Goal: Transaction & Acquisition: Purchase product/service

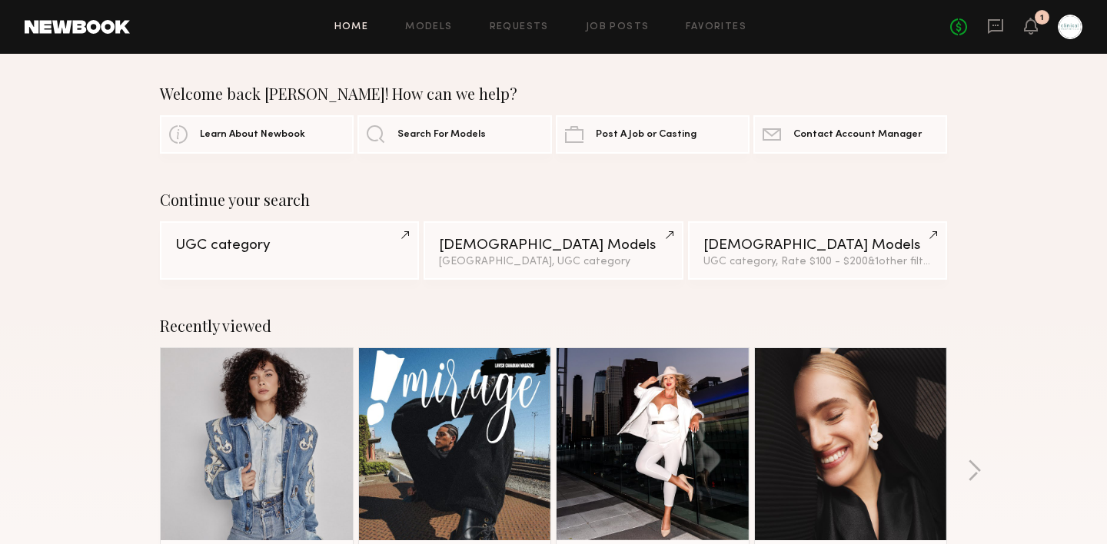
click at [704, 32] on div "Home Models Requests Job Posts Favorites Sign Out No fees up to $5,000 1" at bounding box center [606, 27] width 952 height 25
click at [704, 28] on link "Favorites" at bounding box center [716, 27] width 61 height 10
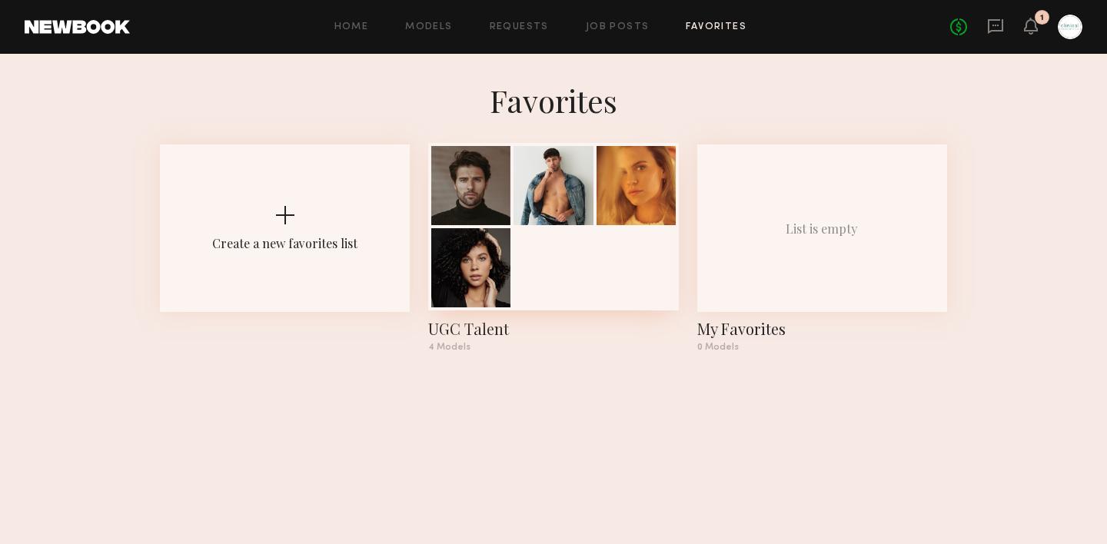
click at [550, 176] on div at bounding box center [552, 185] width 79 height 79
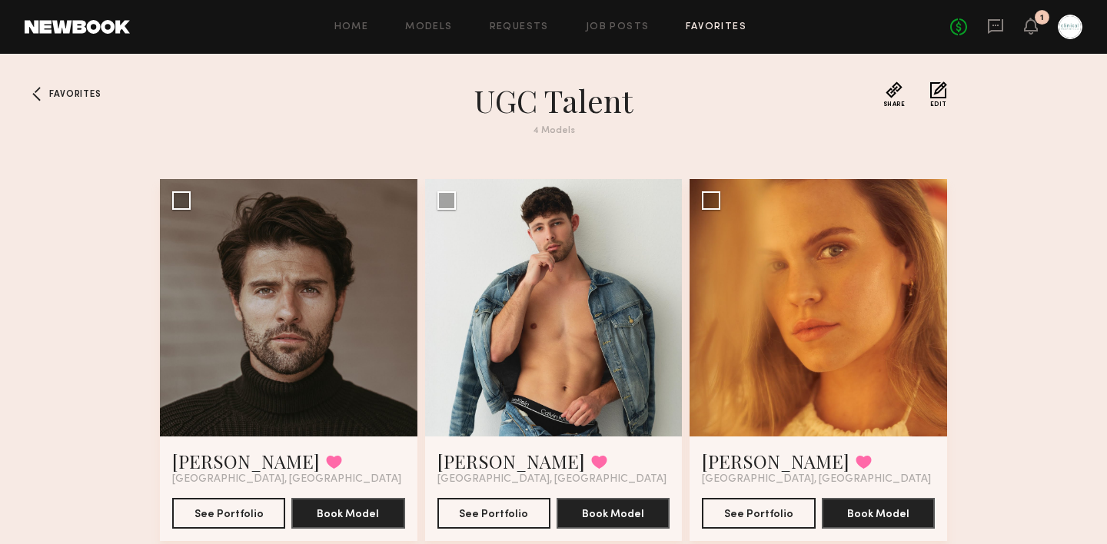
click at [550, 176] on section "Favorites UGC Talent 4 Models Share Copy Shareable Link Edit Roberto C. Favorit…" at bounding box center [553, 519] width 787 height 876
click at [552, 232] on div at bounding box center [553, 307] width 257 height 257
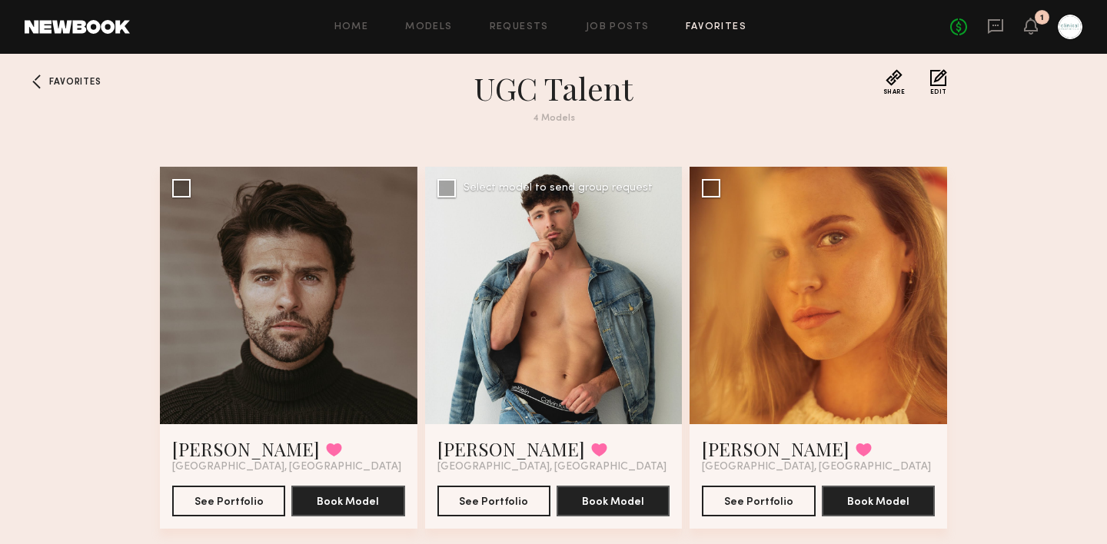
scroll to position [13, 0]
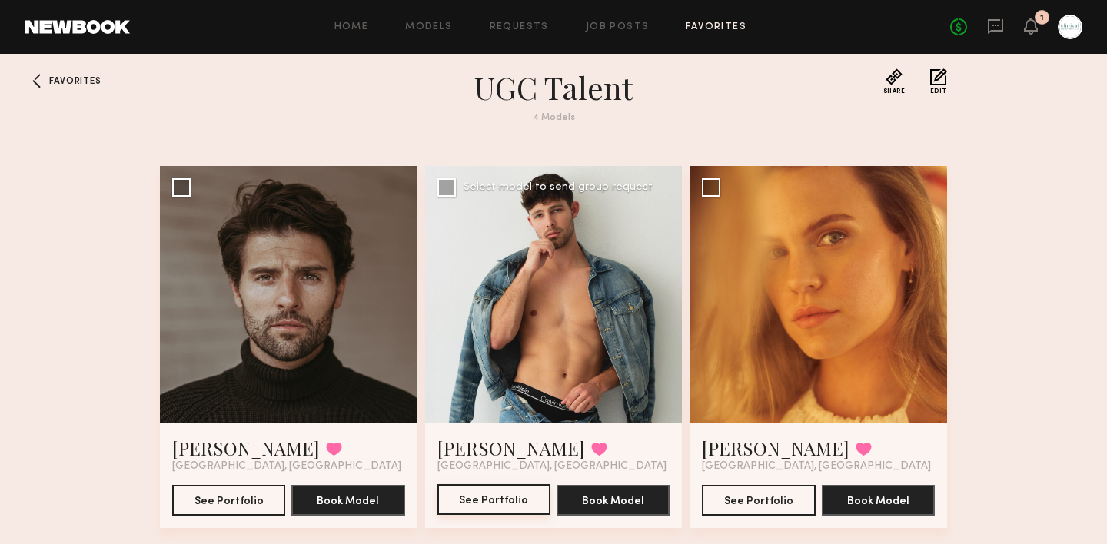
click at [500, 504] on button "See Portfolio" at bounding box center [493, 499] width 113 height 31
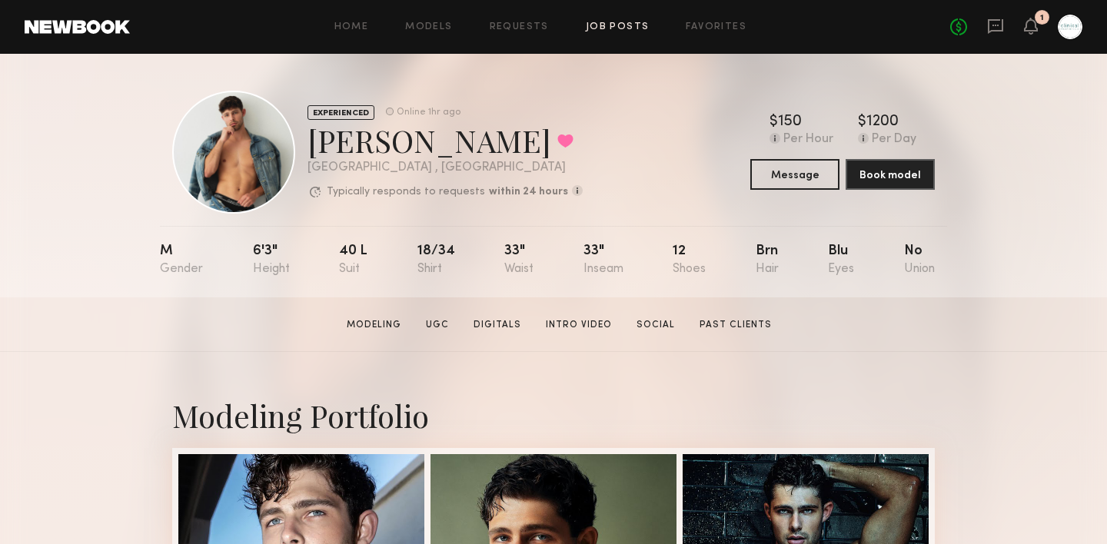
click at [624, 28] on link "Job Posts" at bounding box center [618, 27] width 64 height 10
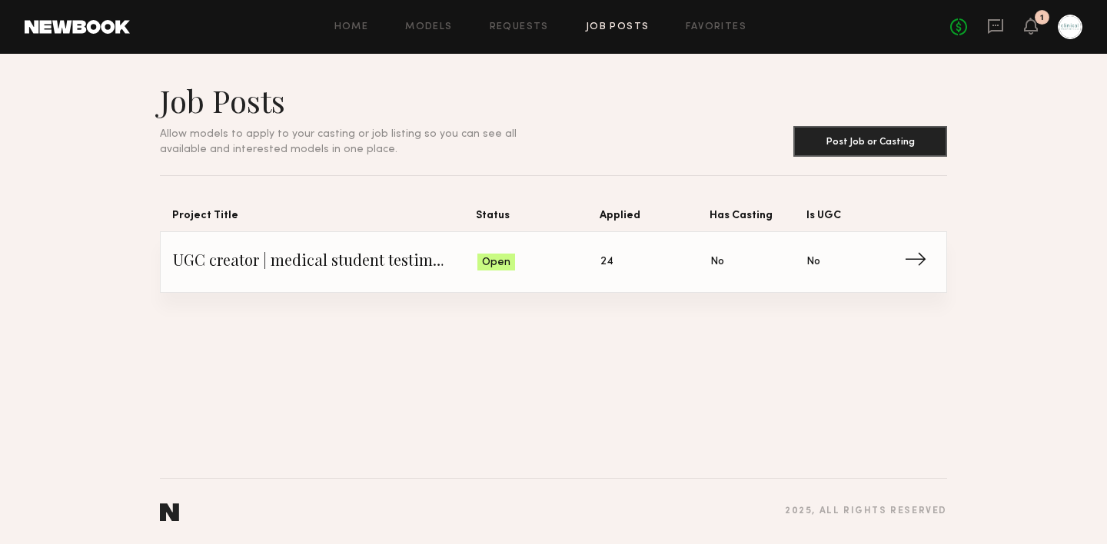
click at [606, 256] on span "24" at bounding box center [606, 262] width 13 height 17
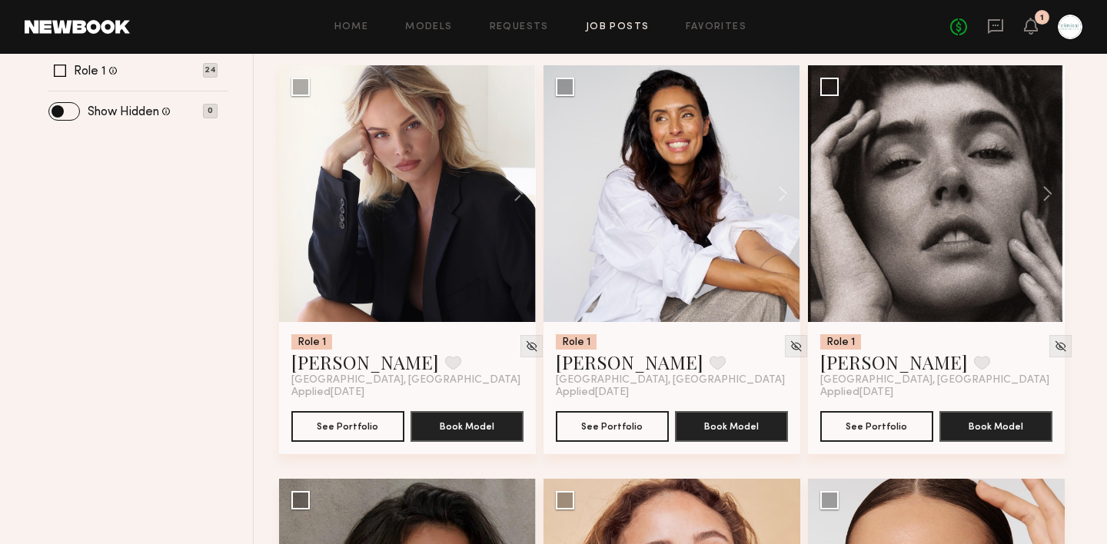
scroll to position [628, 0]
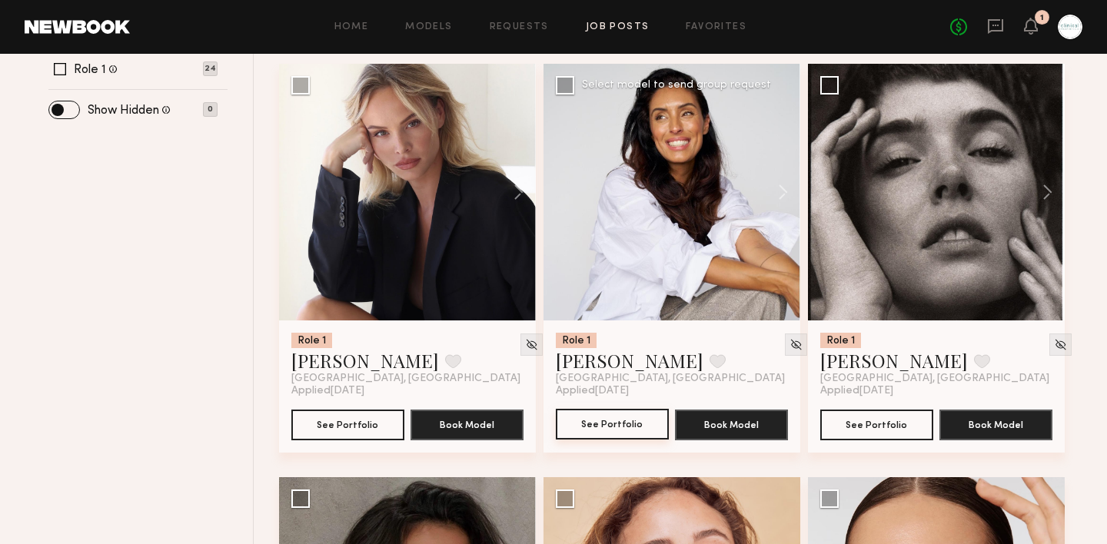
click at [602, 425] on button "See Portfolio" at bounding box center [612, 424] width 113 height 31
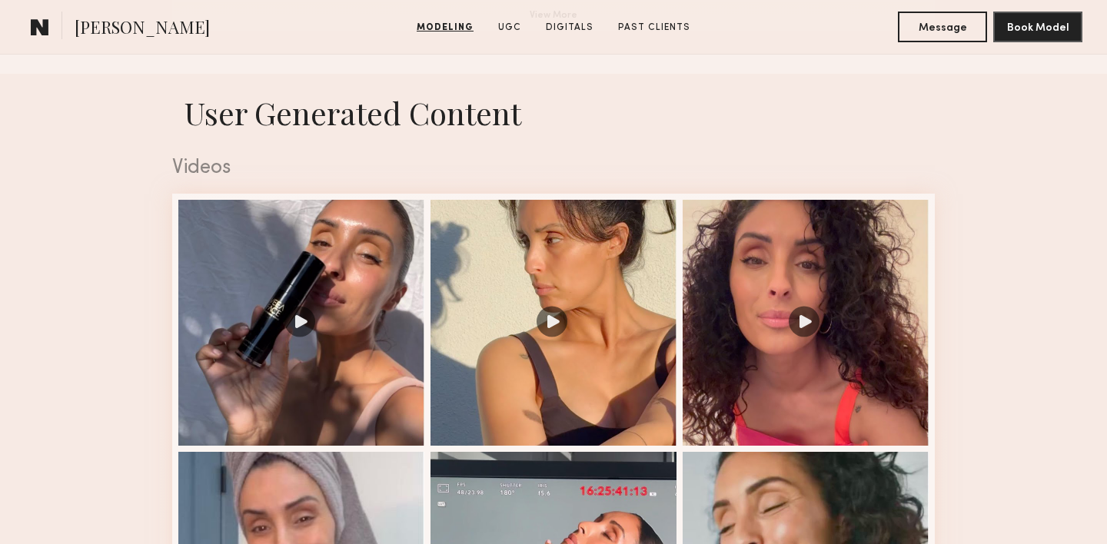
scroll to position [1526, 0]
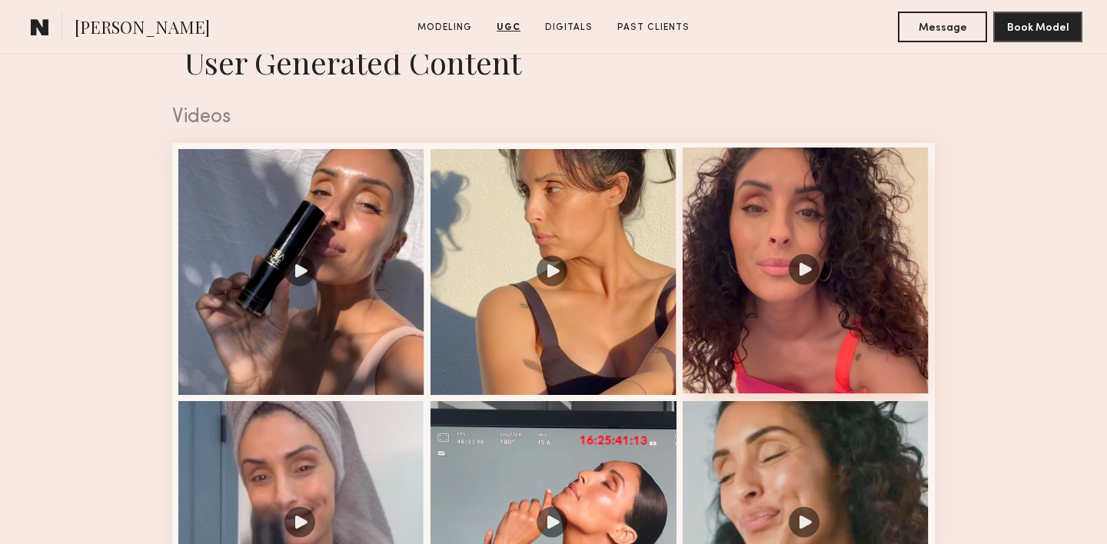
click at [811, 267] on div at bounding box center [805, 271] width 246 height 246
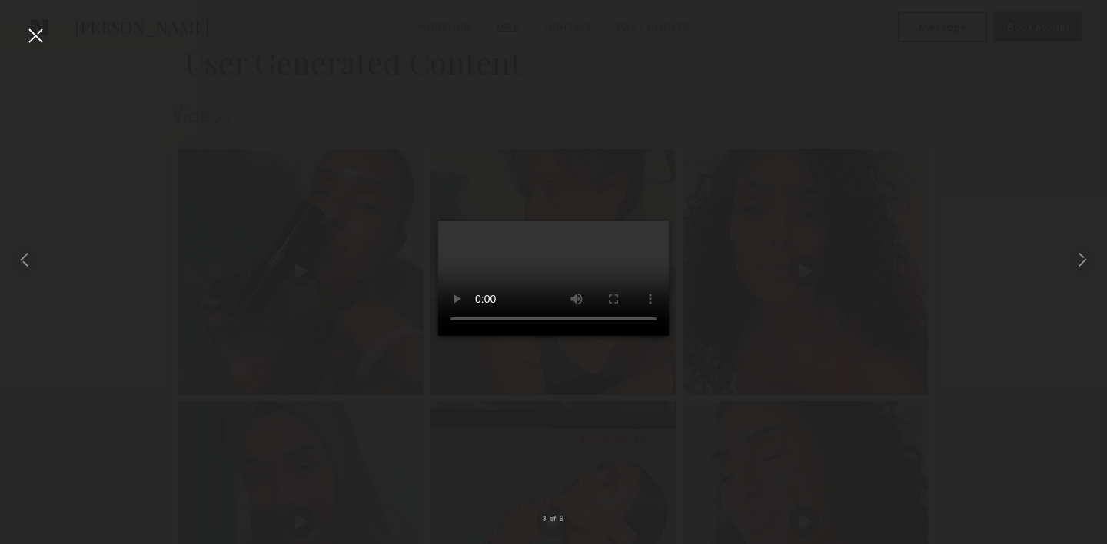
click at [39, 38] on div at bounding box center [35, 35] width 25 height 25
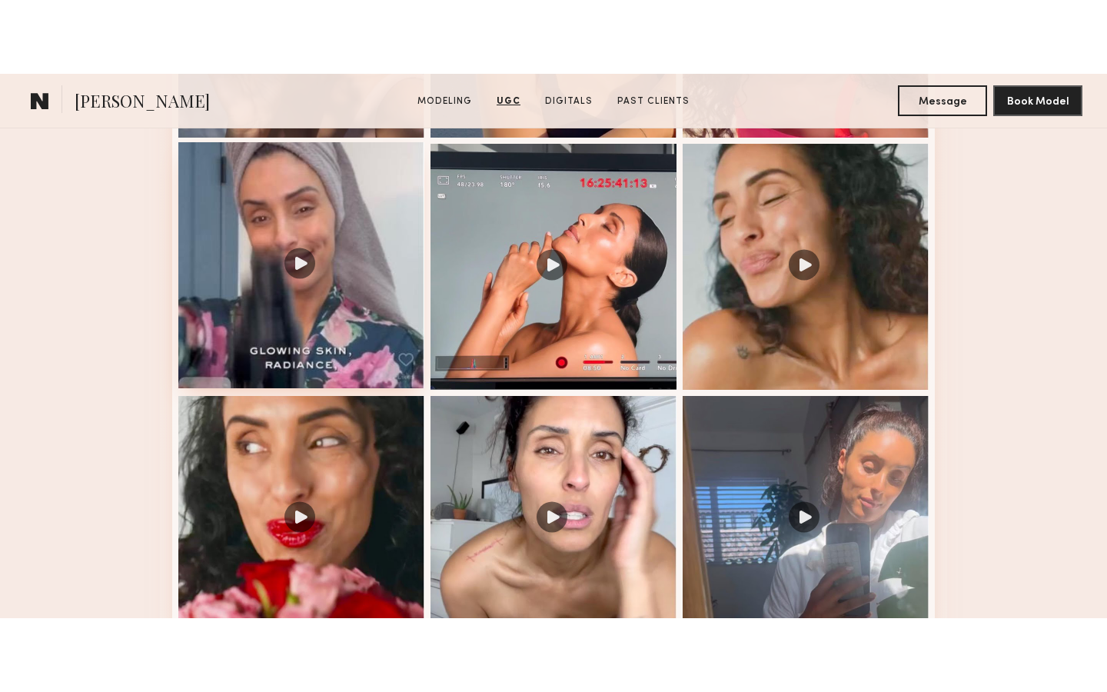
scroll to position [1861, 0]
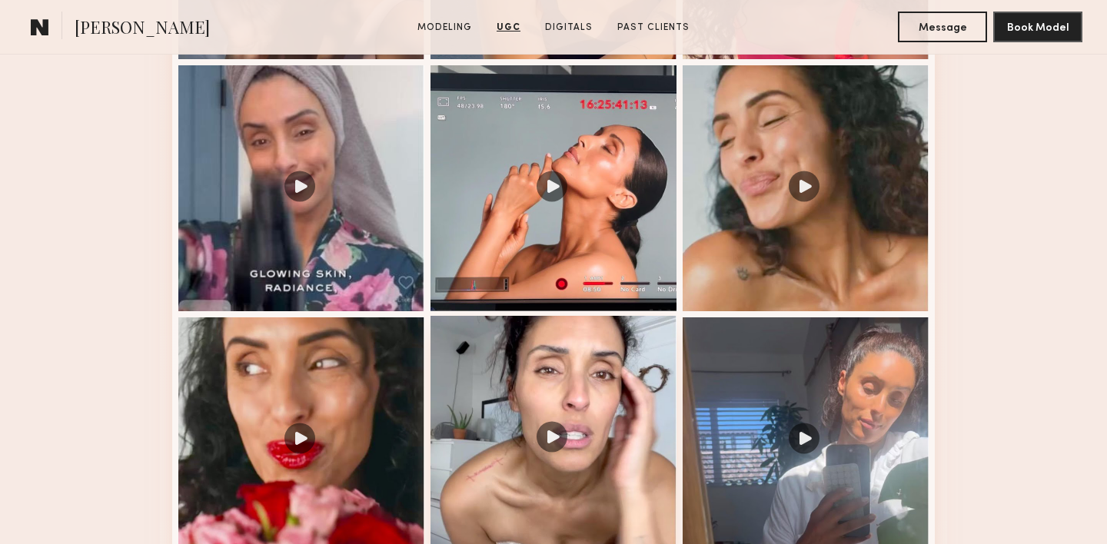
click at [559, 438] on div at bounding box center [553, 439] width 246 height 246
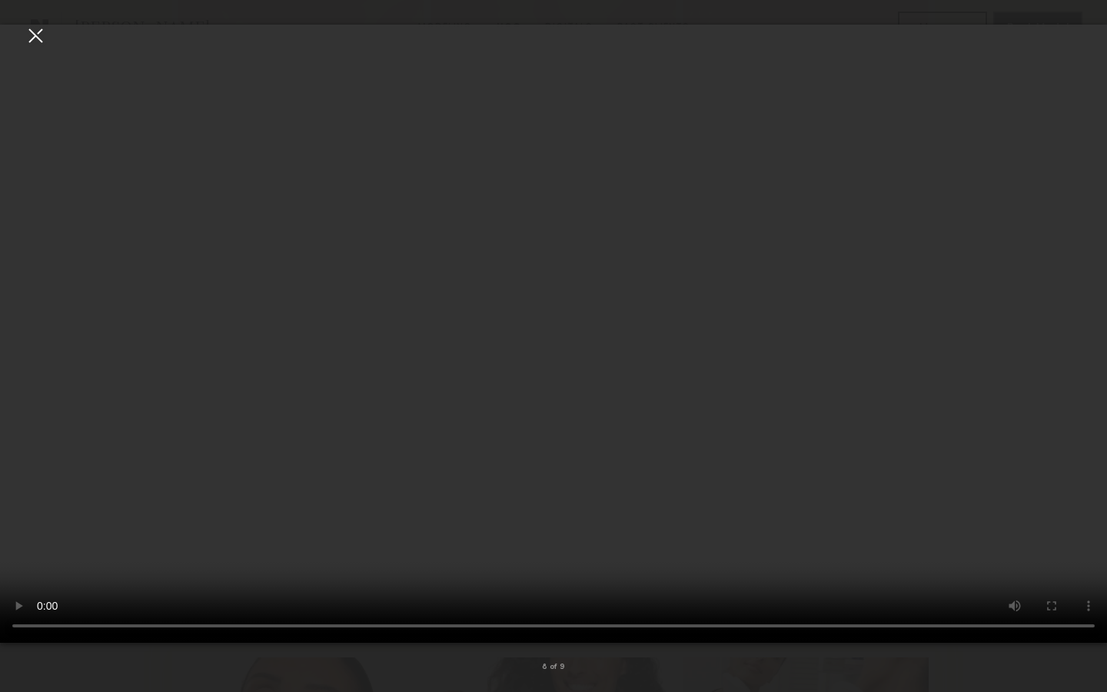
click at [1001, 514] on video at bounding box center [553, 334] width 1107 height 618
click at [1011, 460] on video at bounding box center [553, 334] width 1107 height 618
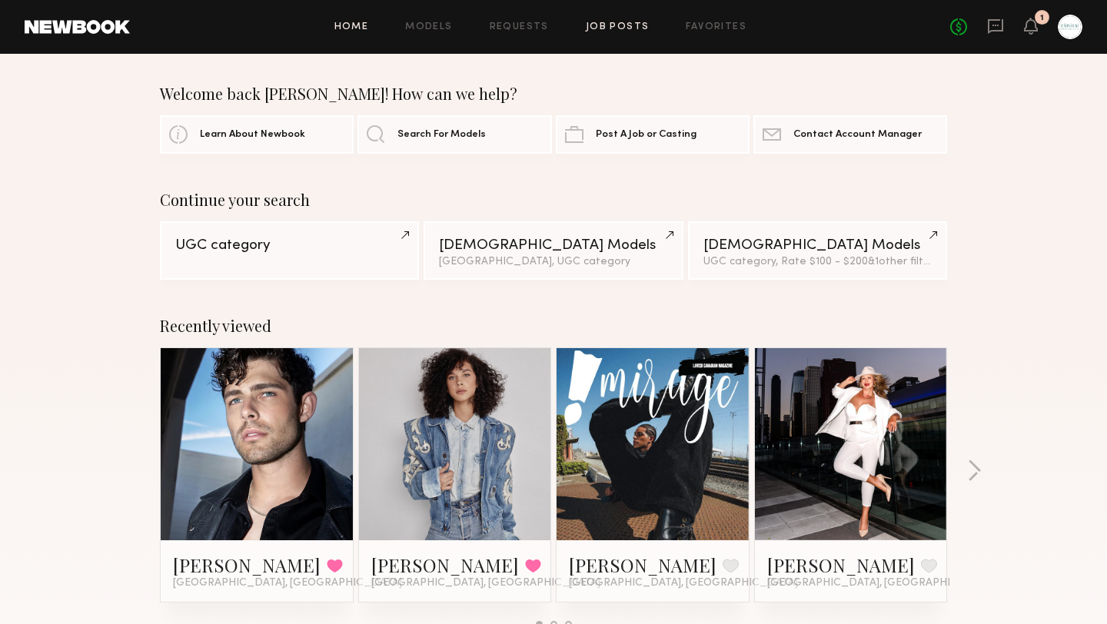
click at [605, 24] on link "Job Posts" at bounding box center [618, 27] width 64 height 10
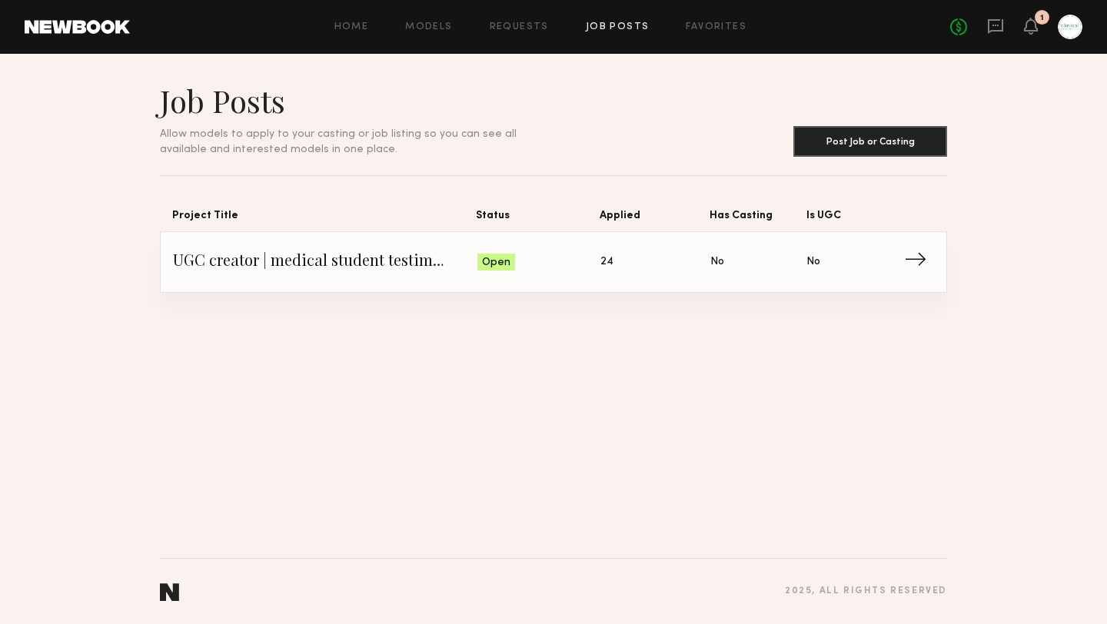
click at [915, 257] on span "→" at bounding box center [920, 262] width 32 height 23
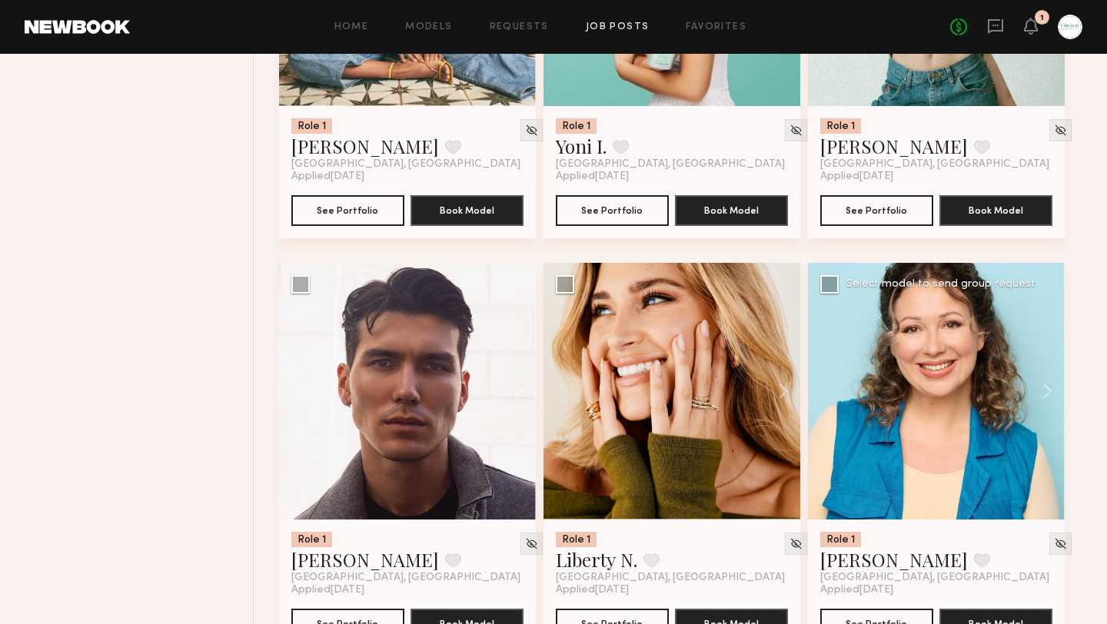
scroll to position [1670, 0]
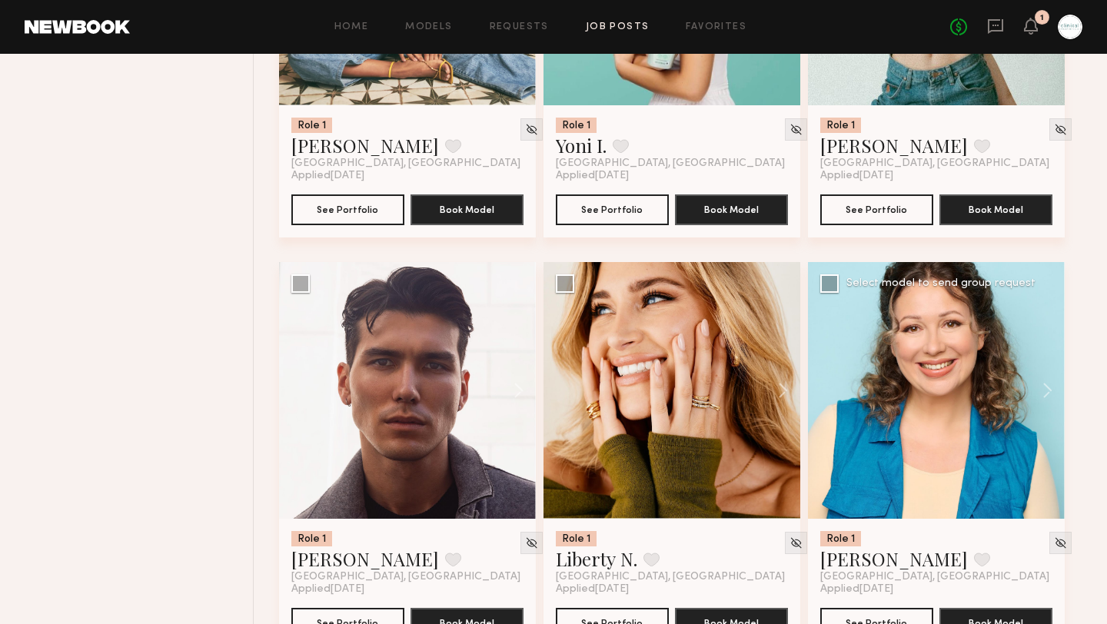
click at [908, 354] on div at bounding box center [936, 390] width 257 height 257
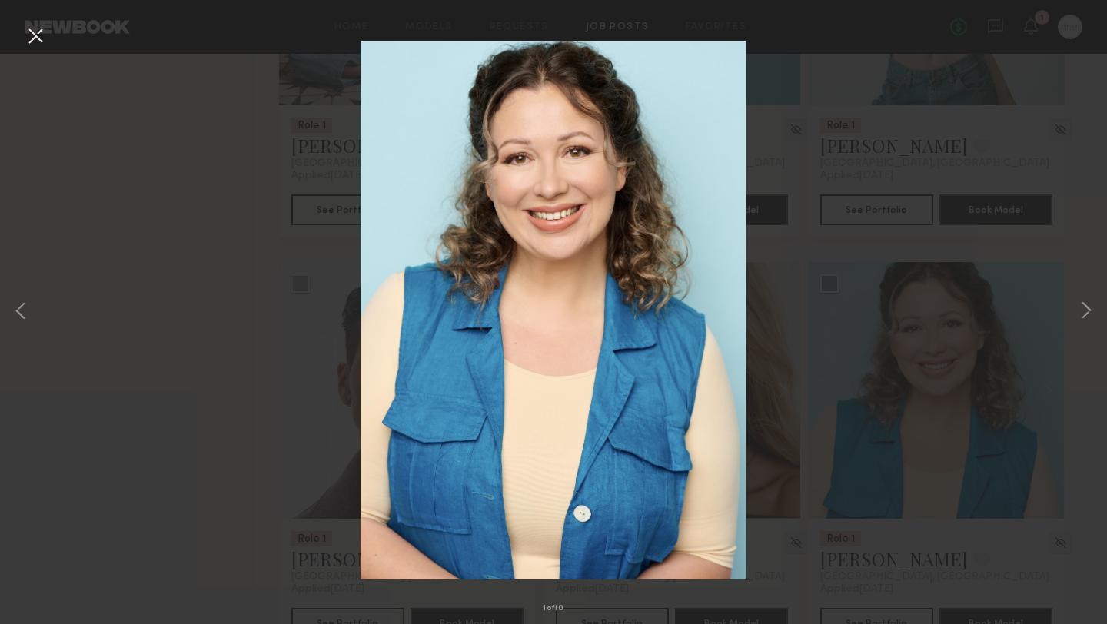
click at [1009, 550] on div "1 of 10" at bounding box center [553, 312] width 1107 height 624
click at [38, 43] on button at bounding box center [35, 37] width 25 height 28
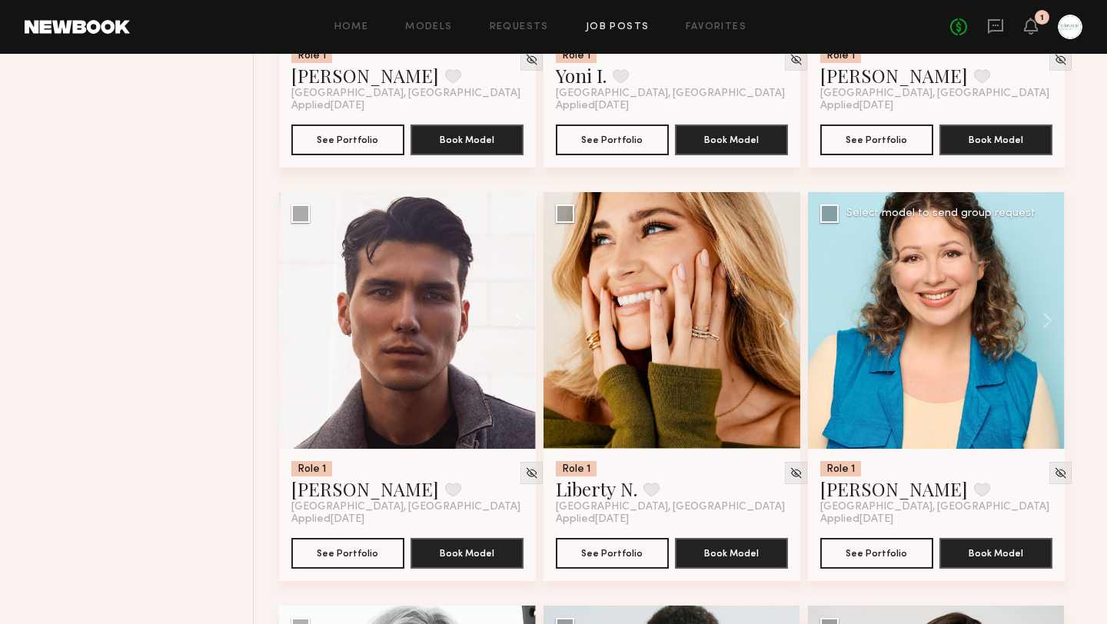
scroll to position [1771, 0]
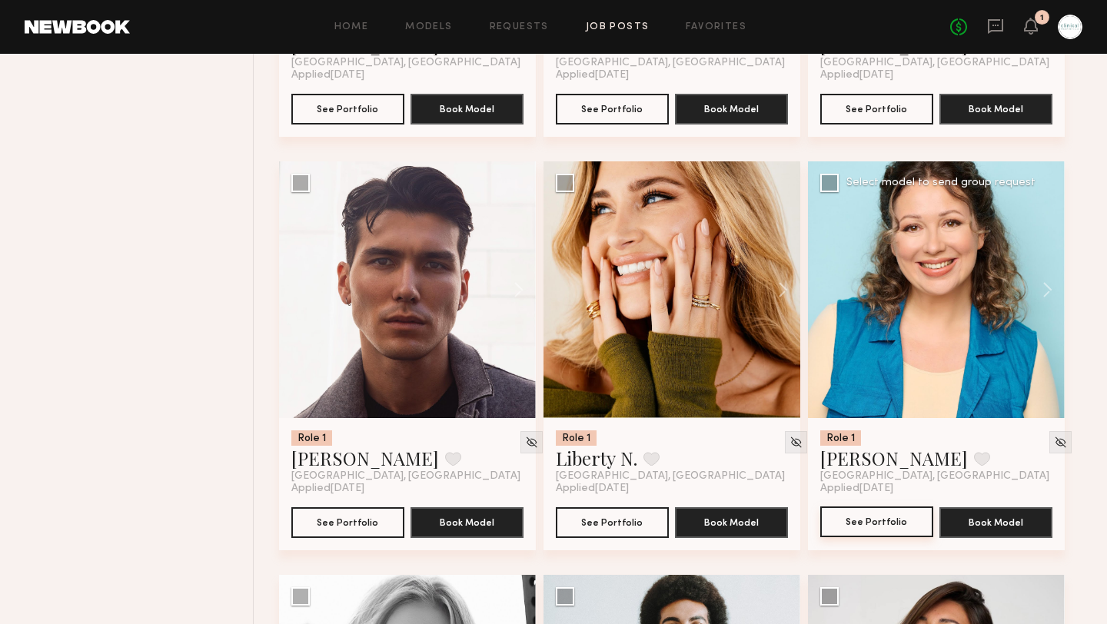
click at [864, 531] on button "See Portfolio" at bounding box center [876, 521] width 113 height 31
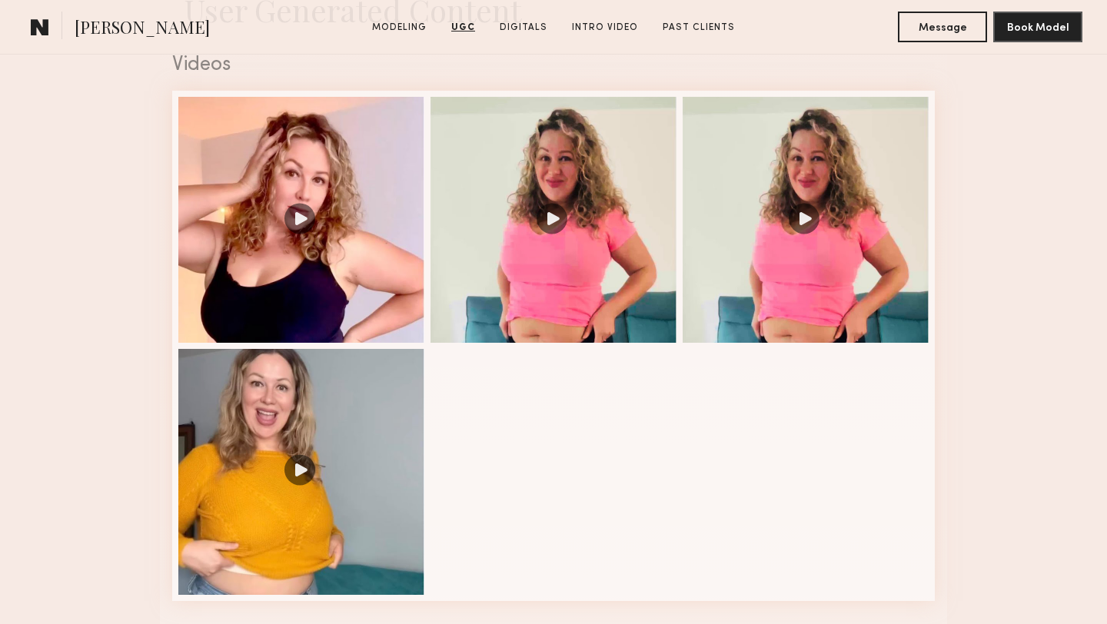
scroll to position [1574, 0]
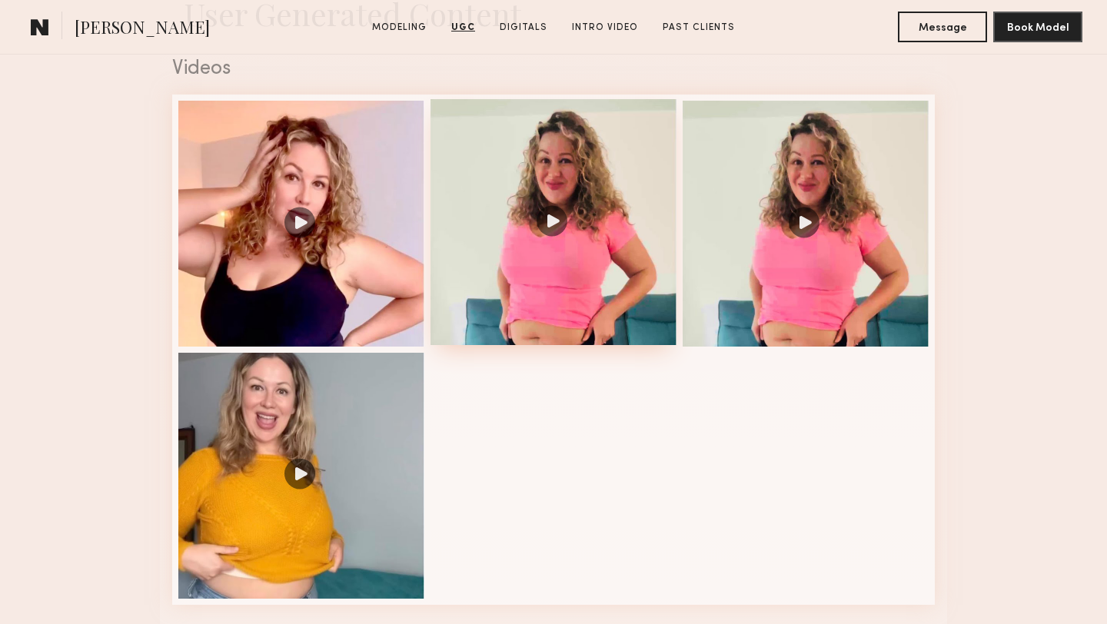
click at [548, 224] on div at bounding box center [553, 222] width 246 height 246
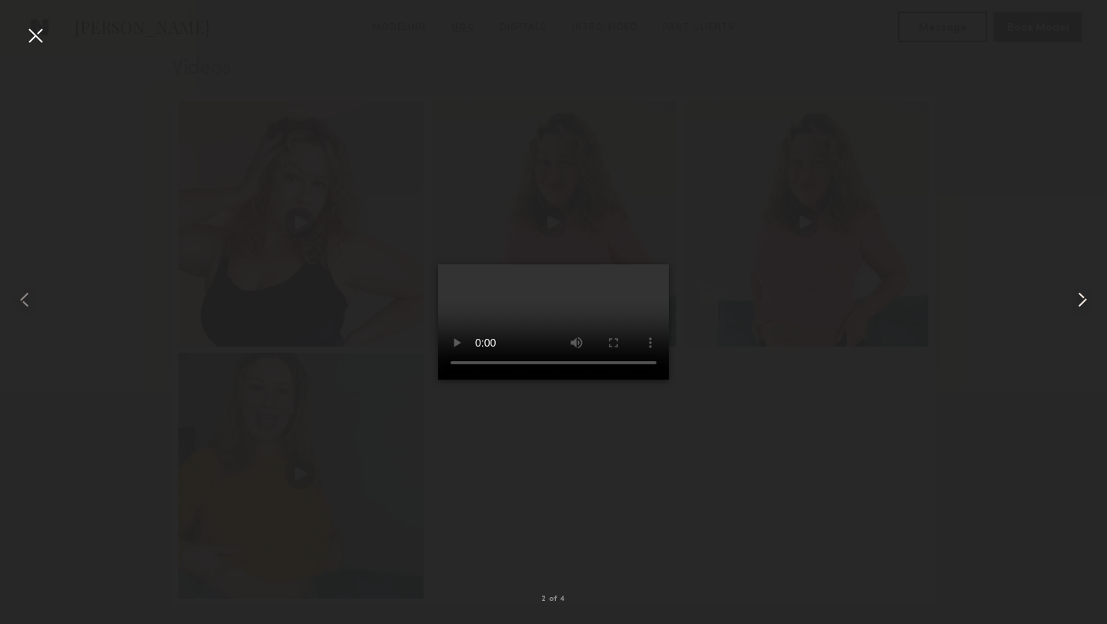
click at [1084, 297] on common-icon at bounding box center [1082, 299] width 25 height 25
click at [35, 32] on div at bounding box center [35, 35] width 25 height 25
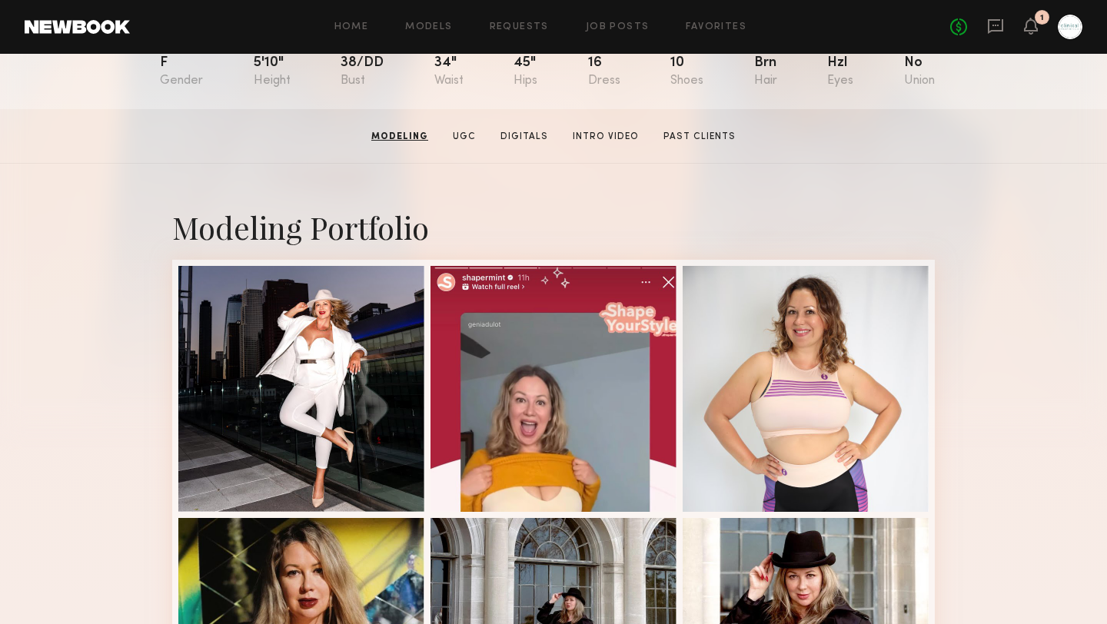
scroll to position [0, 0]
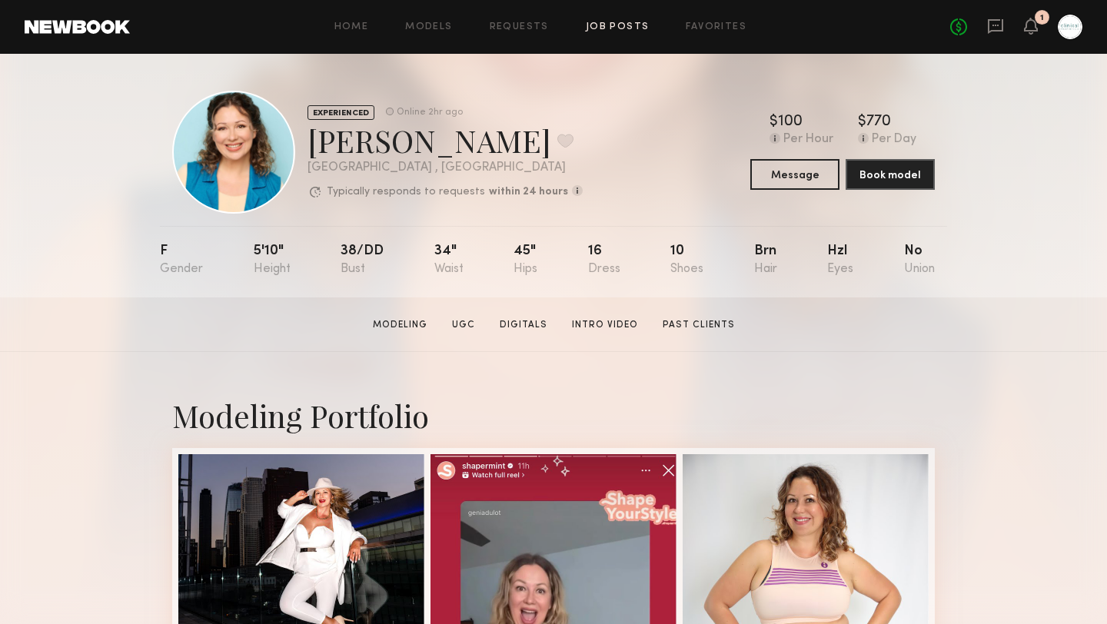
click at [626, 29] on link "Job Posts" at bounding box center [618, 27] width 64 height 10
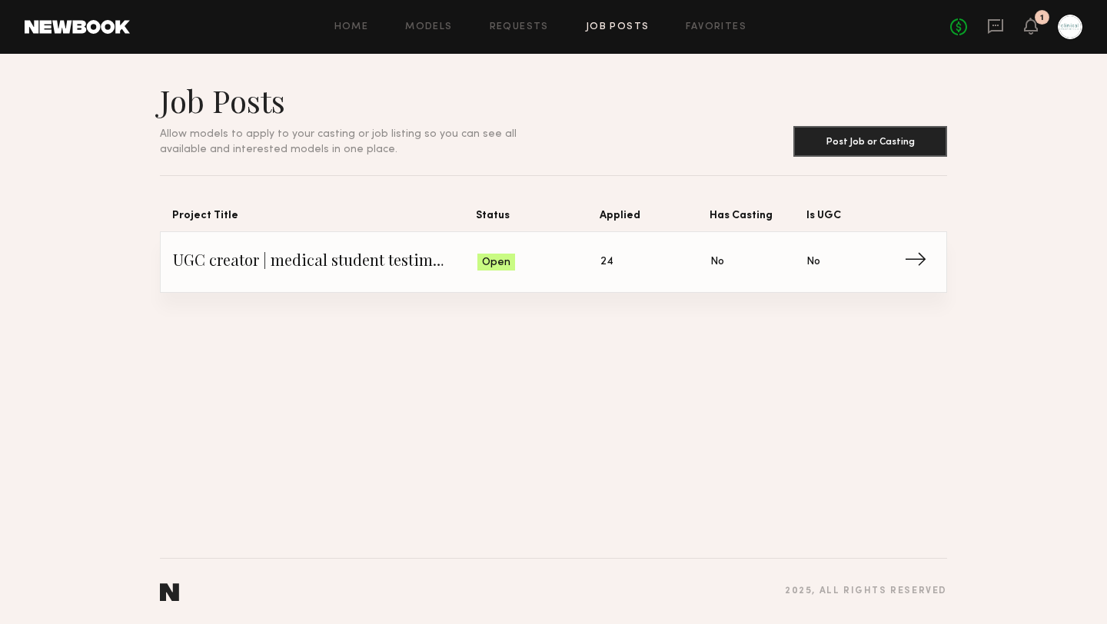
click at [914, 260] on span "→" at bounding box center [920, 262] width 32 height 23
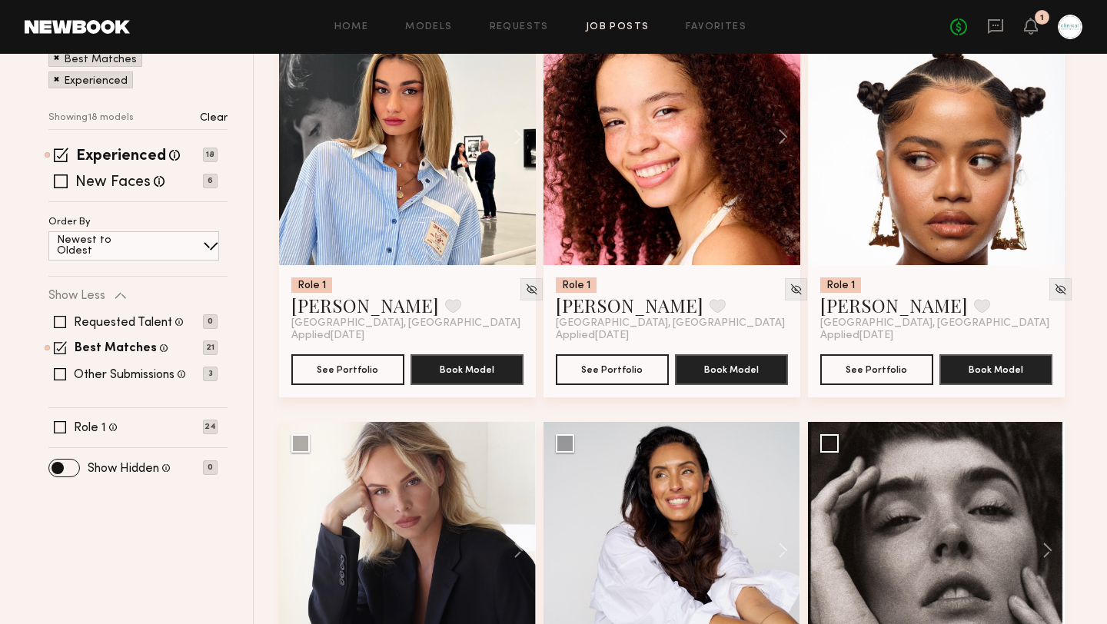
scroll to position [262, 0]
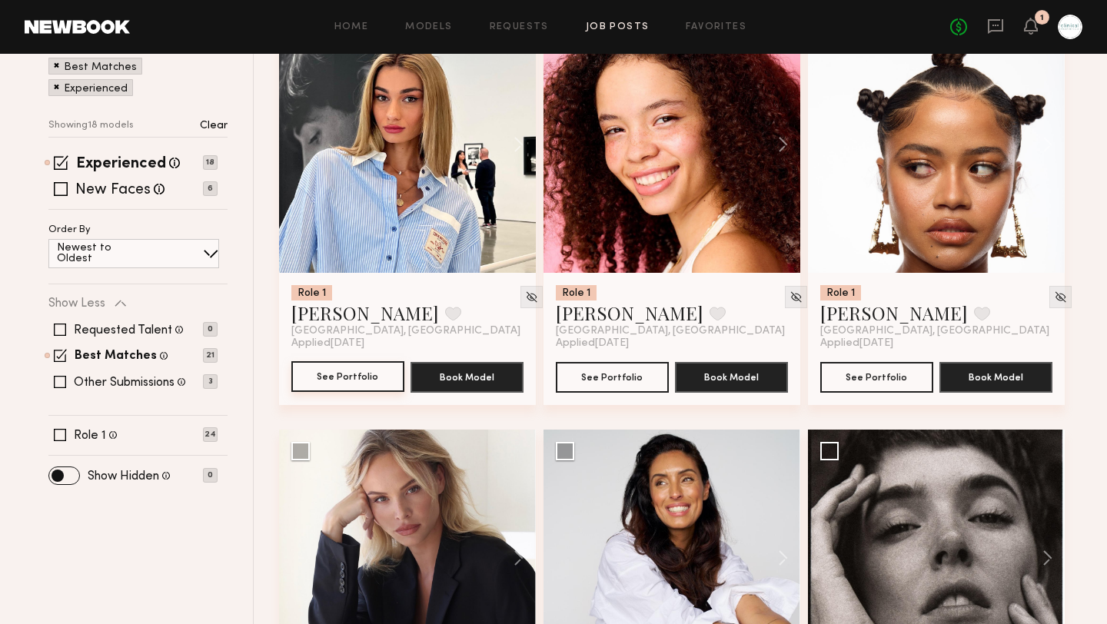
click at [360, 382] on button "See Portfolio" at bounding box center [347, 376] width 113 height 31
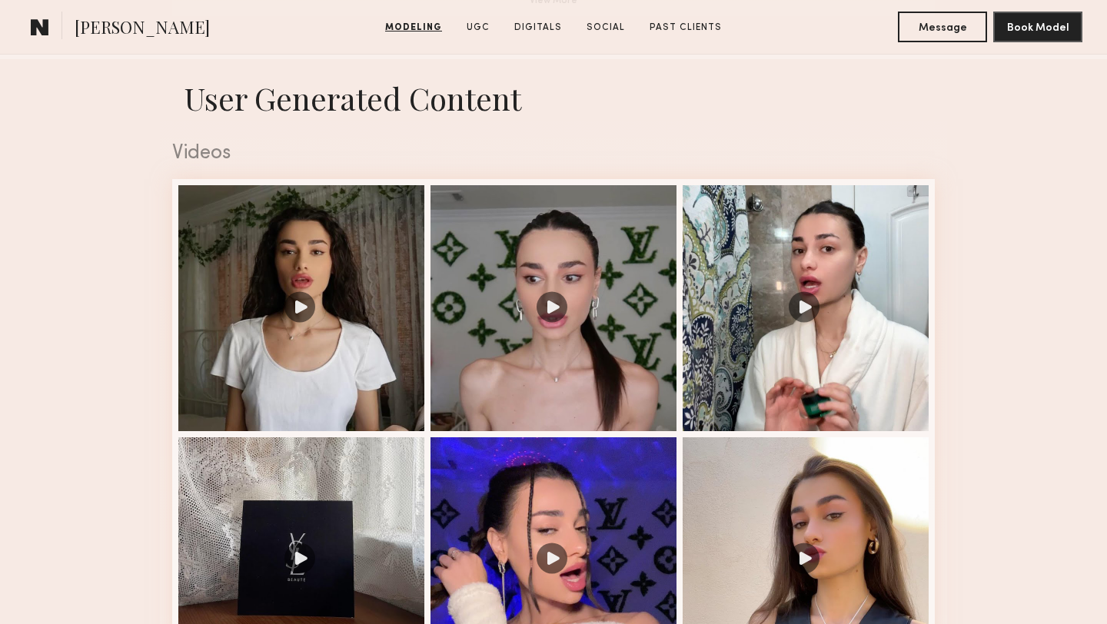
scroll to position [1494, 0]
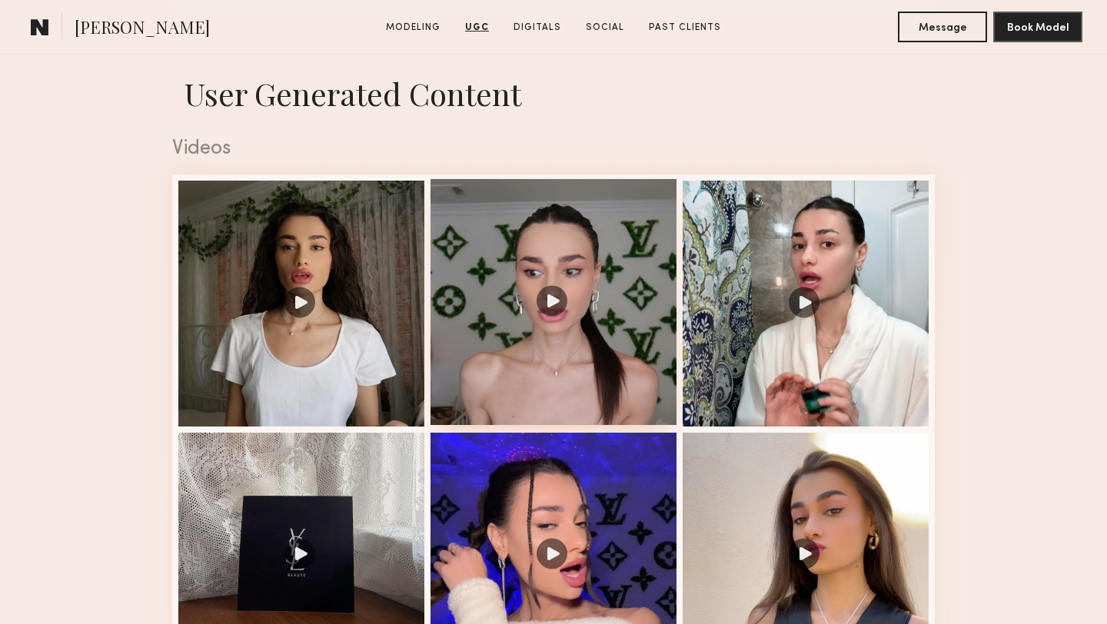
click at [552, 307] on div at bounding box center [553, 302] width 246 height 246
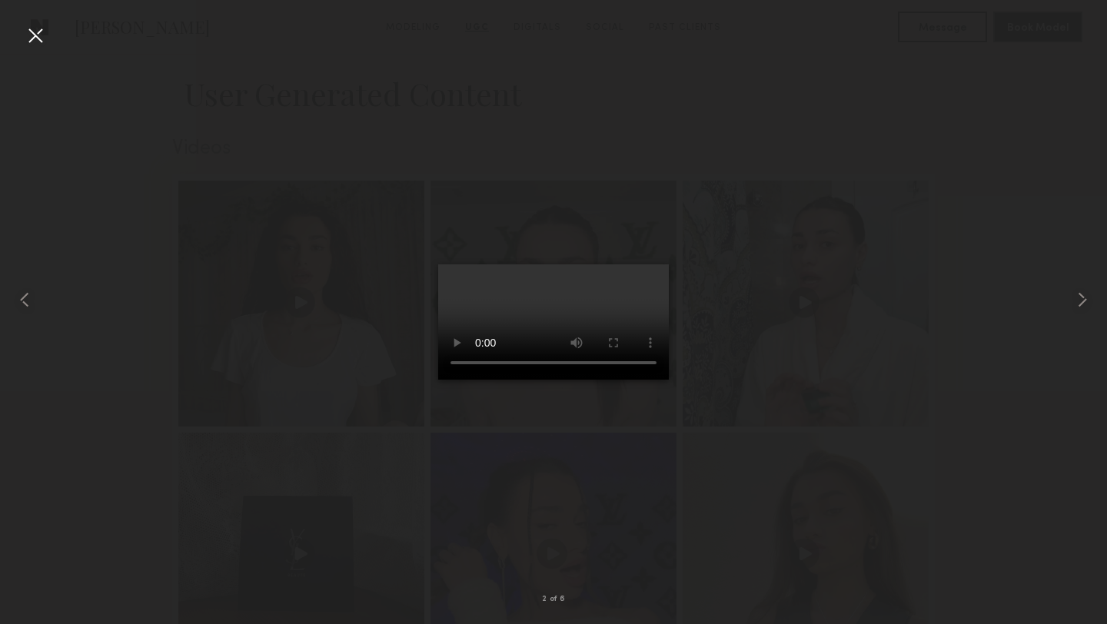
click at [33, 35] on div at bounding box center [35, 35] width 25 height 25
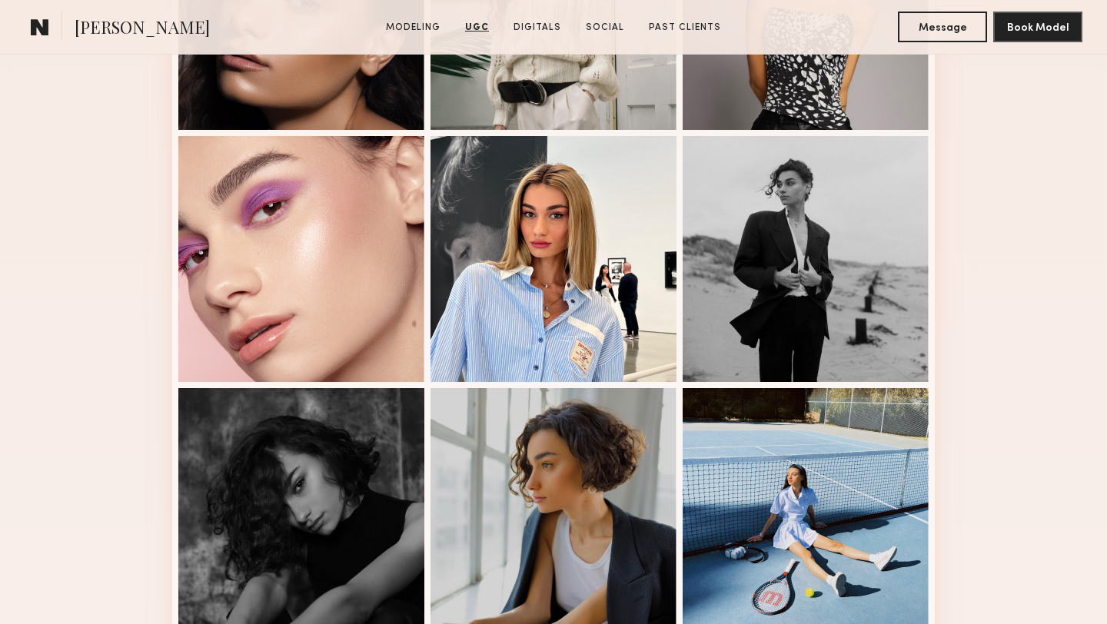
scroll to position [0, 0]
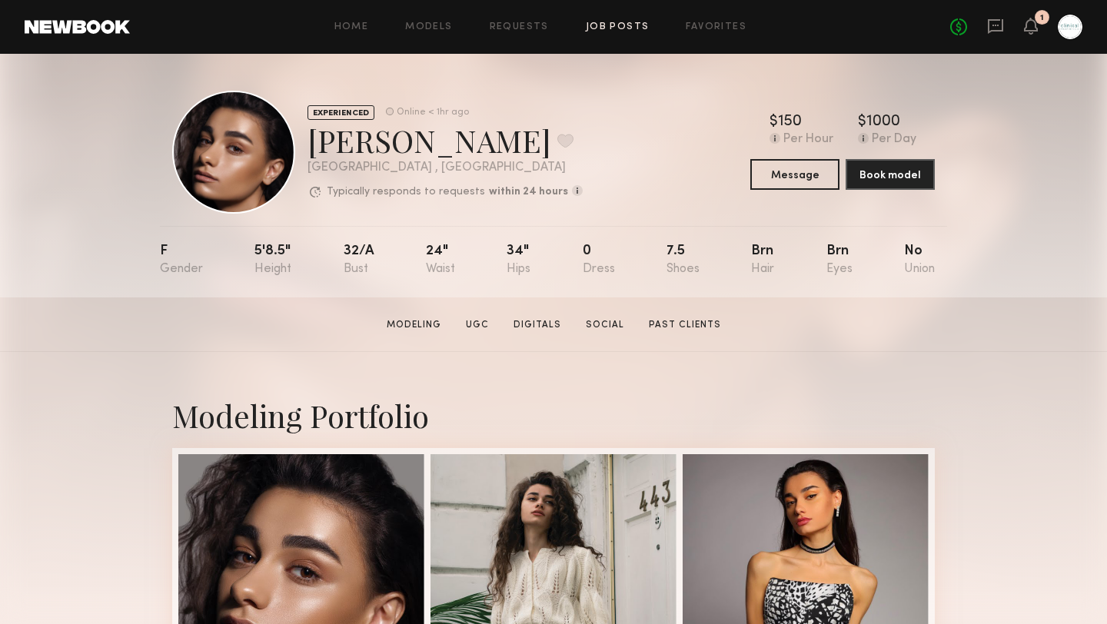
click at [609, 25] on link "Job Posts" at bounding box center [618, 27] width 64 height 10
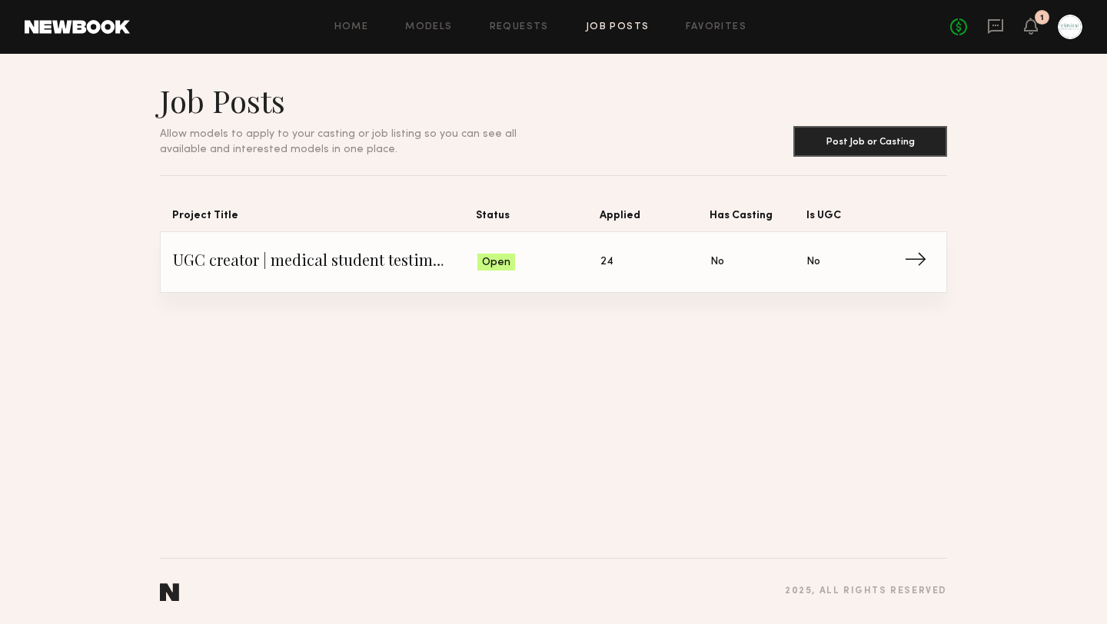
click at [606, 261] on span "24" at bounding box center [606, 262] width 13 height 17
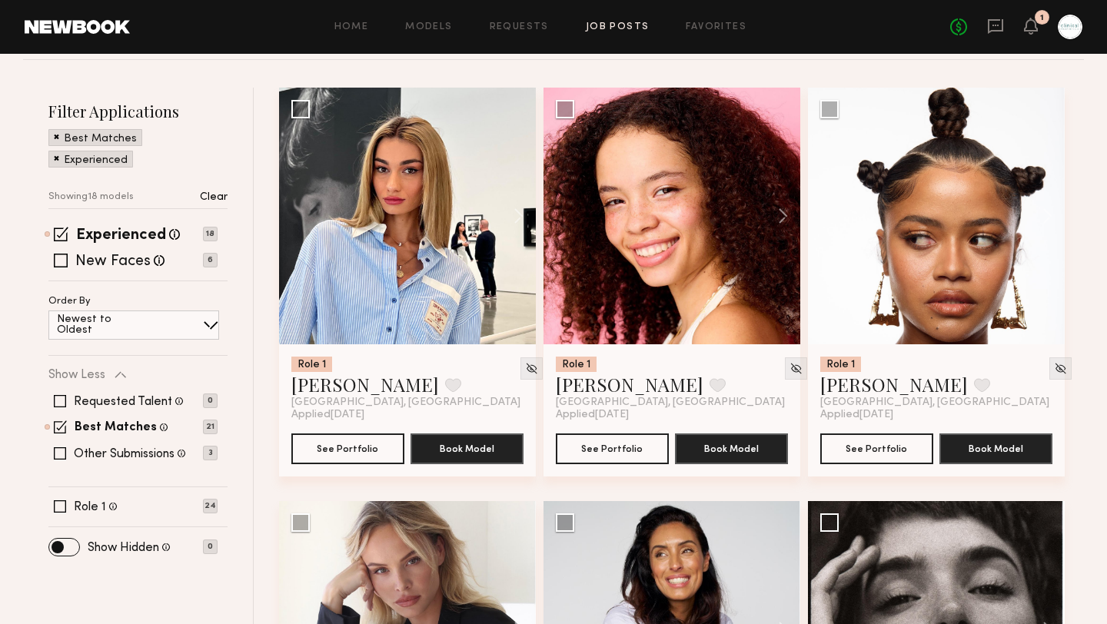
scroll to position [203, 0]
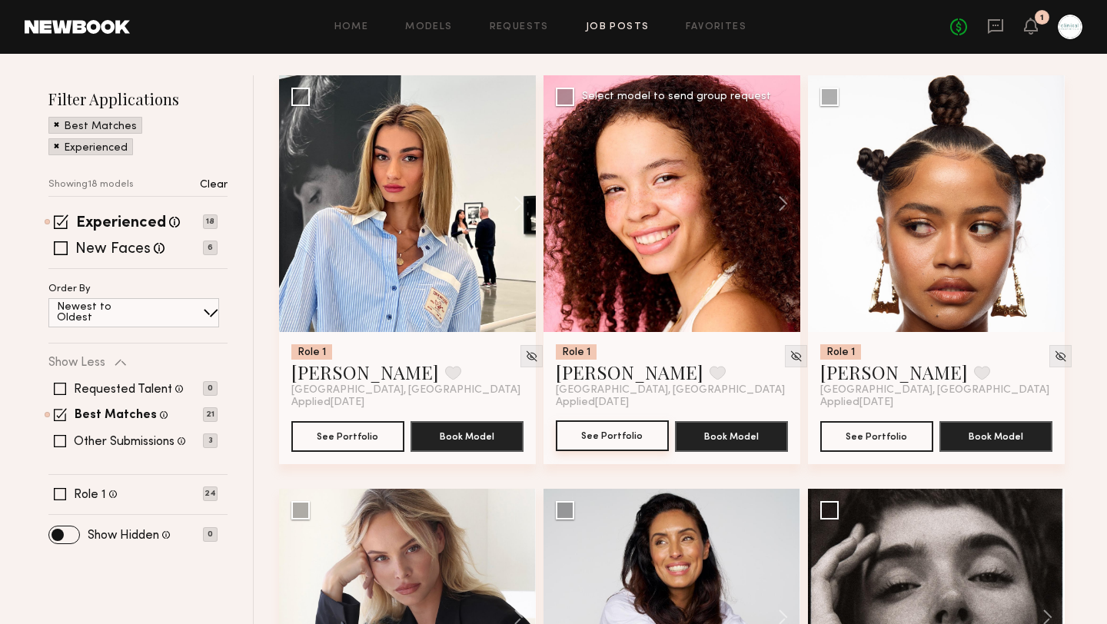
click at [609, 437] on button "See Portfolio" at bounding box center [612, 435] width 113 height 31
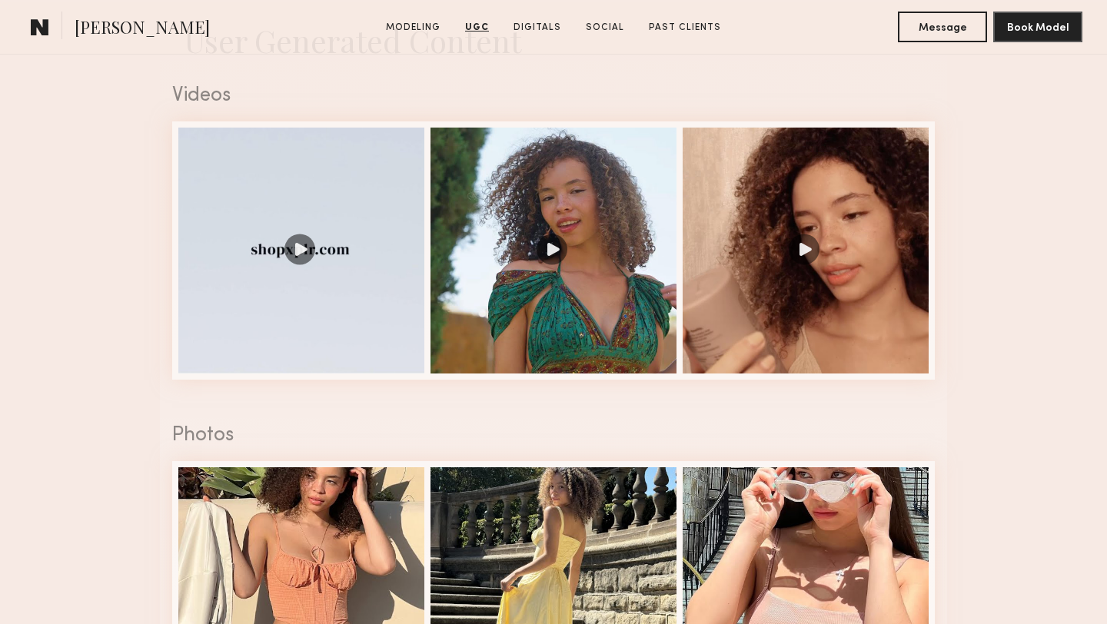
scroll to position [1549, 0]
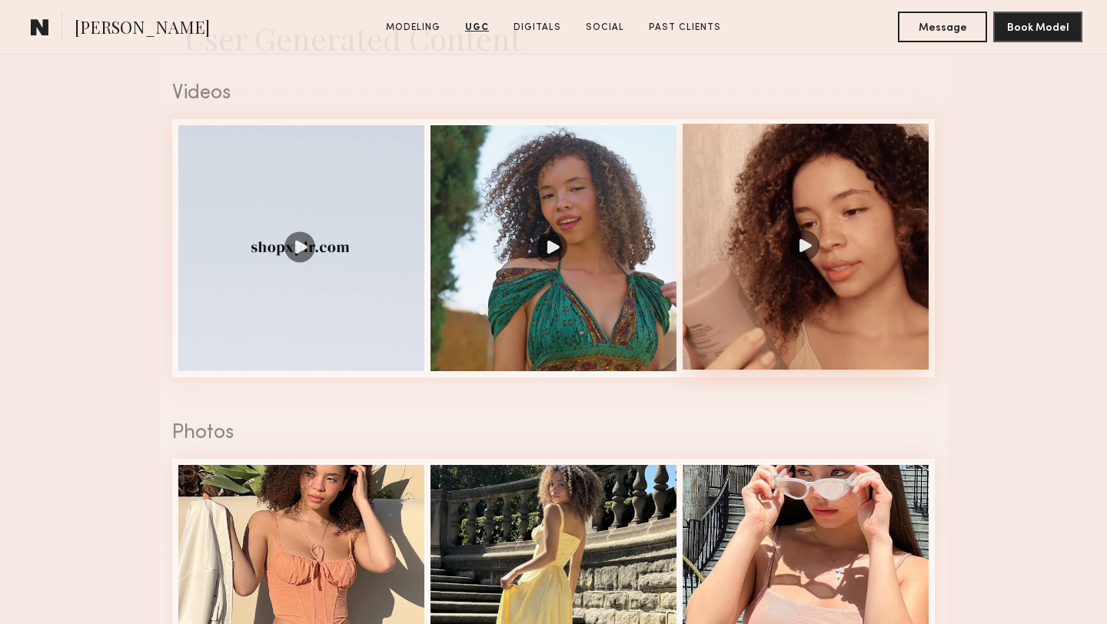
click at [809, 246] on div at bounding box center [805, 247] width 246 height 246
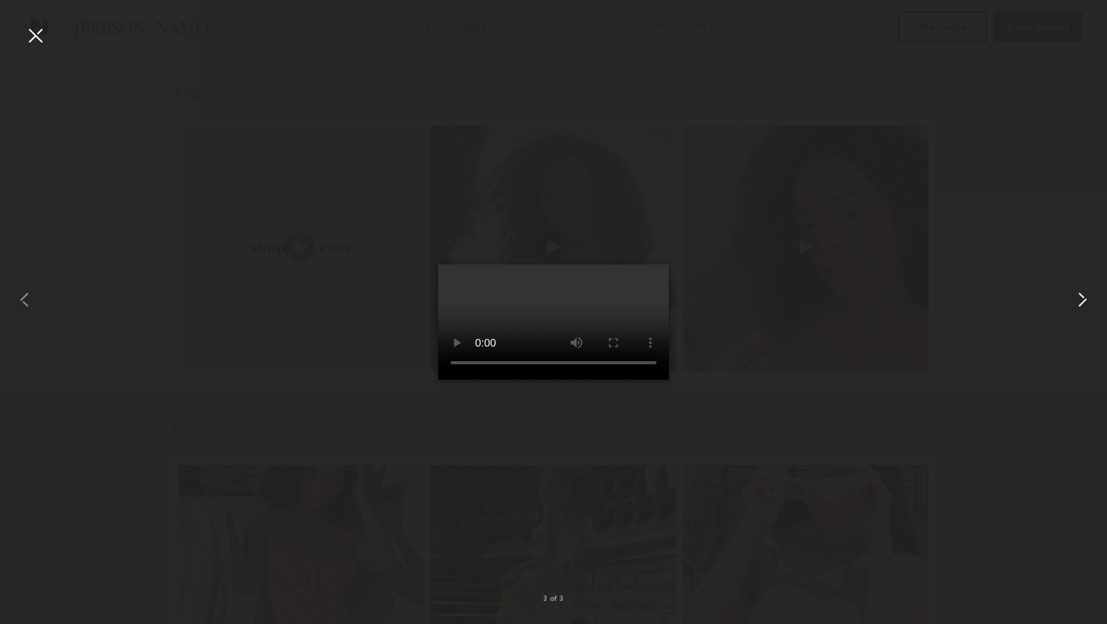
click at [1085, 297] on common-icon at bounding box center [1082, 299] width 25 height 25
click at [1081, 303] on common-icon at bounding box center [1082, 299] width 25 height 25
click at [34, 37] on div at bounding box center [35, 35] width 25 height 25
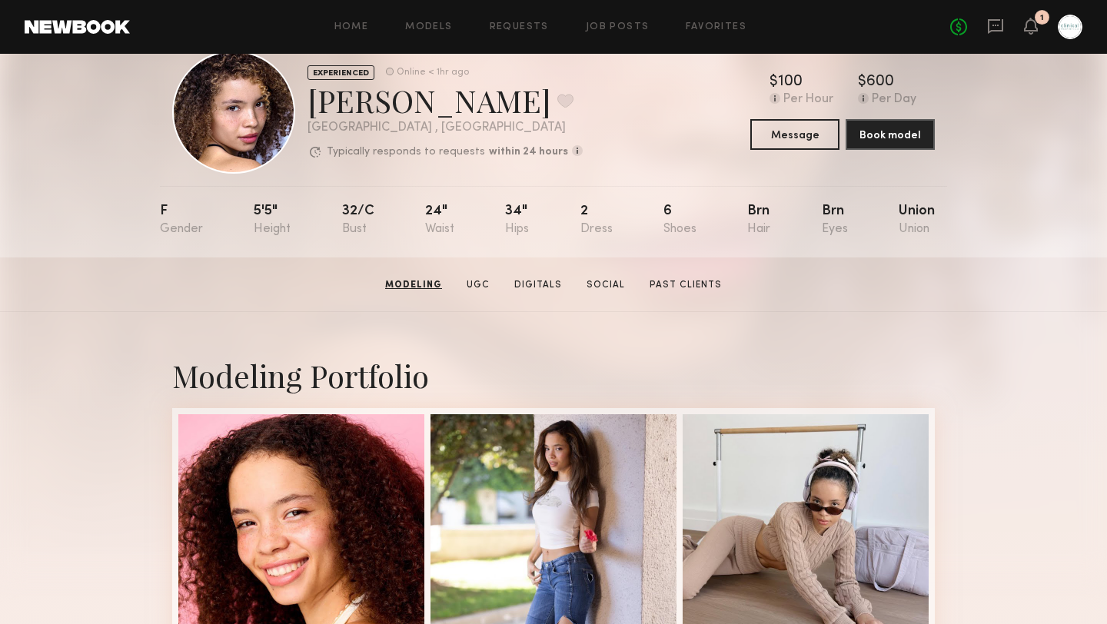
scroll to position [0, 0]
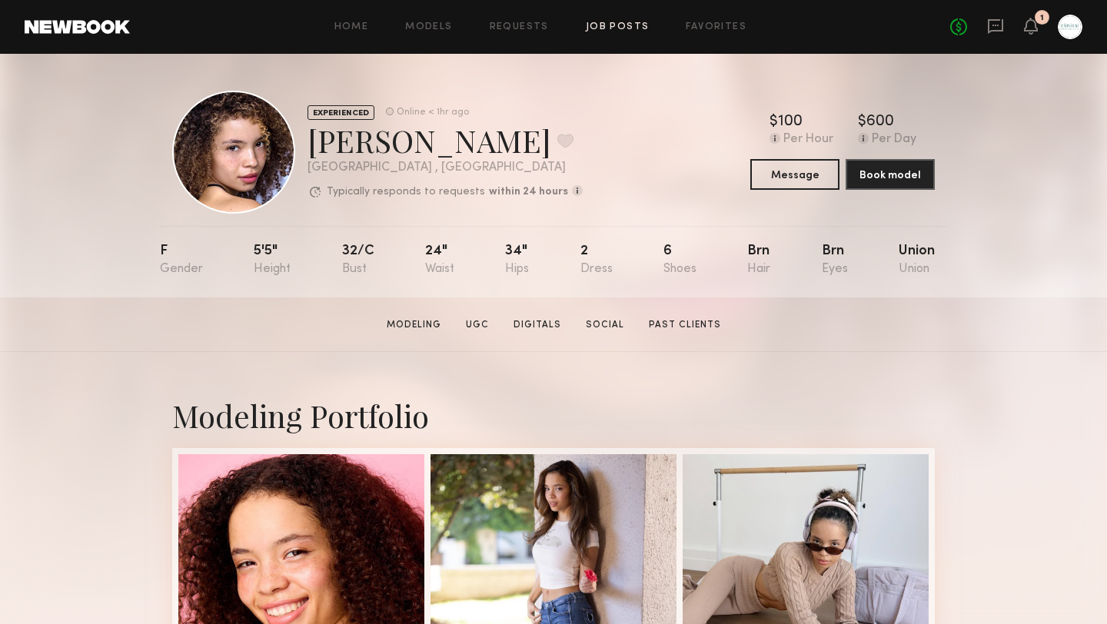
click at [618, 28] on link "Job Posts" at bounding box center [618, 27] width 64 height 10
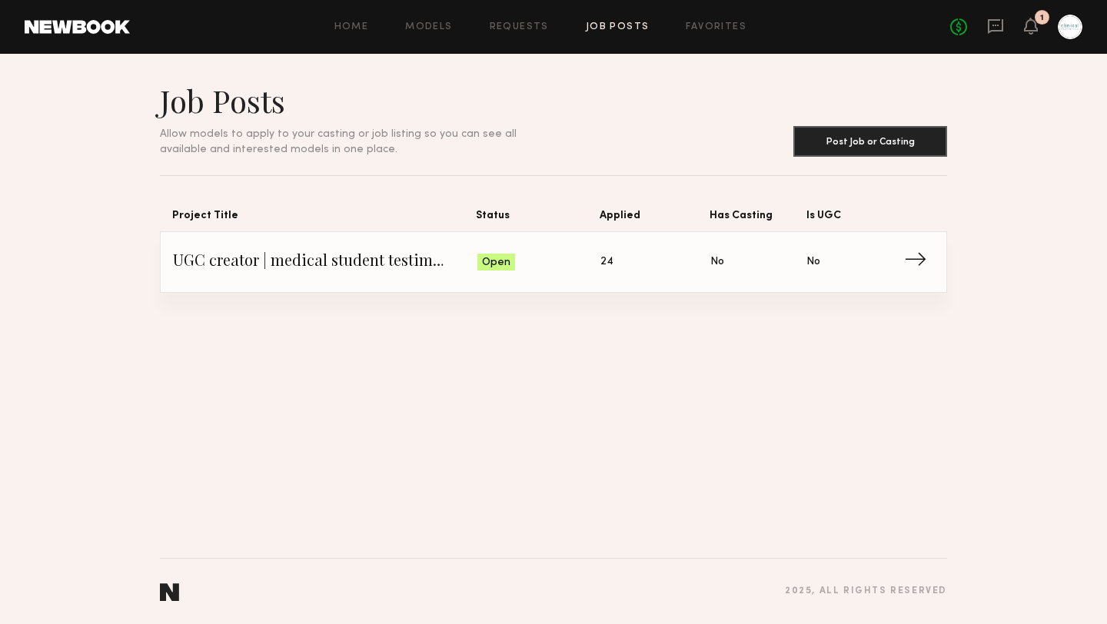
click at [606, 261] on span "24" at bounding box center [606, 262] width 13 height 17
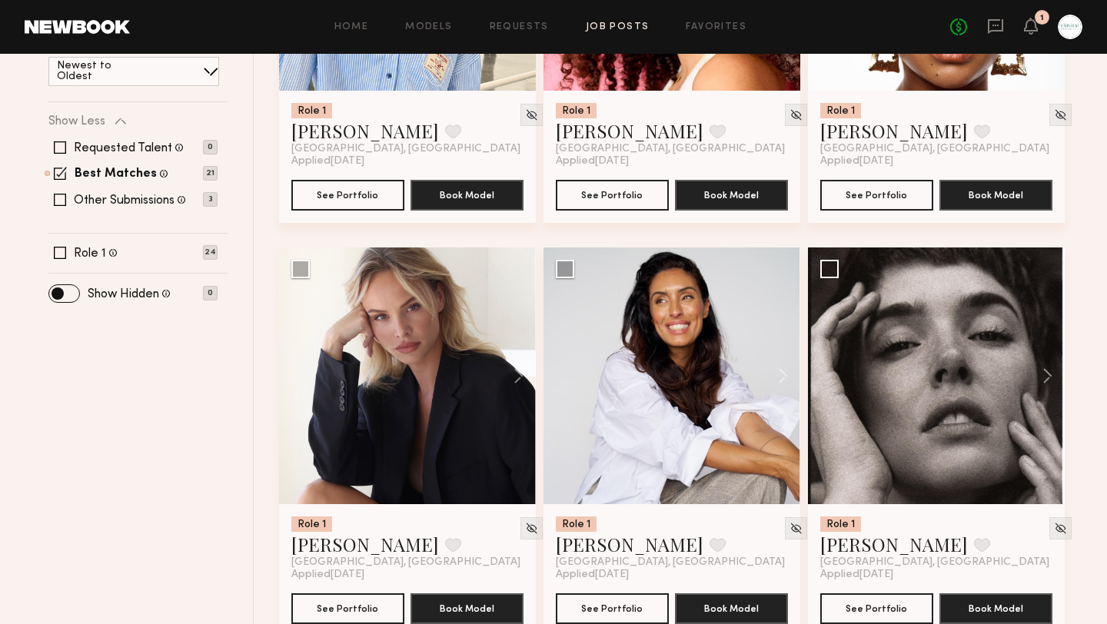
scroll to position [448, 0]
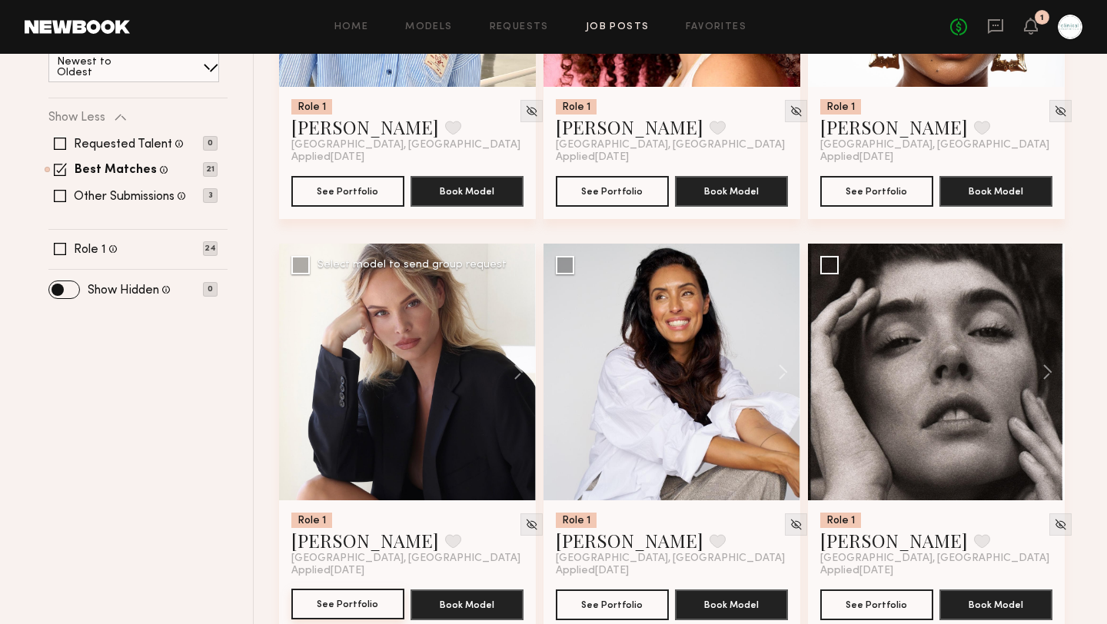
click at [357, 609] on button "See Portfolio" at bounding box center [347, 604] width 113 height 31
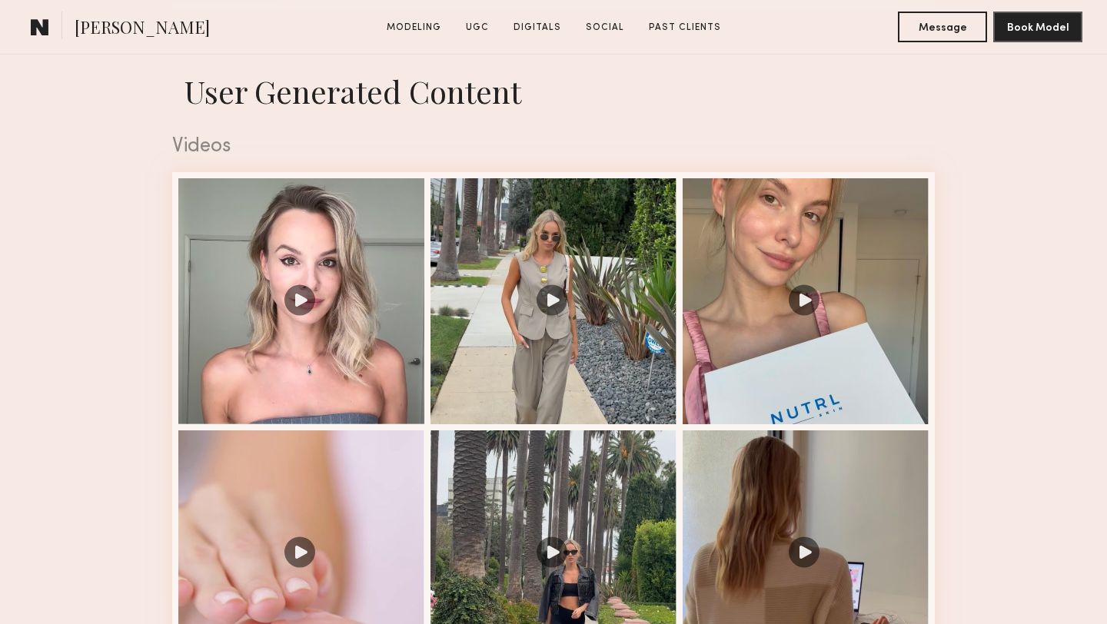
scroll to position [1250, 0]
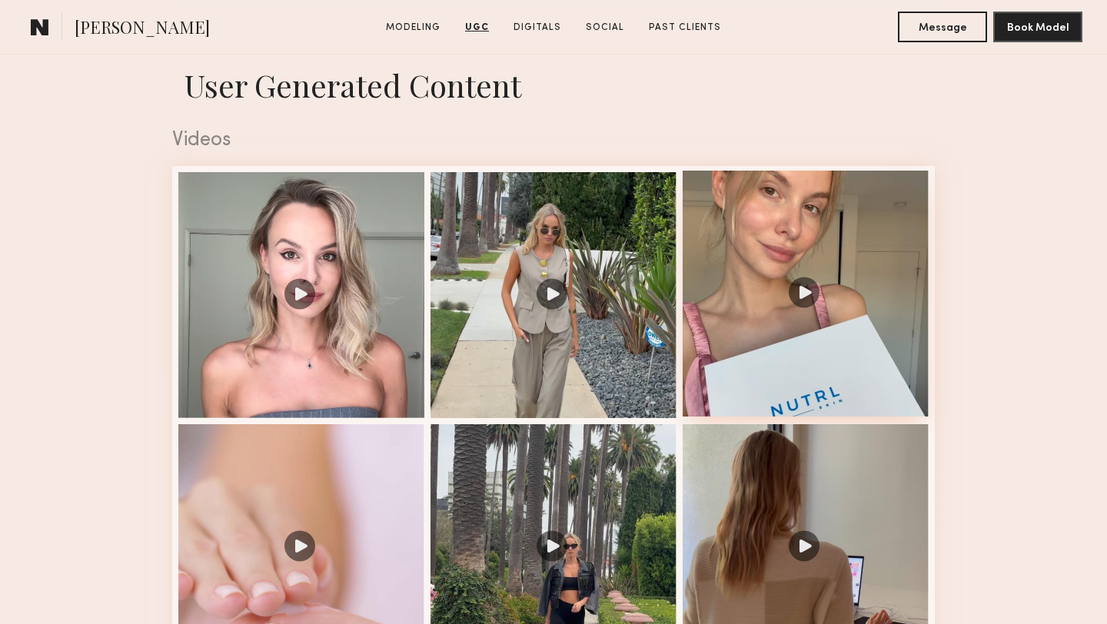
click at [802, 291] on div at bounding box center [805, 294] width 246 height 246
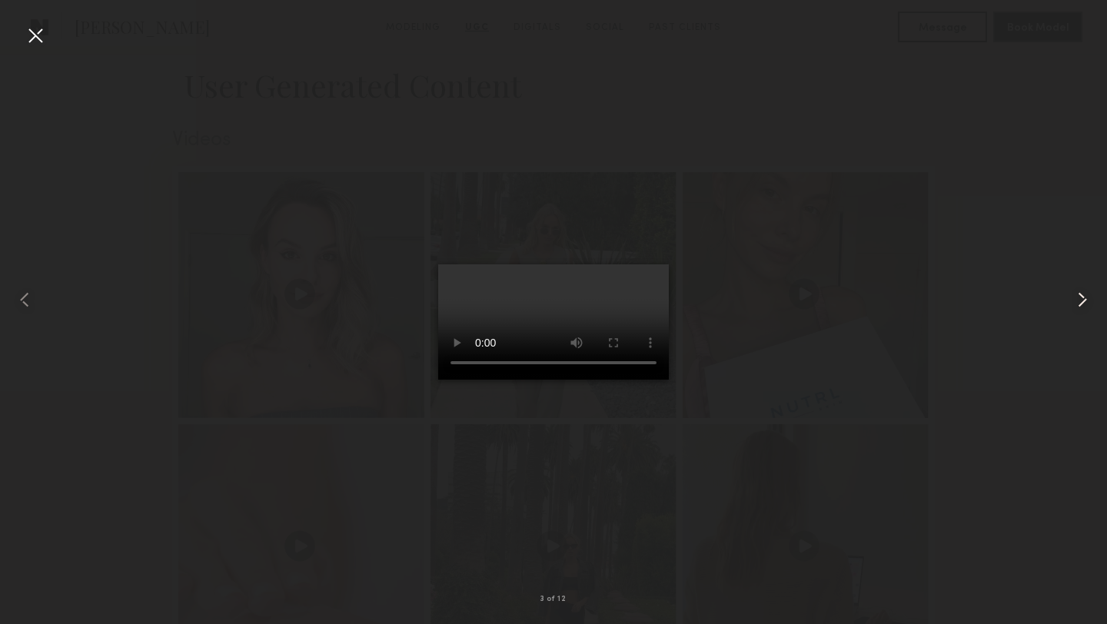
click at [1084, 302] on common-icon at bounding box center [1082, 299] width 25 height 25
click at [1079, 304] on common-icon at bounding box center [1082, 299] width 25 height 25
click at [33, 32] on div at bounding box center [35, 35] width 25 height 25
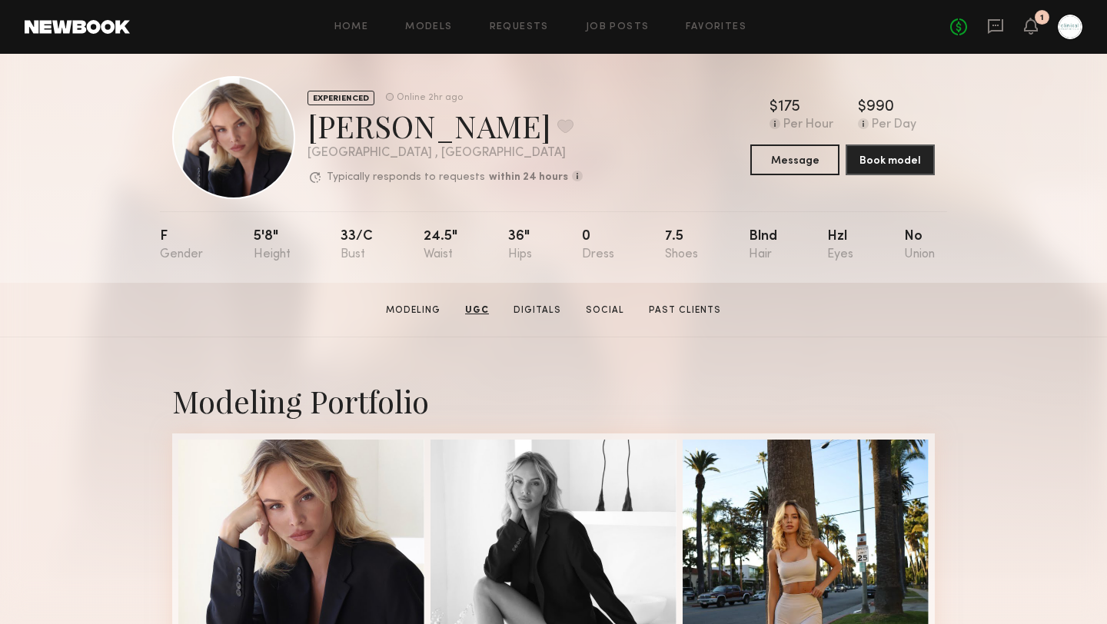
scroll to position [0, 0]
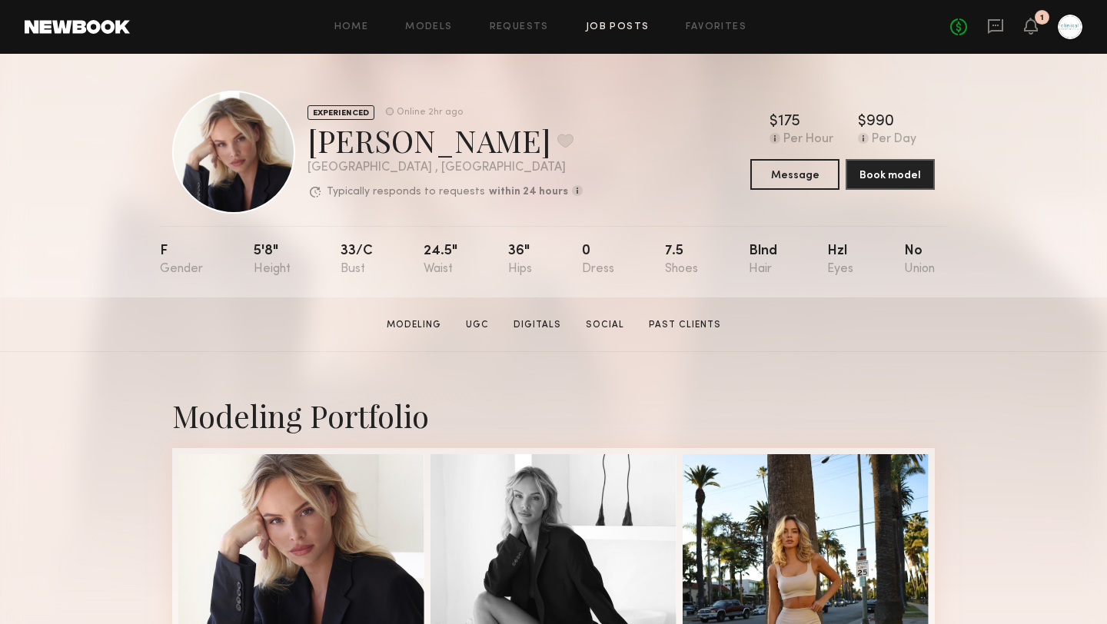
click at [615, 24] on link "Job Posts" at bounding box center [618, 27] width 64 height 10
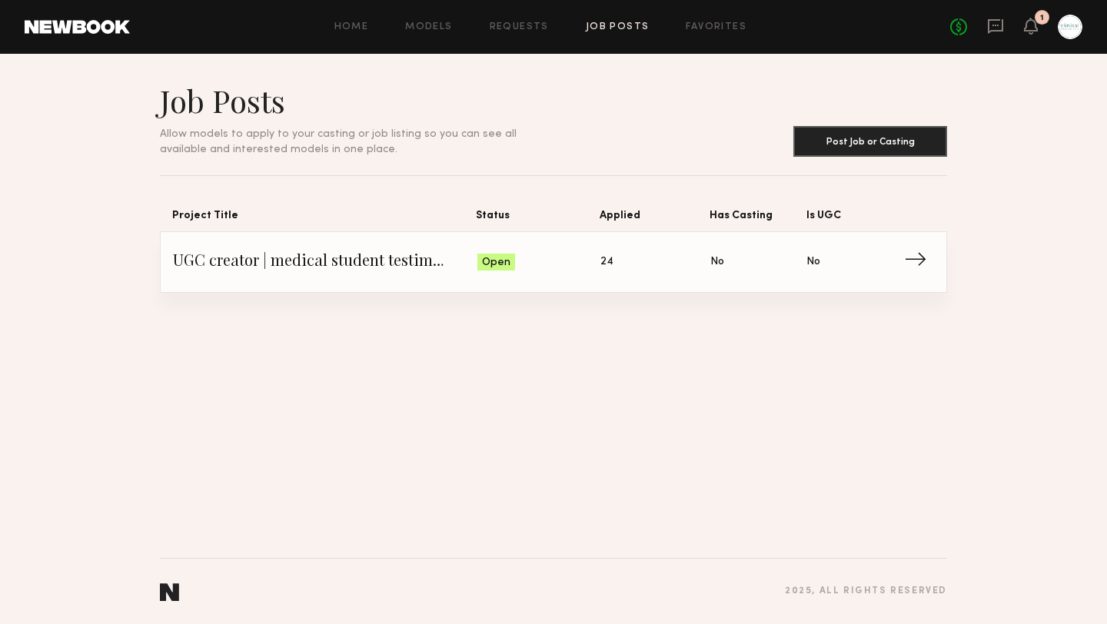
click at [502, 265] on span "Open" at bounding box center [496, 262] width 28 height 15
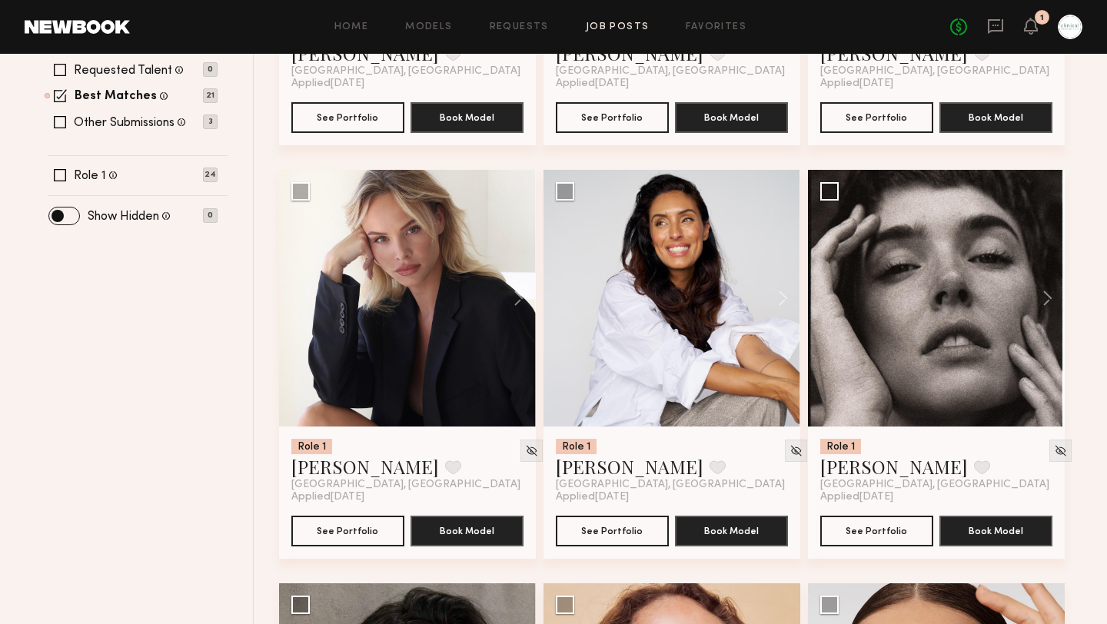
scroll to position [551, 0]
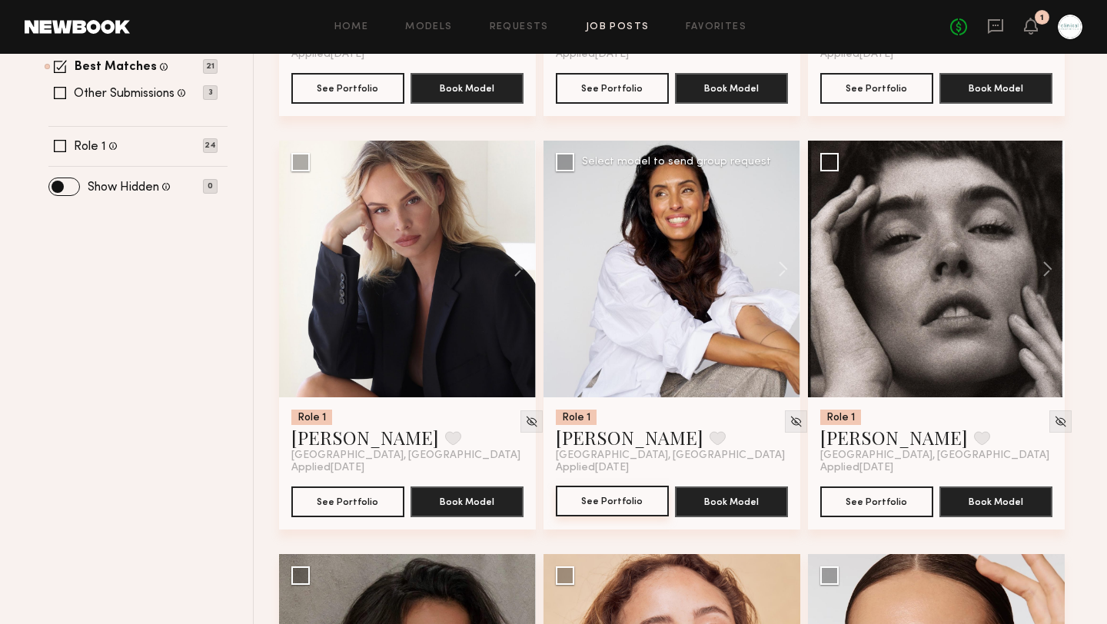
click at [611, 508] on button "See Portfolio" at bounding box center [612, 501] width 113 height 31
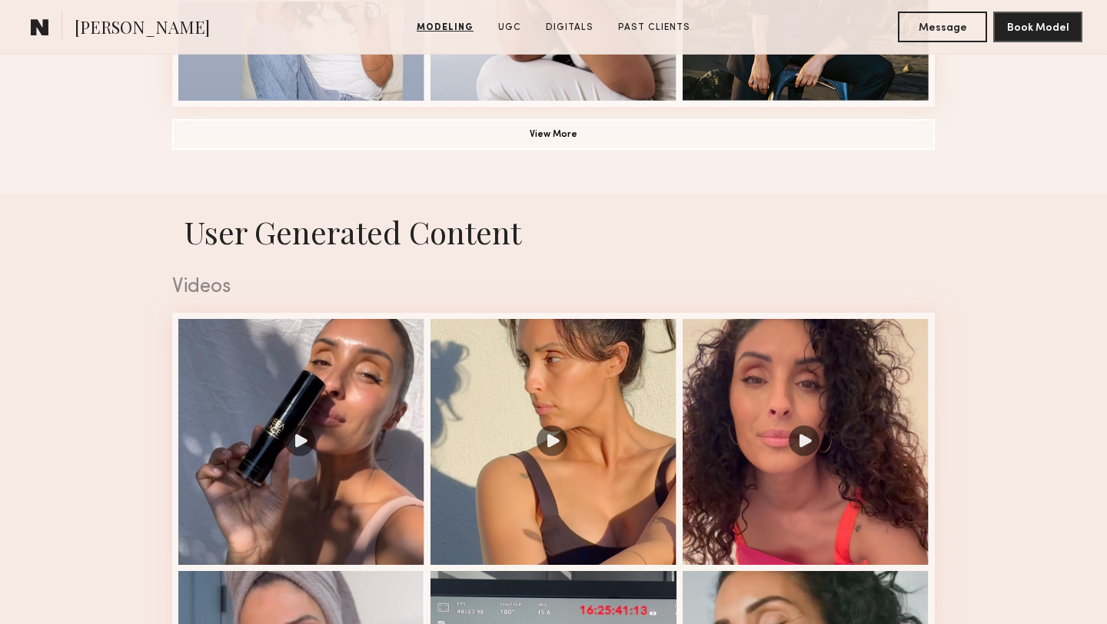
scroll to position [1357, 0]
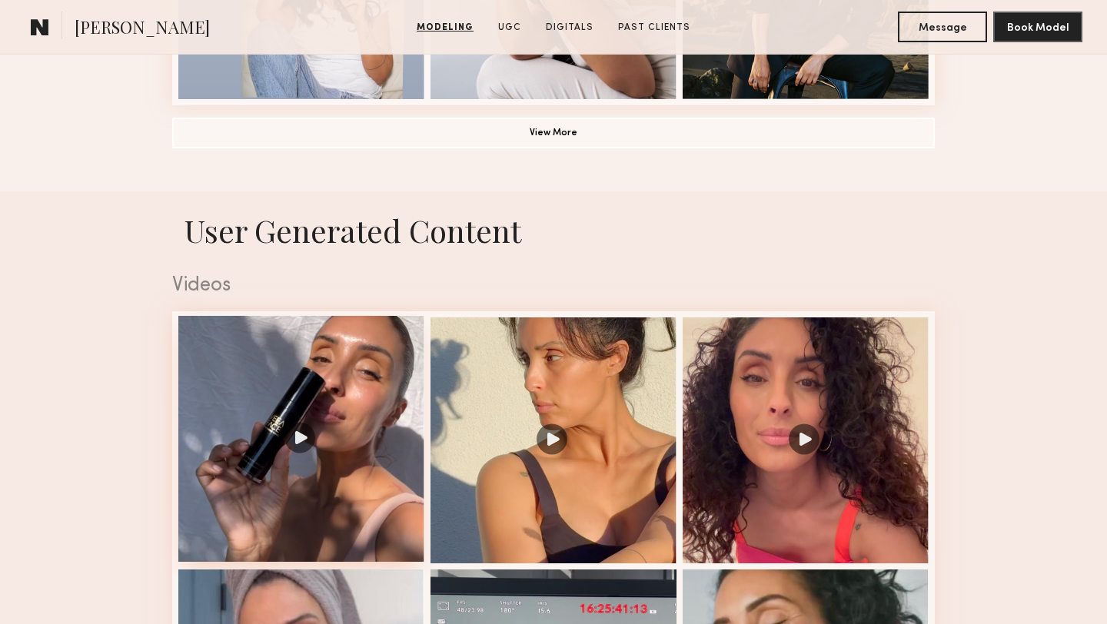
click at [307, 436] on div at bounding box center [301, 439] width 246 height 246
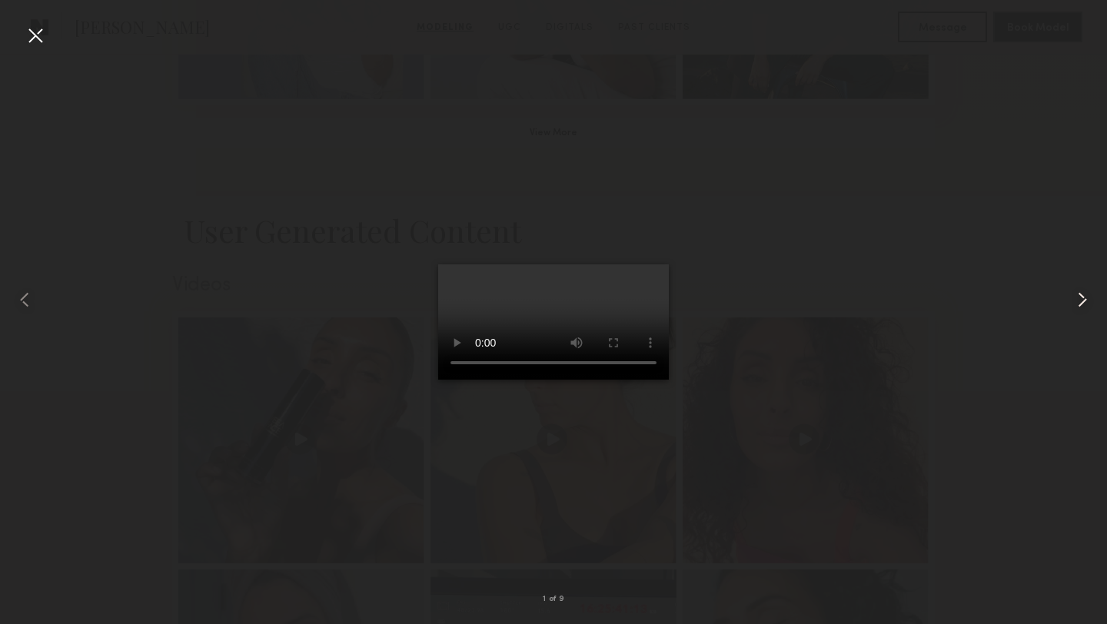
click at [1083, 301] on common-icon at bounding box center [1082, 299] width 25 height 25
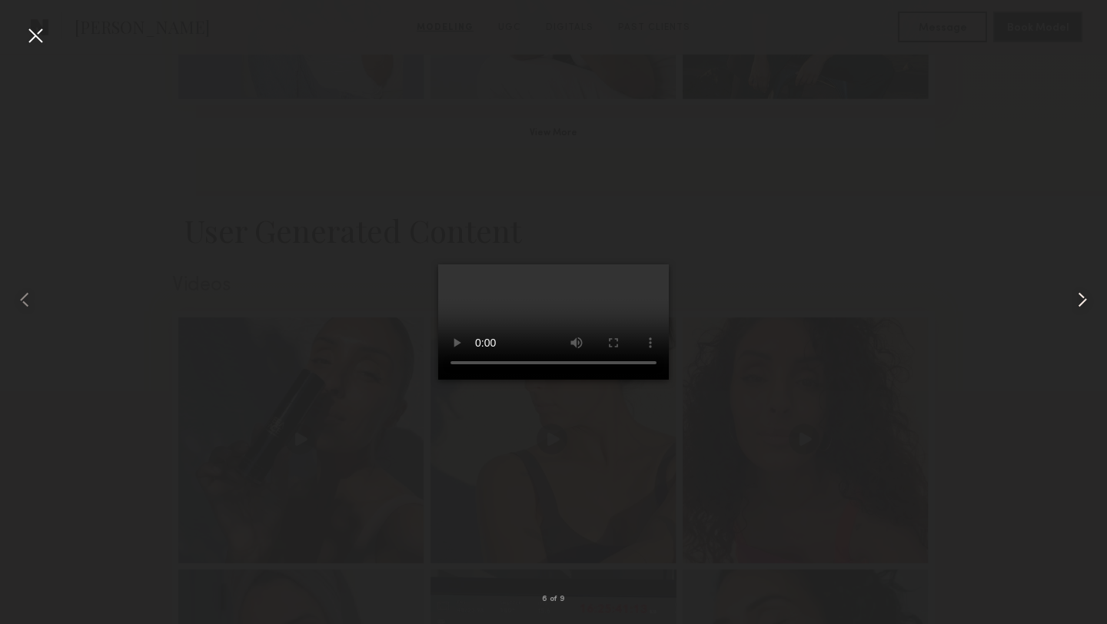
click at [1084, 301] on common-icon at bounding box center [1082, 299] width 25 height 25
click at [1081, 300] on common-icon at bounding box center [1082, 299] width 25 height 25
click at [1081, 302] on common-icon at bounding box center [1082, 299] width 25 height 25
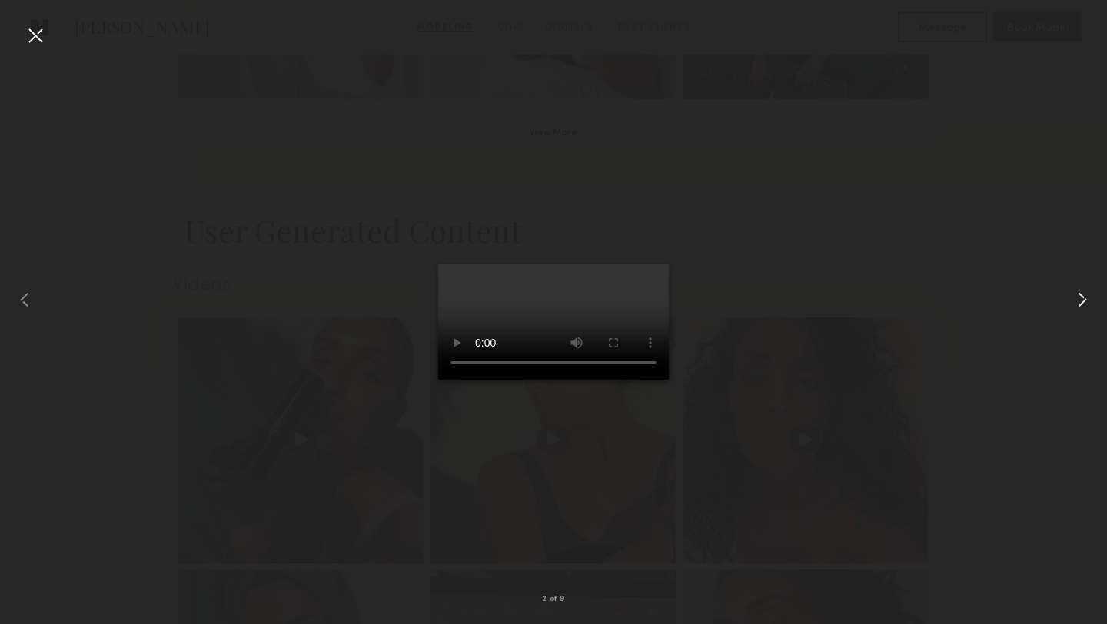
click at [1081, 302] on common-icon at bounding box center [1082, 299] width 25 height 25
click at [35, 36] on div at bounding box center [35, 35] width 25 height 25
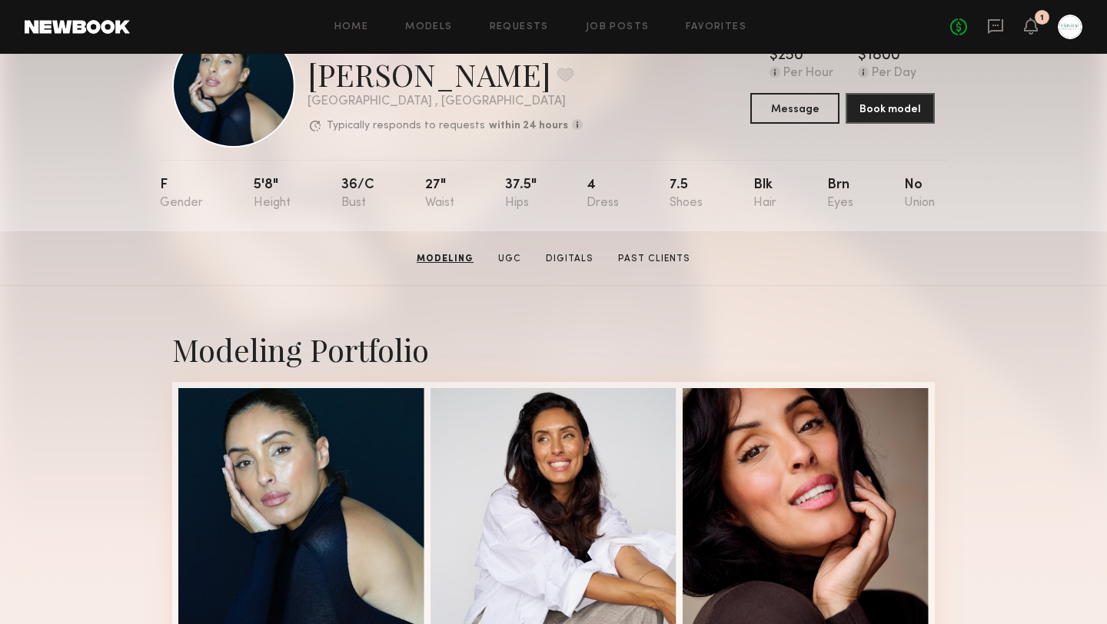
scroll to position [0, 0]
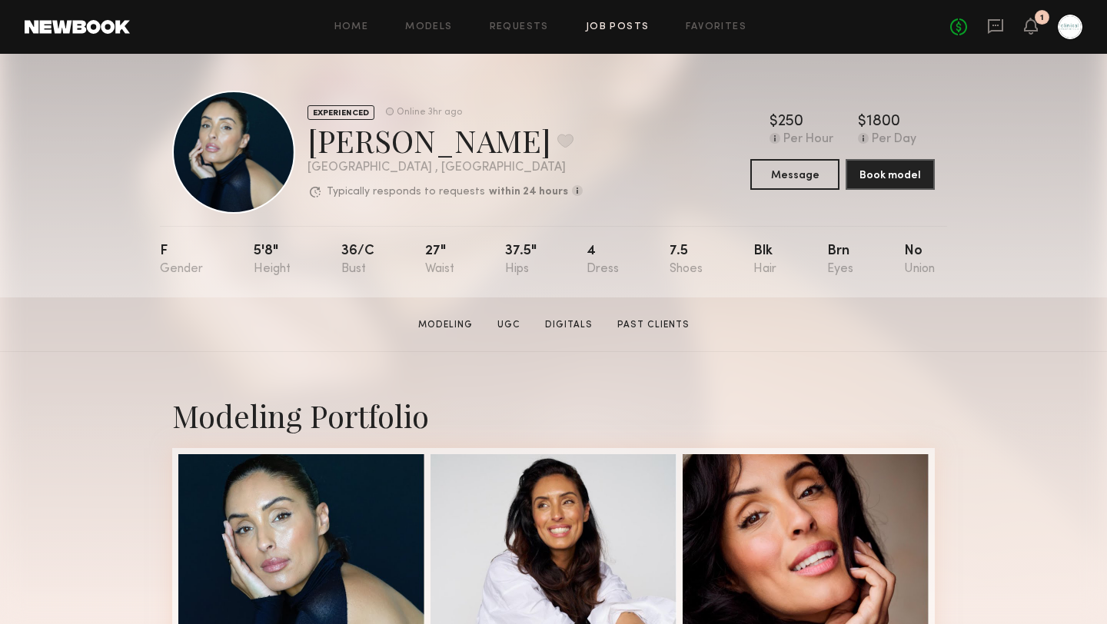
click at [609, 28] on link "Job Posts" at bounding box center [618, 27] width 64 height 10
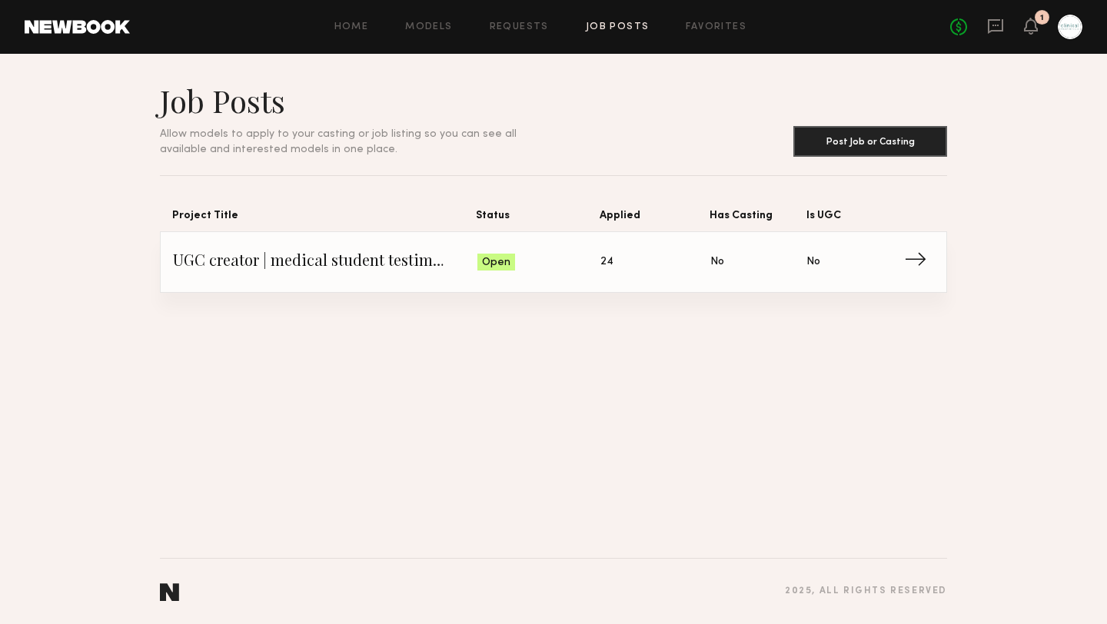
click at [603, 265] on span "24" at bounding box center [606, 262] width 13 height 17
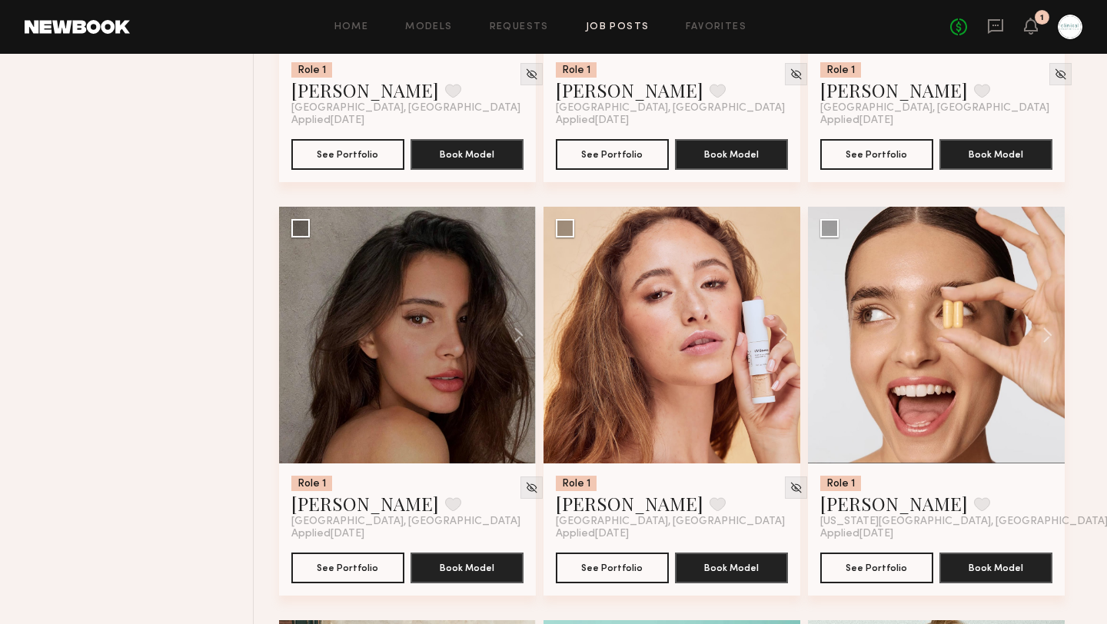
scroll to position [907, 0]
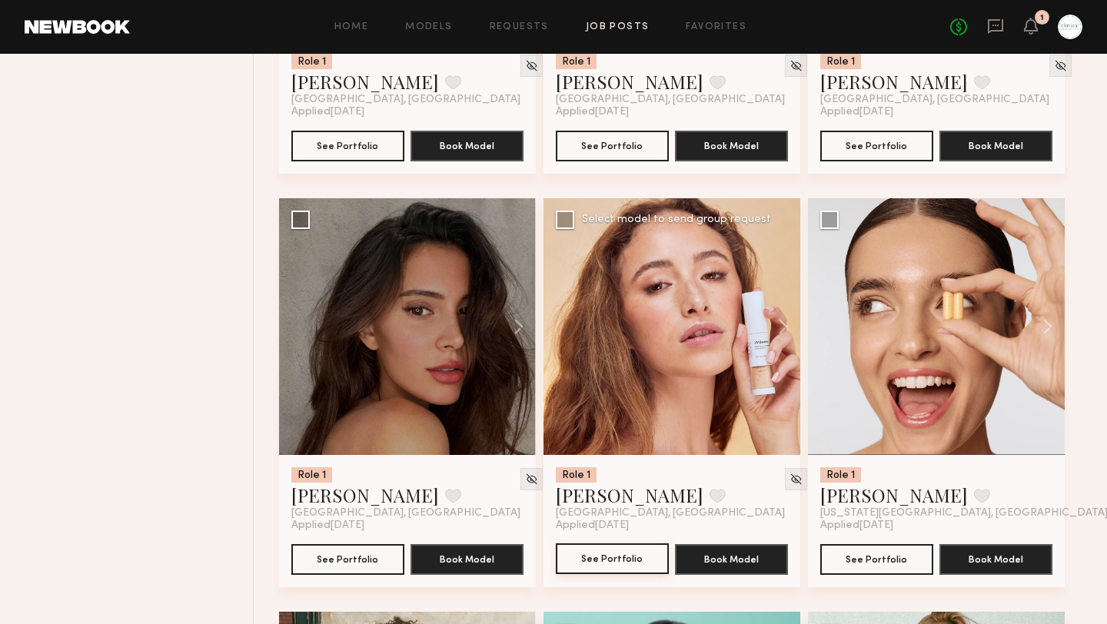
click at [616, 561] on button "See Portfolio" at bounding box center [612, 558] width 113 height 31
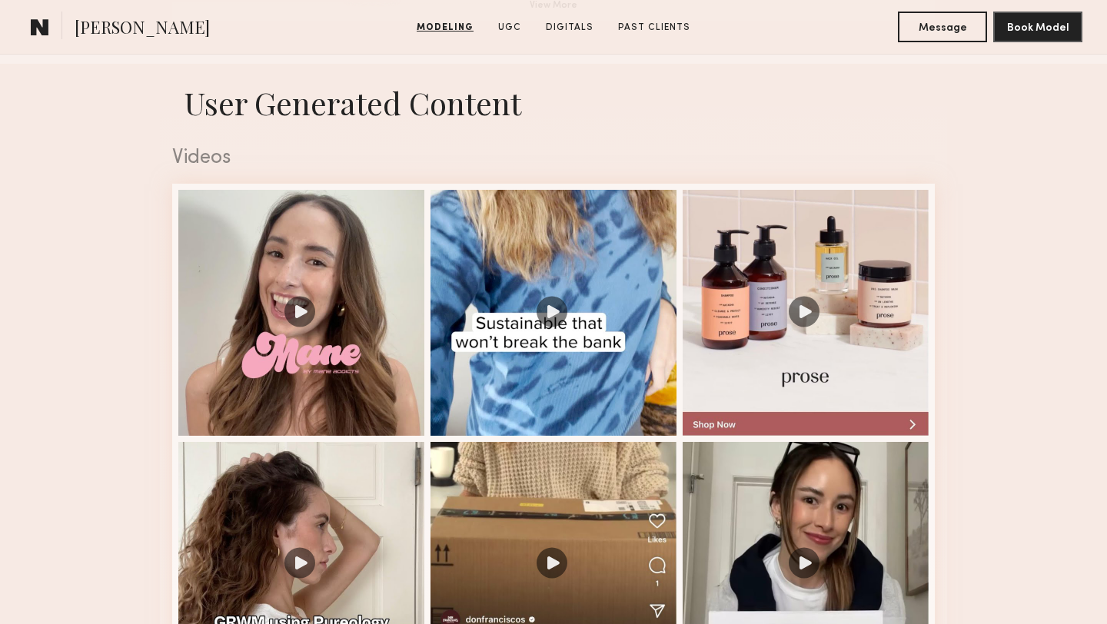
scroll to position [1512, 0]
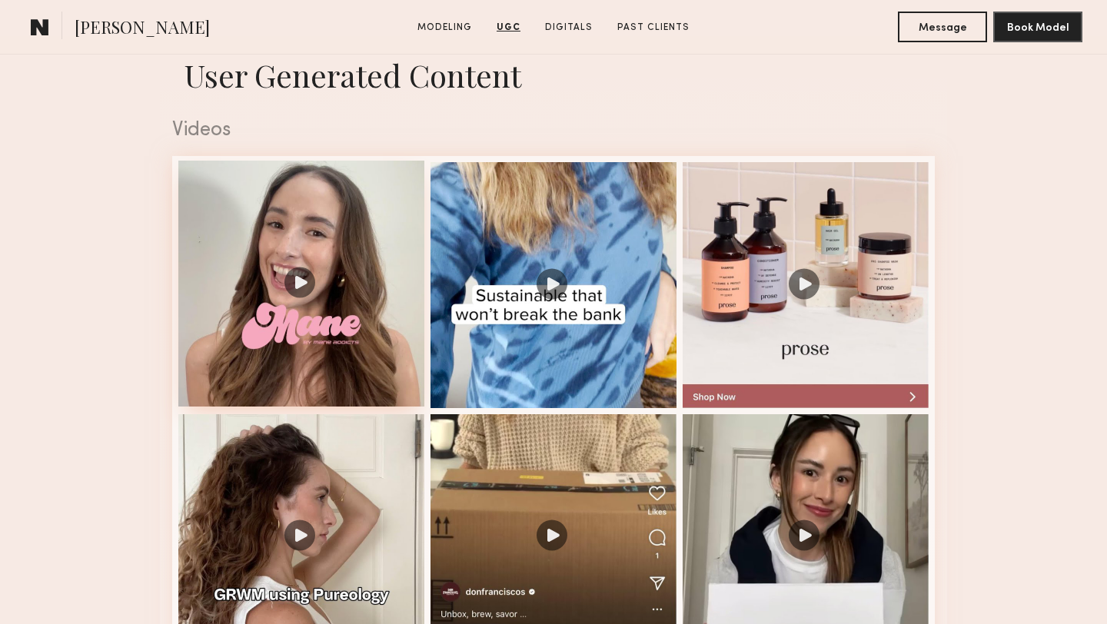
click at [299, 277] on div at bounding box center [301, 284] width 246 height 246
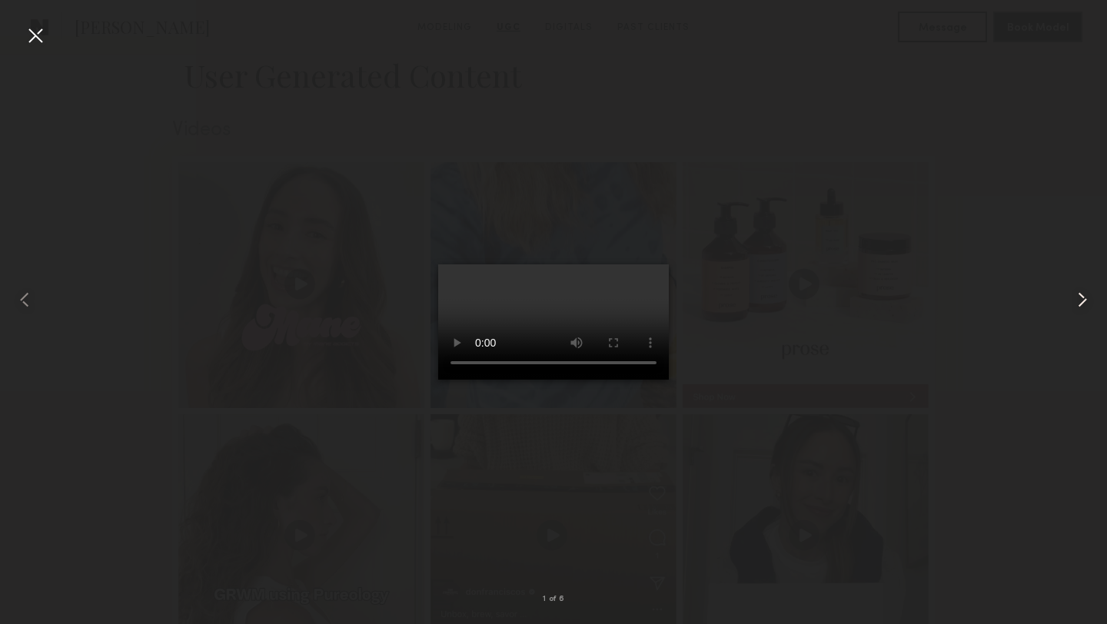
click at [1081, 298] on common-icon at bounding box center [1082, 299] width 25 height 25
click at [34, 38] on div at bounding box center [35, 35] width 25 height 25
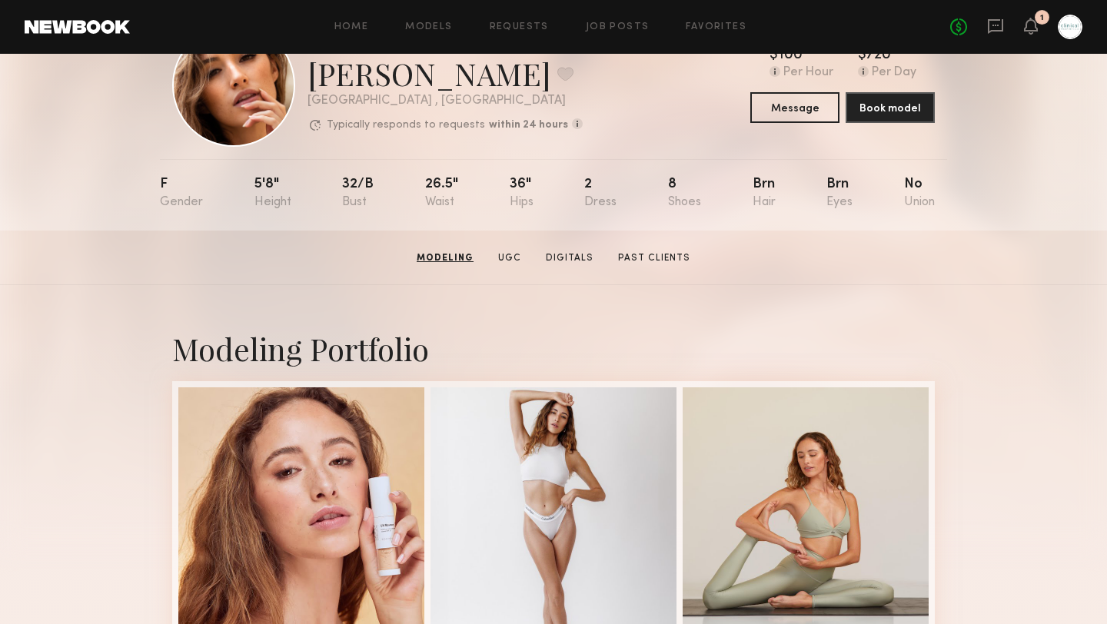
scroll to position [0, 0]
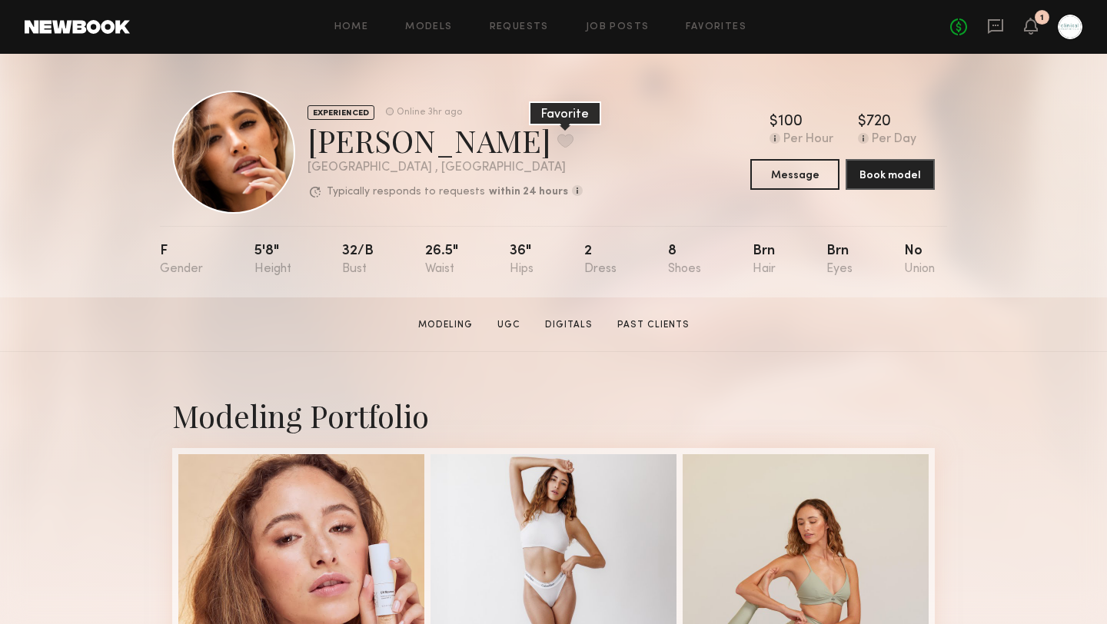
click at [557, 141] on button at bounding box center [565, 141] width 16 height 14
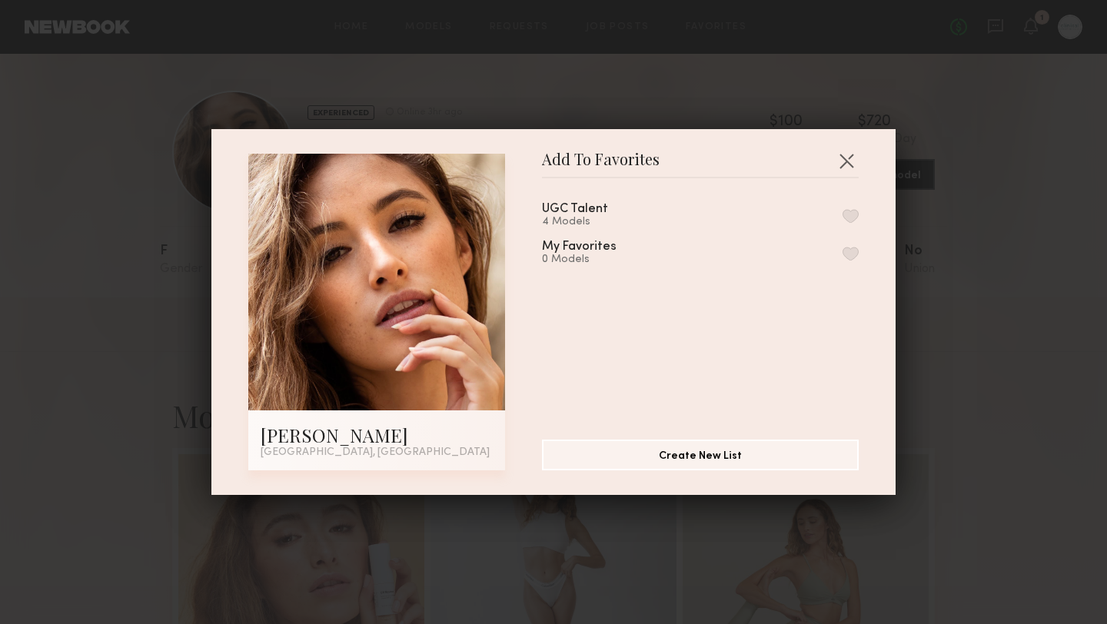
click at [850, 248] on button "button" at bounding box center [850, 254] width 16 height 14
click at [847, 213] on button "button" at bounding box center [850, 216] width 16 height 14
click at [850, 249] on button "Remove from favorite list" at bounding box center [850, 254] width 16 height 14
click at [850, 160] on button "button" at bounding box center [846, 160] width 25 height 25
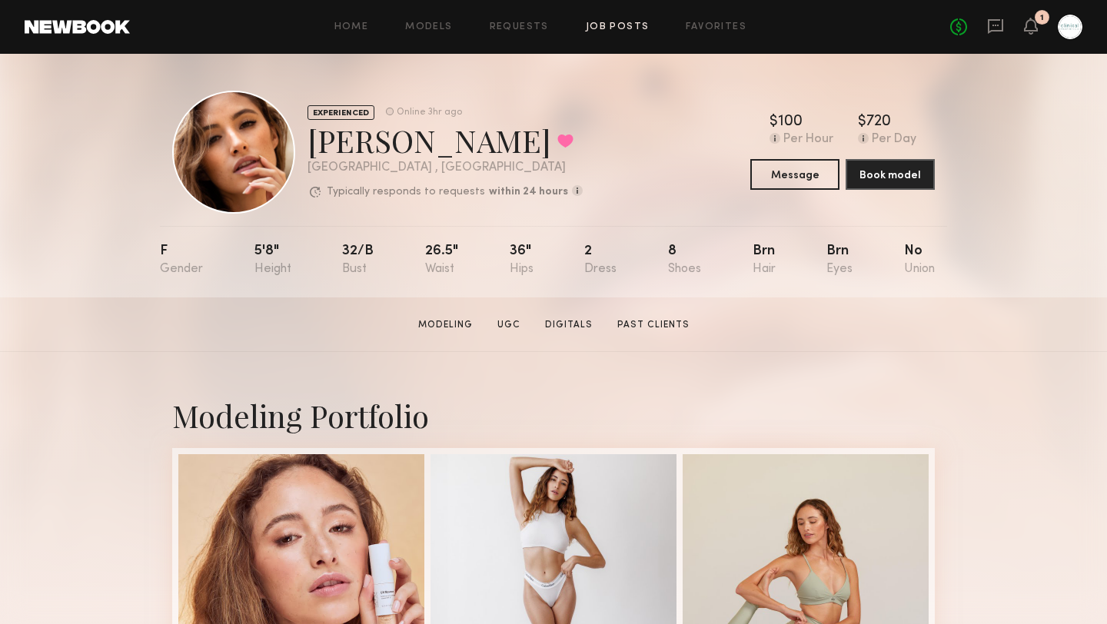
click at [621, 23] on link "Job Posts" at bounding box center [618, 27] width 64 height 10
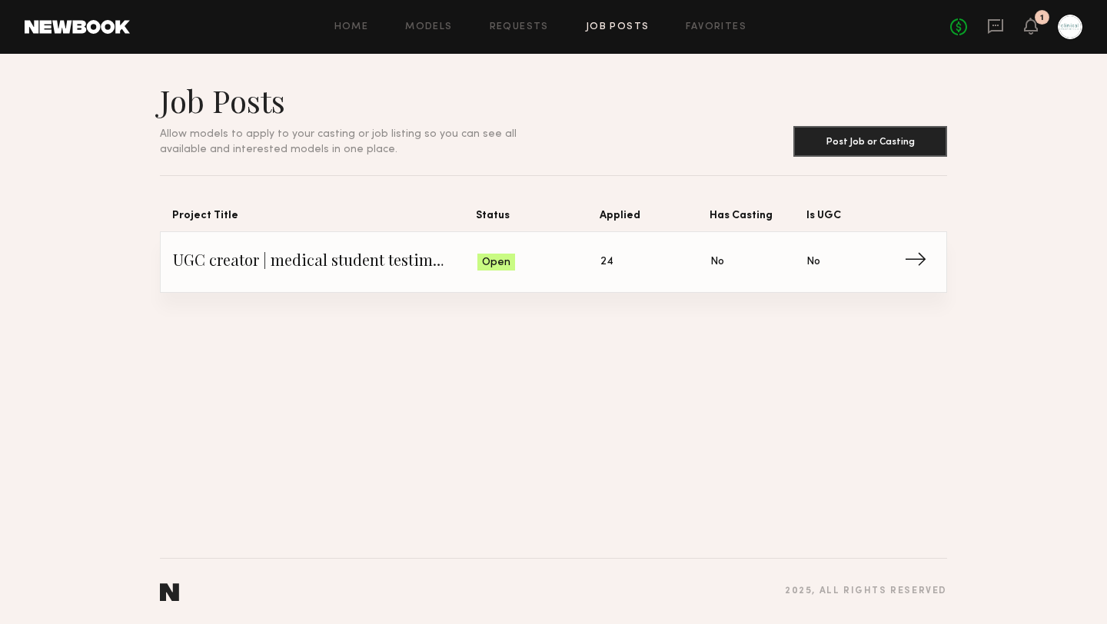
click at [496, 260] on span "Open" at bounding box center [496, 262] width 28 height 15
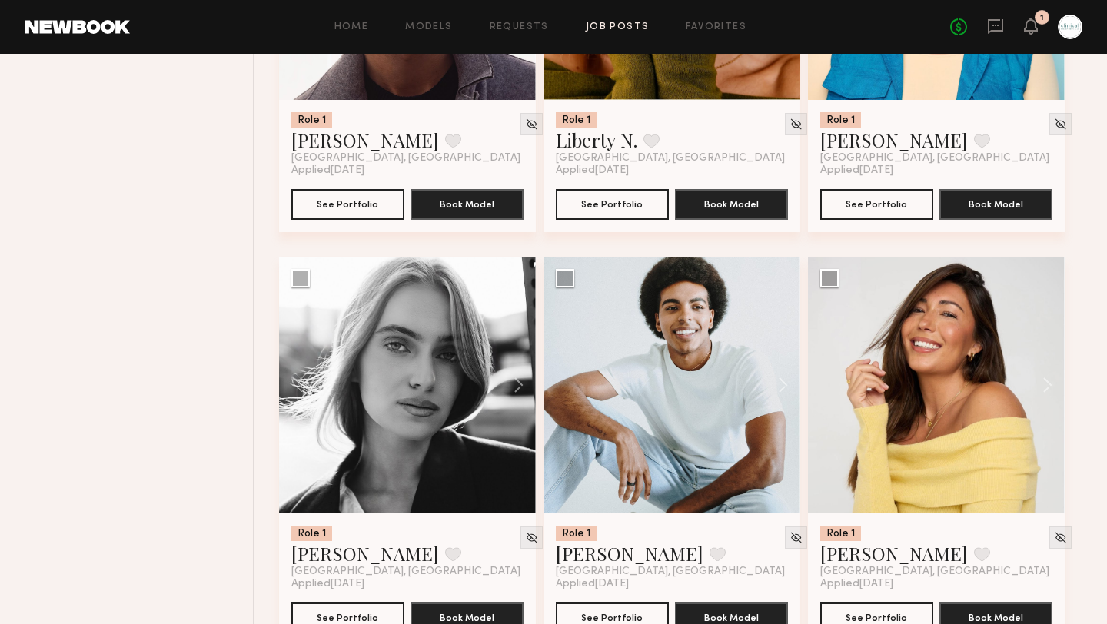
scroll to position [2137, 0]
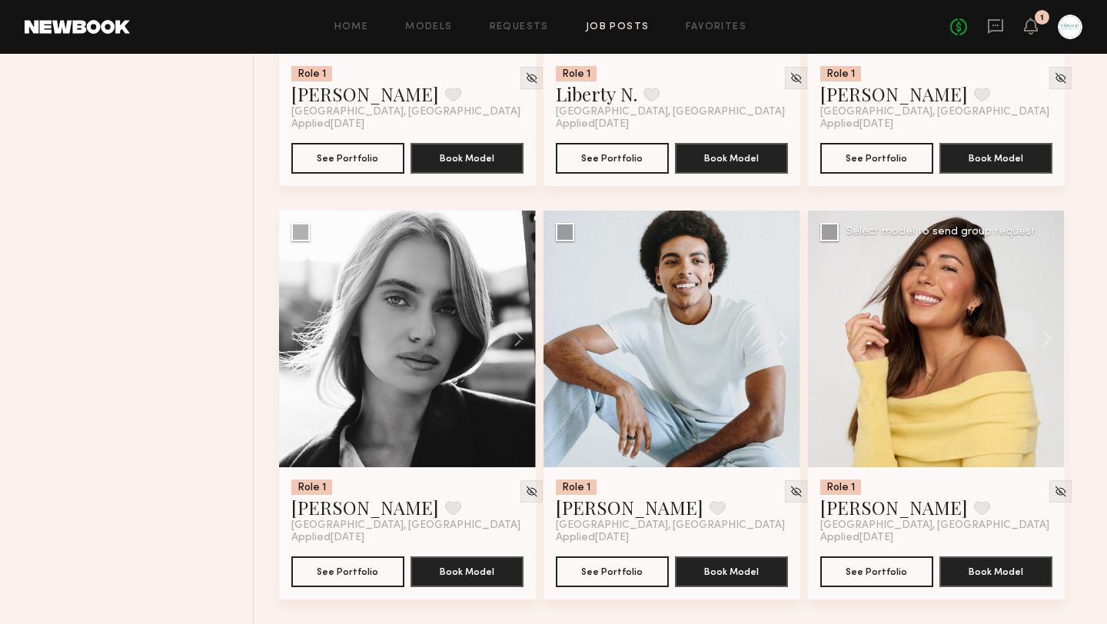
click at [869, 587] on div "Role 1 [PERSON_NAME] Favorite [GEOGRAPHIC_DATA], [GEOGRAPHIC_DATA] Applied [DAT…" at bounding box center [936, 533] width 257 height 132
click at [871, 576] on button "See Portfolio" at bounding box center [876, 571] width 113 height 31
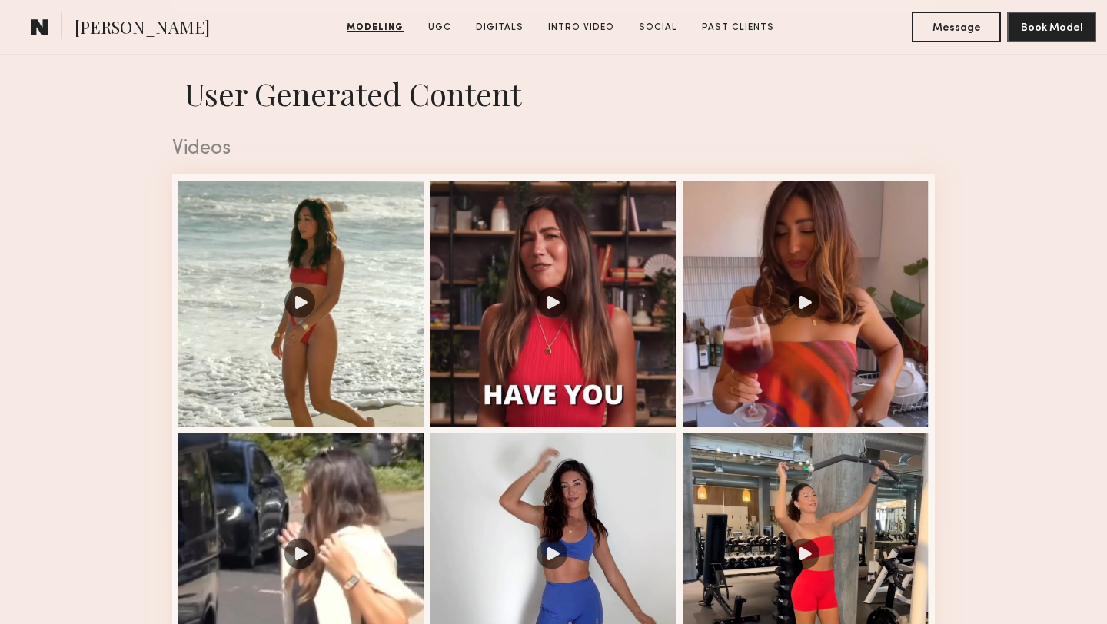
scroll to position [1522, 0]
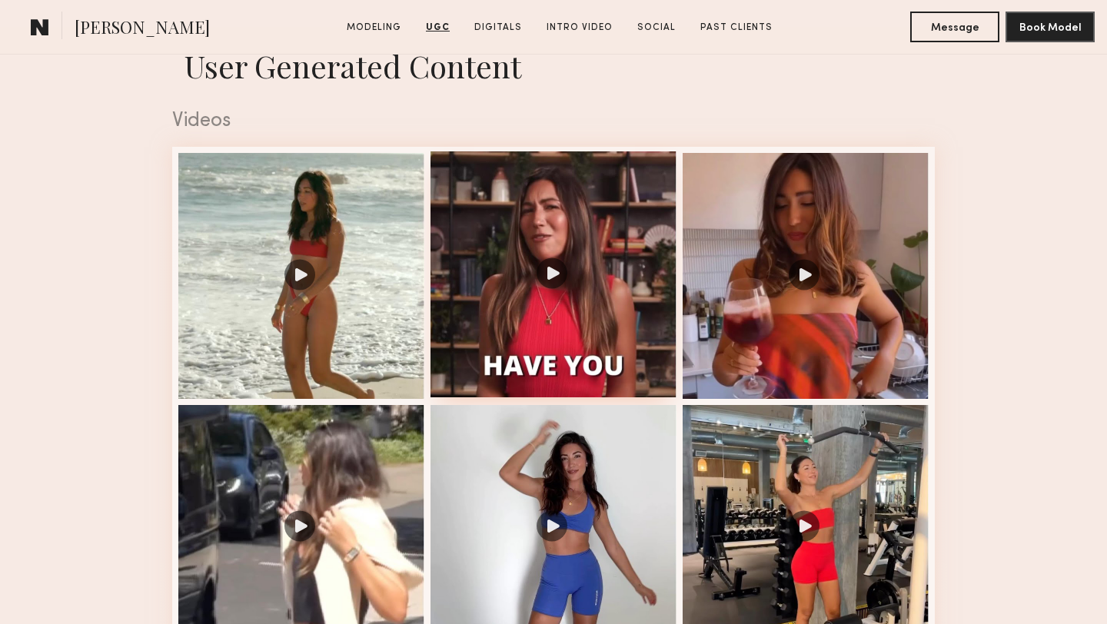
click at [552, 277] on div at bounding box center [553, 274] width 246 height 246
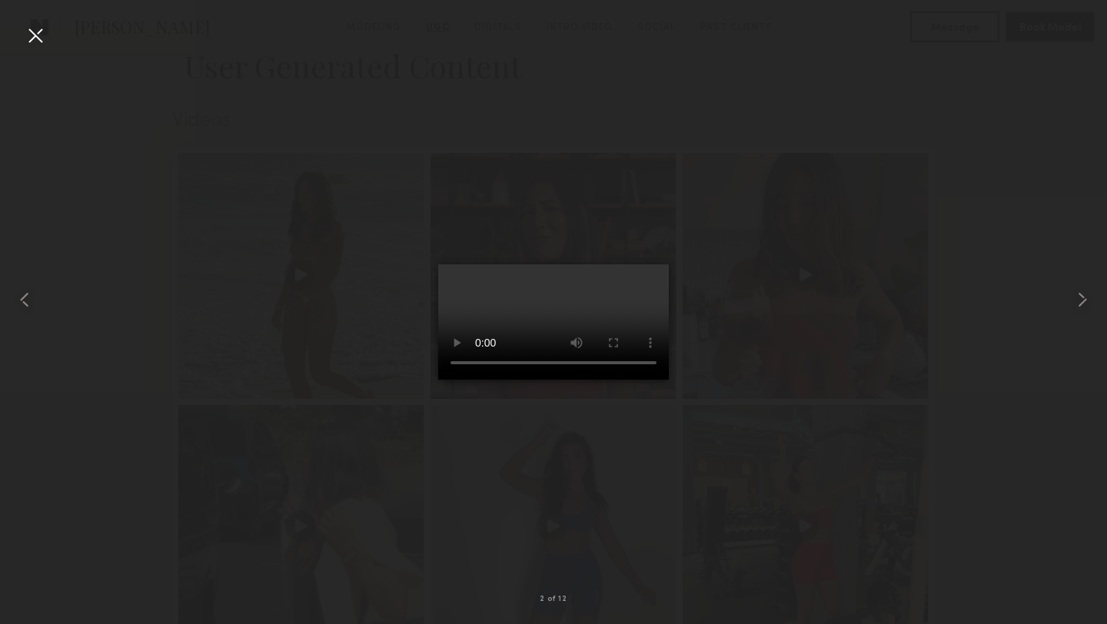
click at [36, 39] on div at bounding box center [35, 35] width 25 height 25
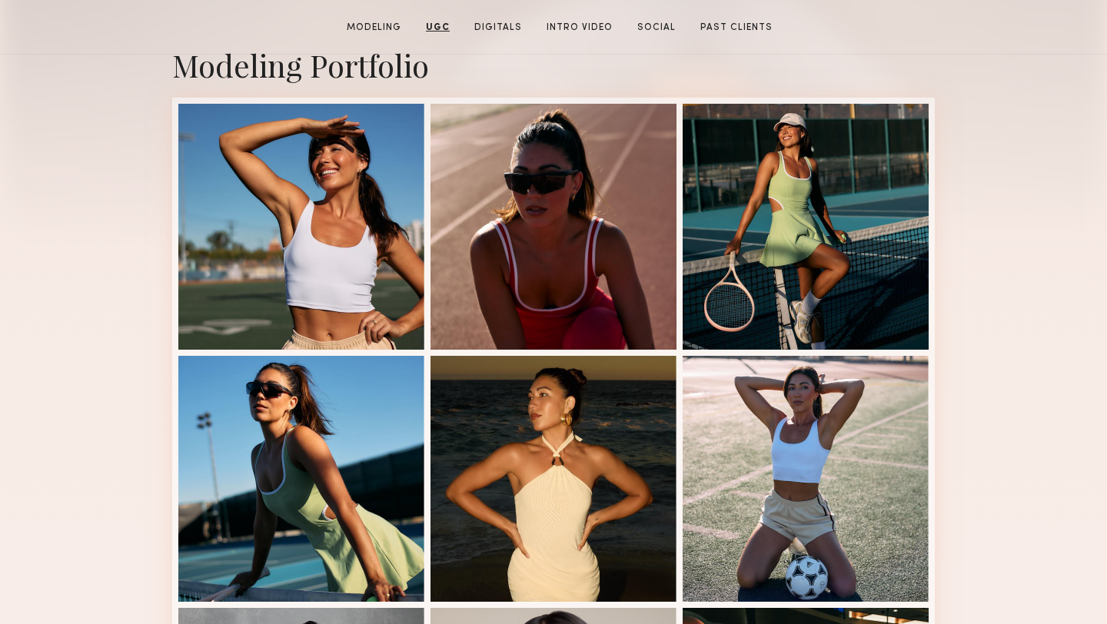
scroll to position [0, 0]
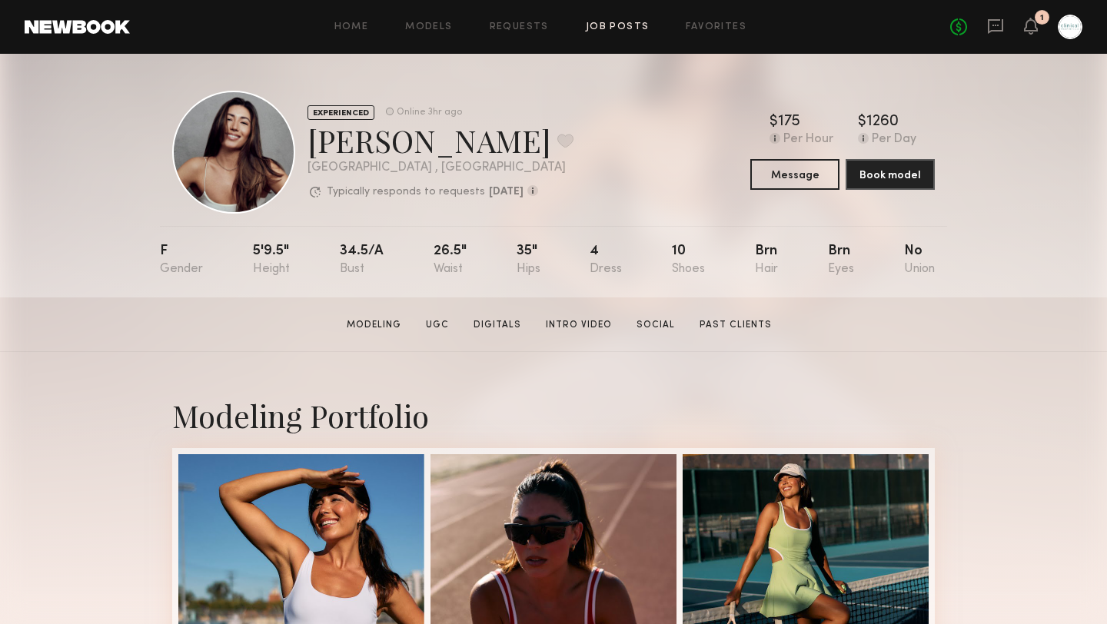
click at [610, 25] on link "Job Posts" at bounding box center [618, 27] width 64 height 10
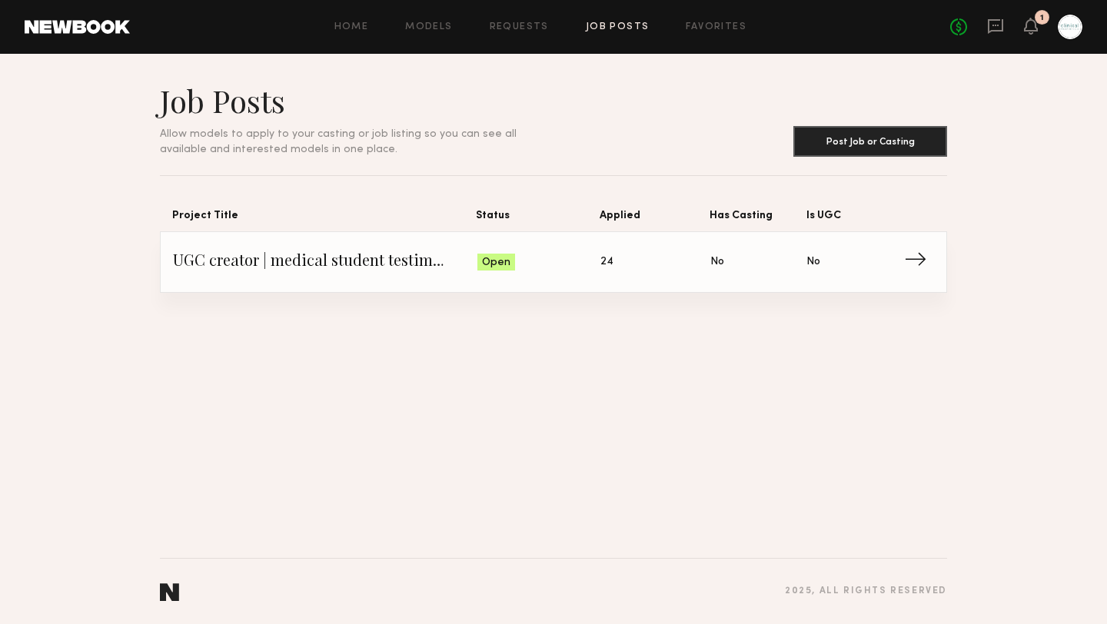
click at [604, 264] on span "24" at bounding box center [606, 262] width 13 height 17
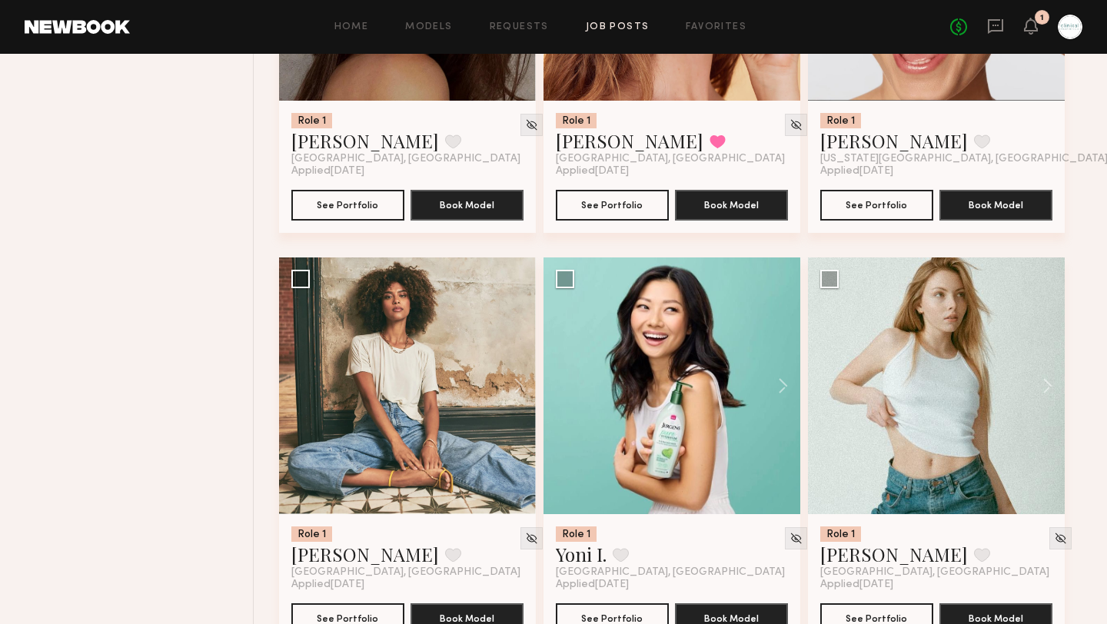
scroll to position [1263, 0]
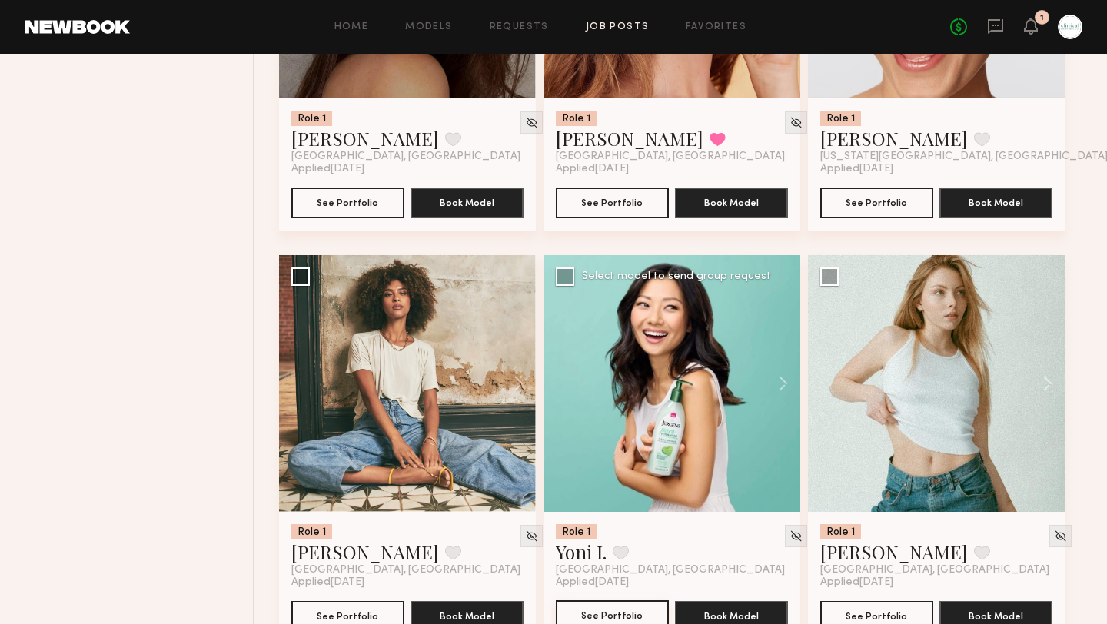
click at [593, 616] on button "See Portfolio" at bounding box center [612, 615] width 113 height 31
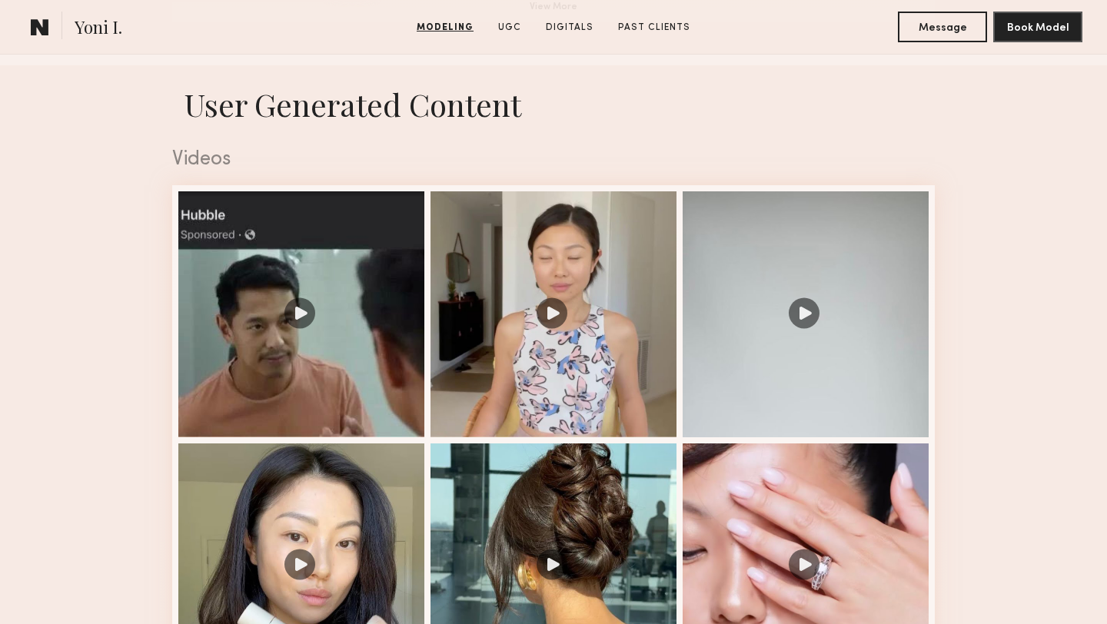
scroll to position [1498, 0]
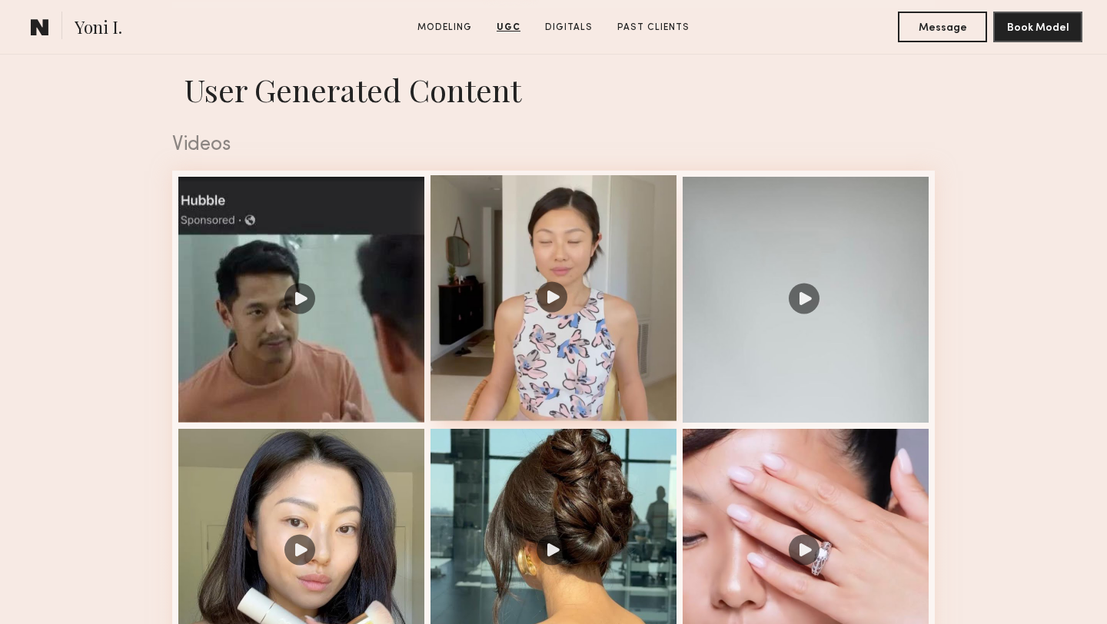
click at [553, 297] on div at bounding box center [553, 298] width 246 height 246
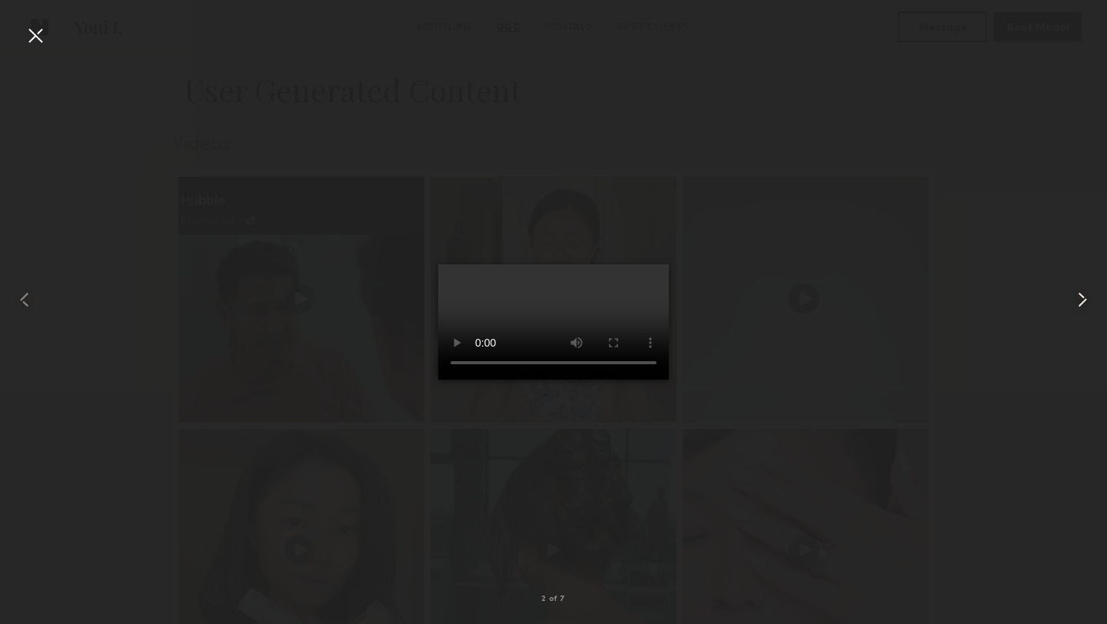
click at [1083, 298] on common-icon at bounding box center [1082, 299] width 25 height 25
click at [1083, 297] on common-icon at bounding box center [1082, 299] width 25 height 25
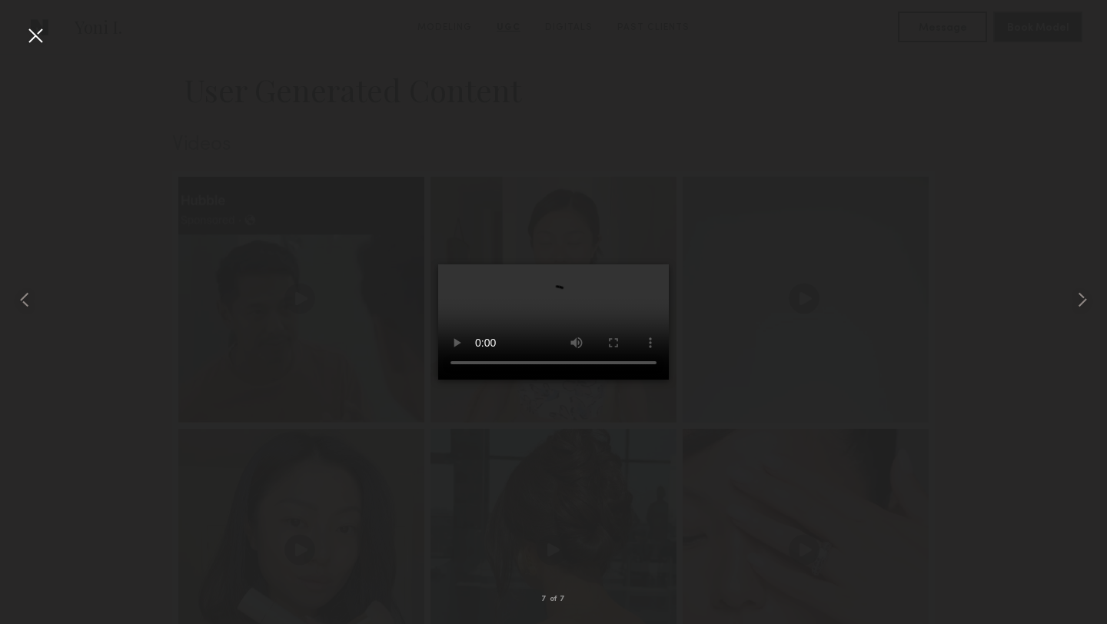
click at [37, 39] on div at bounding box center [35, 35] width 25 height 25
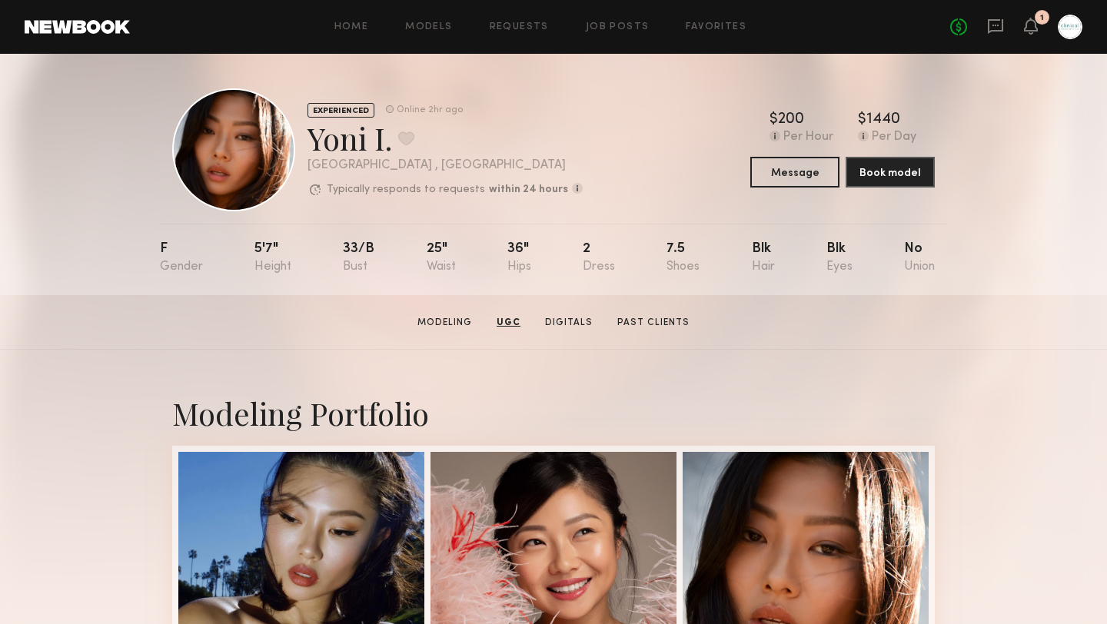
scroll to position [0, 0]
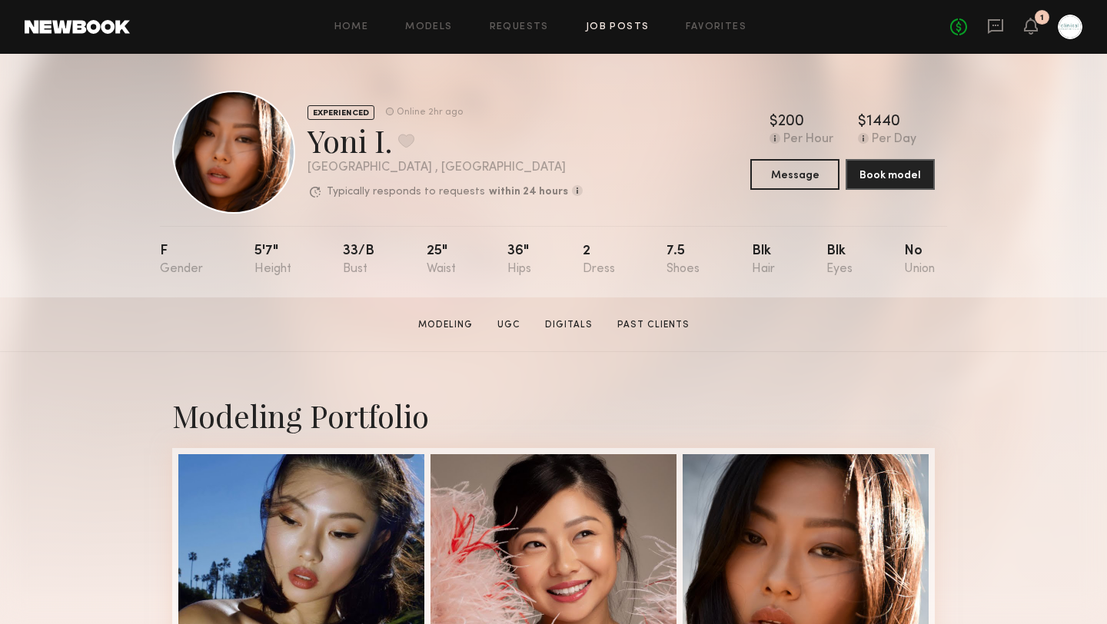
click at [612, 26] on link "Job Posts" at bounding box center [618, 27] width 64 height 10
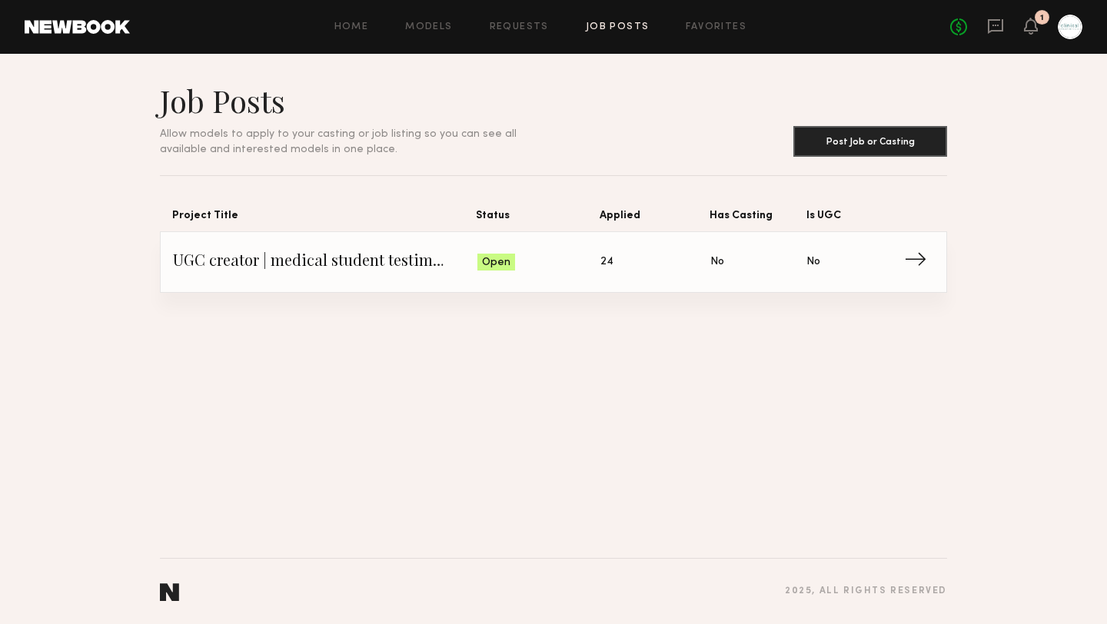
click at [609, 259] on span "24" at bounding box center [606, 262] width 13 height 17
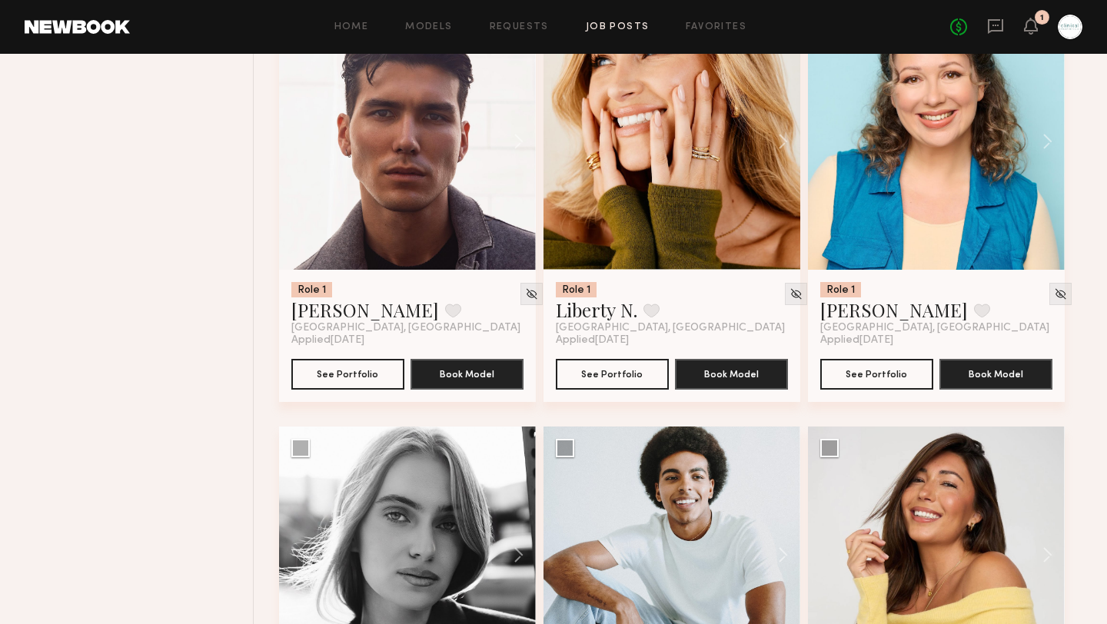
scroll to position [1921, 0]
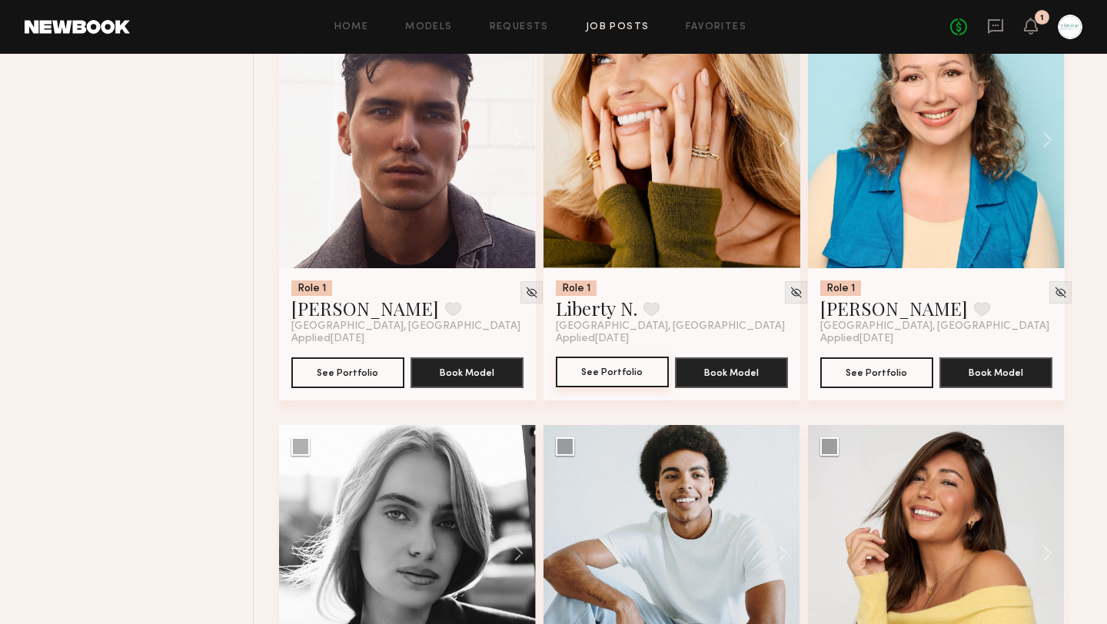
click at [605, 376] on button "See Portfolio" at bounding box center [612, 372] width 113 height 31
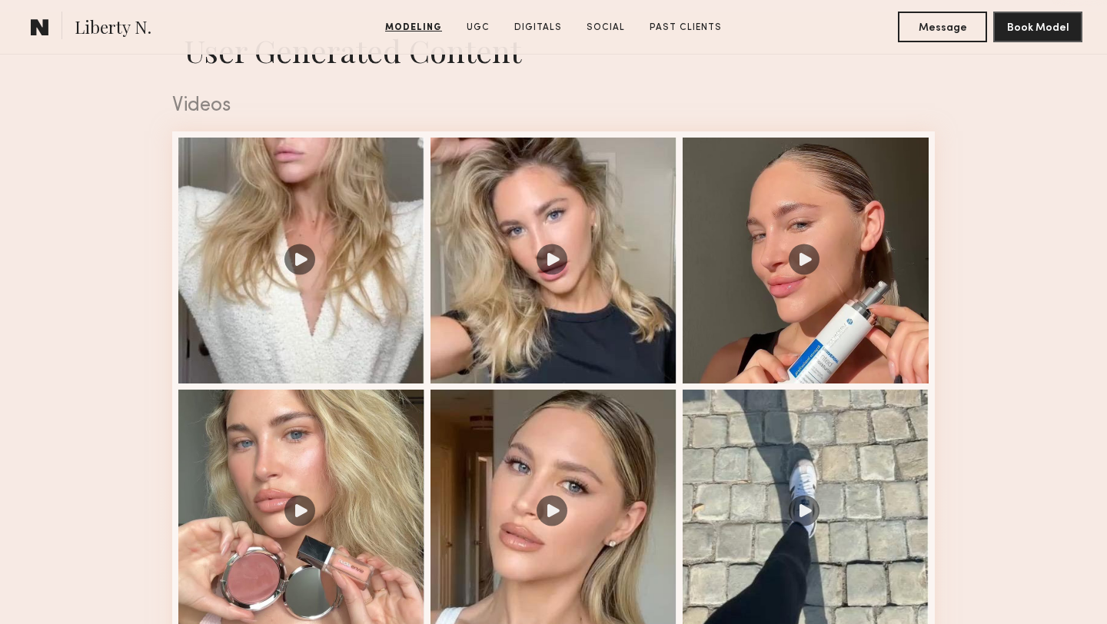
scroll to position [1538, 0]
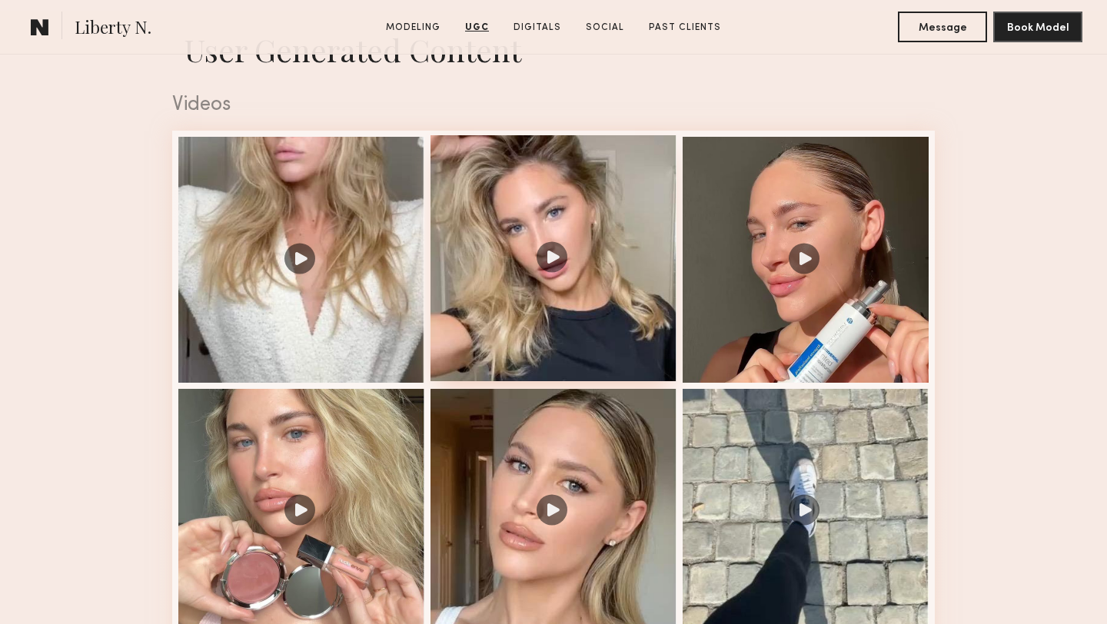
click at [553, 255] on div at bounding box center [553, 258] width 246 height 246
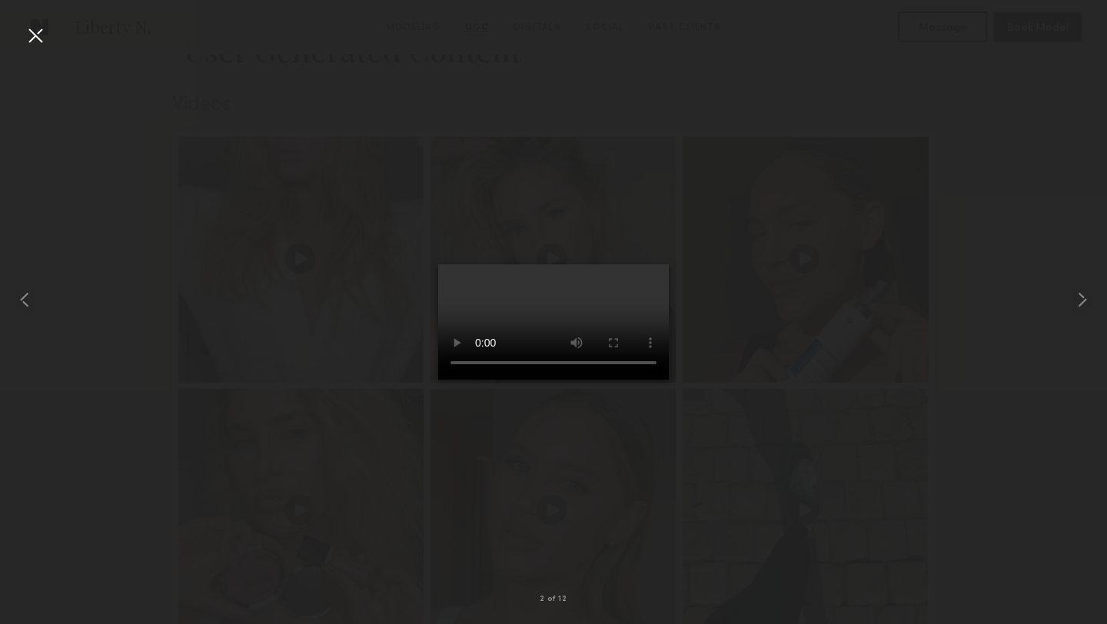
click at [38, 31] on div at bounding box center [35, 35] width 25 height 25
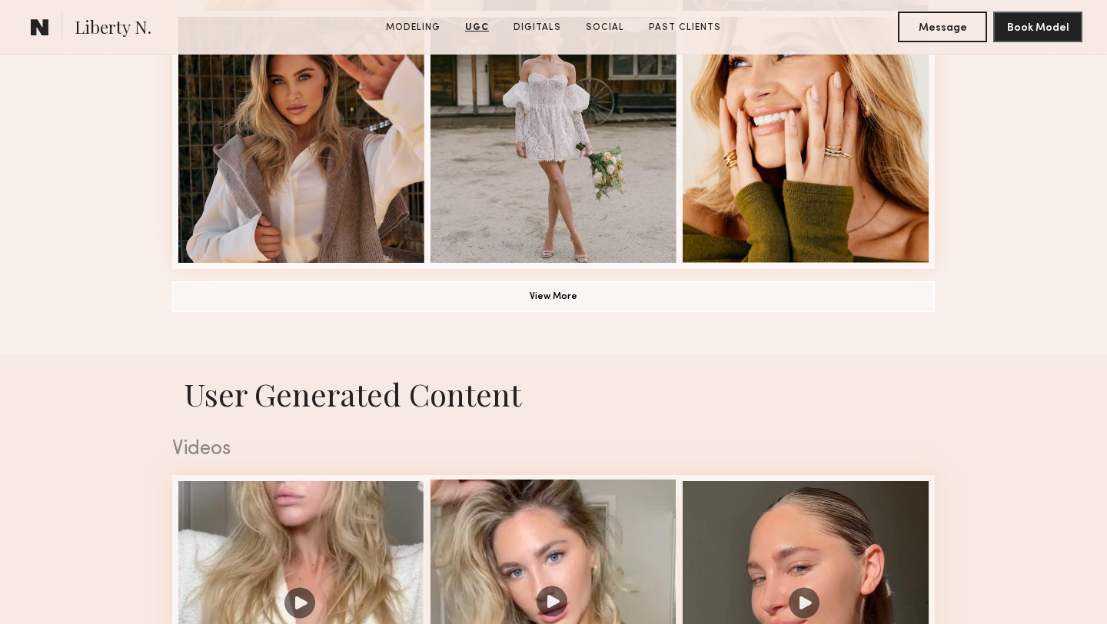
scroll to position [0, 0]
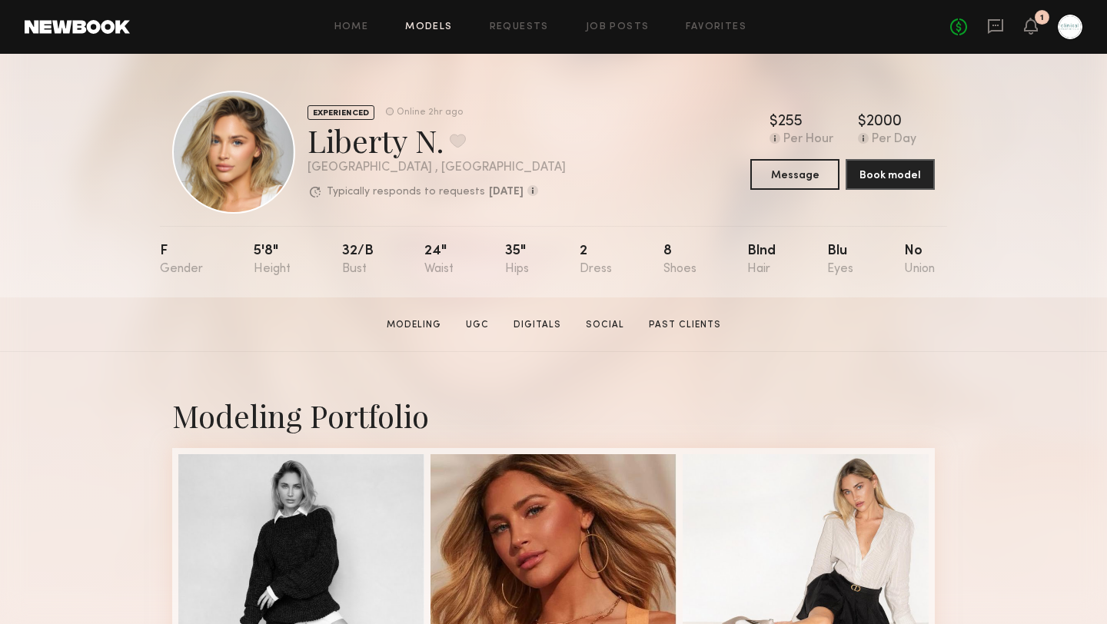
click at [427, 27] on link "Models" at bounding box center [428, 27] width 47 height 10
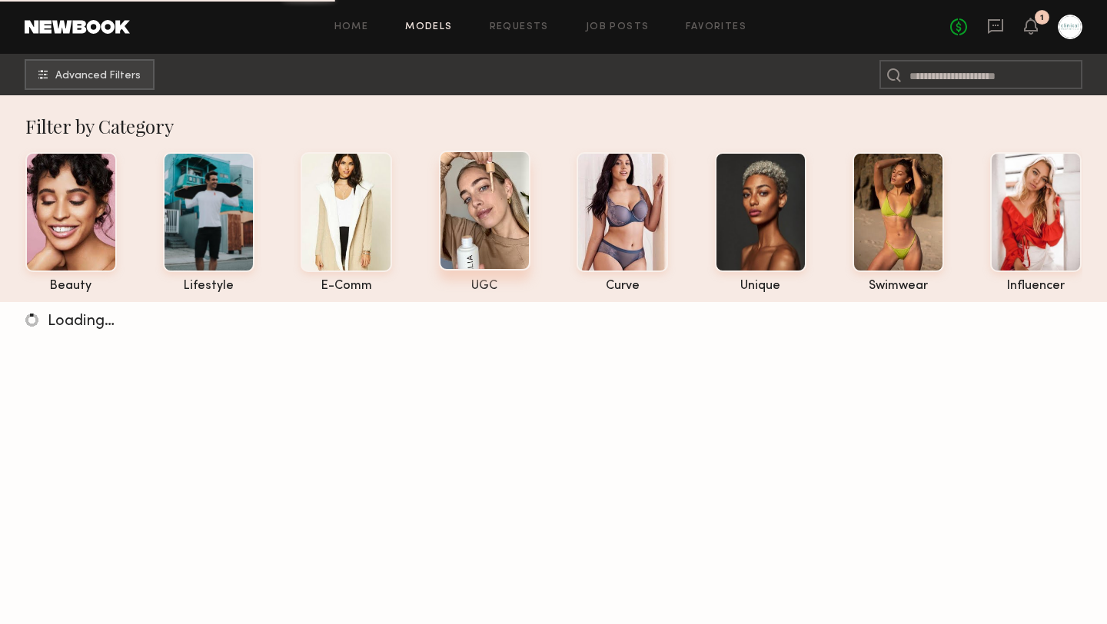
click at [503, 208] on div at bounding box center [484, 211] width 91 height 120
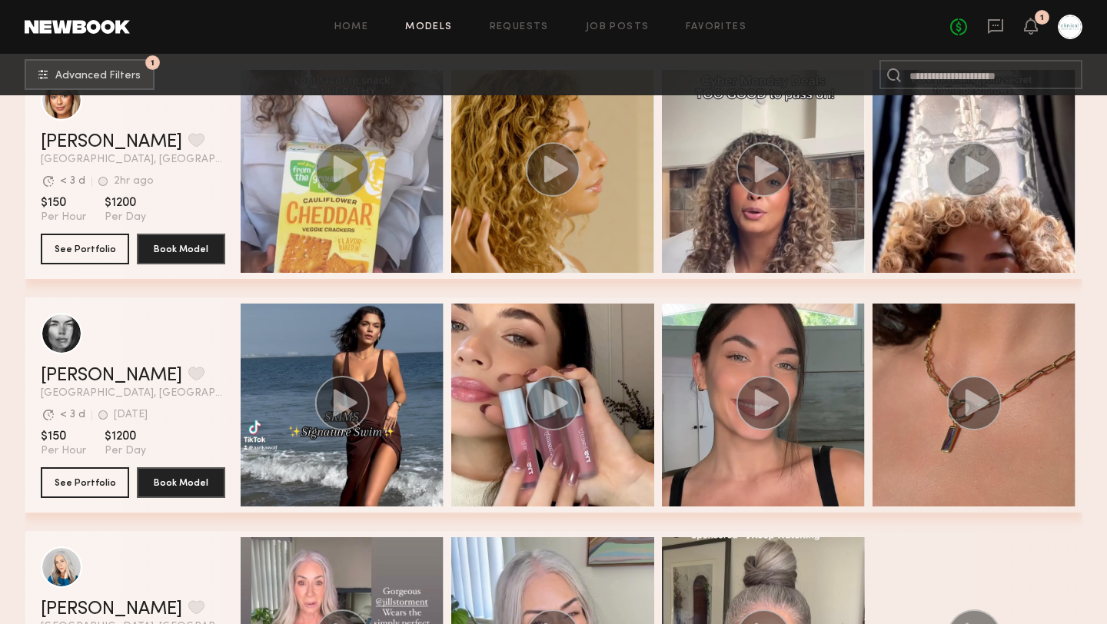
scroll to position [301, 0]
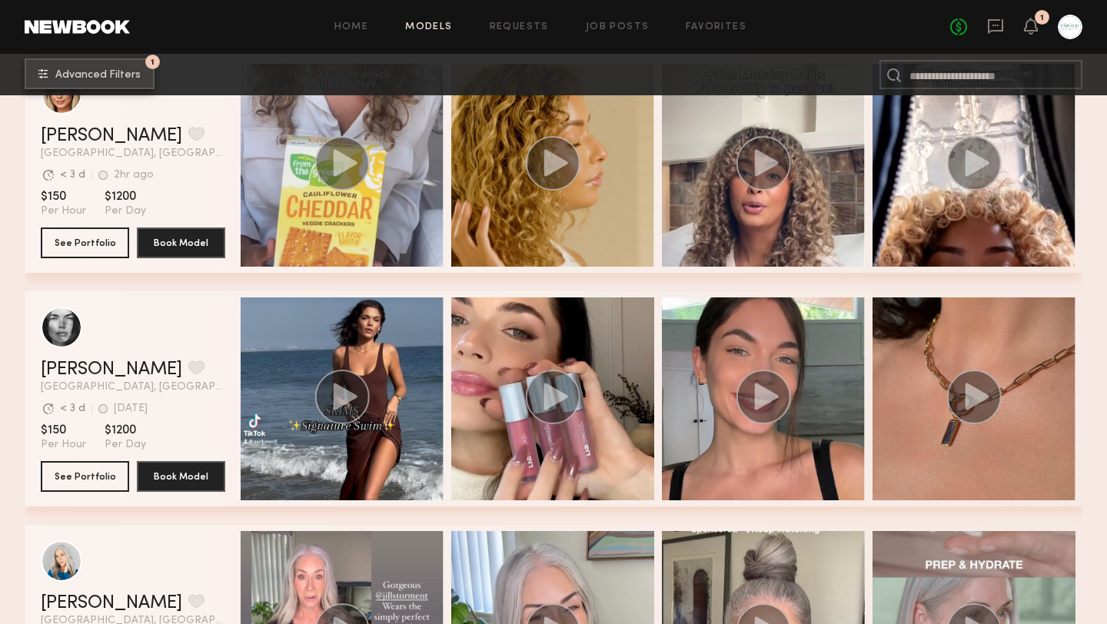
click at [83, 81] on button "1 Advanced Filters" at bounding box center [90, 73] width 130 height 31
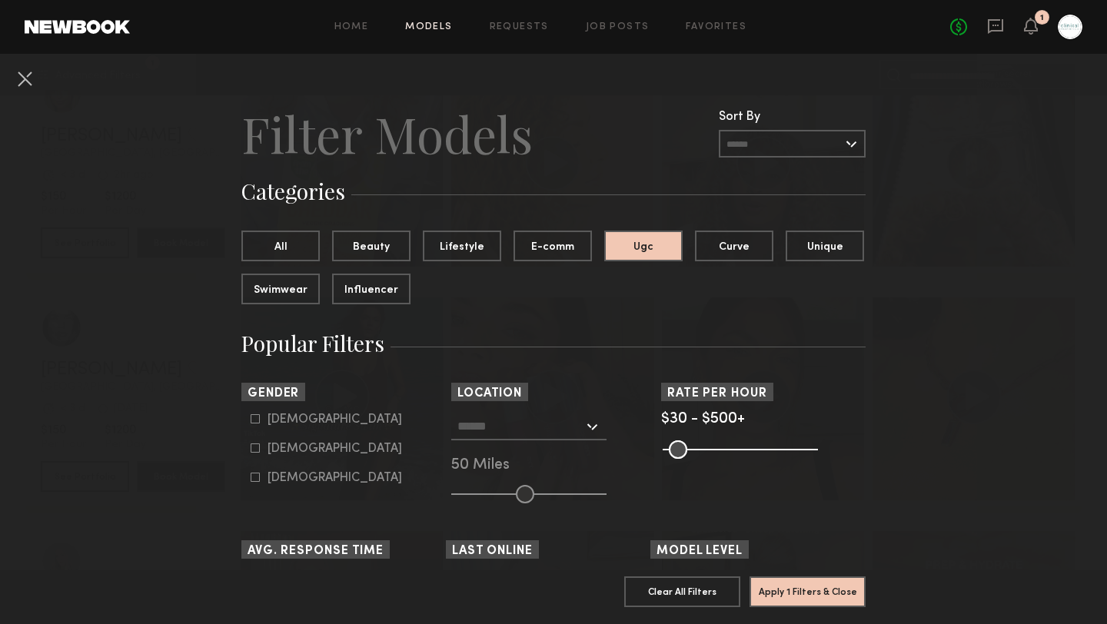
click at [254, 451] on icon at bounding box center [255, 447] width 9 height 9
type input "**"
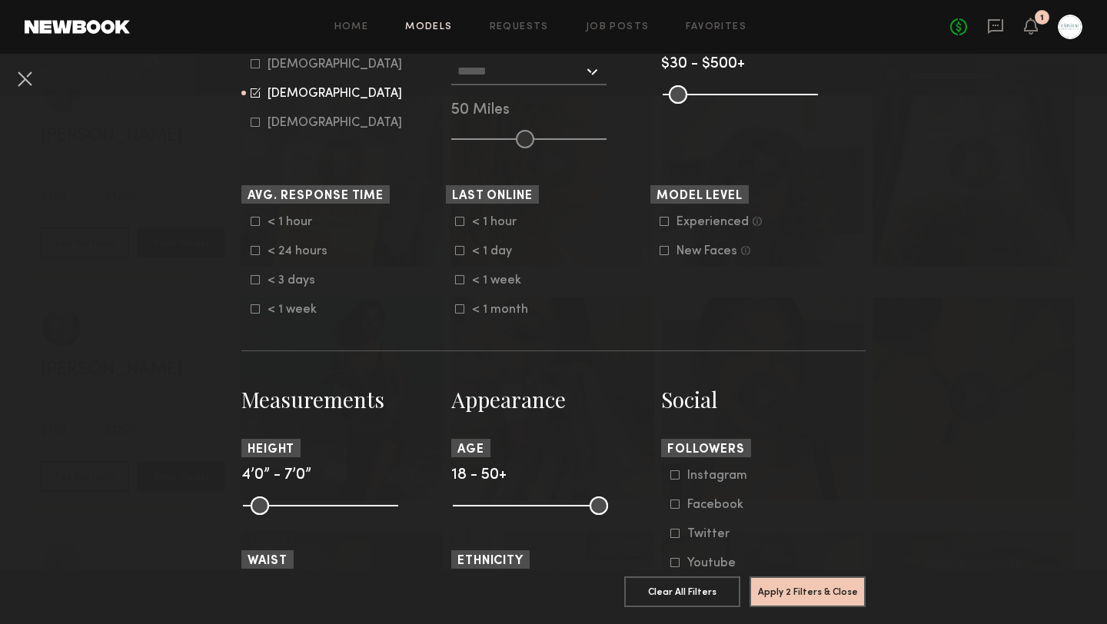
scroll to position [364, 0]
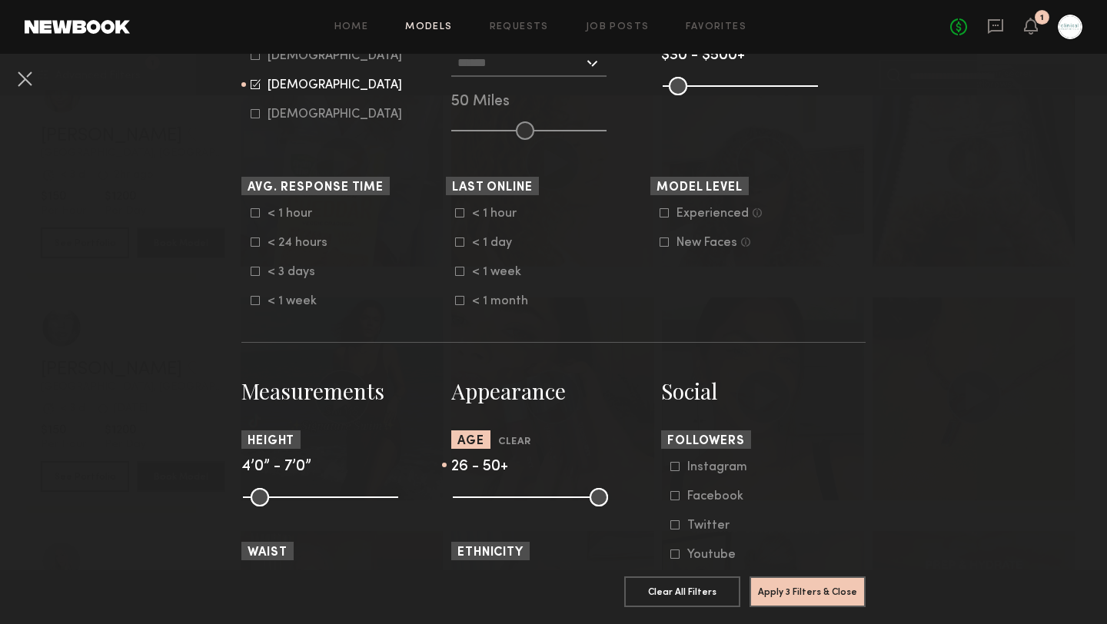
drag, startPoint x: 462, startPoint y: 499, endPoint x: 496, endPoint y: 500, distance: 33.8
click at [496, 500] on input "range" at bounding box center [530, 497] width 155 height 18
type input "**"
click at [503, 500] on input "range" at bounding box center [530, 497] width 155 height 18
drag, startPoint x: 598, startPoint y: 496, endPoint x: 549, endPoint y: 495, distance: 49.2
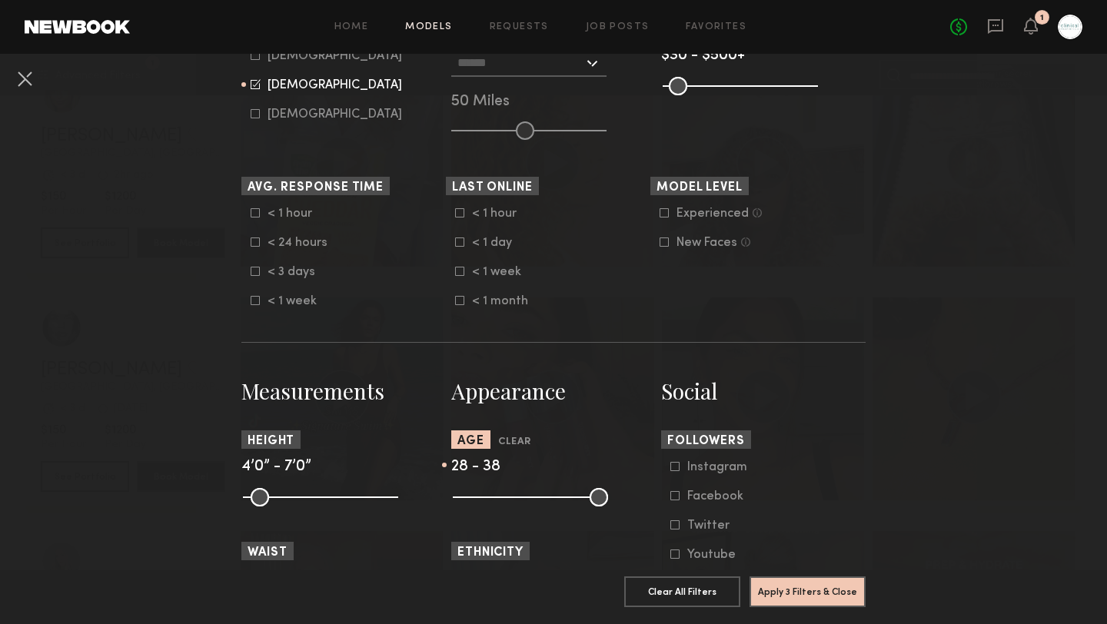
type input "**"
click at [549, 495] on input "range" at bounding box center [530, 497] width 155 height 18
click at [662, 219] on common-framework-checkbox "Experienced Talent we’ve deemed to have ample paid, professional modeling exper…" at bounding box center [756, 214] width 195 height 14
click at [663, 217] on icon at bounding box center [663, 212] width 9 height 9
click at [663, 217] on icon at bounding box center [664, 213] width 10 height 10
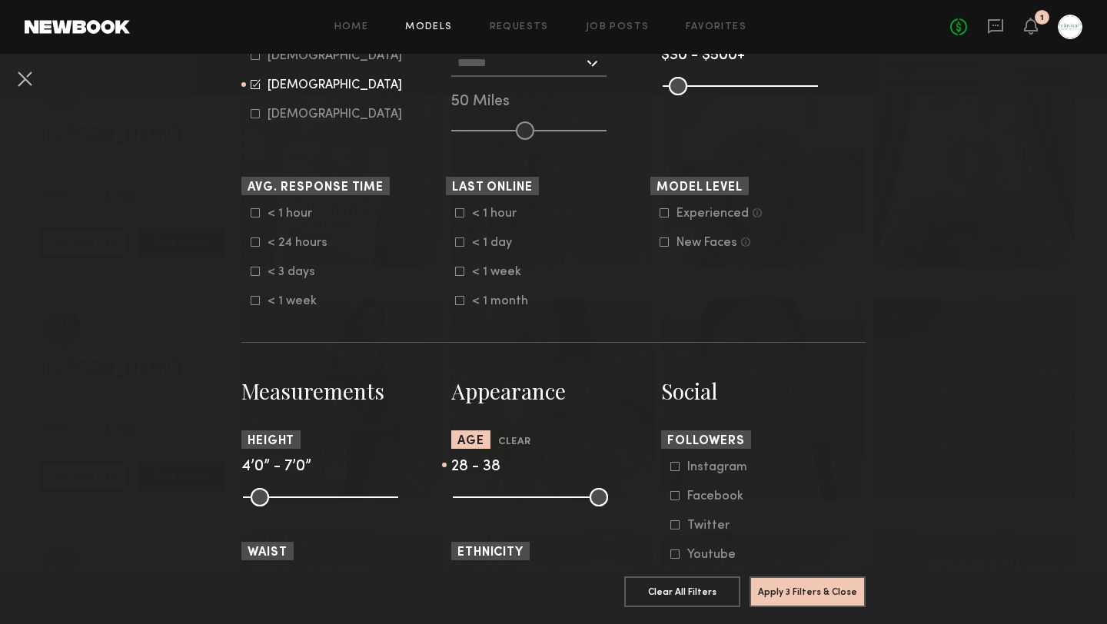
click at [664, 239] on icon at bounding box center [664, 242] width 8 height 8
click at [778, 585] on button "Apply 4 Filters & Close" at bounding box center [807, 591] width 116 height 31
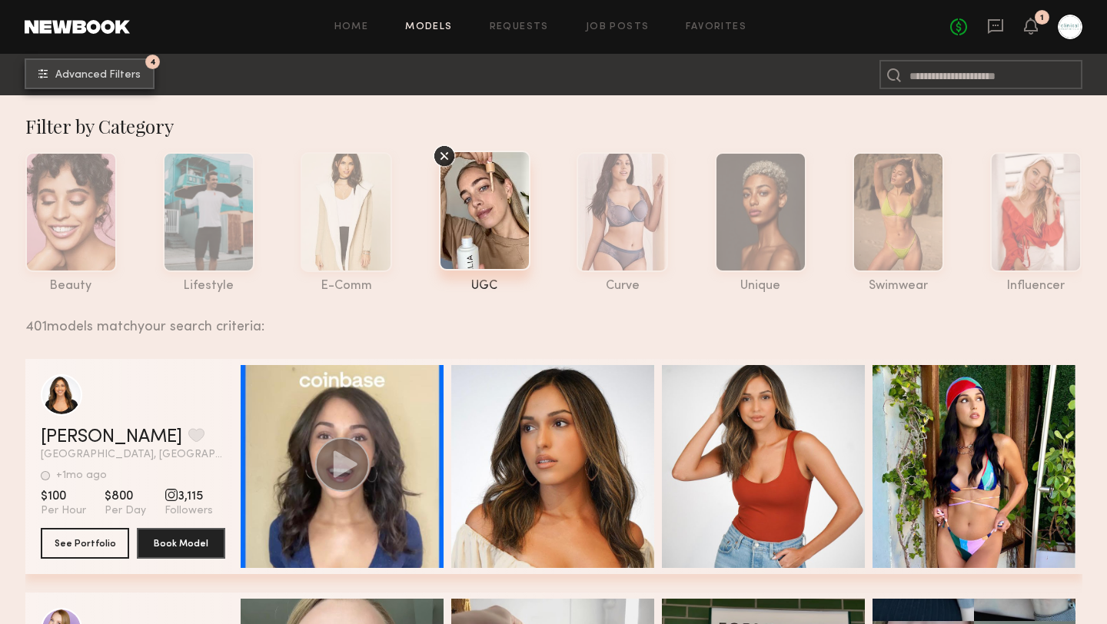
click at [141, 83] on button "4 Advanced Filters" at bounding box center [90, 73] width 130 height 31
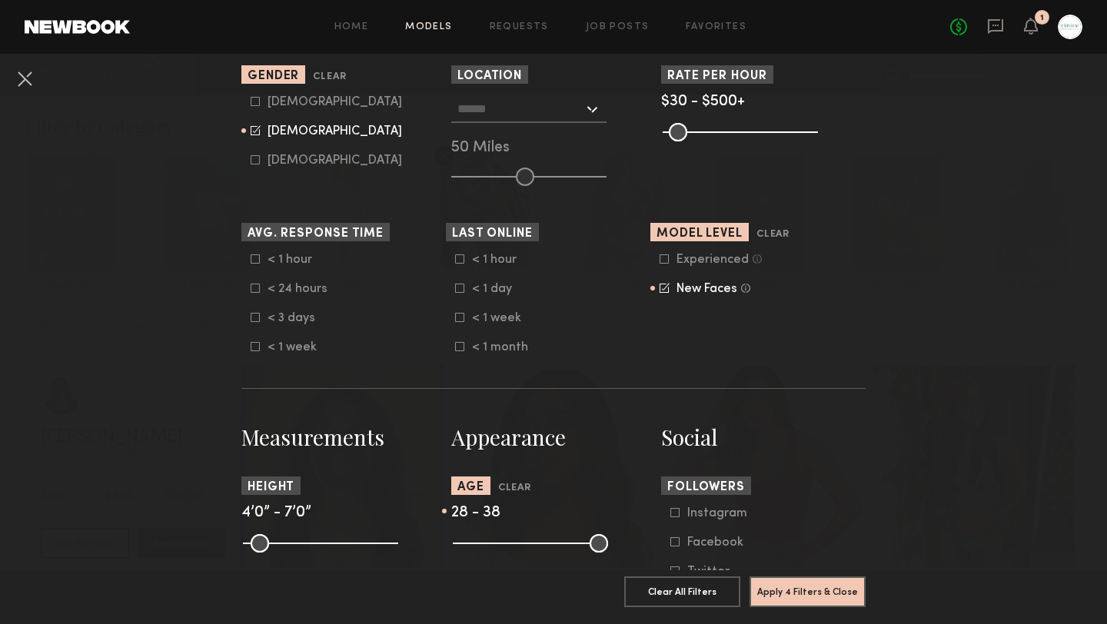
scroll to position [319, 0]
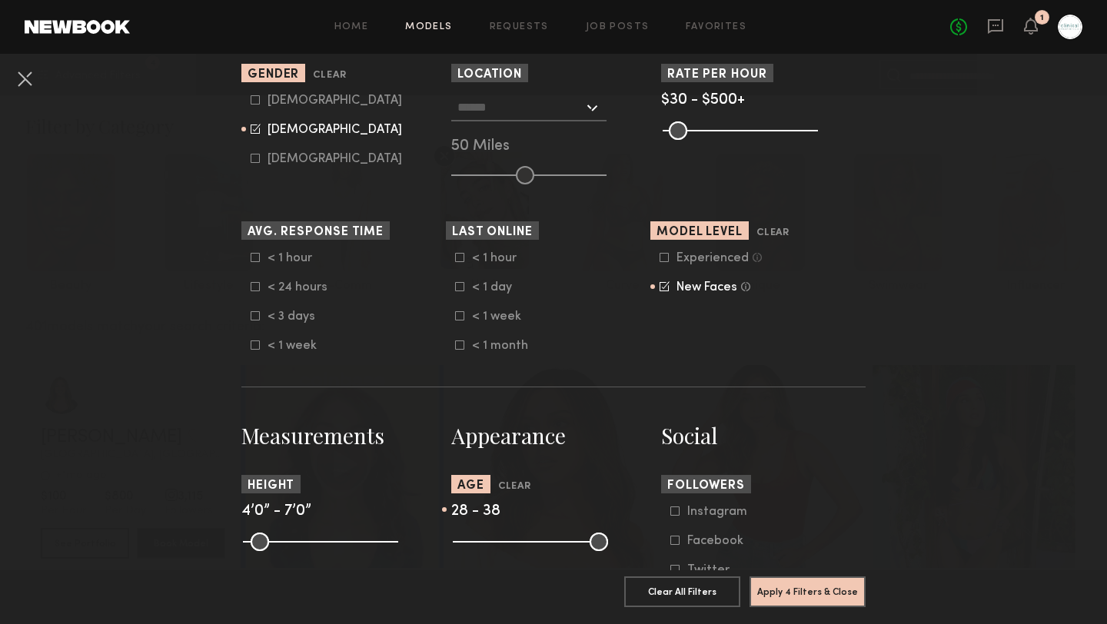
click at [668, 260] on icon at bounding box center [664, 258] width 8 height 8
click at [662, 261] on icon at bounding box center [664, 257] width 10 height 10
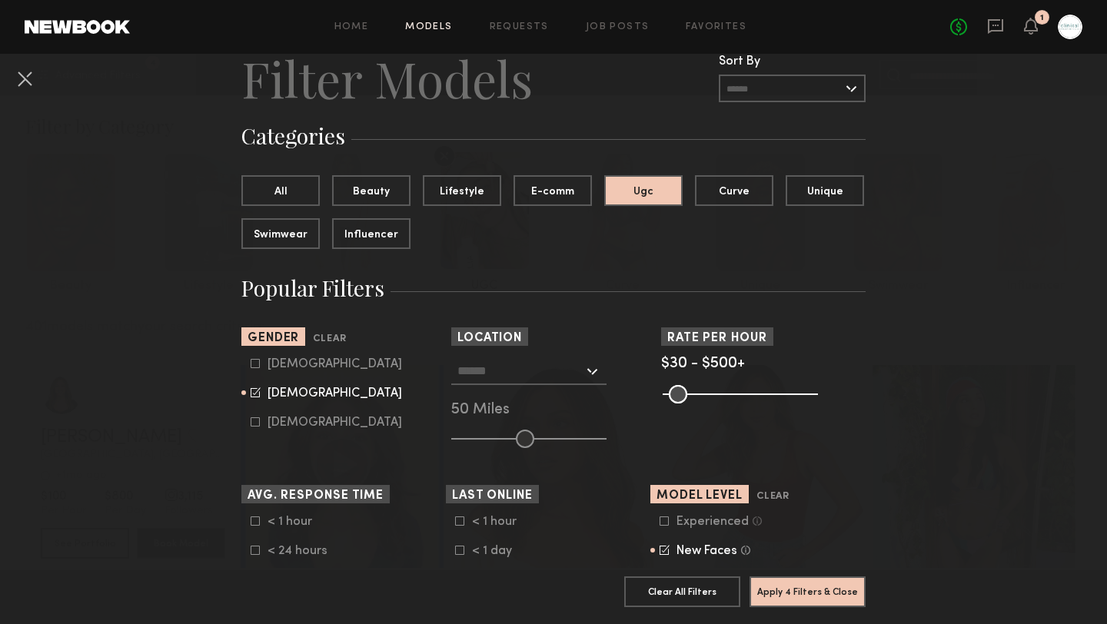
scroll to position [51, 0]
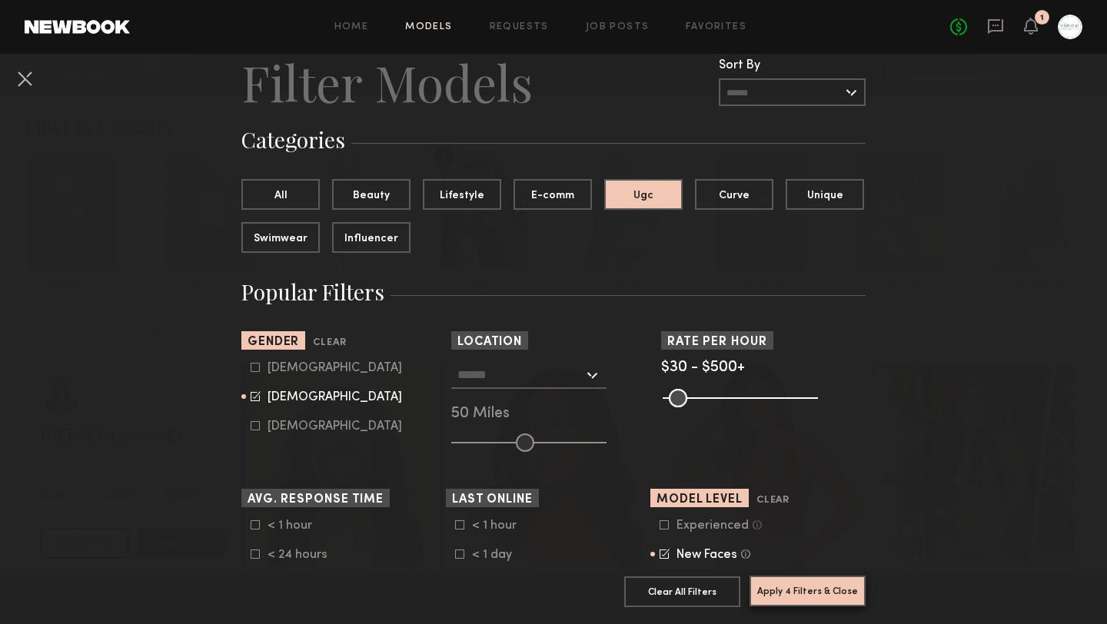
click at [825, 589] on button "Apply 4 Filters & Close" at bounding box center [807, 591] width 116 height 31
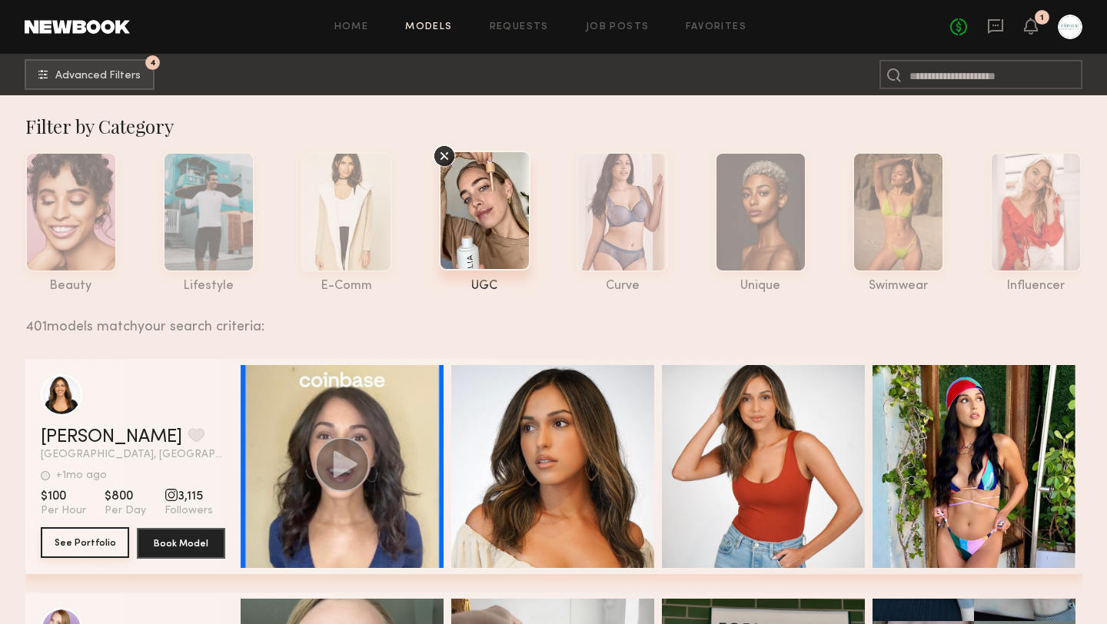
click at [95, 545] on button "See Portfolio" at bounding box center [85, 542] width 88 height 31
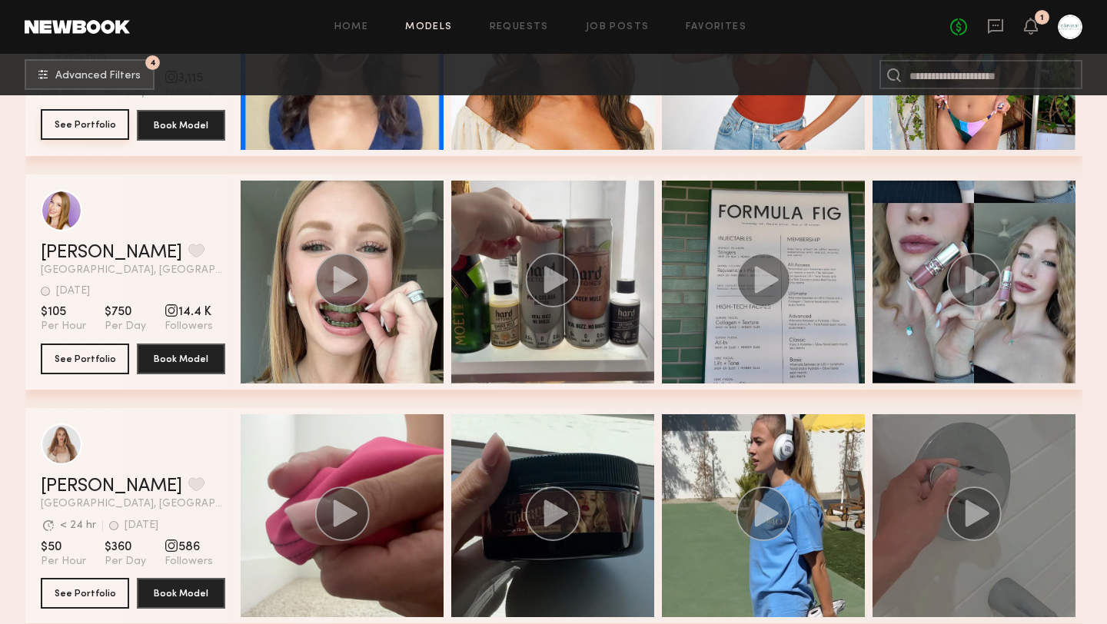
scroll to position [442, 0]
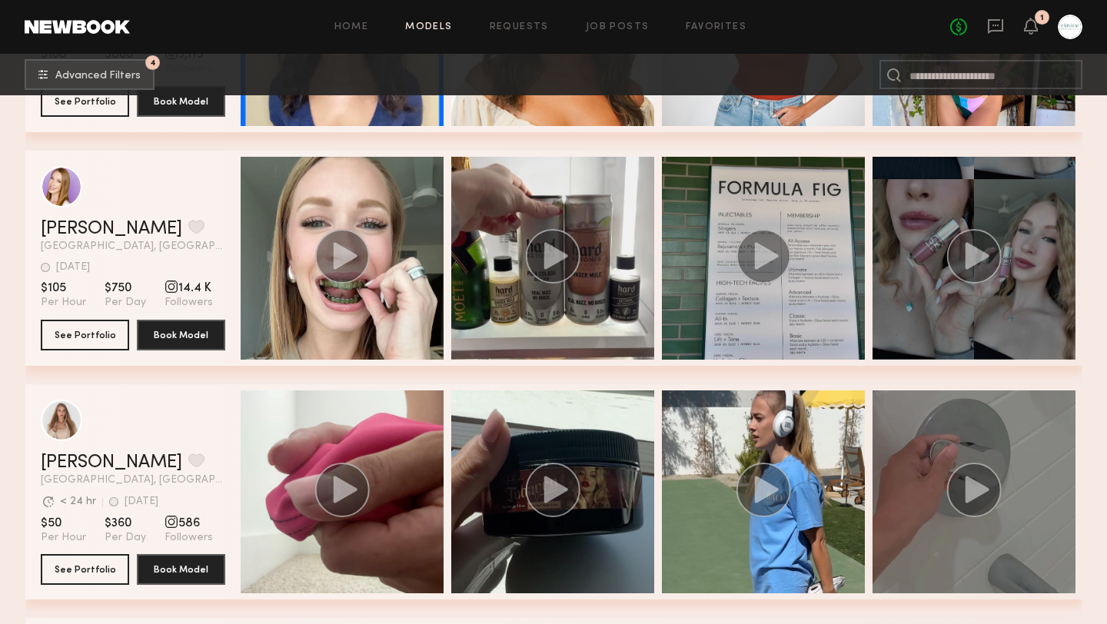
click at [938, 305] on div "grid" at bounding box center [973, 258] width 203 height 203
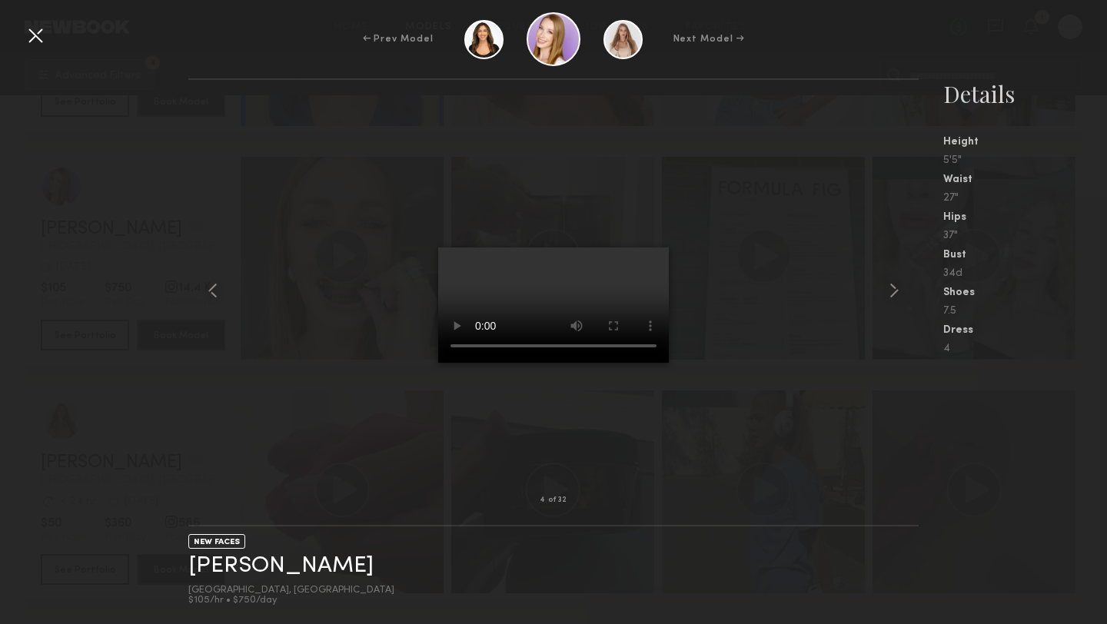
click at [25, 32] on div at bounding box center [35, 35] width 25 height 25
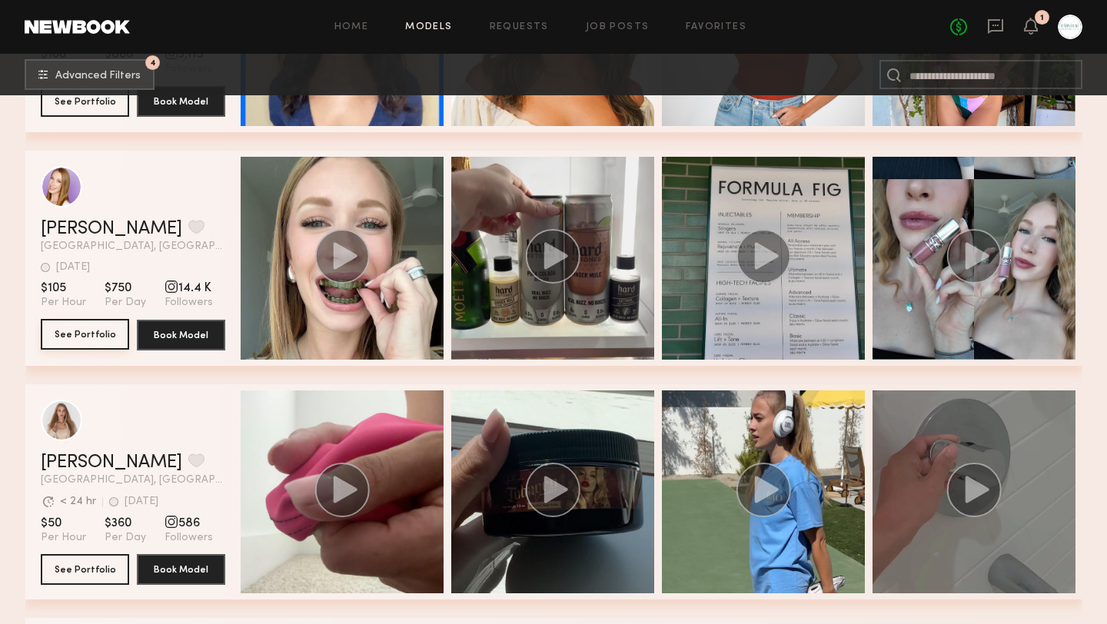
click at [95, 333] on button "See Portfolio" at bounding box center [85, 334] width 88 height 31
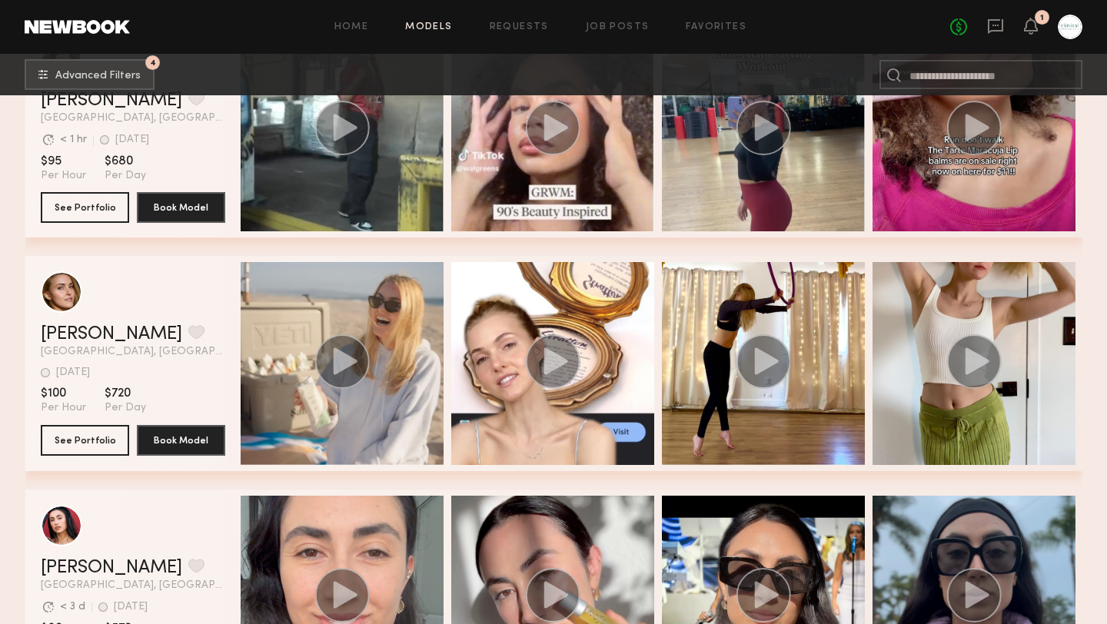
scroll to position [1054, 0]
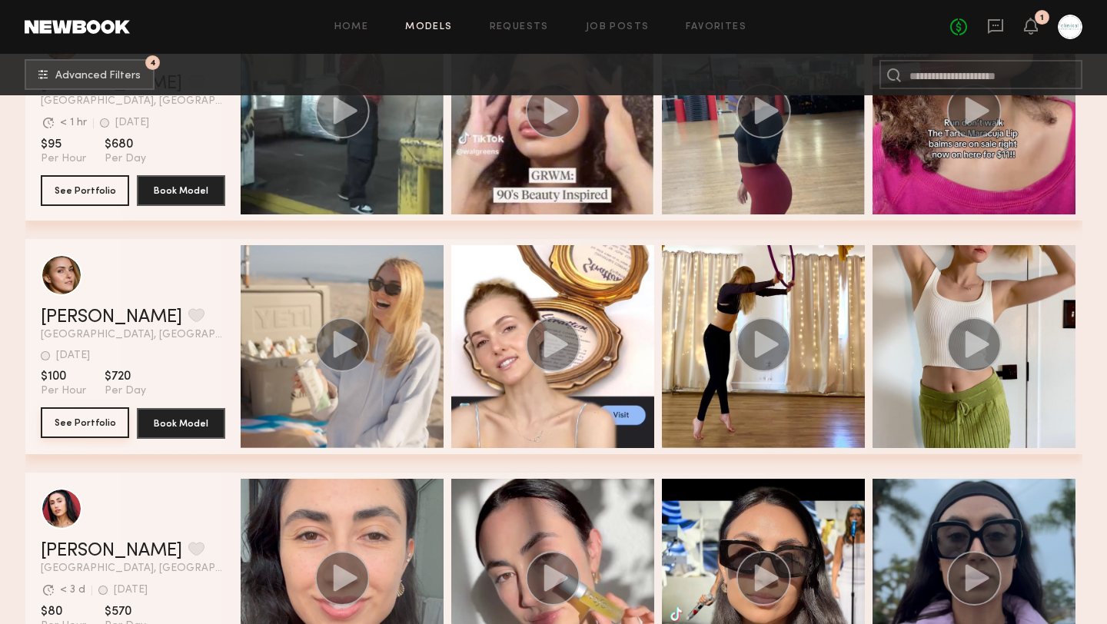
click at [96, 432] on button "See Portfolio" at bounding box center [85, 422] width 88 height 31
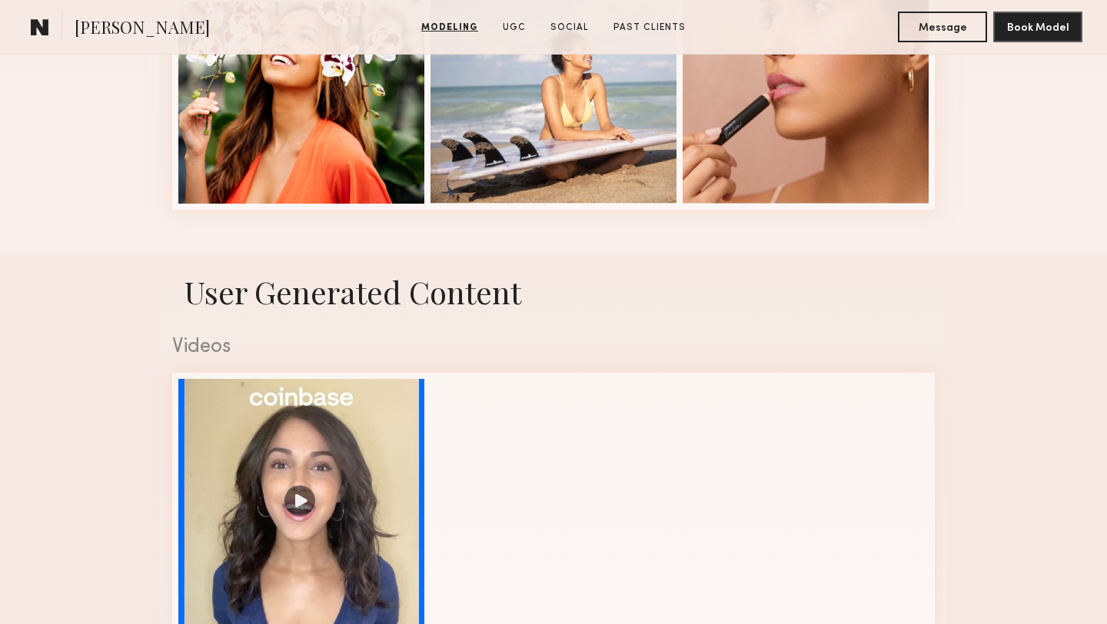
scroll to position [1031, 0]
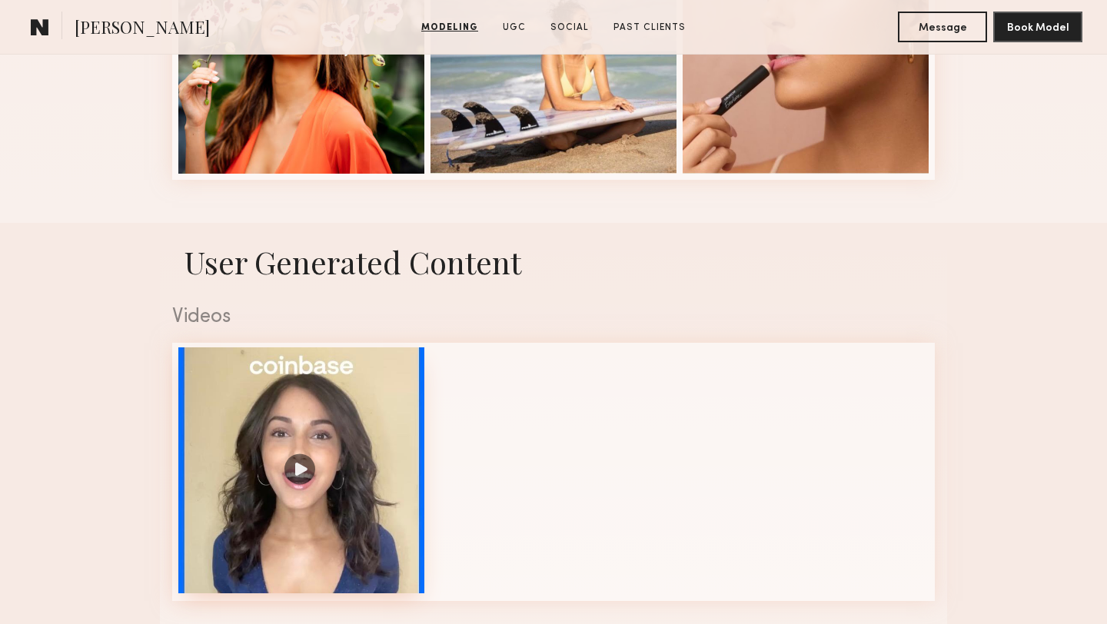
click at [300, 470] on div at bounding box center [301, 470] width 246 height 246
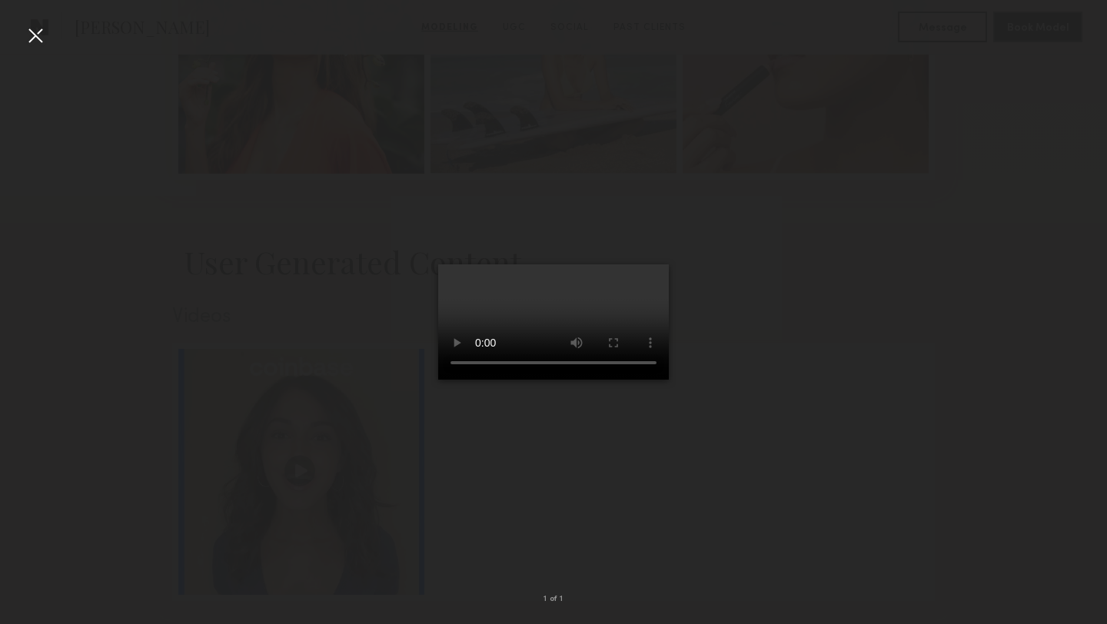
click at [33, 30] on div at bounding box center [35, 35] width 25 height 25
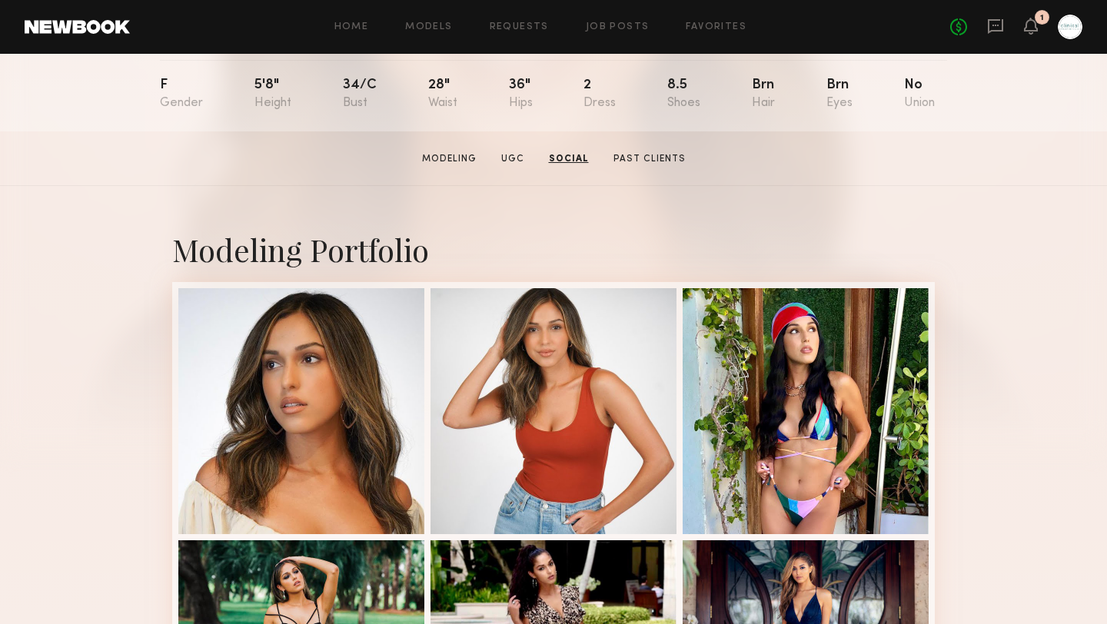
scroll to position [138, 0]
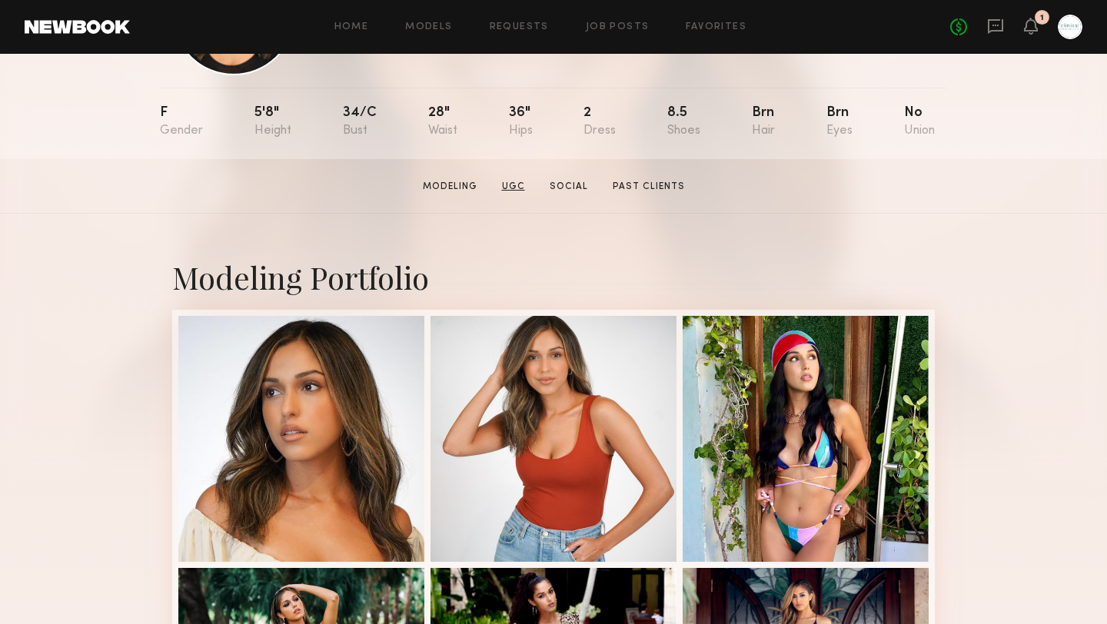
click at [521, 183] on link "UGC" at bounding box center [513, 187] width 35 height 14
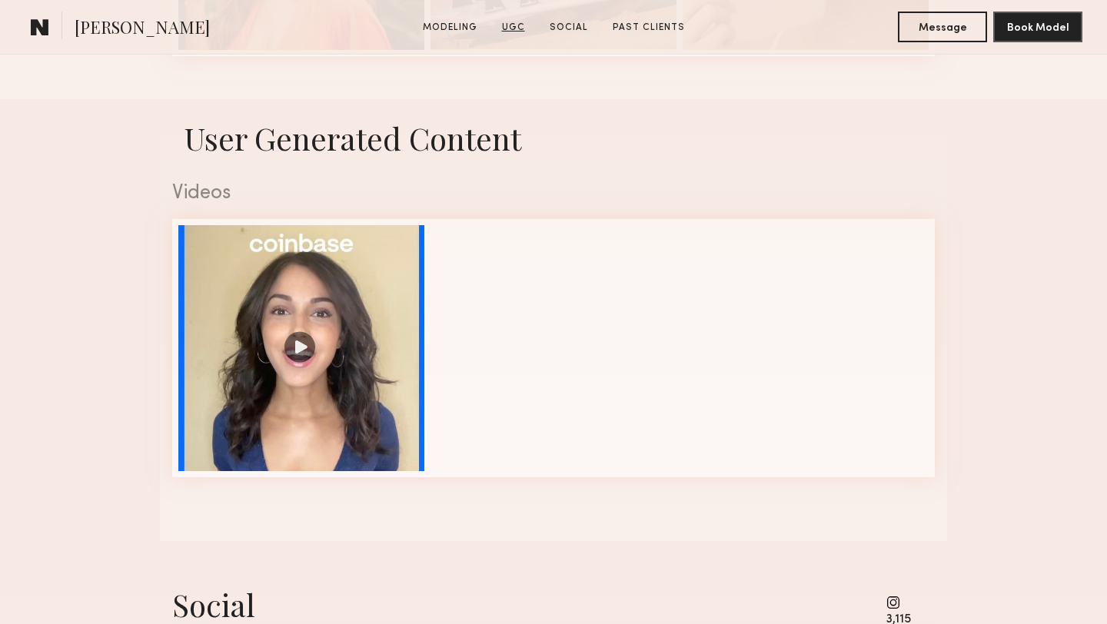
scroll to position [1160, 0]
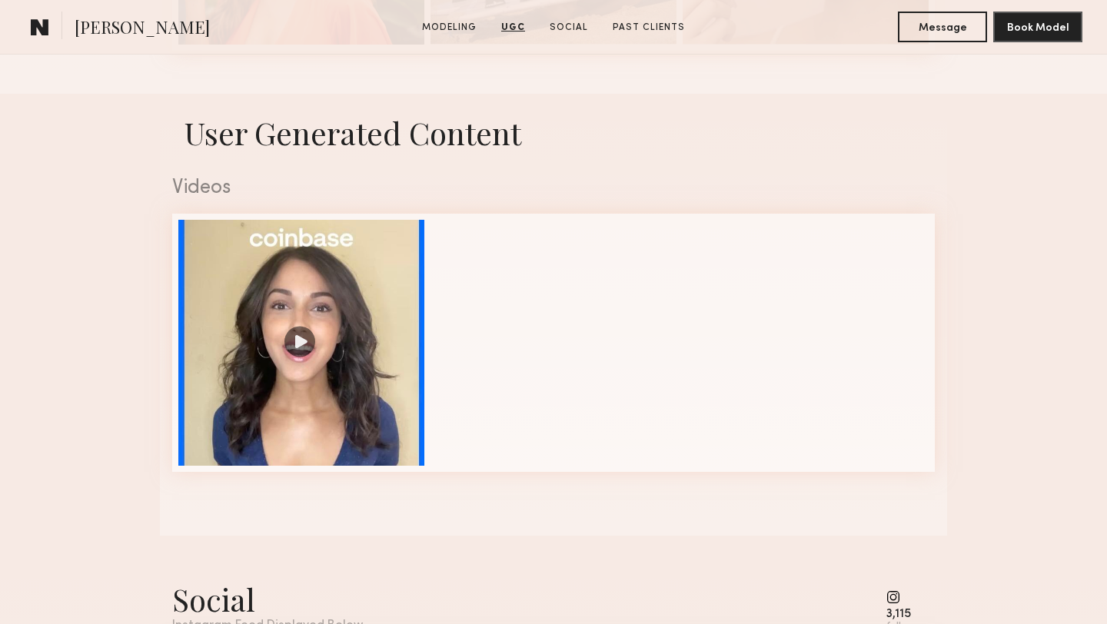
click at [519, 31] on link "UGC" at bounding box center [513, 28] width 36 height 14
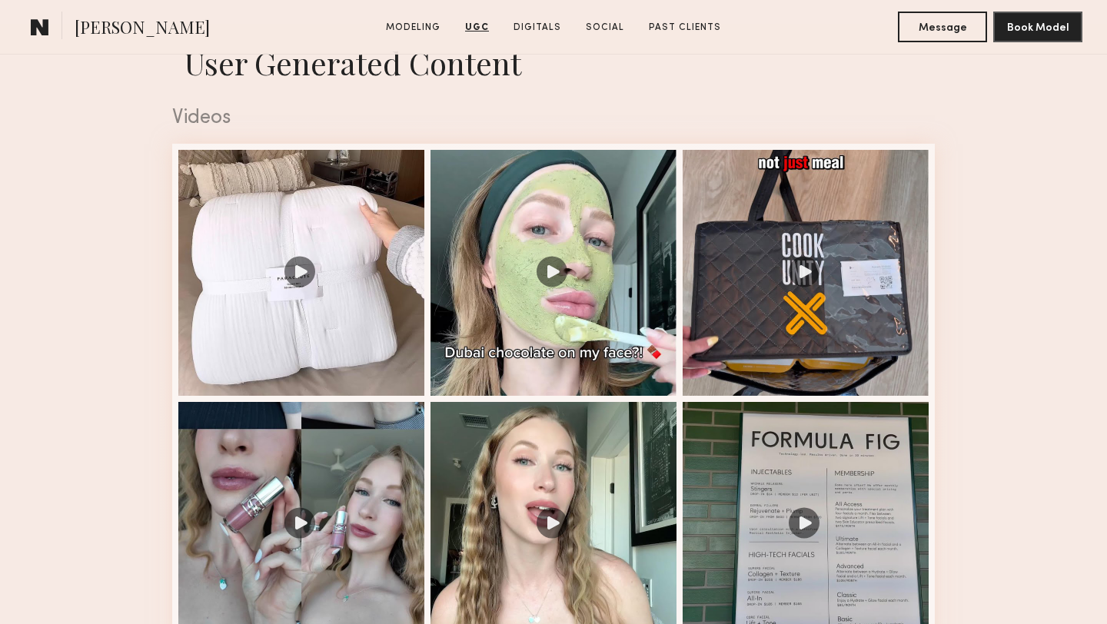
scroll to position [1557, 0]
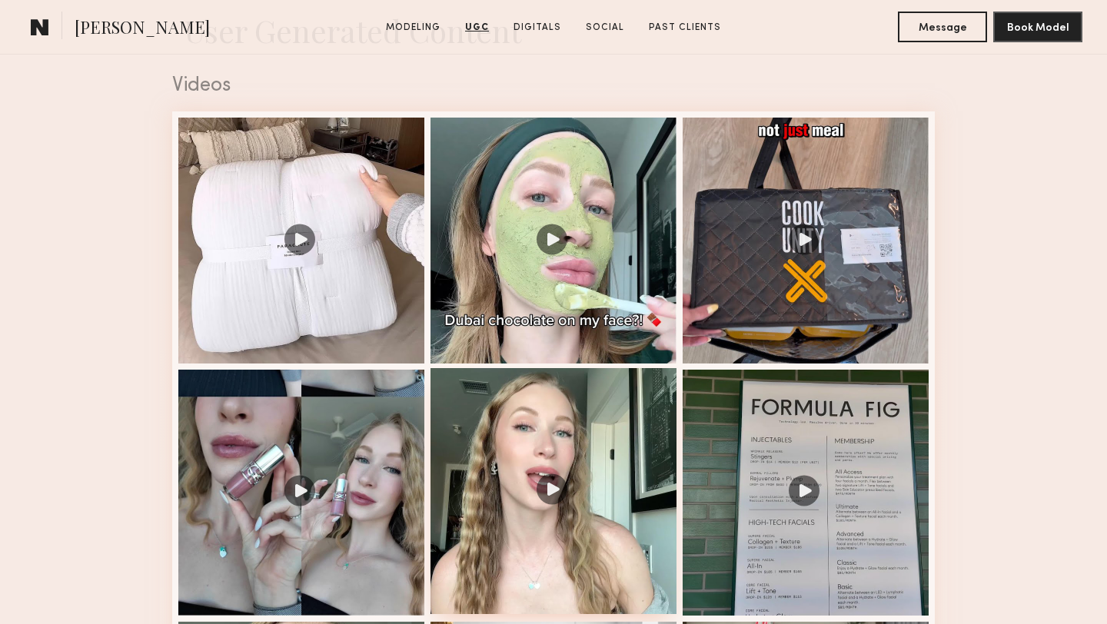
click at [559, 483] on div at bounding box center [553, 491] width 246 height 246
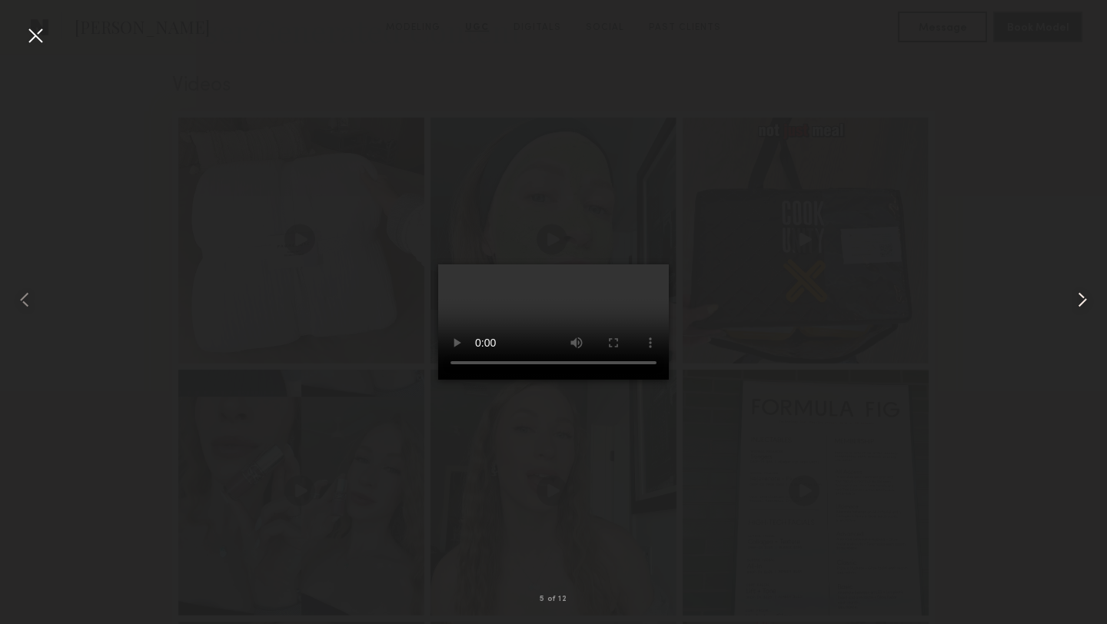
click at [1081, 300] on common-icon at bounding box center [1082, 299] width 25 height 25
click at [37, 36] on div at bounding box center [35, 35] width 25 height 25
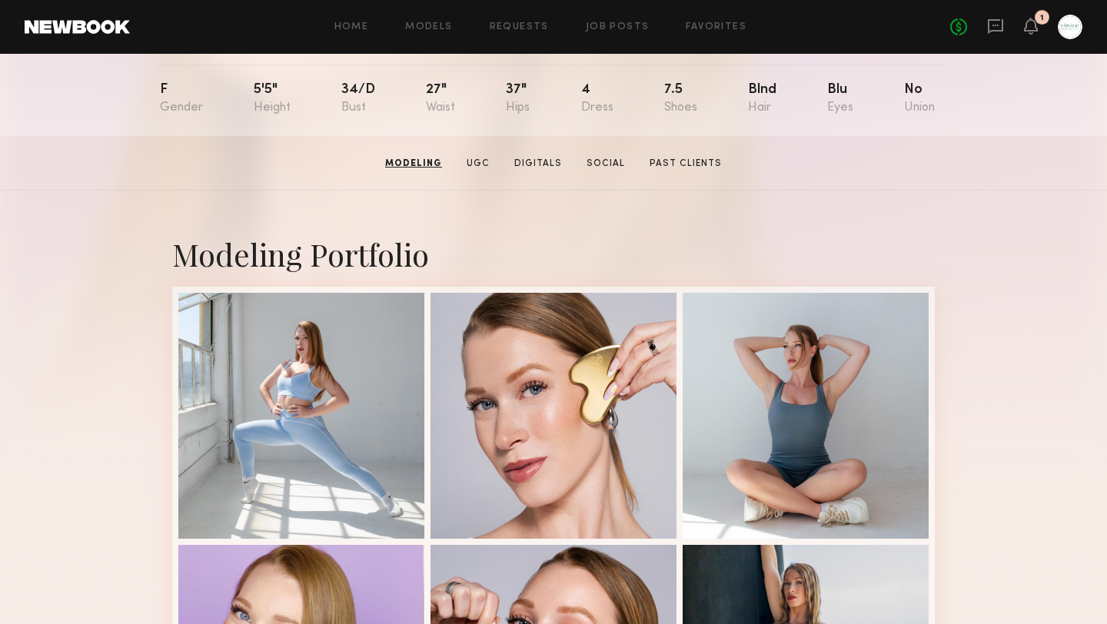
scroll to position [0, 0]
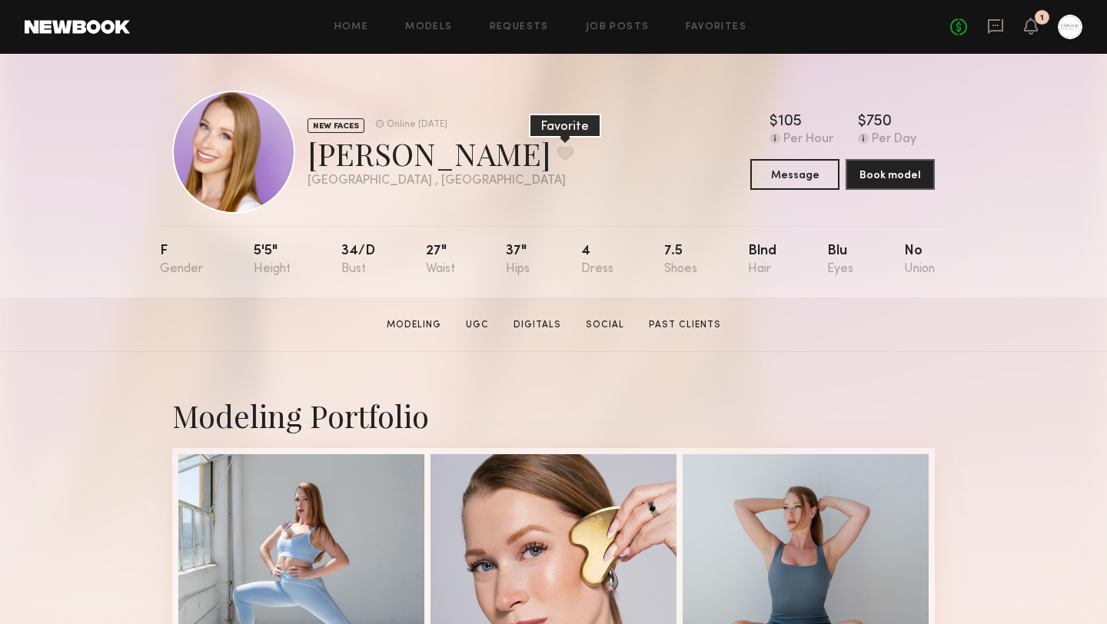
click at [557, 153] on button at bounding box center [565, 153] width 16 height 14
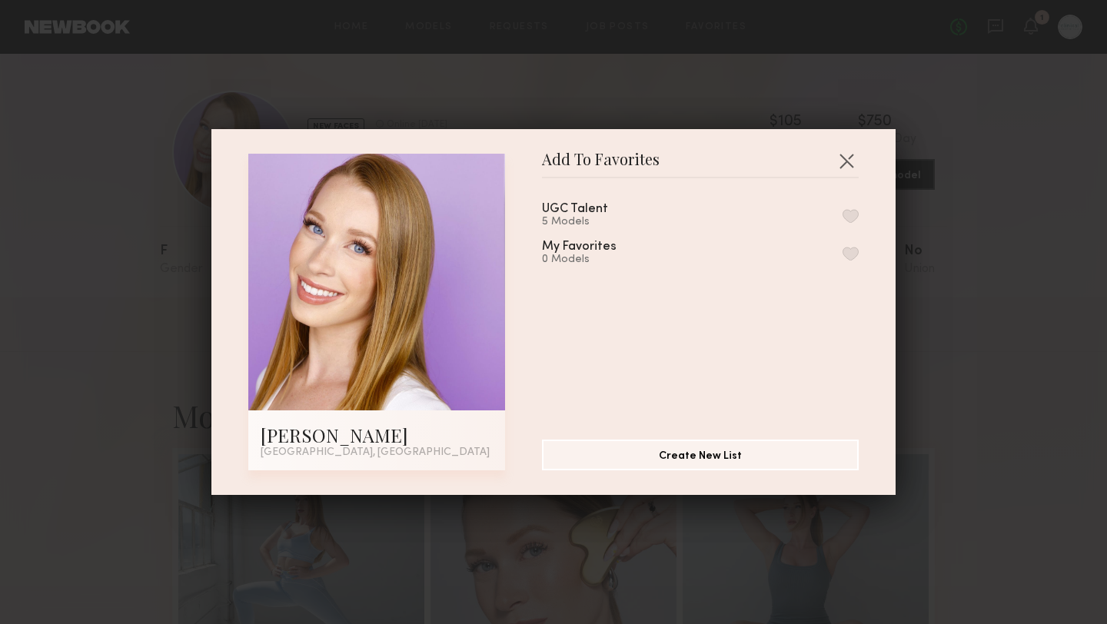
click at [846, 214] on button "button" at bounding box center [850, 216] width 16 height 14
click at [844, 154] on button "button" at bounding box center [846, 160] width 25 height 25
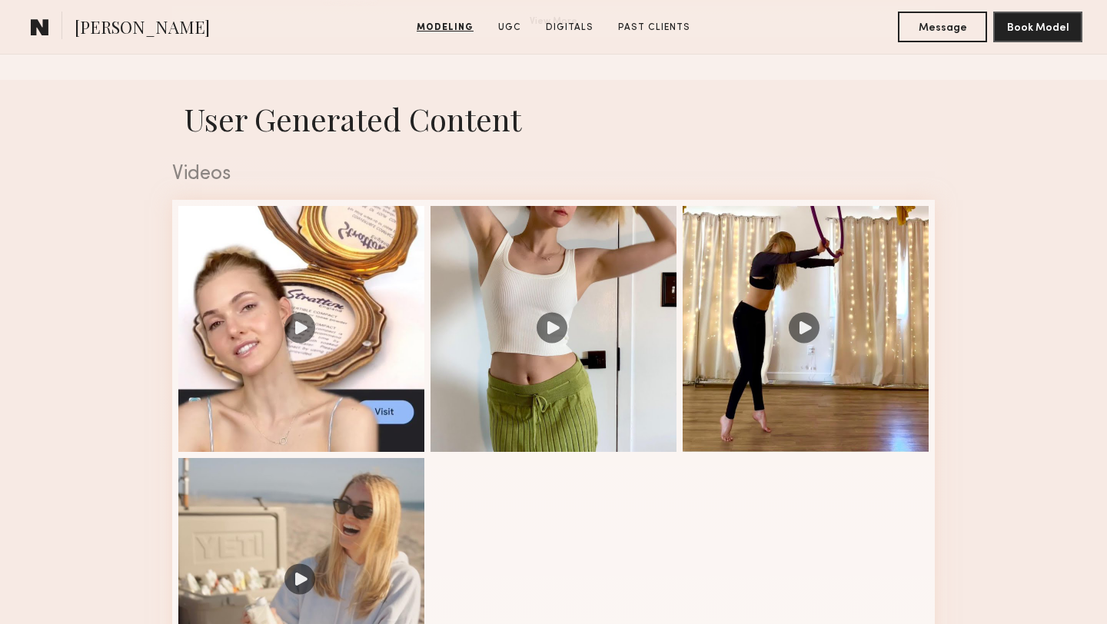
scroll to position [1492, 0]
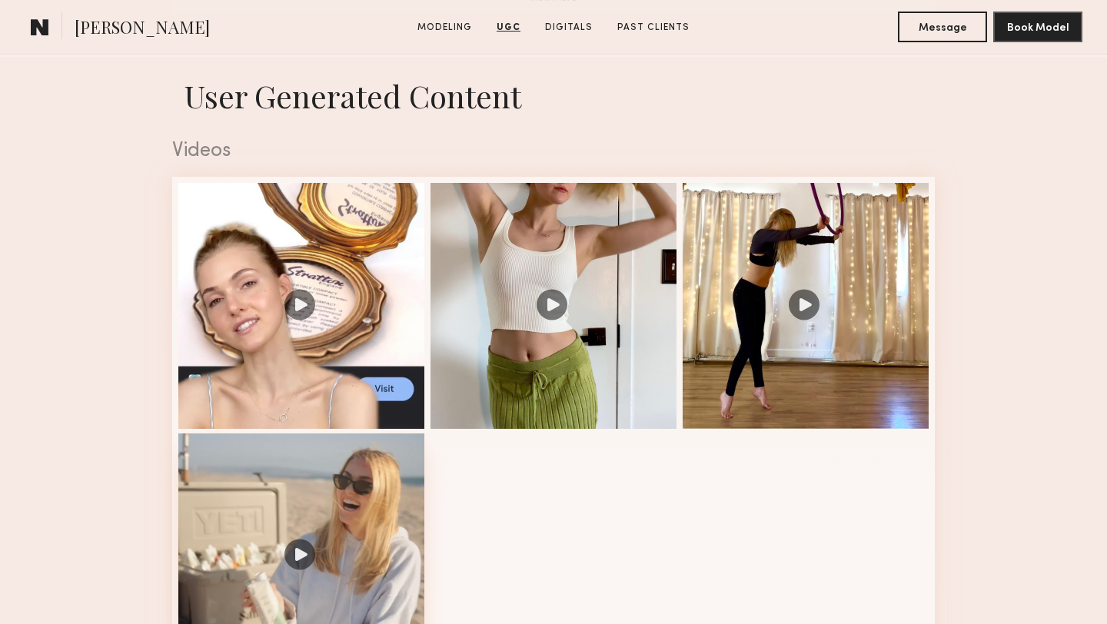
click at [295, 559] on div at bounding box center [301, 556] width 246 height 246
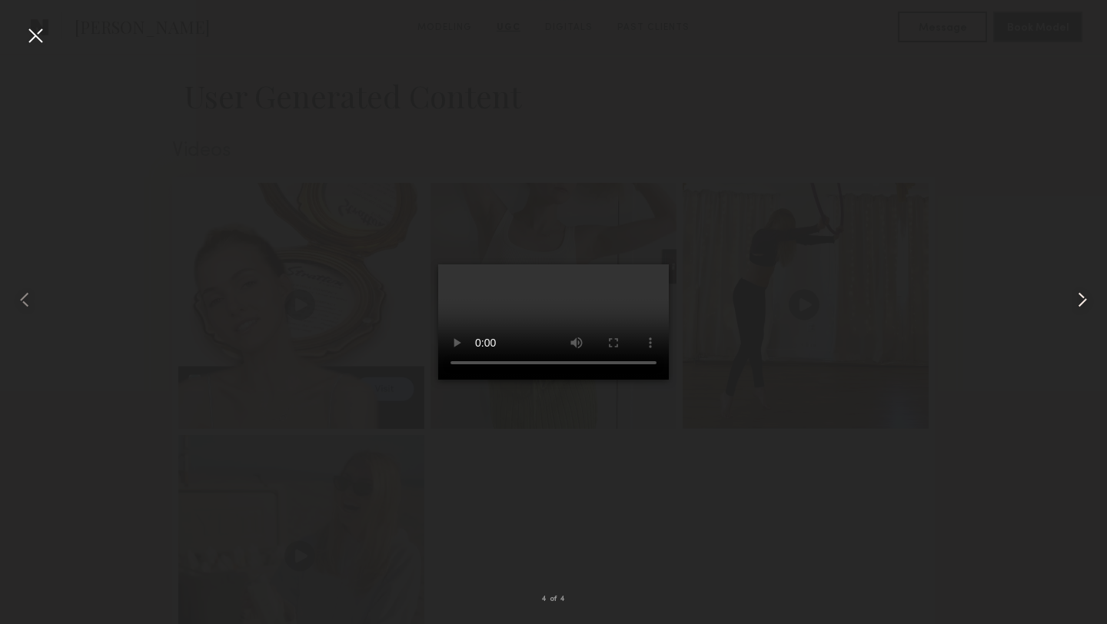
click at [1079, 303] on common-icon at bounding box center [1082, 299] width 25 height 25
click at [35, 40] on div at bounding box center [35, 35] width 25 height 25
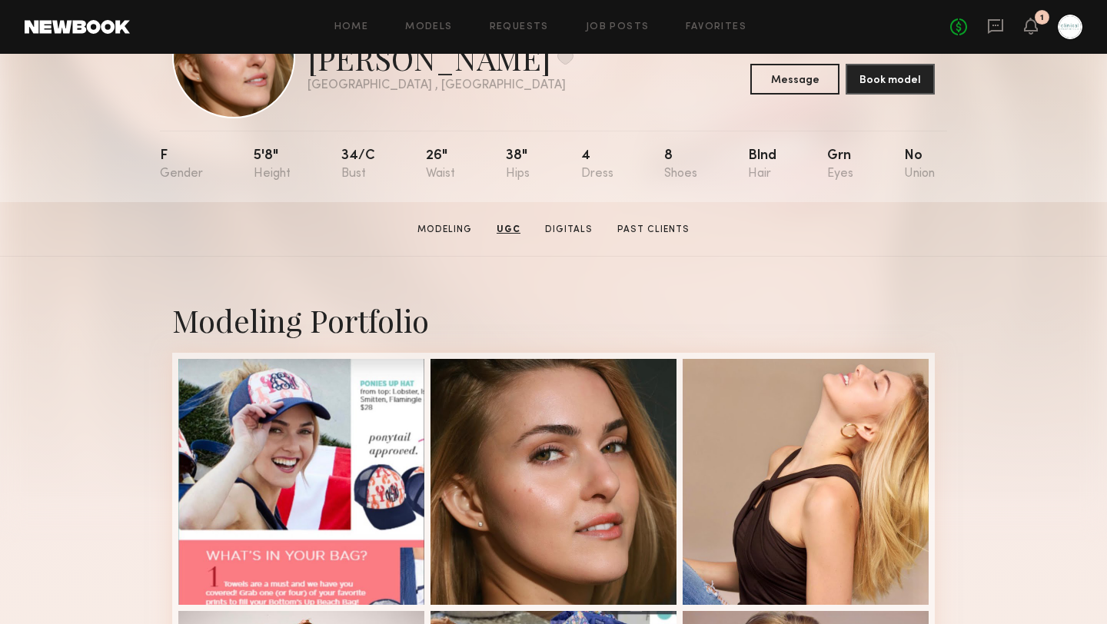
scroll to position [0, 0]
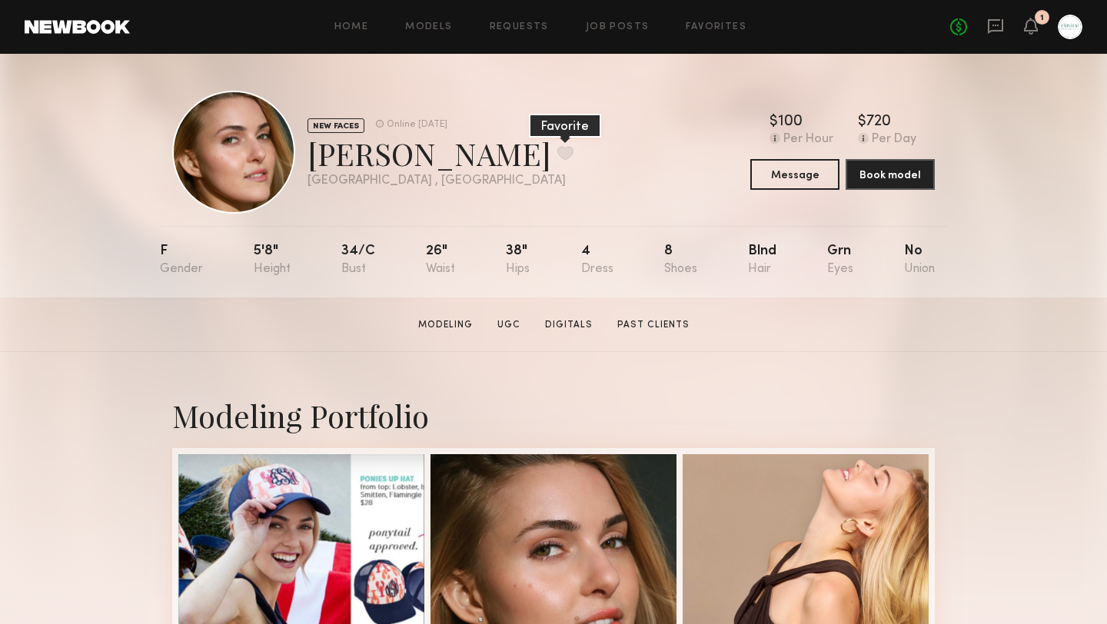
click at [557, 154] on button at bounding box center [565, 153] width 16 height 14
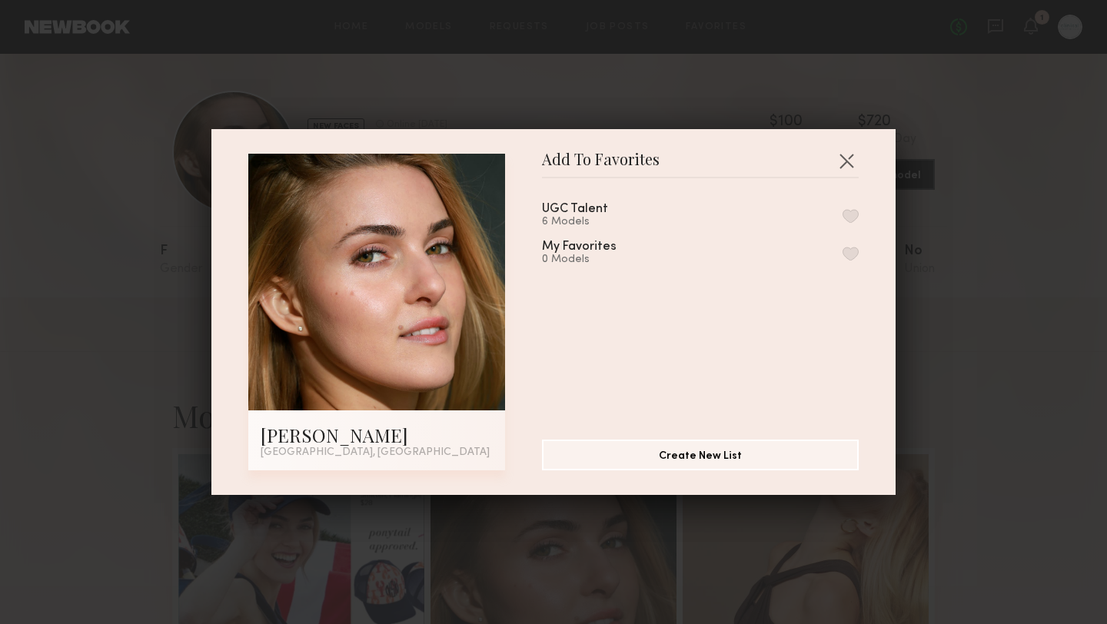
click at [851, 214] on button "button" at bounding box center [850, 216] width 16 height 14
click at [842, 163] on button "button" at bounding box center [846, 160] width 25 height 25
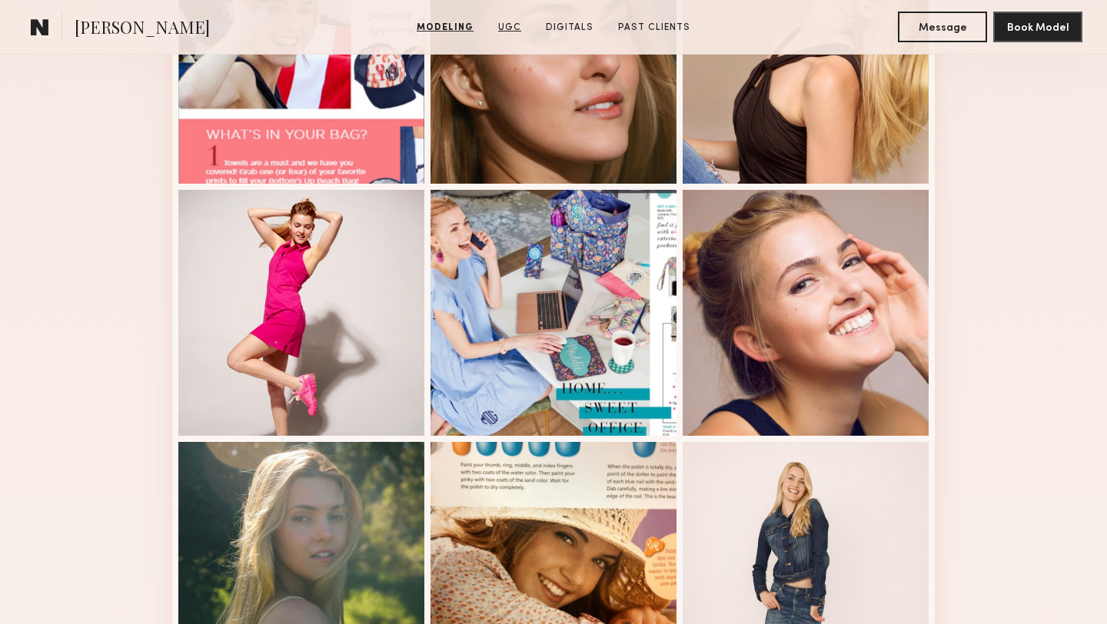
click at [513, 28] on link "UGC" at bounding box center [509, 28] width 35 height 14
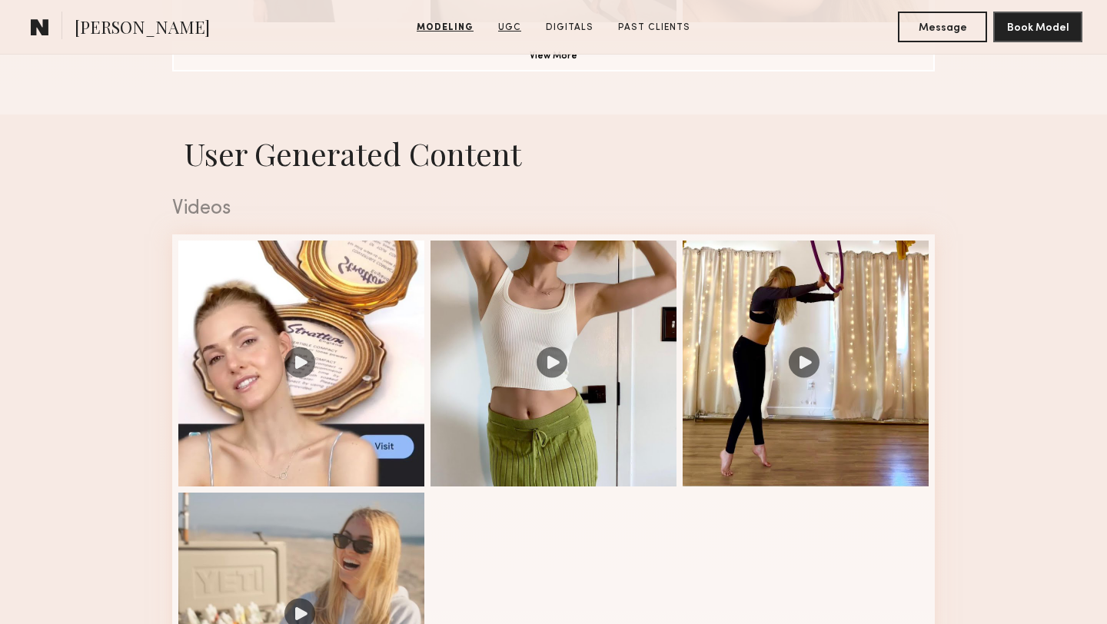
scroll to position [1456, 0]
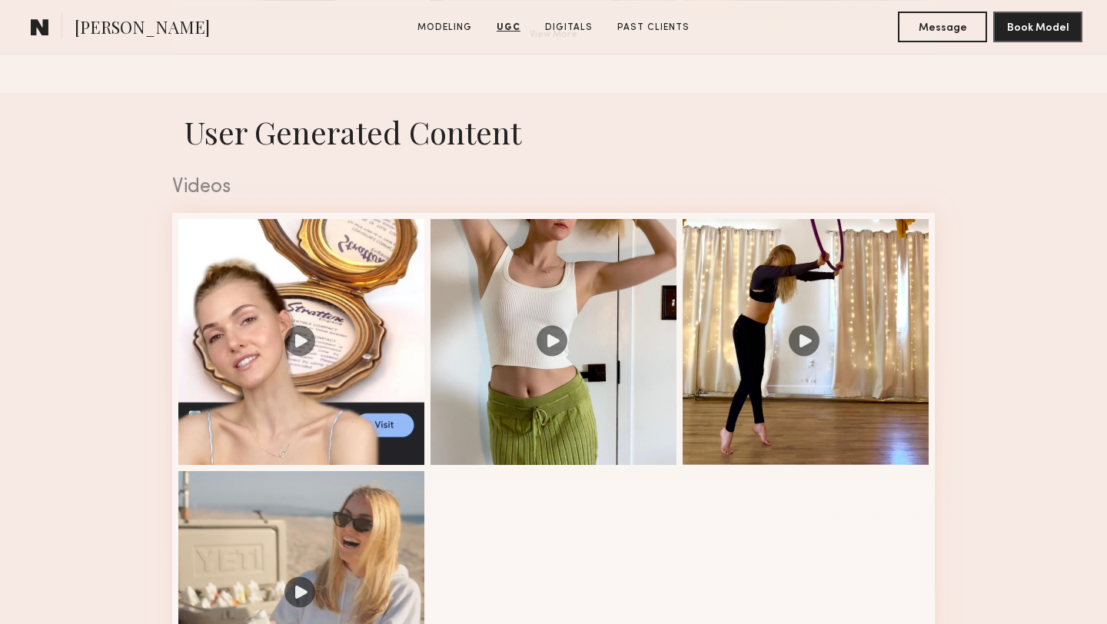
click at [513, 28] on link "UGC" at bounding box center [508, 28] width 36 height 14
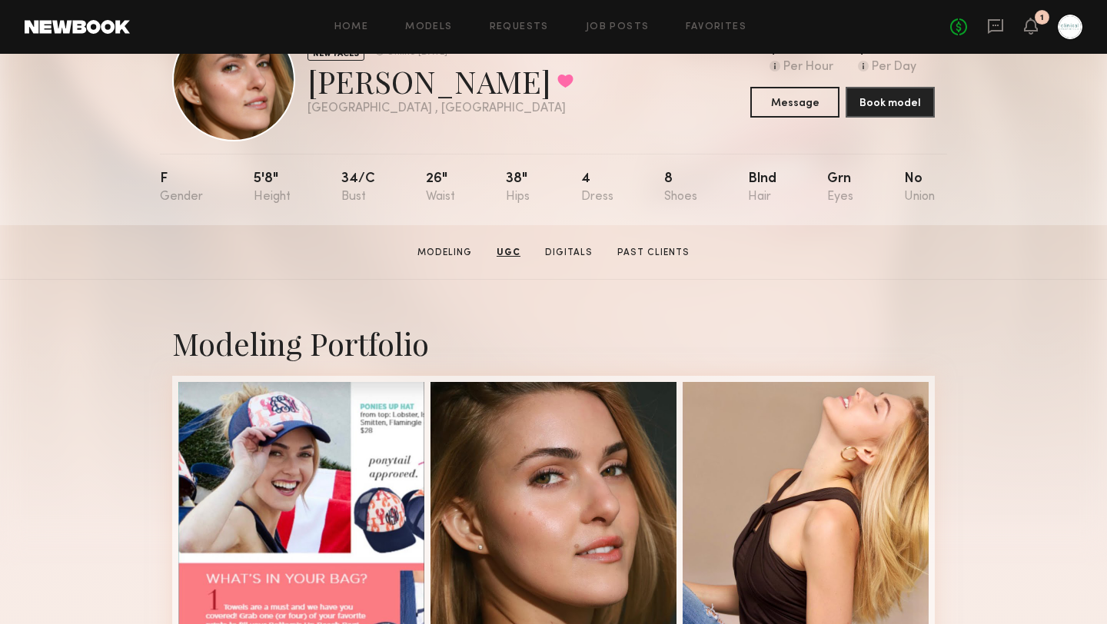
scroll to position [0, 0]
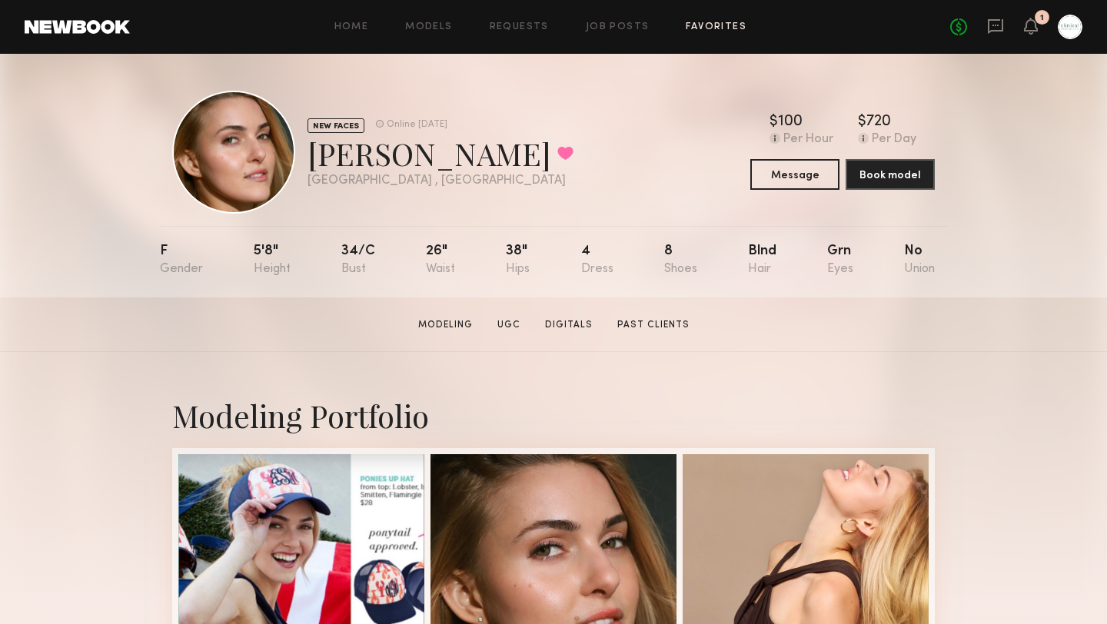
click at [714, 28] on link "Favorites" at bounding box center [716, 27] width 61 height 10
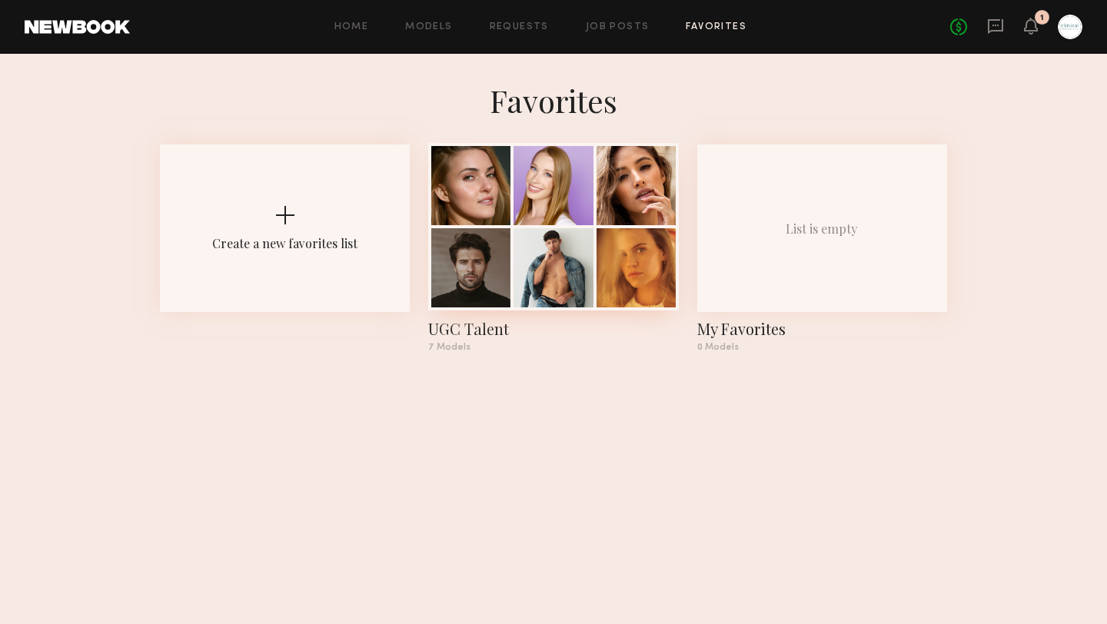
click at [579, 252] on div at bounding box center [552, 267] width 79 height 79
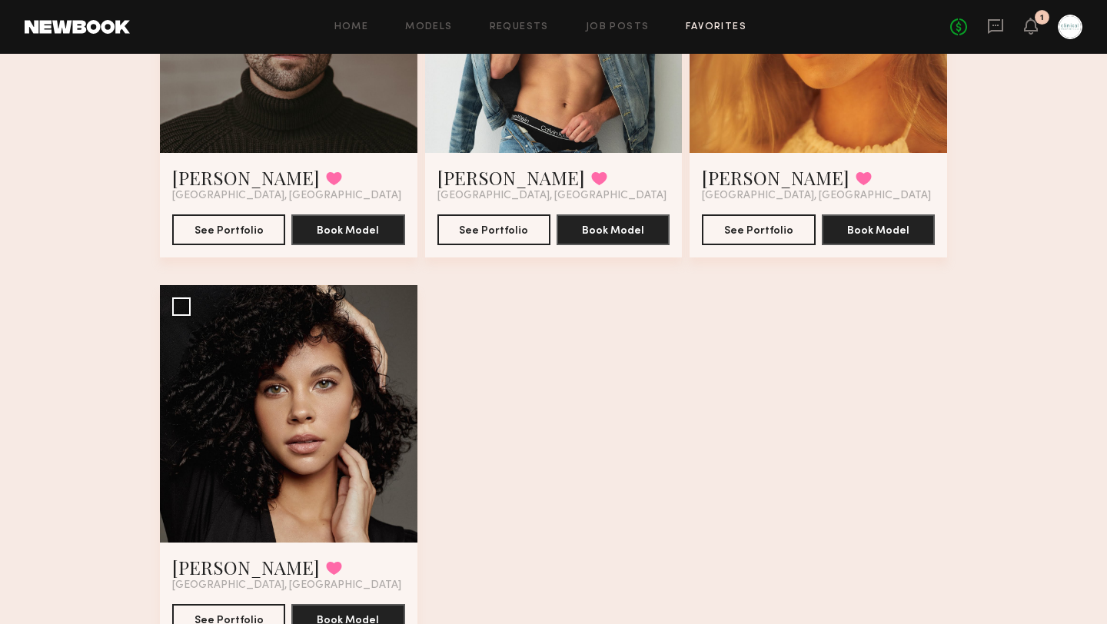
scroll to position [682, 0]
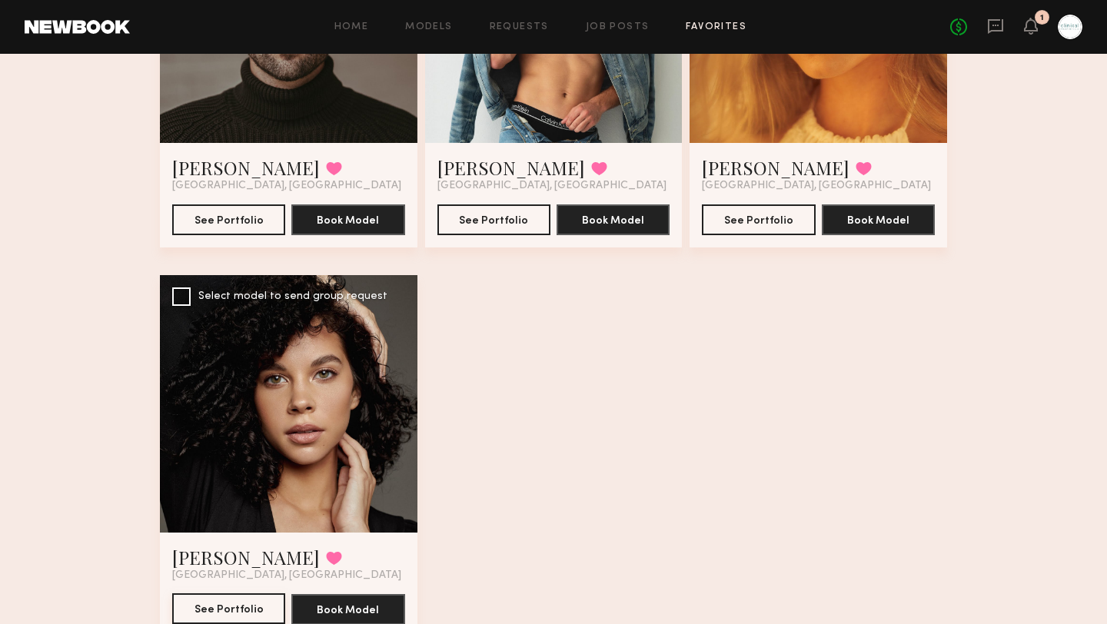
click at [251, 610] on button "See Portfolio" at bounding box center [228, 608] width 113 height 31
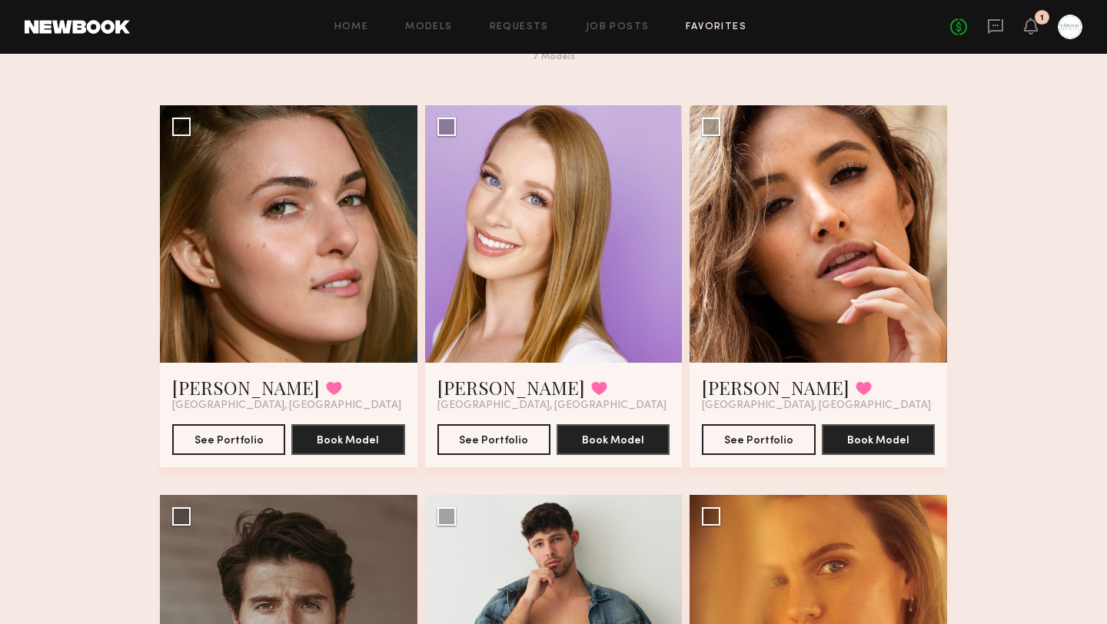
scroll to position [0, 0]
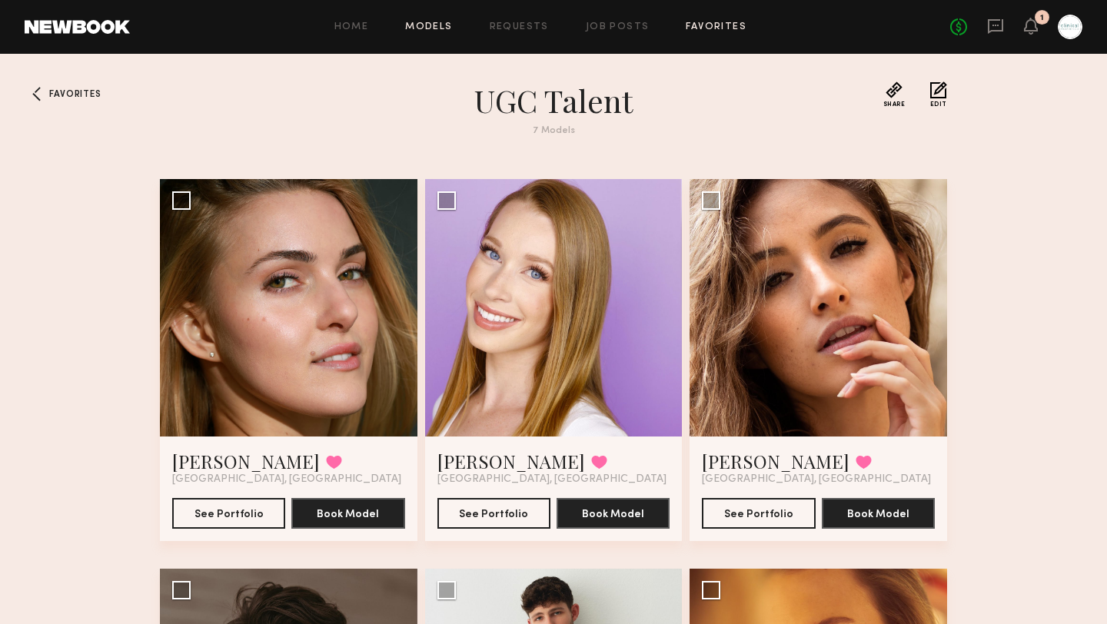
click at [427, 22] on link "Models" at bounding box center [428, 27] width 47 height 10
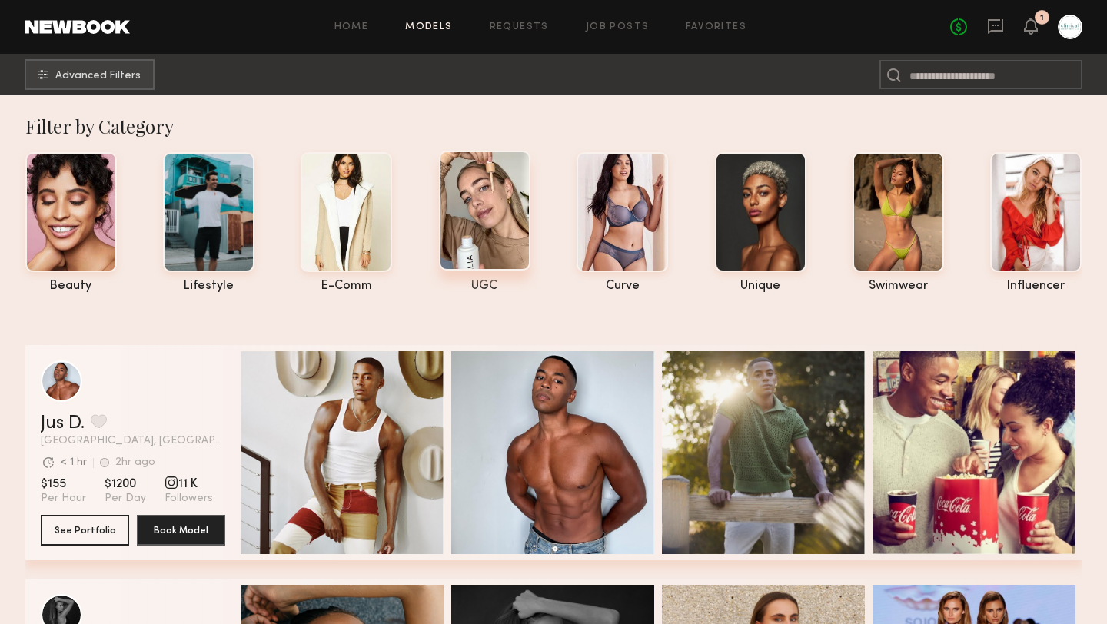
click at [505, 247] on div at bounding box center [484, 211] width 91 height 120
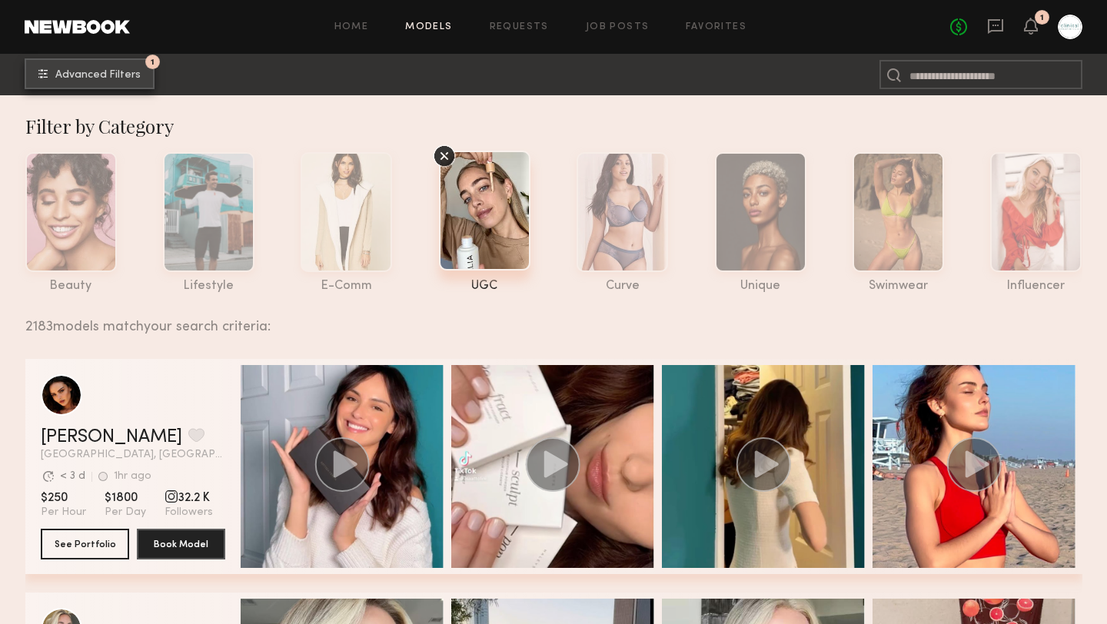
click at [120, 73] on span "Advanced Filters" at bounding box center [97, 75] width 85 height 11
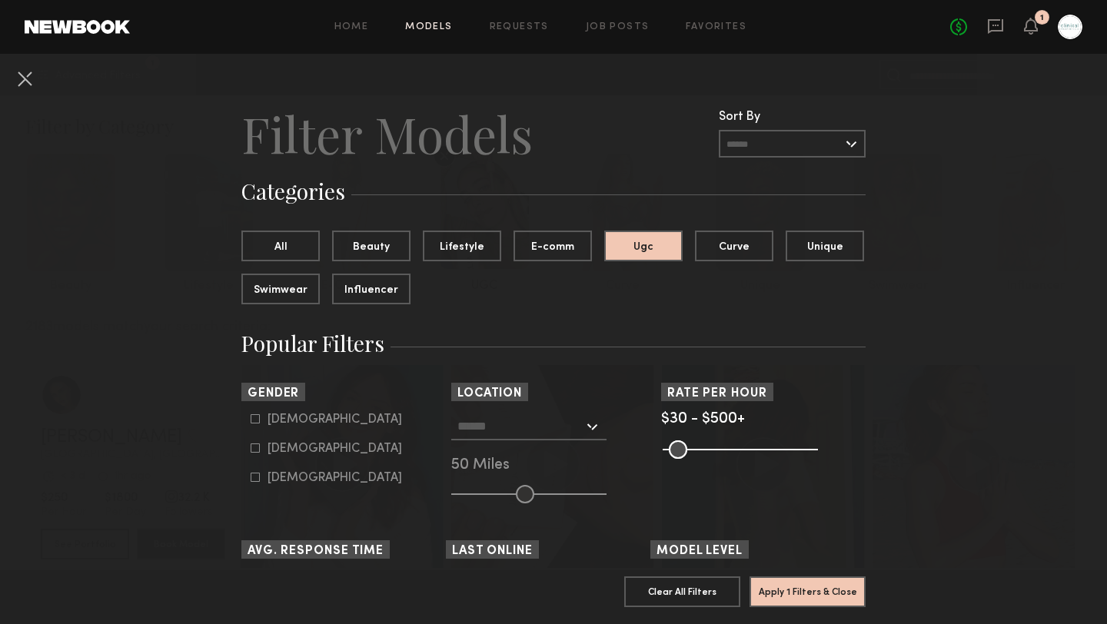
click at [589, 429] on div at bounding box center [528, 427] width 155 height 28
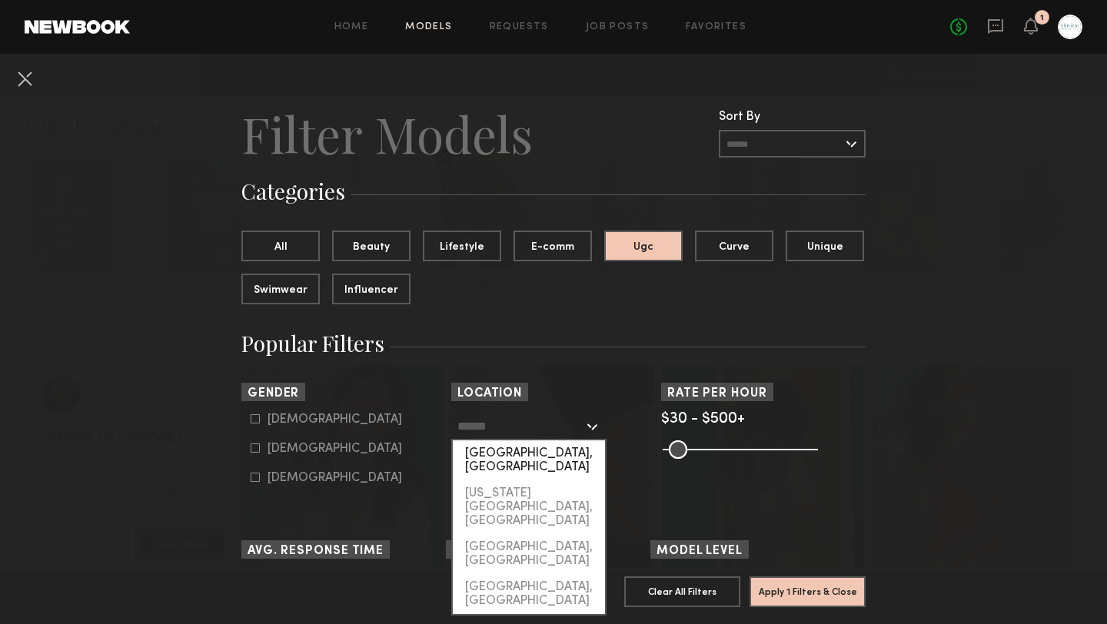
click at [524, 454] on div "[GEOGRAPHIC_DATA], [GEOGRAPHIC_DATA]" at bounding box center [529, 460] width 152 height 40
type input "**********"
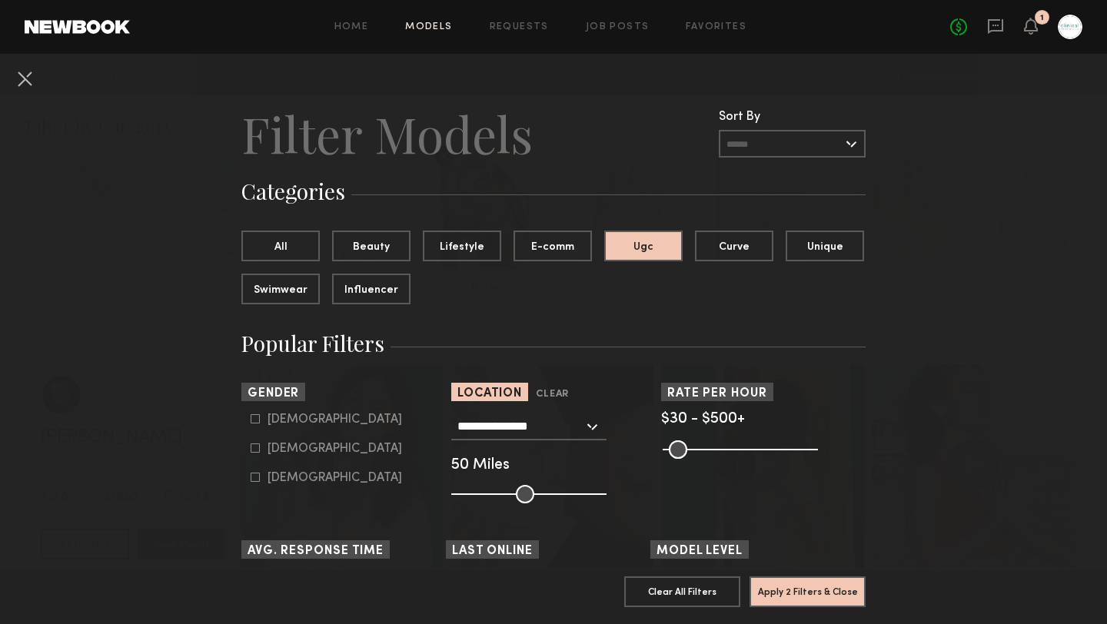
click at [593, 426] on div "**********" at bounding box center [528, 427] width 155 height 28
click at [596, 398] on header "Location Clear" at bounding box center [553, 392] width 204 height 18
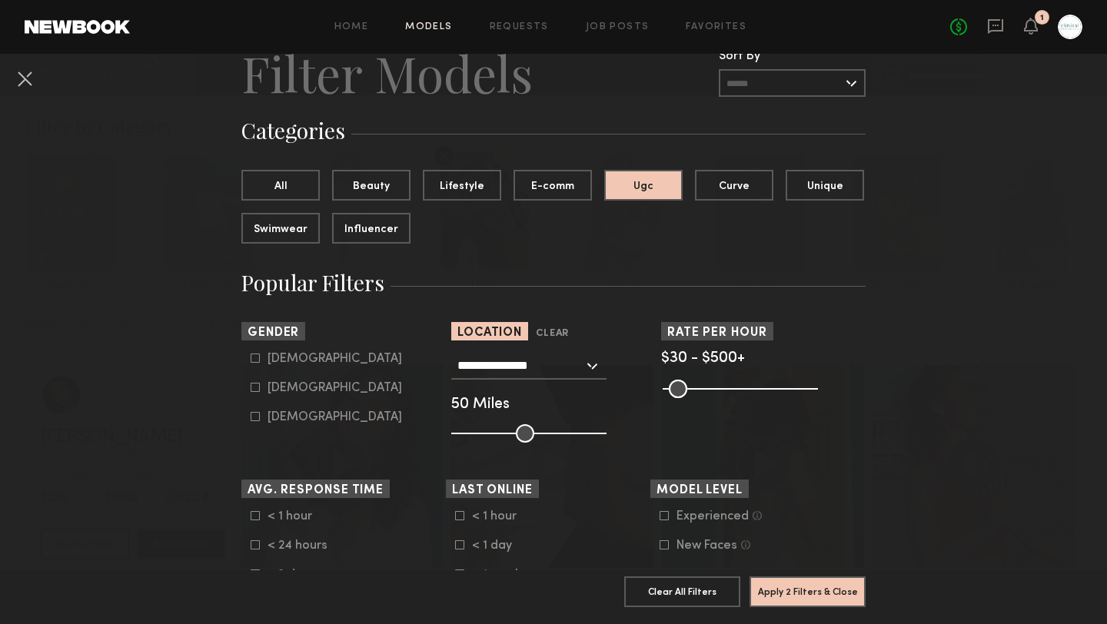
scroll to position [68, 0]
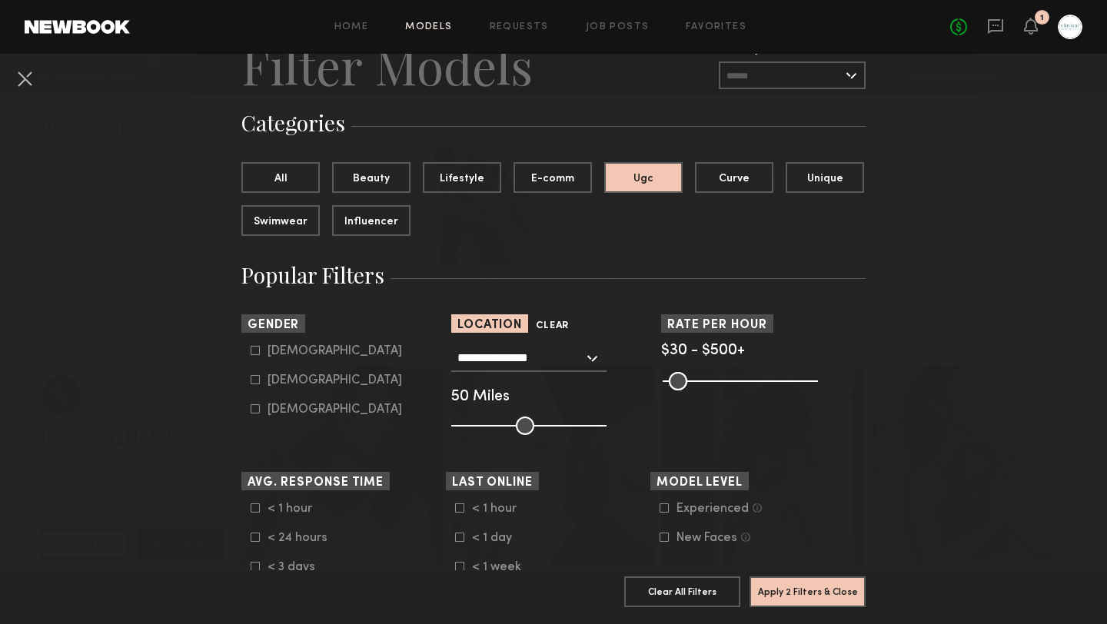
click at [563, 326] on button "Clear" at bounding box center [552, 326] width 33 height 18
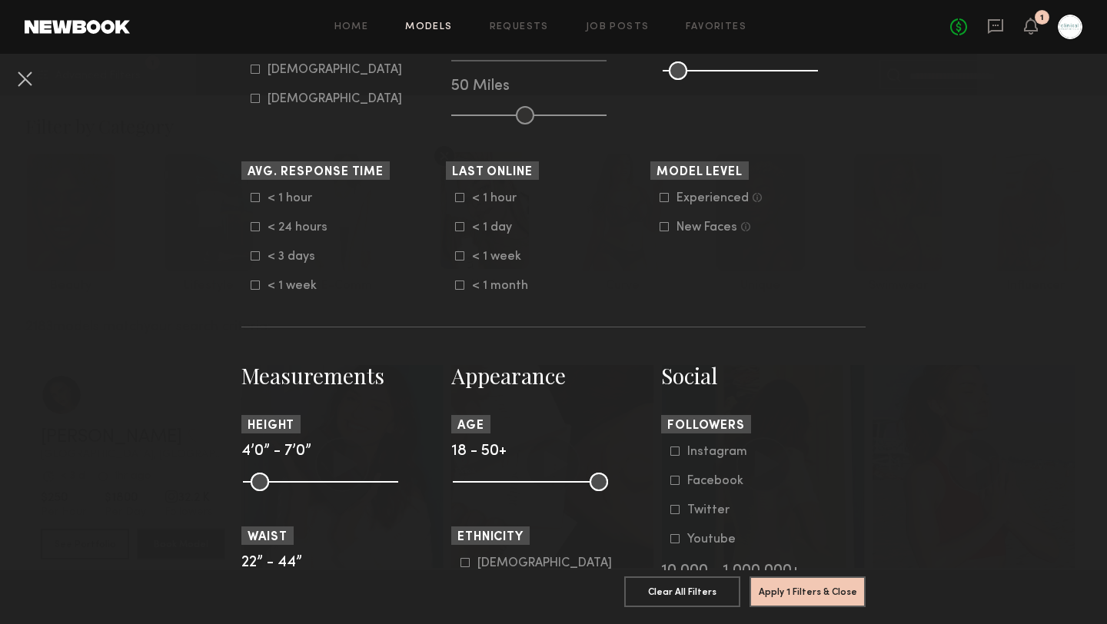
scroll to position [407, 0]
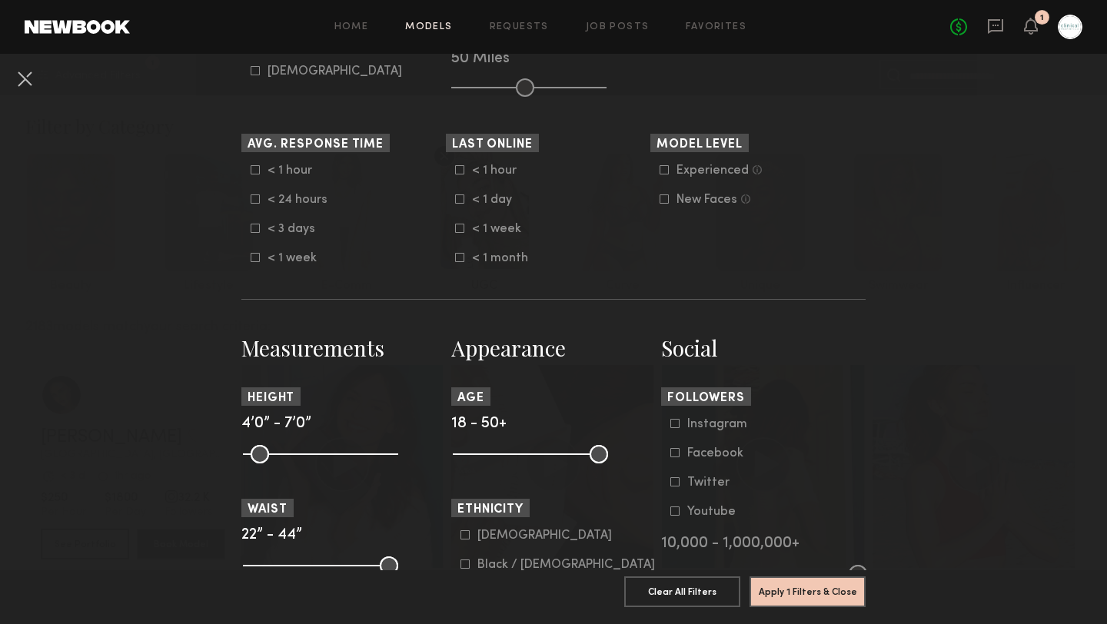
click at [463, 452] on input "range" at bounding box center [530, 454] width 155 height 18
drag, startPoint x: 463, startPoint y: 452, endPoint x: 513, endPoint y: 455, distance: 50.0
type input "**"
click at [513, 455] on input "range" at bounding box center [530, 454] width 155 height 18
drag, startPoint x: 597, startPoint y: 457, endPoint x: 550, endPoint y: 457, distance: 46.9
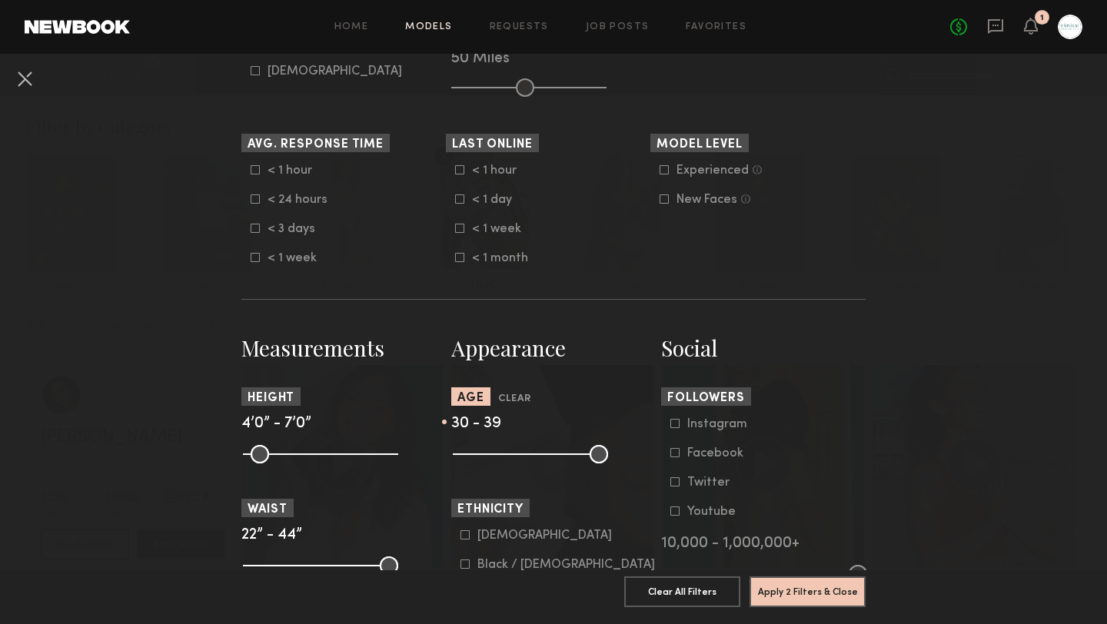
type input "**"
click at [550, 457] on input "range" at bounding box center [530, 454] width 155 height 18
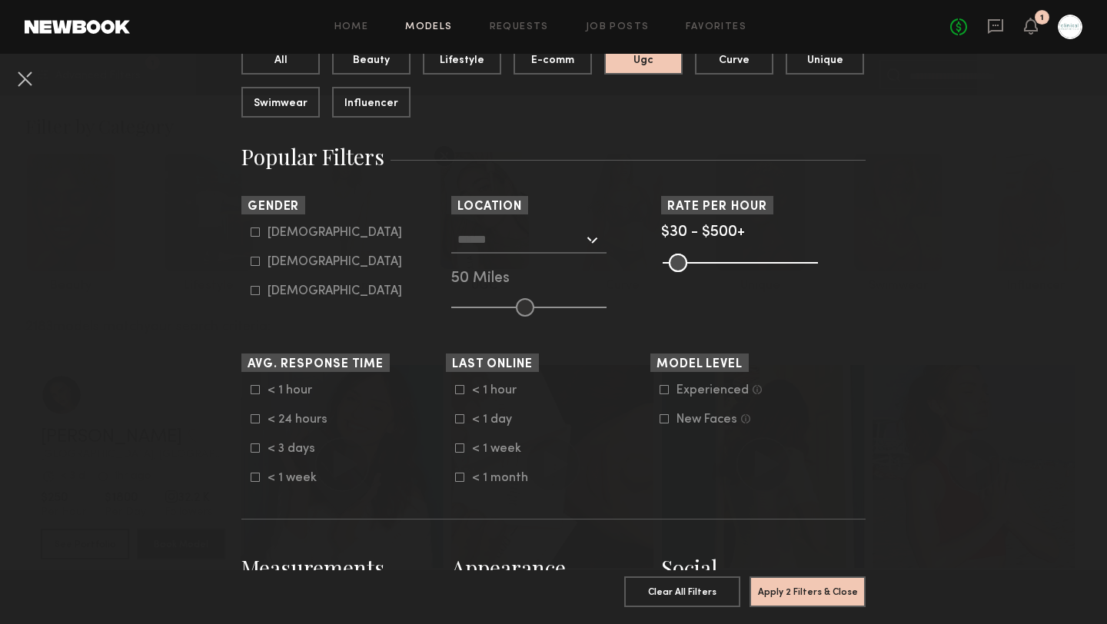
scroll to position [184, 0]
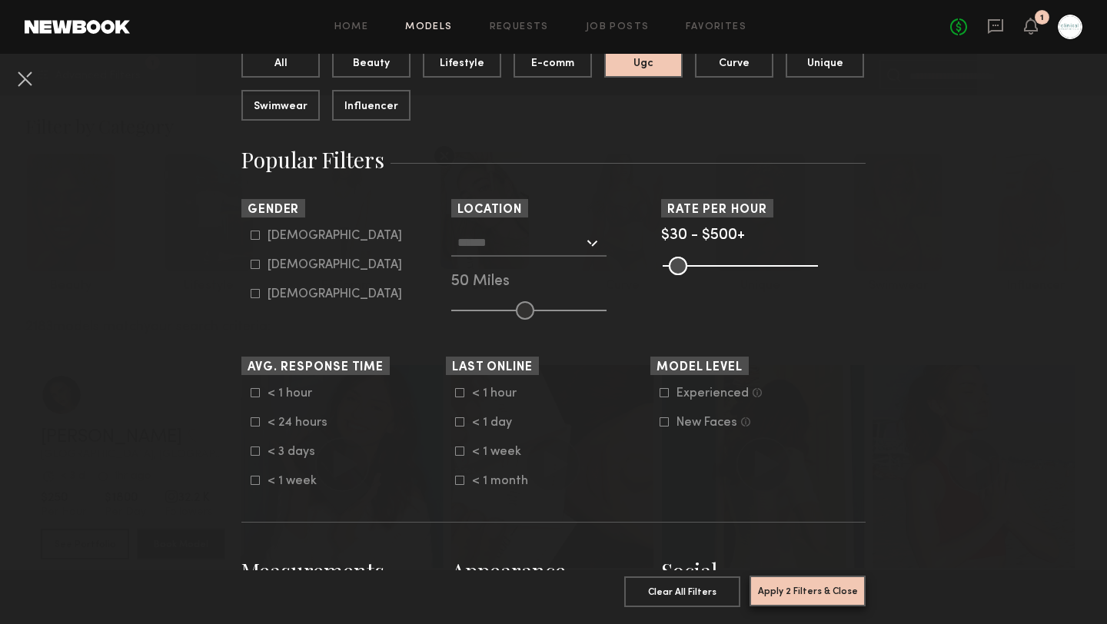
click at [830, 598] on button "Apply 2 Filters & Close" at bounding box center [807, 591] width 116 height 31
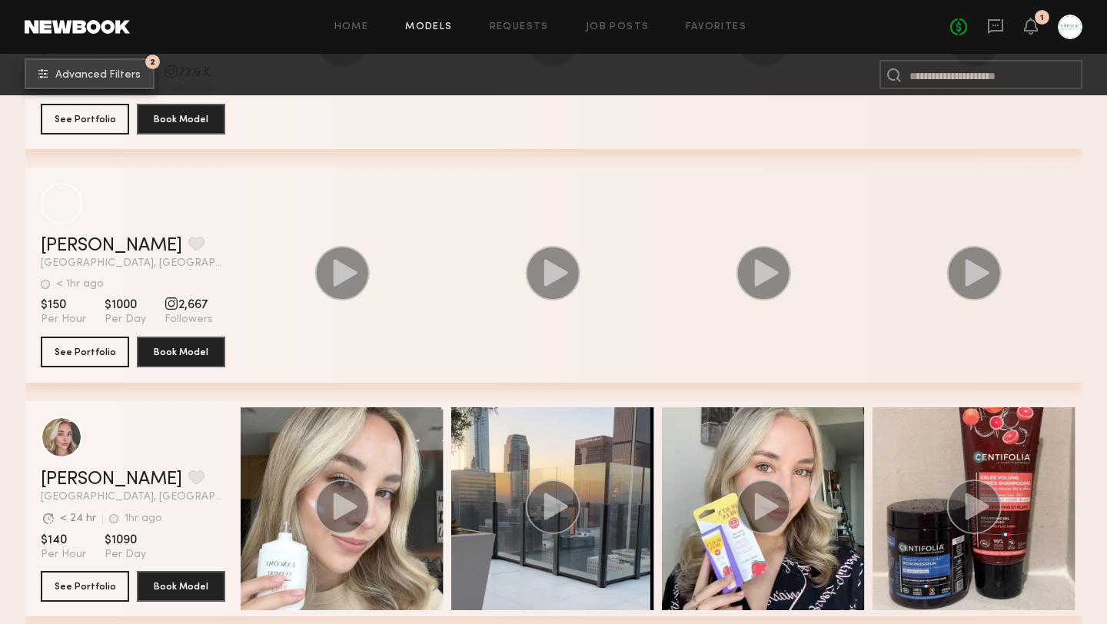
scroll to position [1602, 0]
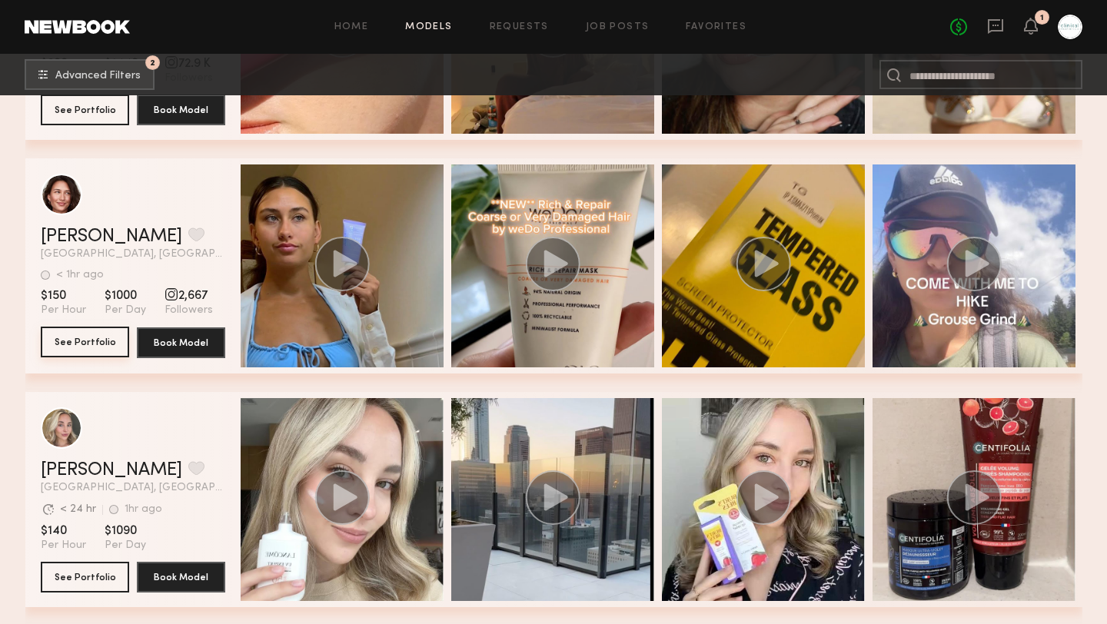
click at [92, 344] on button "See Portfolio" at bounding box center [85, 342] width 88 height 31
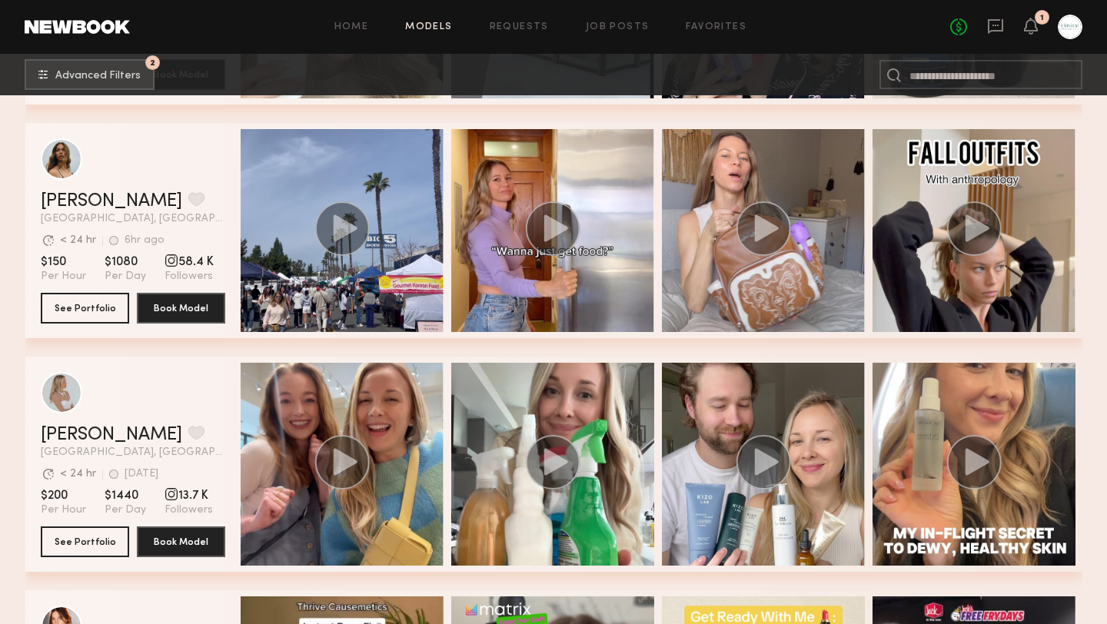
scroll to position [2171, 0]
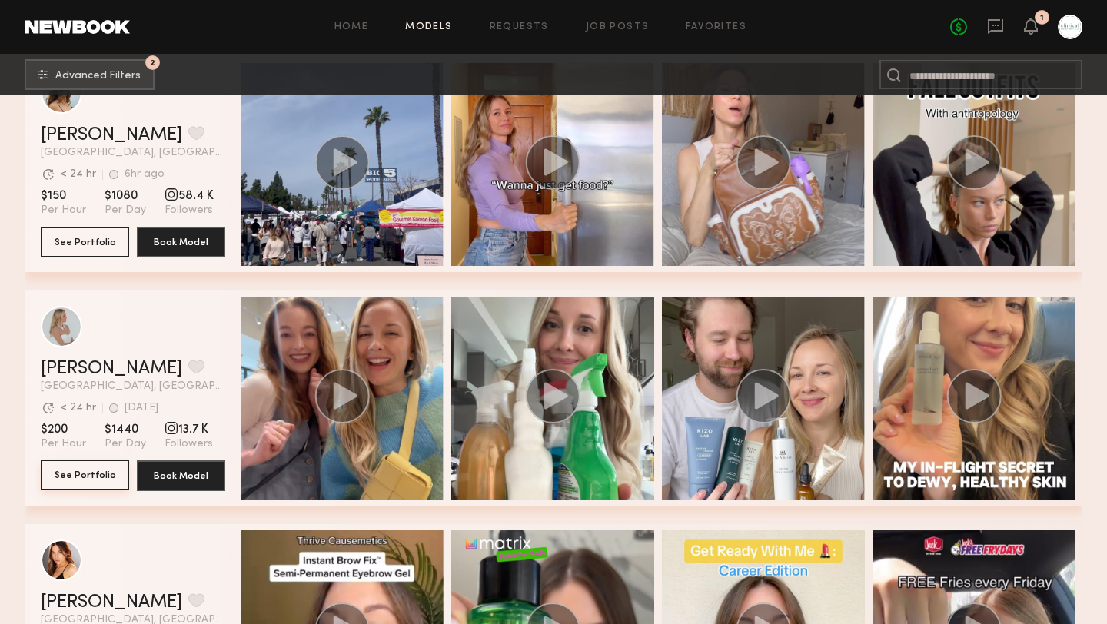
click at [95, 473] on button "See Portfolio" at bounding box center [85, 475] width 88 height 31
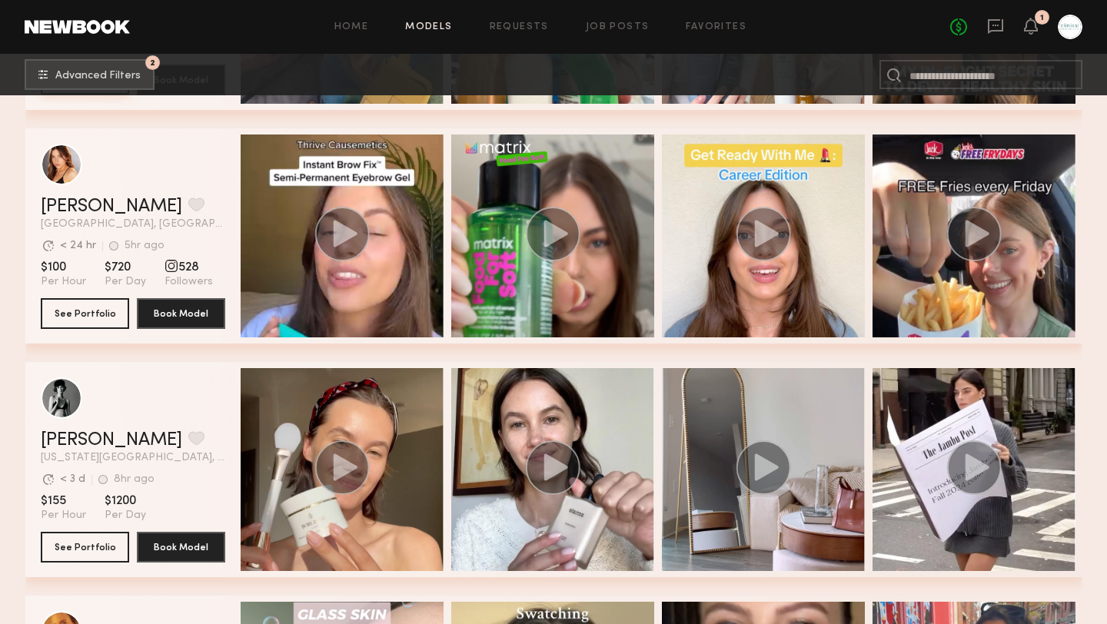
scroll to position [2570, 0]
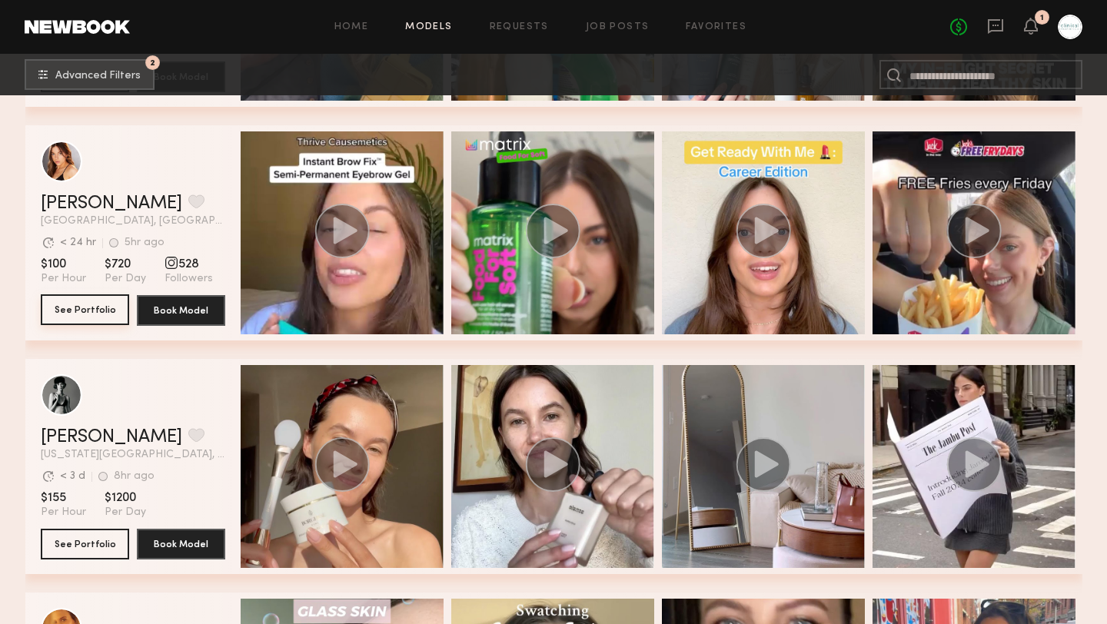
click at [78, 303] on button "See Portfolio" at bounding box center [85, 309] width 88 height 31
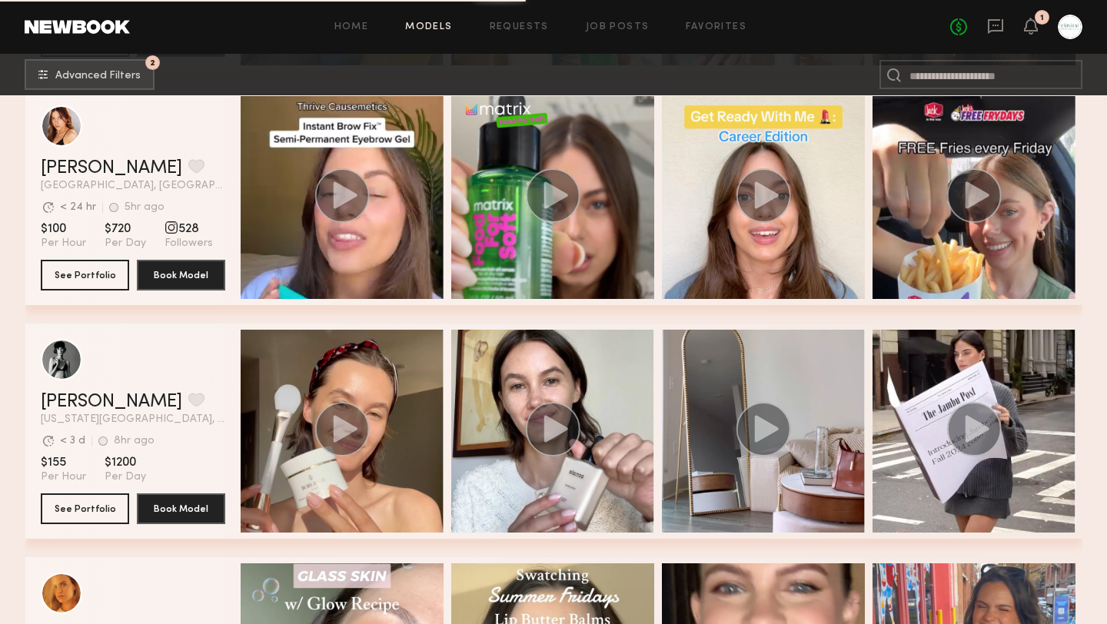
scroll to position [2497, 0]
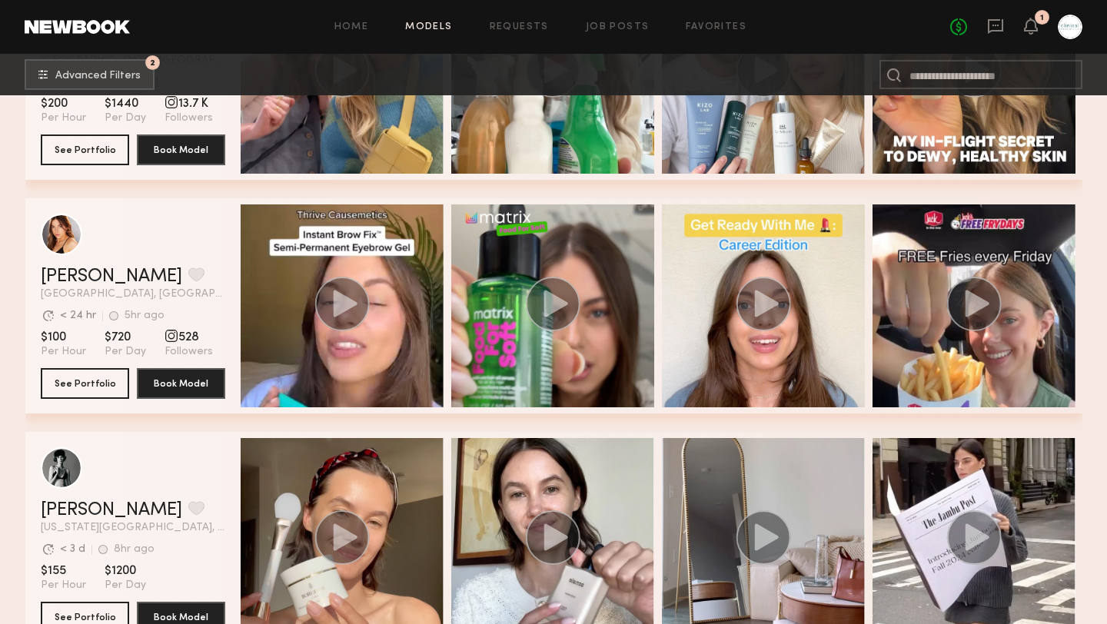
click at [430, 28] on link "Models" at bounding box center [428, 27] width 47 height 10
click at [115, 70] on span "Advanced Filters" at bounding box center [97, 75] width 85 height 11
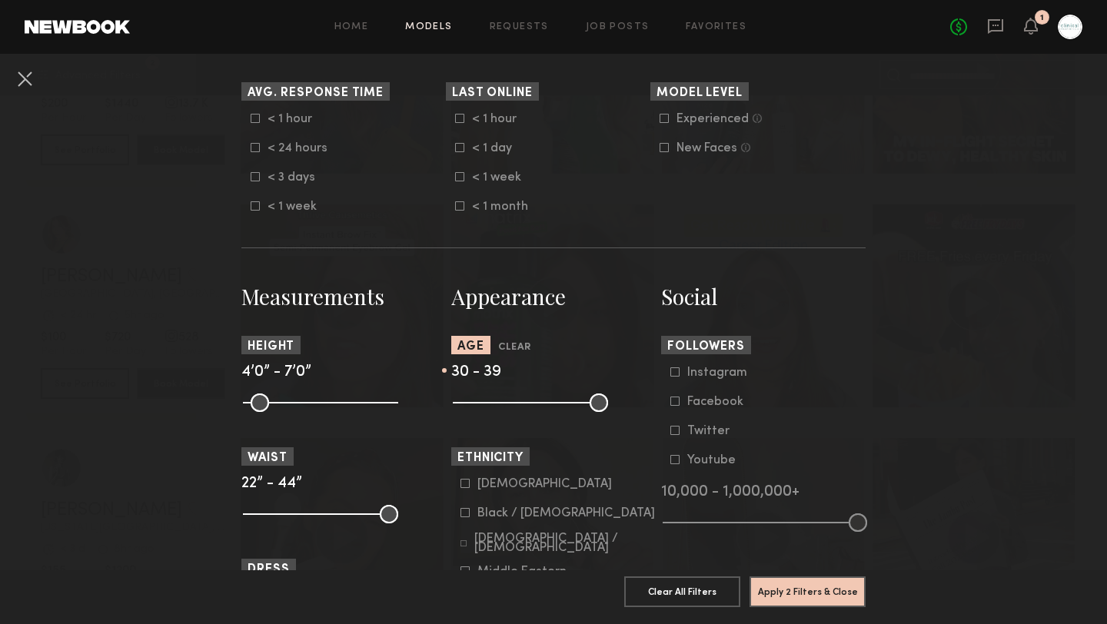
scroll to position [461, 0]
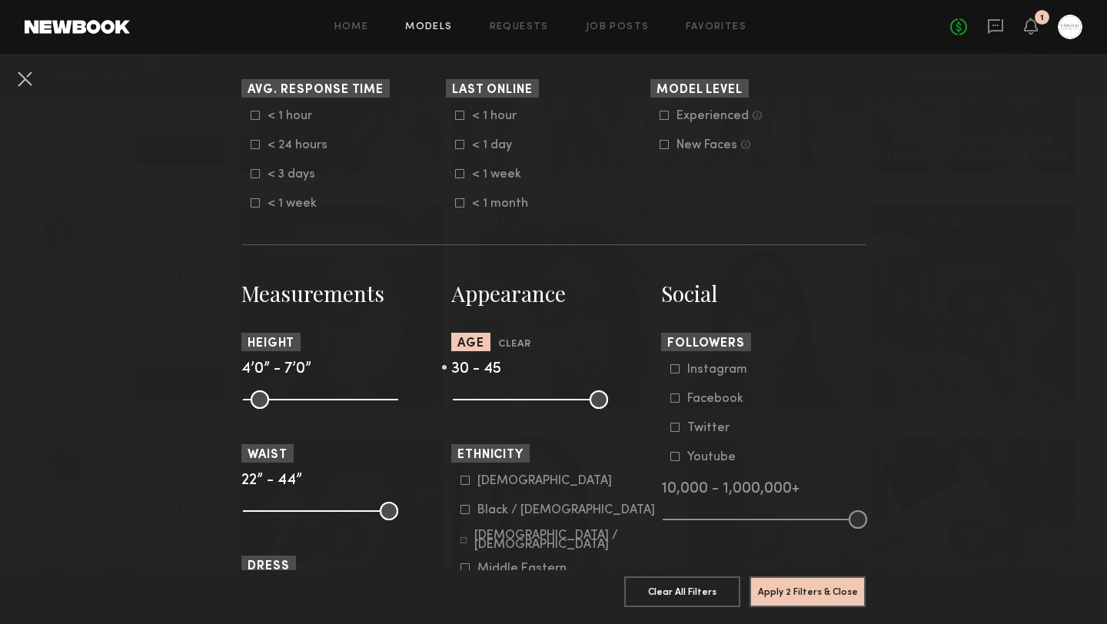
drag, startPoint x: 553, startPoint y: 406, endPoint x: 576, endPoint y: 406, distance: 23.8
type input "**"
click at [576, 406] on input "range" at bounding box center [530, 399] width 155 height 18
drag, startPoint x: 514, startPoint y: 400, endPoint x: 524, endPoint y: 400, distance: 10.0
type input "**"
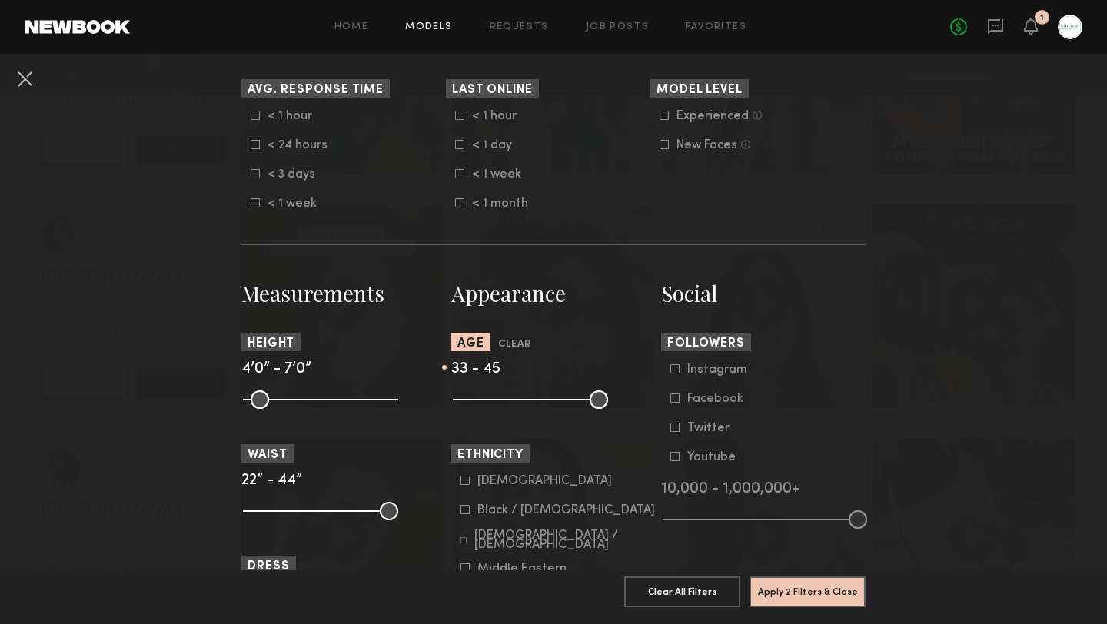
click at [524, 400] on input "range" at bounding box center [530, 399] width 155 height 18
click at [790, 594] on button "Apply 2 Filters & Close" at bounding box center [807, 591] width 116 height 31
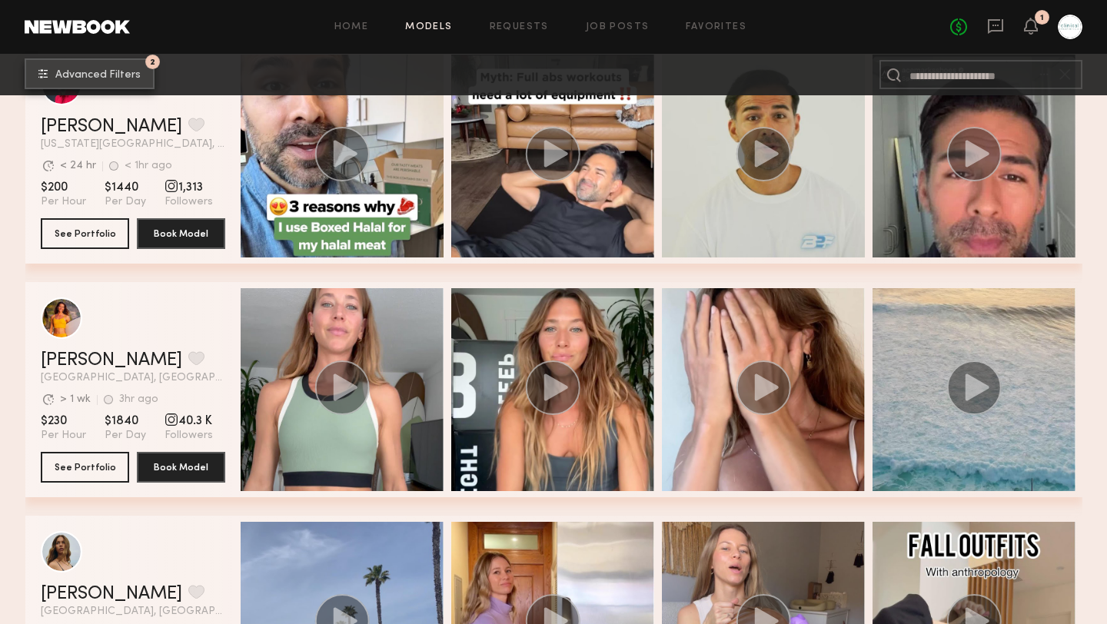
scroll to position [1014, 0]
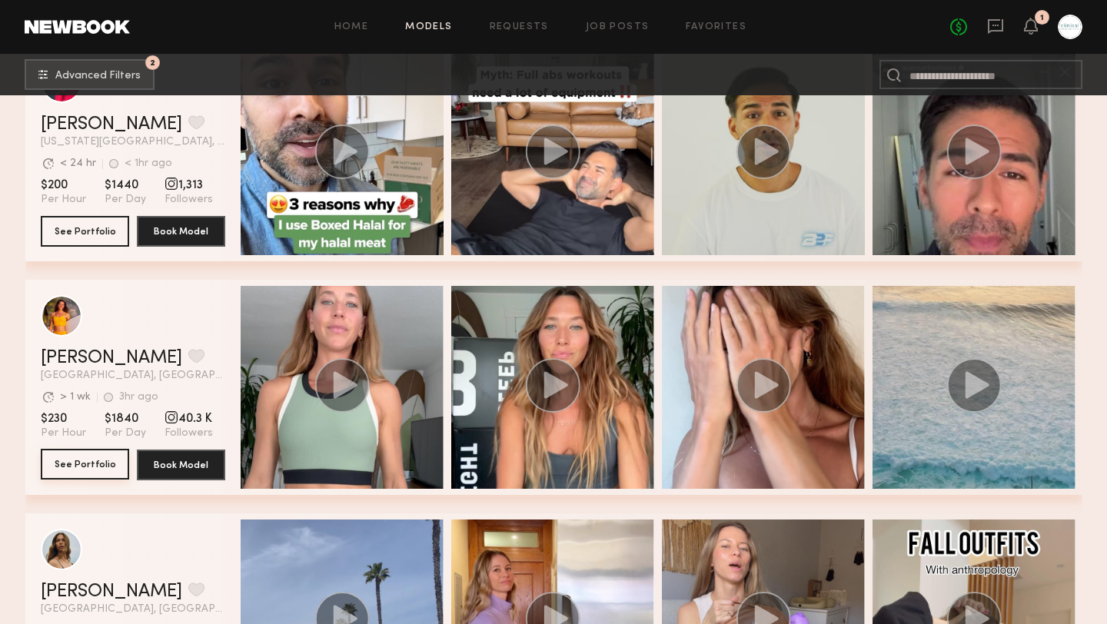
click at [69, 473] on button "See Portfolio" at bounding box center [85, 464] width 88 height 31
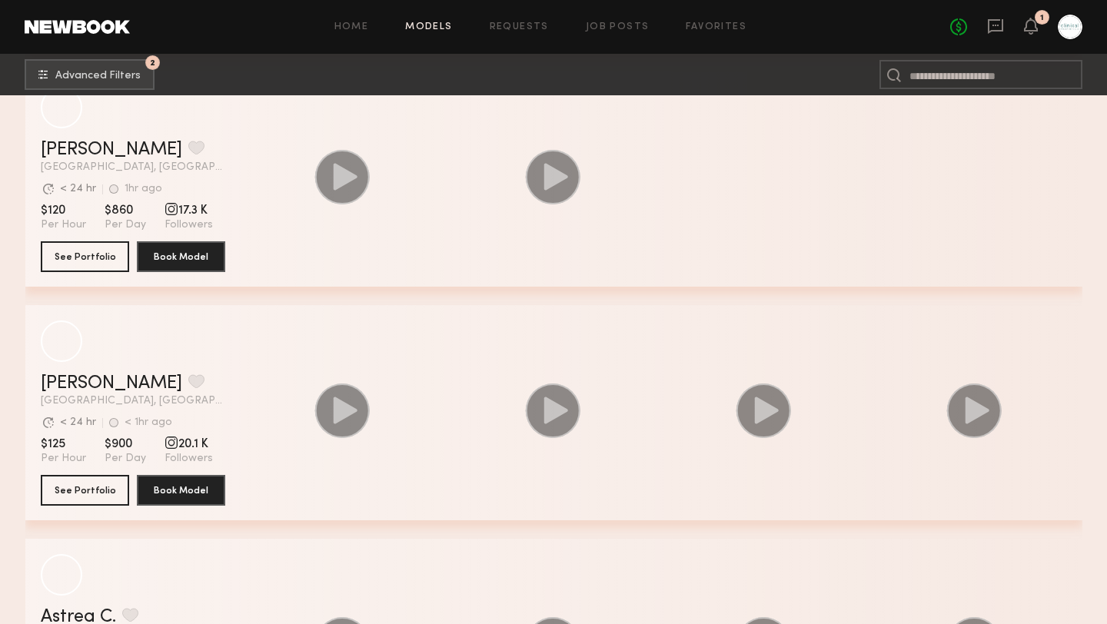
scroll to position [3835, 0]
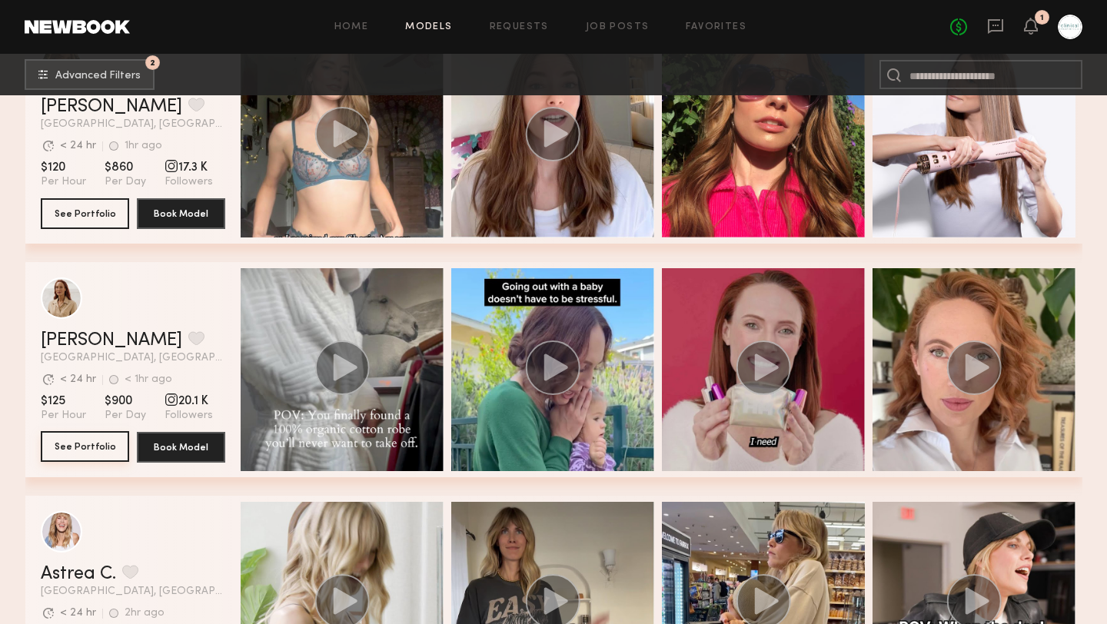
click at [85, 447] on button "See Portfolio" at bounding box center [85, 446] width 88 height 31
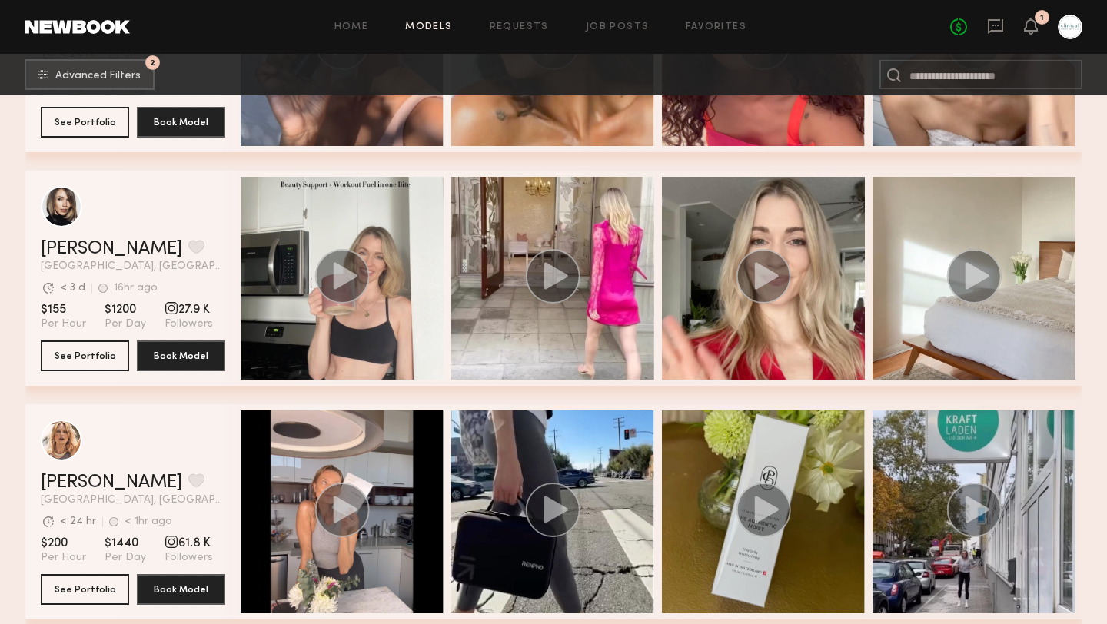
scroll to position [6030, 0]
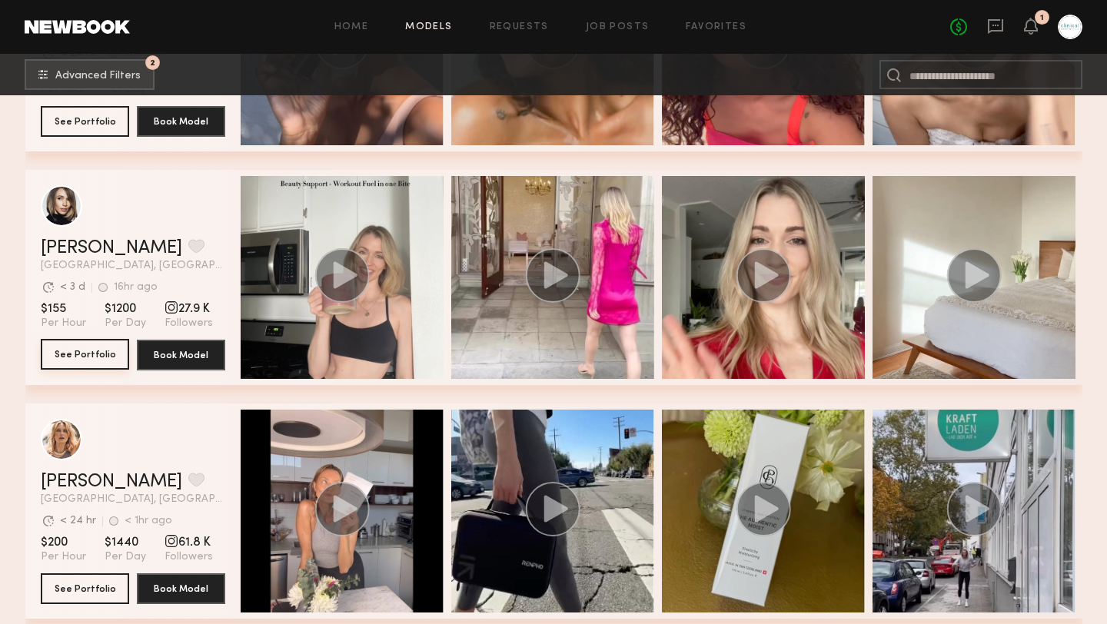
click at [92, 355] on button "See Portfolio" at bounding box center [85, 354] width 88 height 31
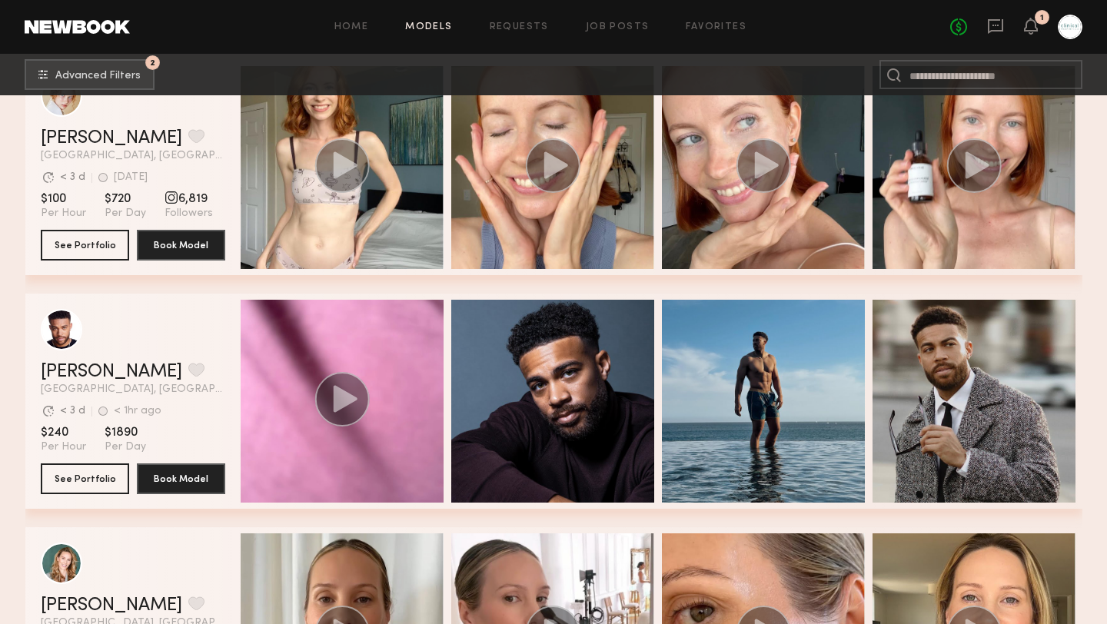
scroll to position [7088, 0]
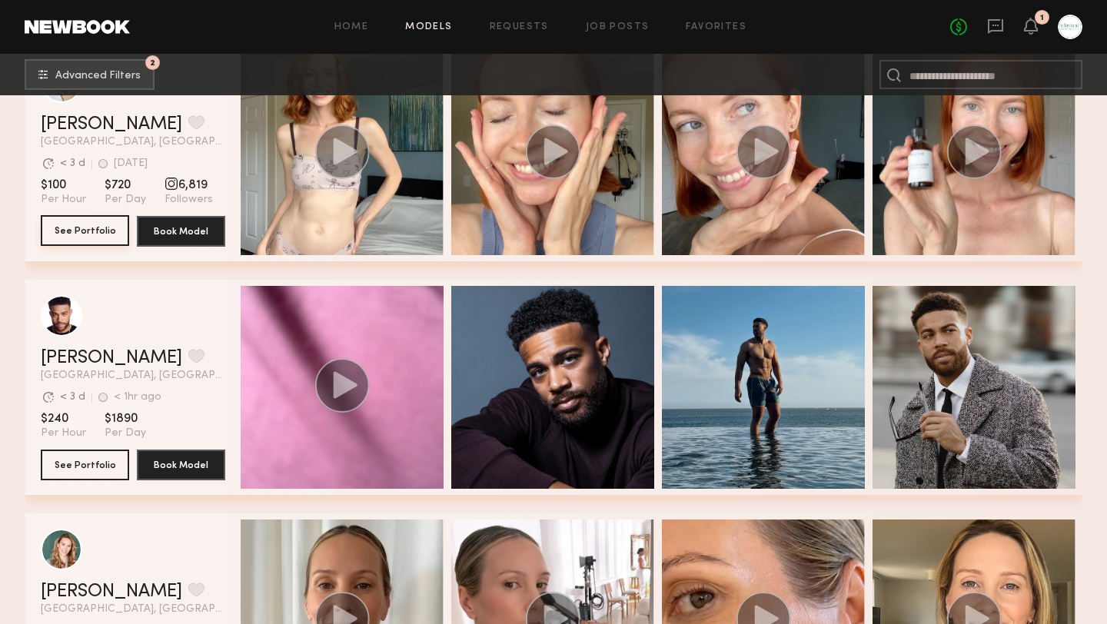
click at [116, 235] on button "See Portfolio" at bounding box center [85, 230] width 88 height 31
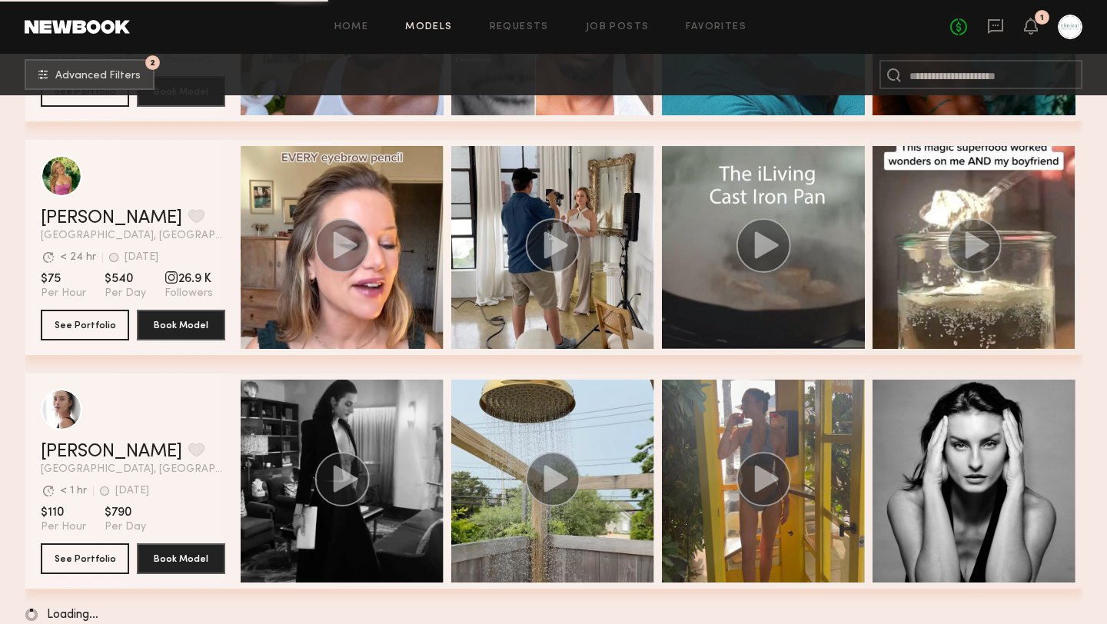
scroll to position [8185, 0]
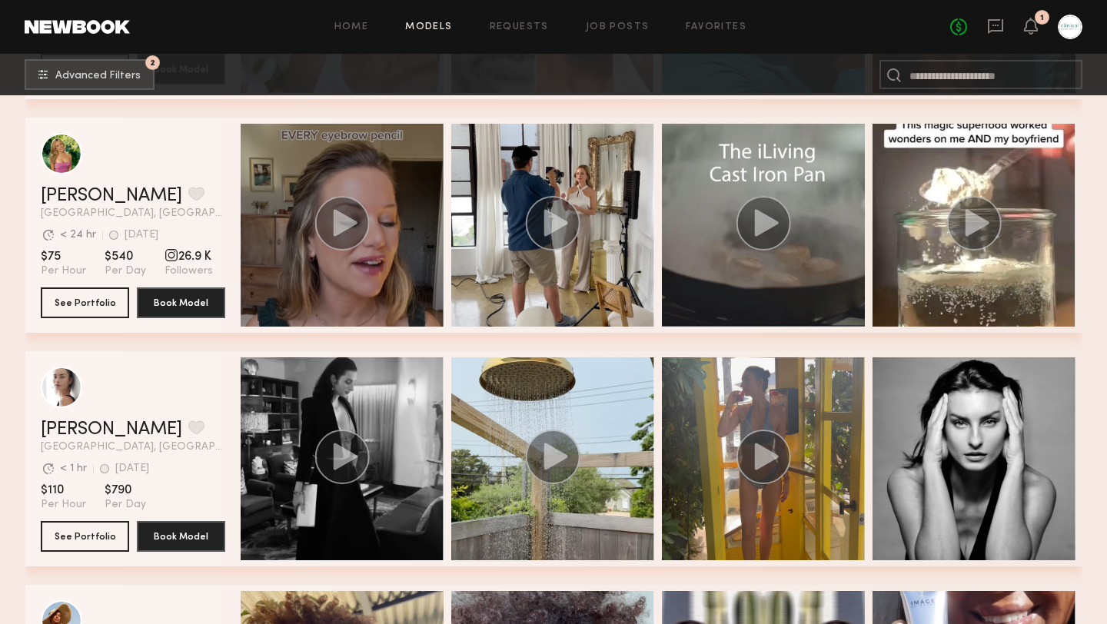
click at [347, 222] on icon "grid" at bounding box center [345, 222] width 24 height 27
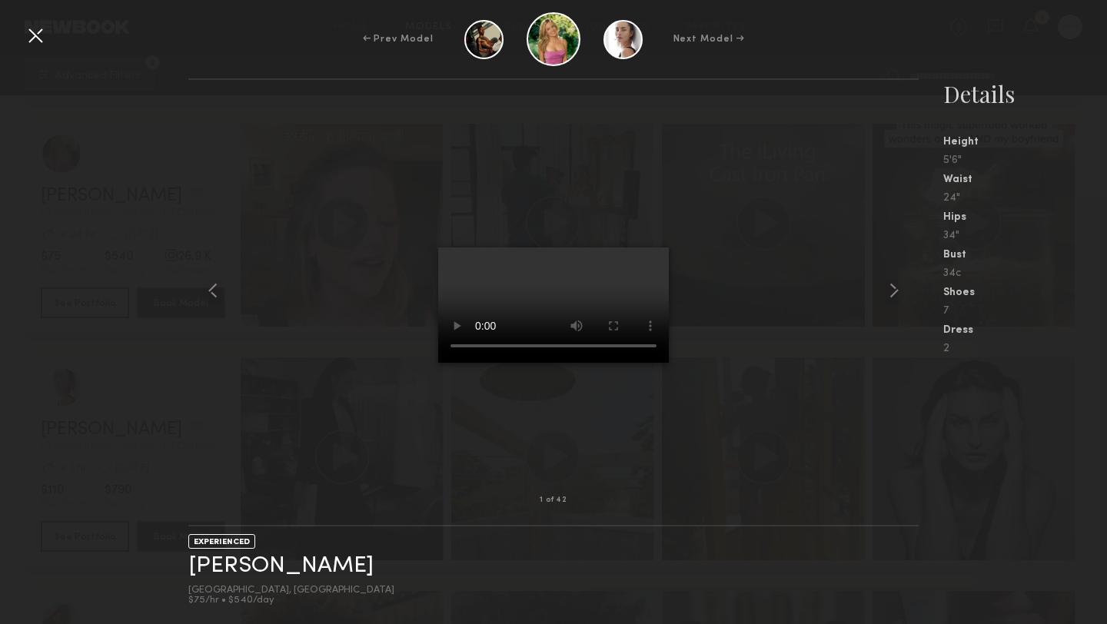
click at [616, 363] on video at bounding box center [553, 304] width 231 height 115
click at [38, 41] on div at bounding box center [35, 35] width 25 height 25
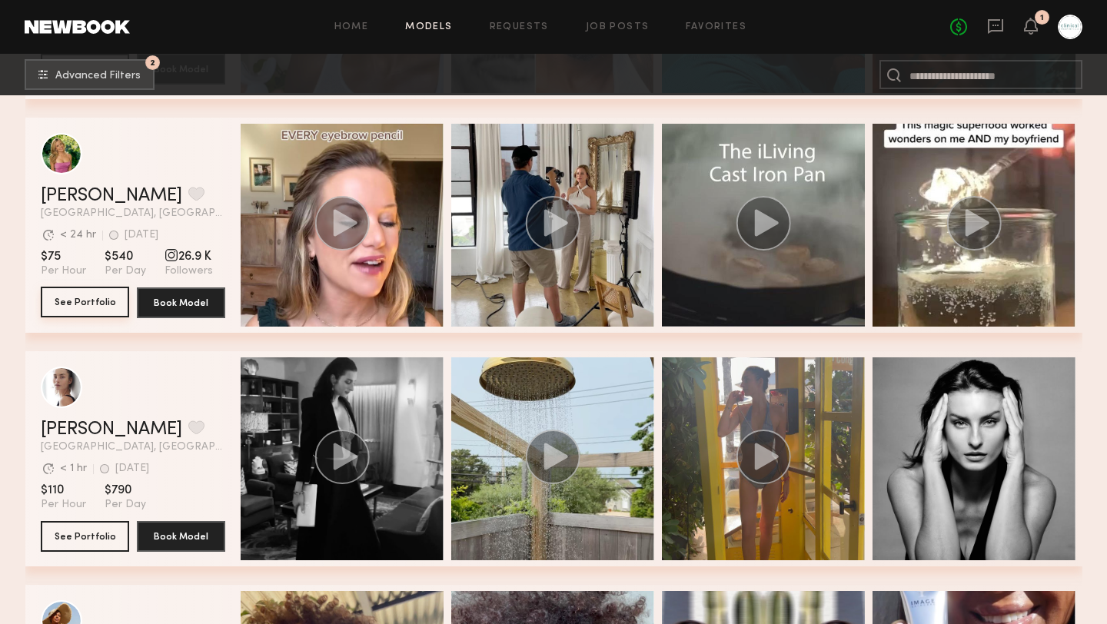
click at [108, 295] on button "See Portfolio" at bounding box center [85, 302] width 88 height 31
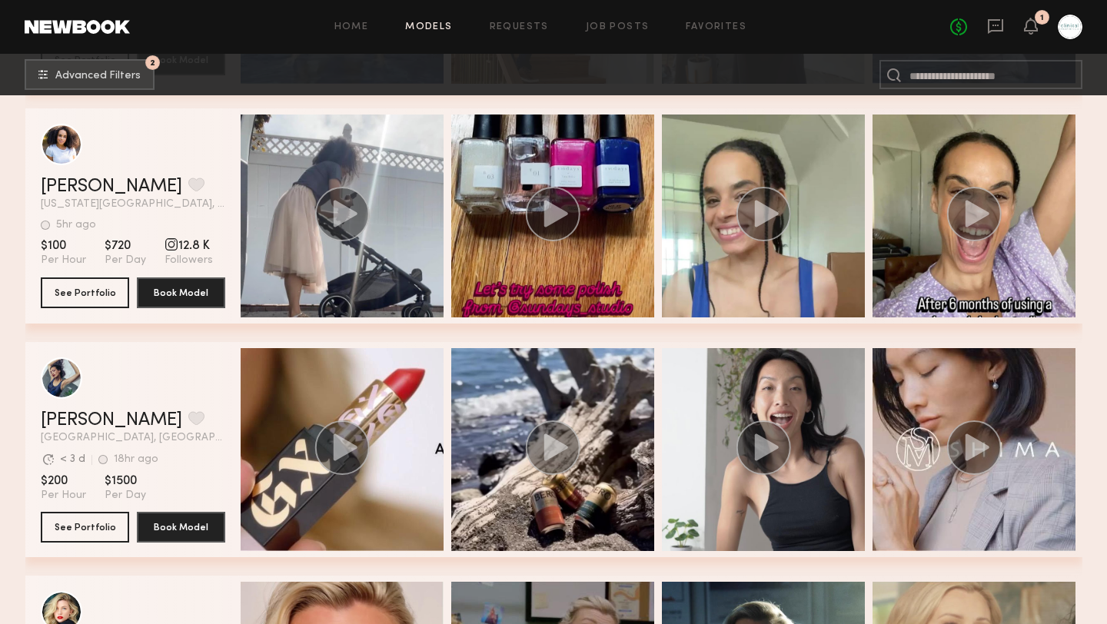
scroll to position [11224, 0]
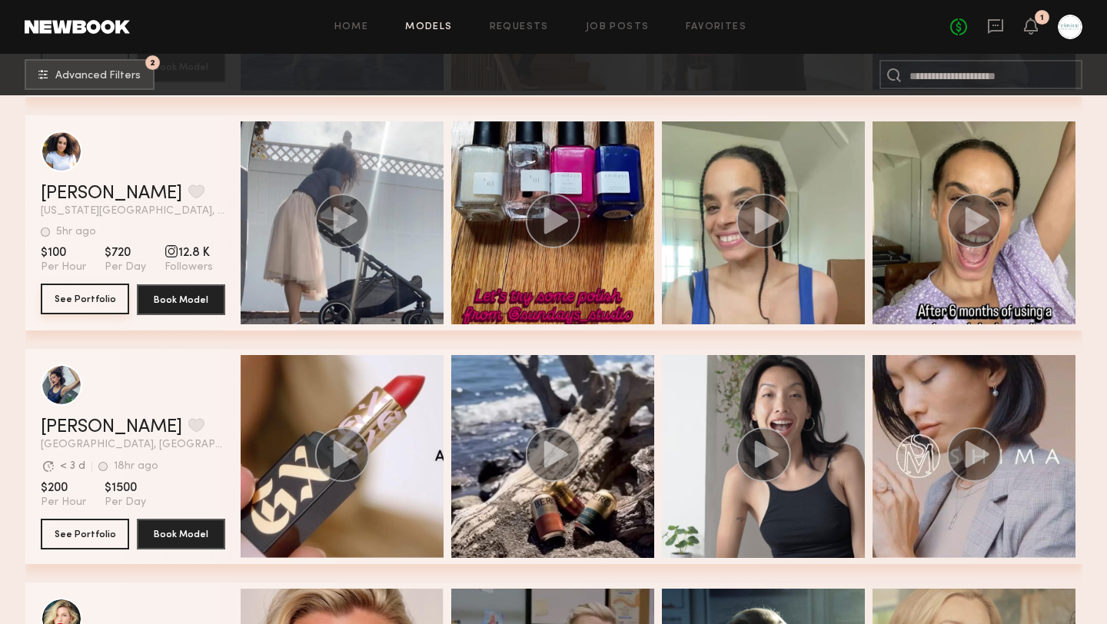
click at [85, 300] on button "See Portfolio" at bounding box center [85, 299] width 88 height 31
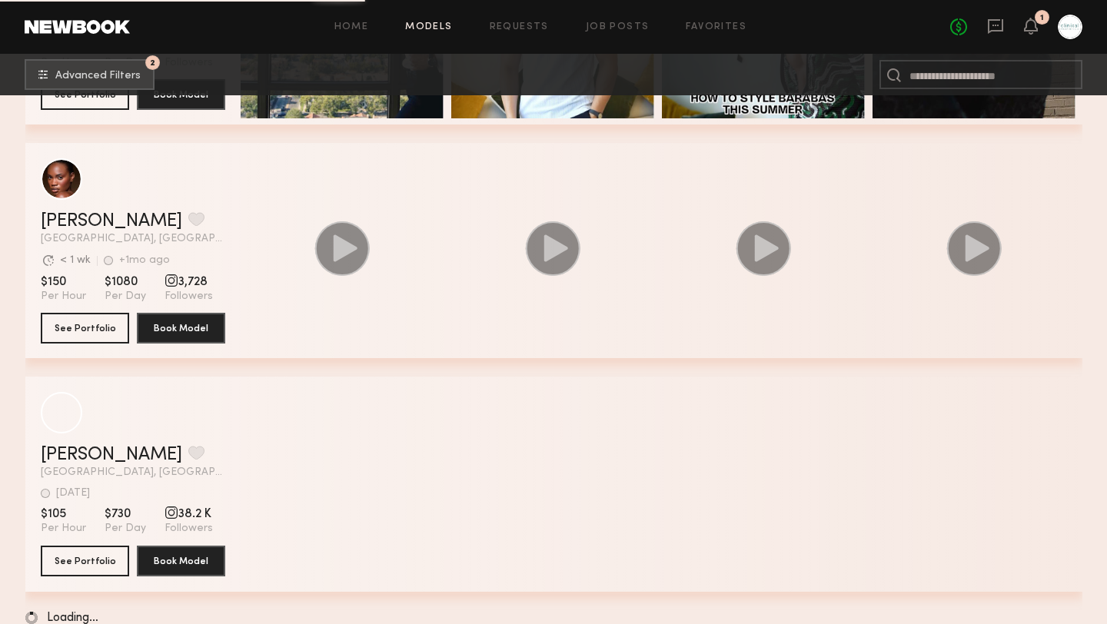
scroll to position [19399, 0]
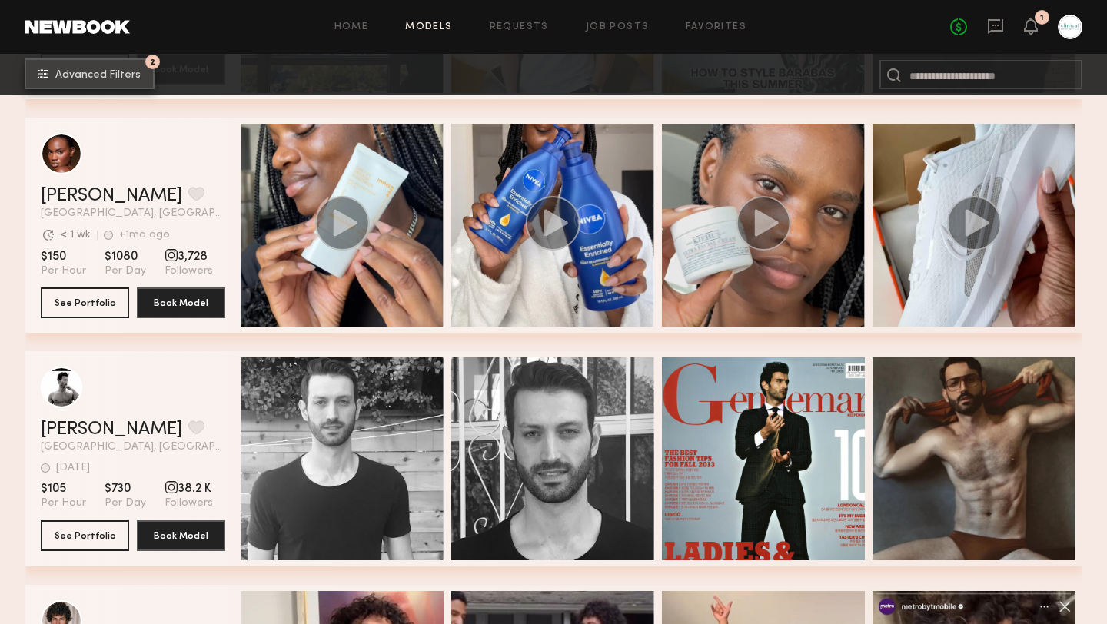
click at [94, 82] on button "2 Advanced Filters" at bounding box center [90, 73] width 130 height 31
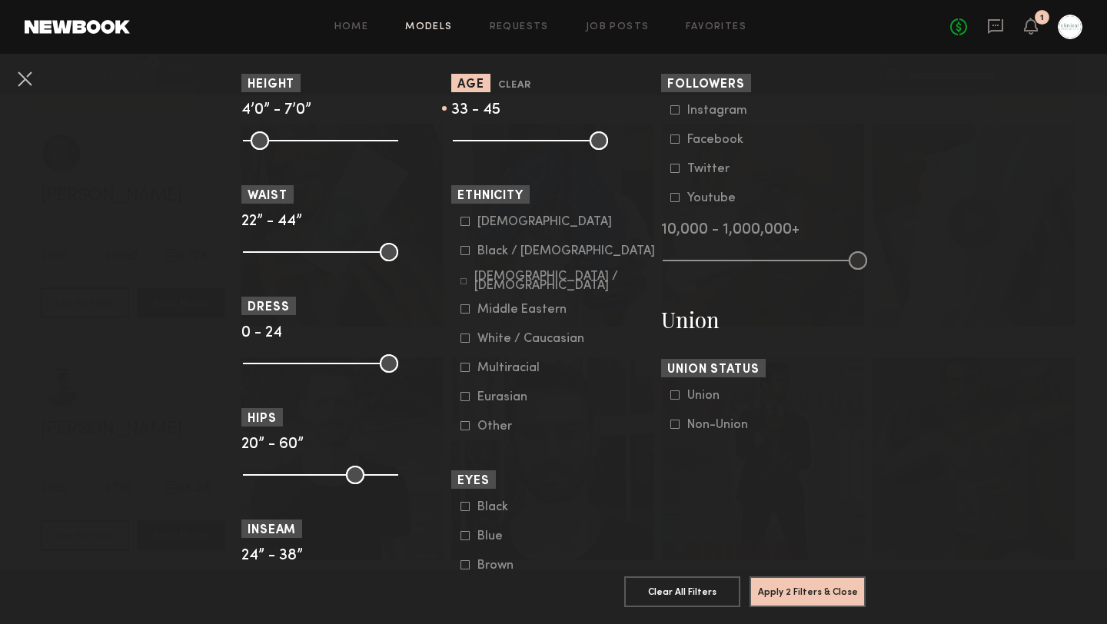
scroll to position [761, 0]
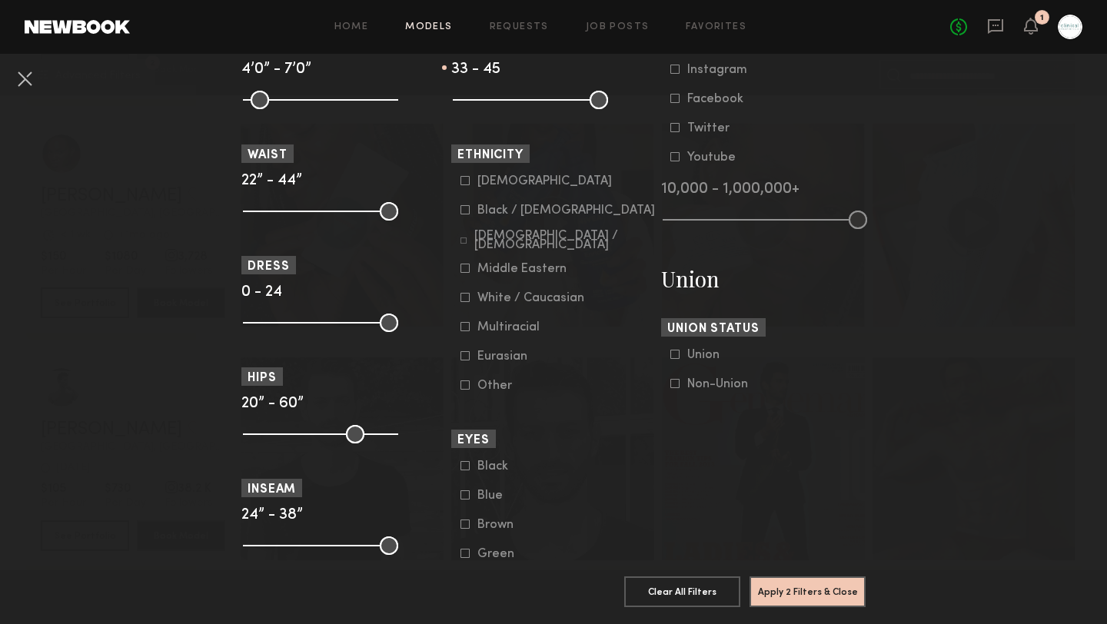
click at [466, 327] on icon at bounding box center [464, 326] width 9 height 9
click at [788, 586] on button "Apply 3 Filters & Close" at bounding box center [807, 591] width 116 height 31
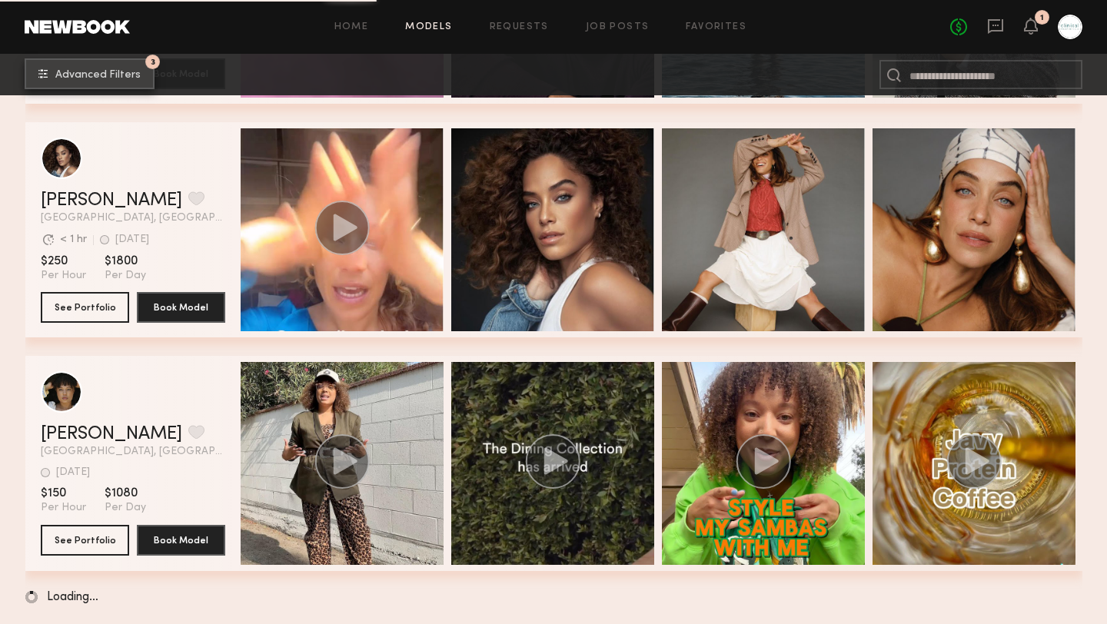
scroll to position [2578, 0]
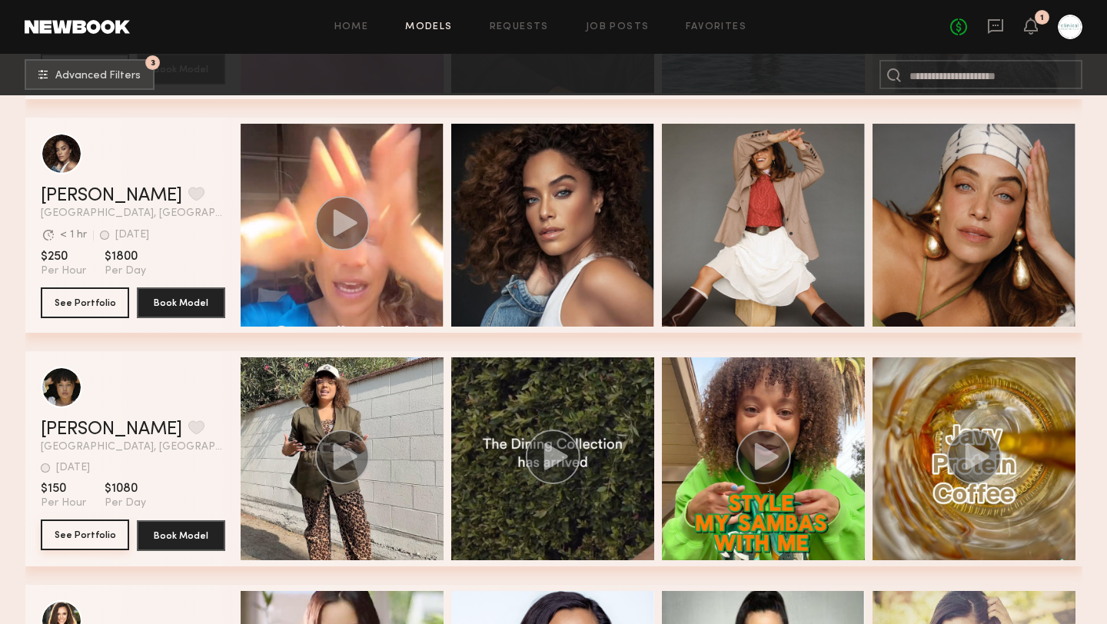
click at [87, 538] on button "See Portfolio" at bounding box center [85, 535] width 88 height 31
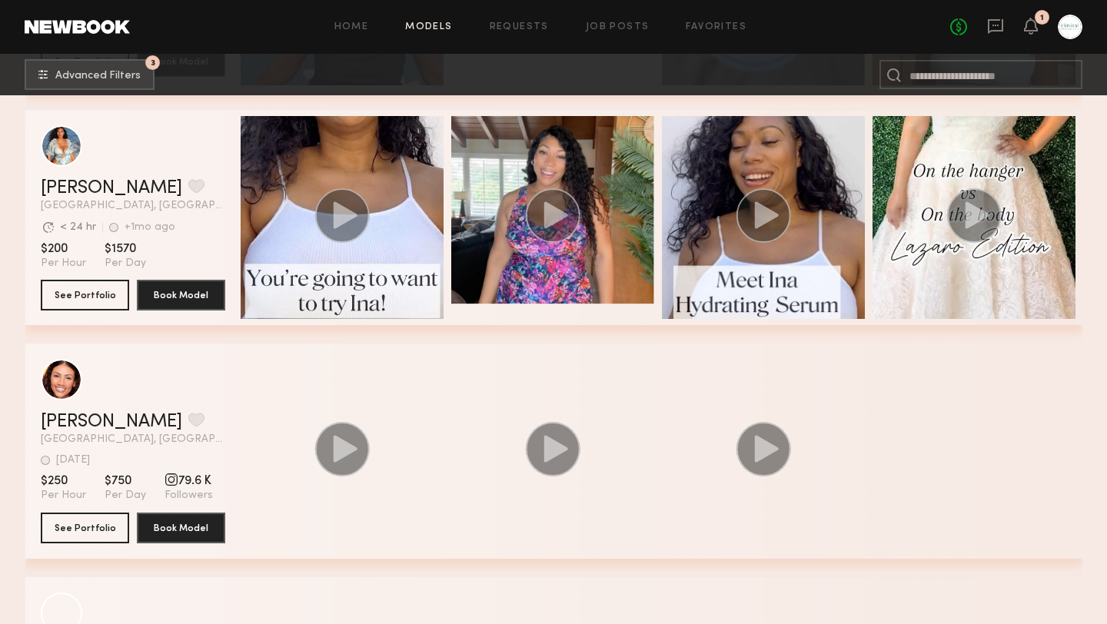
scroll to position [6559, 0]
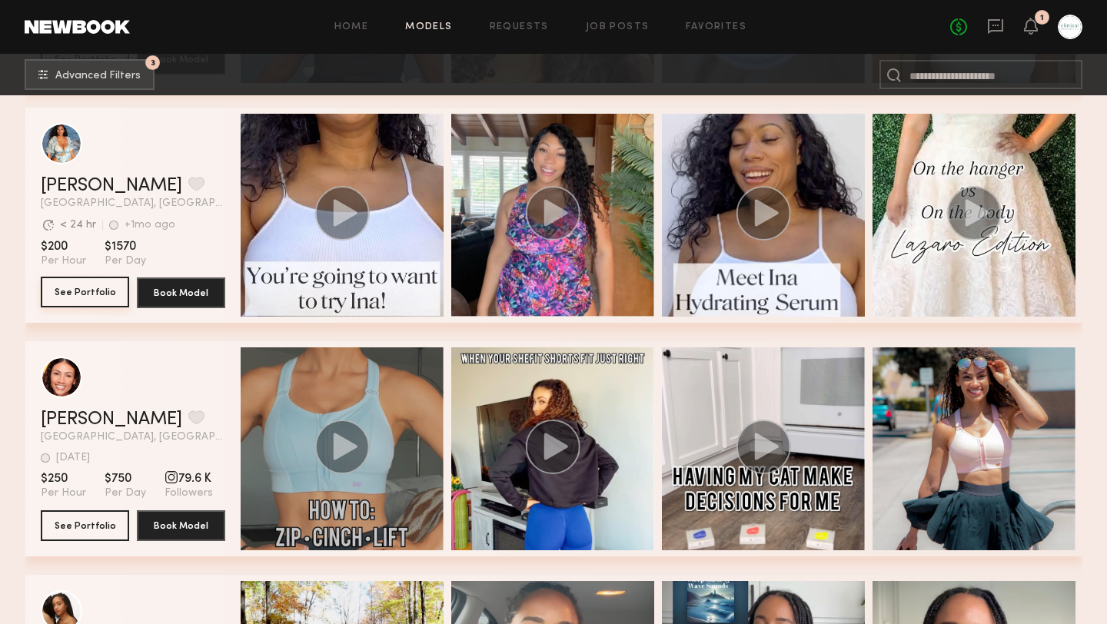
click at [87, 298] on button "See Portfolio" at bounding box center [85, 292] width 88 height 31
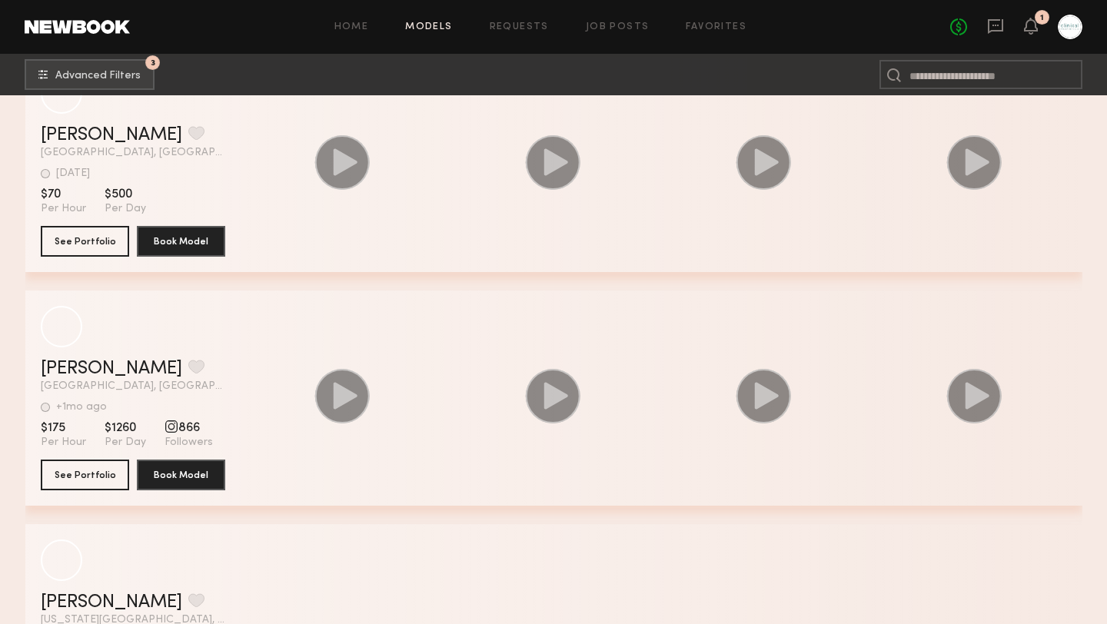
scroll to position [9649, 0]
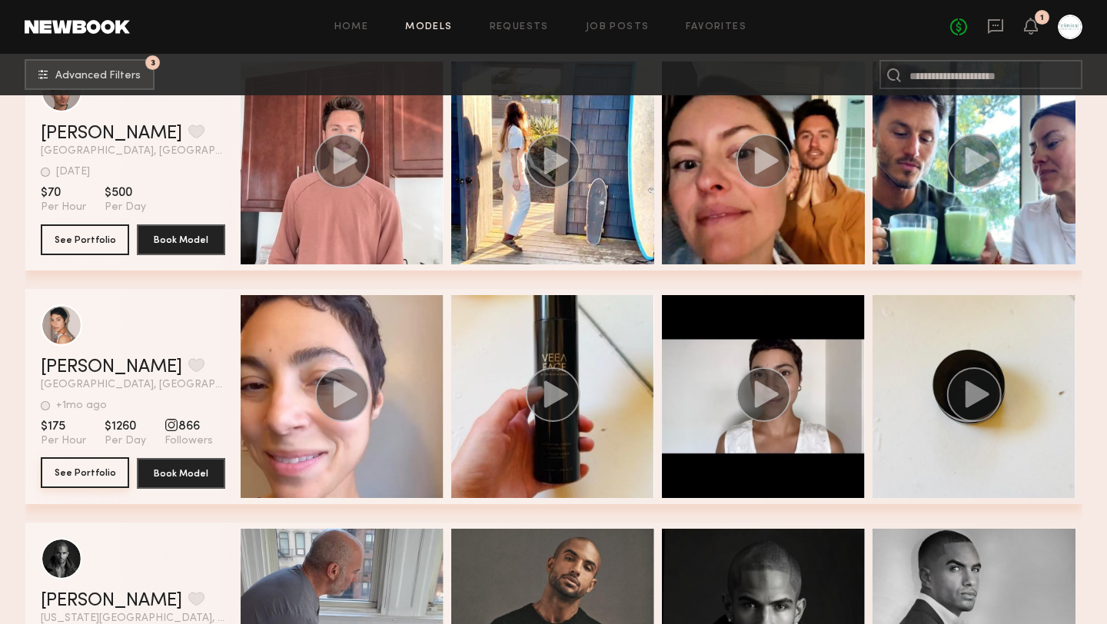
click at [63, 470] on button "See Portfolio" at bounding box center [85, 472] width 88 height 31
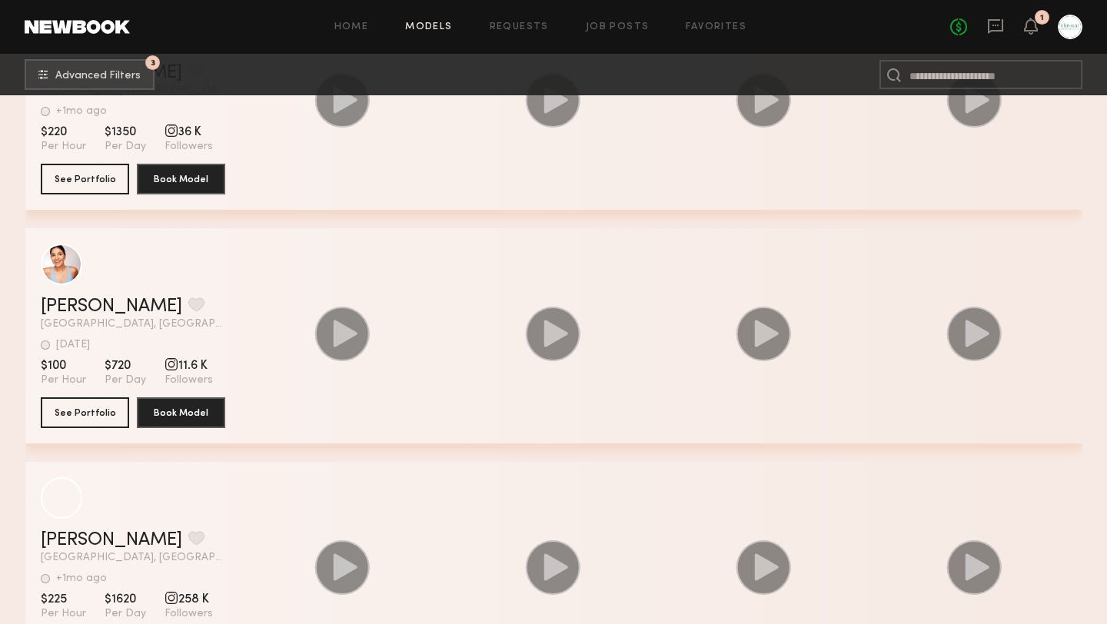
scroll to position [12982, 0]
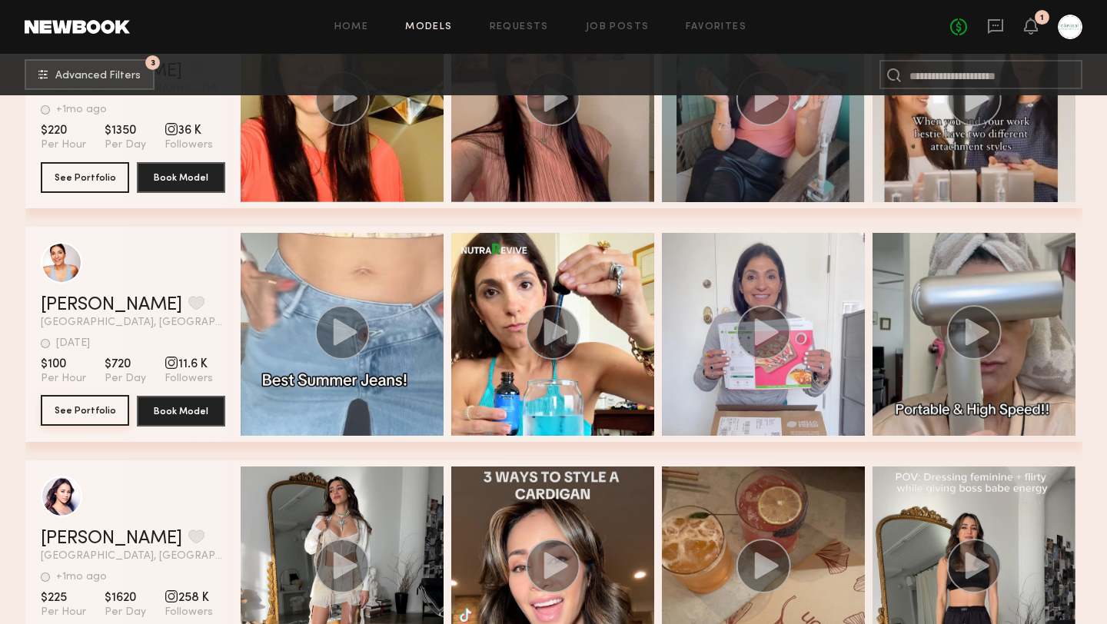
click at [104, 423] on button "See Portfolio" at bounding box center [85, 410] width 88 height 31
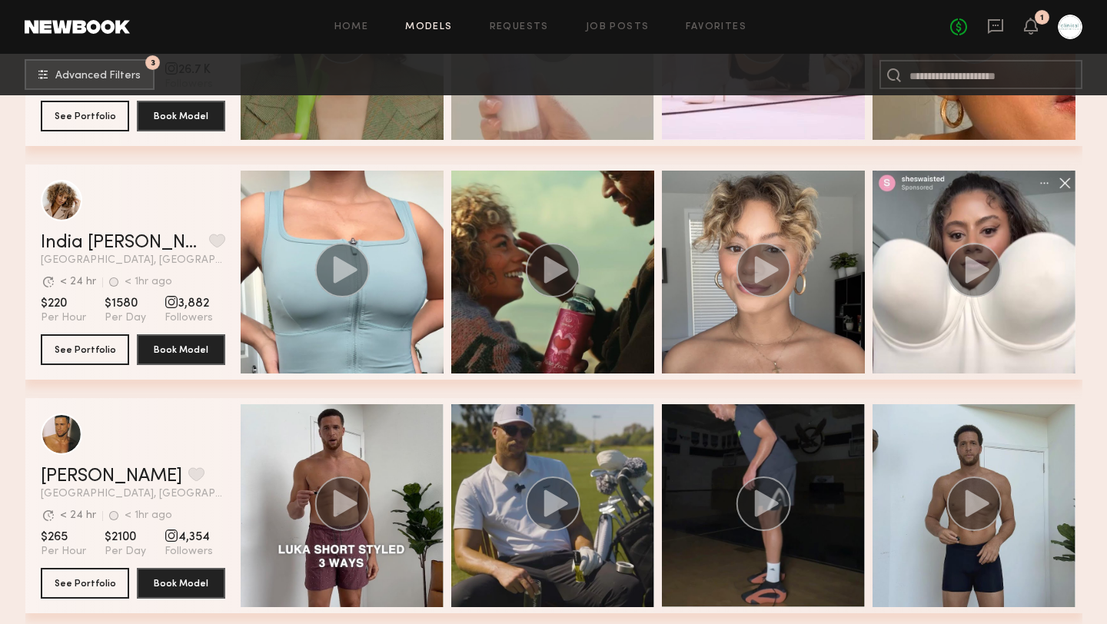
scroll to position [267, 0]
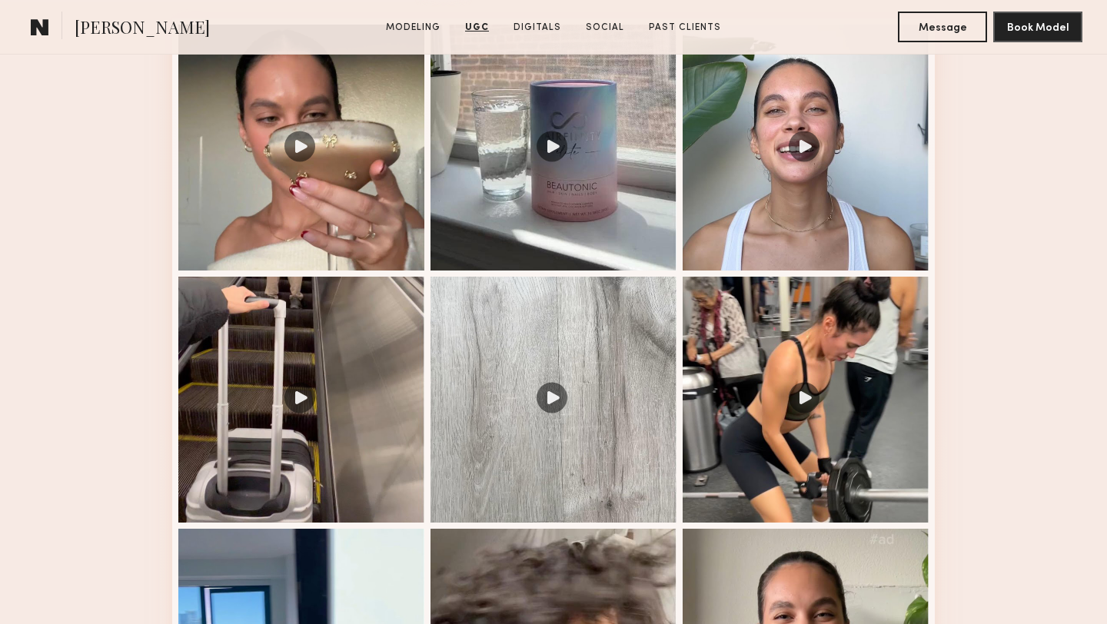
scroll to position [1649, 0]
click at [803, 140] on div at bounding box center [805, 147] width 246 height 246
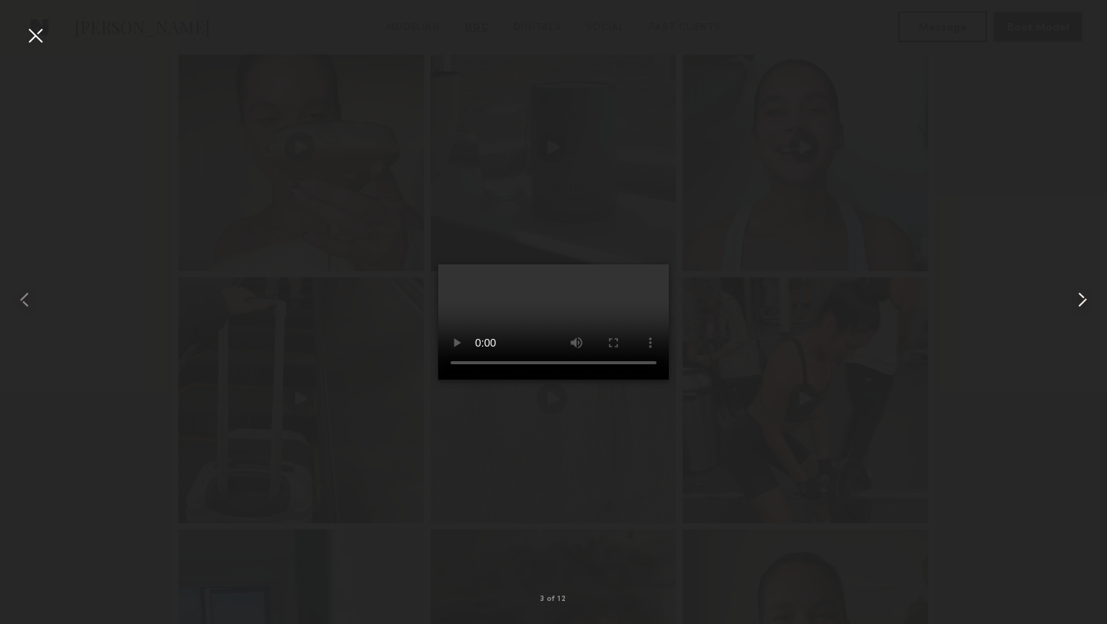
click at [1083, 295] on common-icon at bounding box center [1082, 299] width 25 height 25
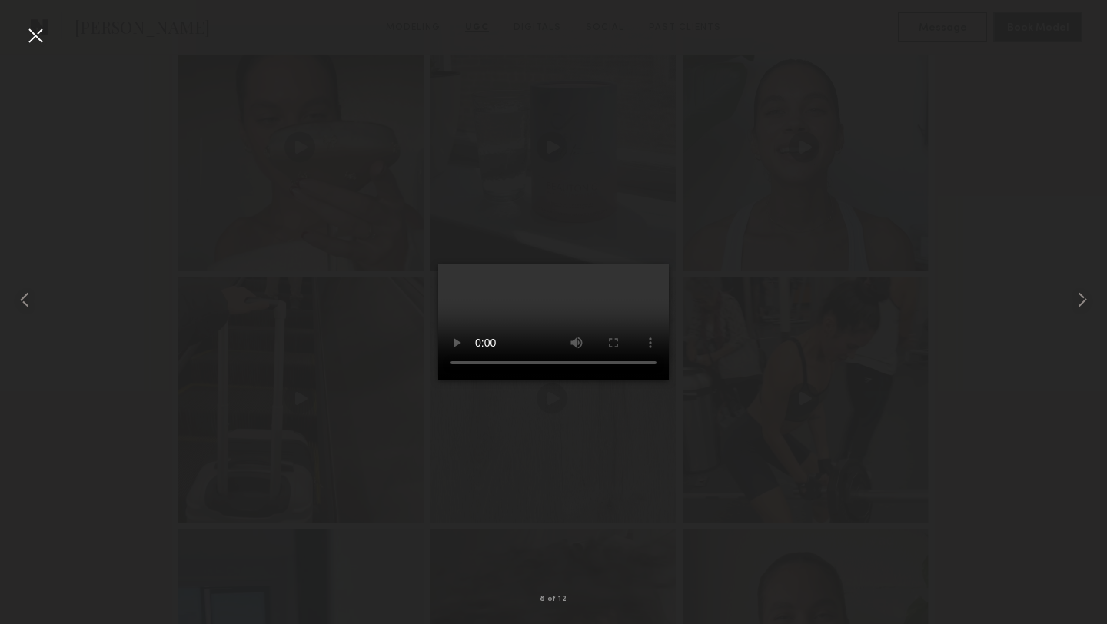
click at [35, 36] on div at bounding box center [35, 35] width 25 height 25
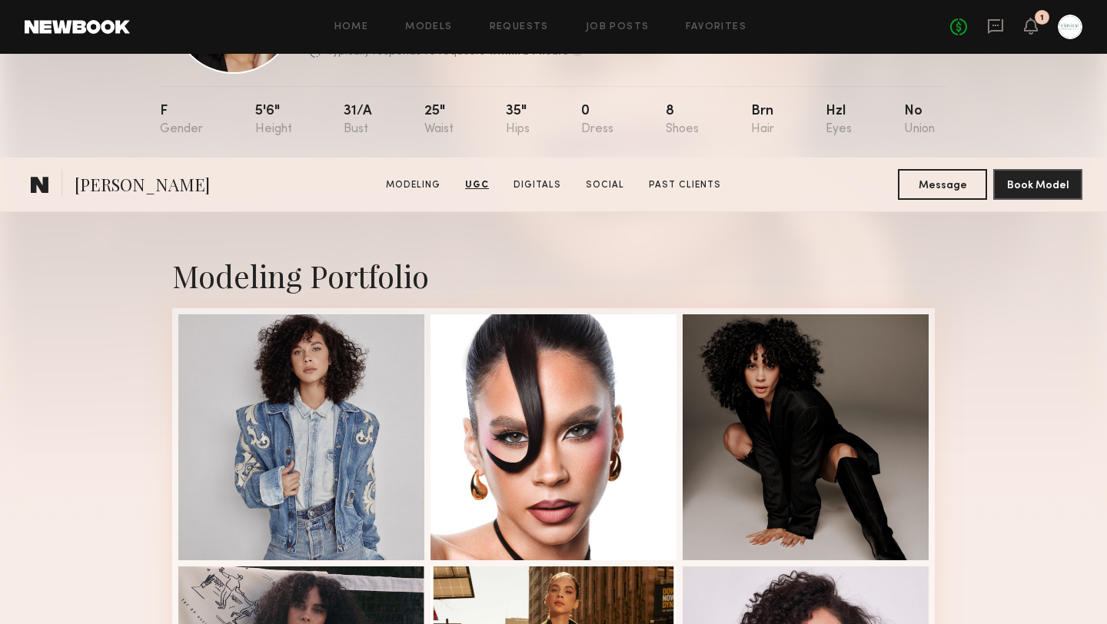
scroll to position [0, 0]
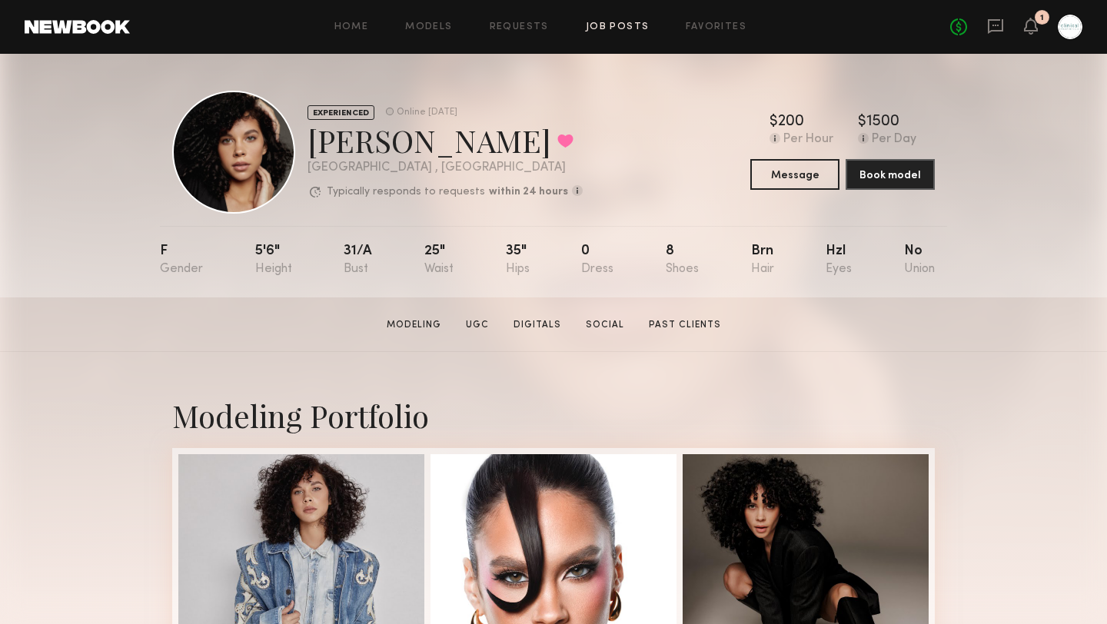
click at [636, 28] on link "Job Posts" at bounding box center [618, 27] width 64 height 10
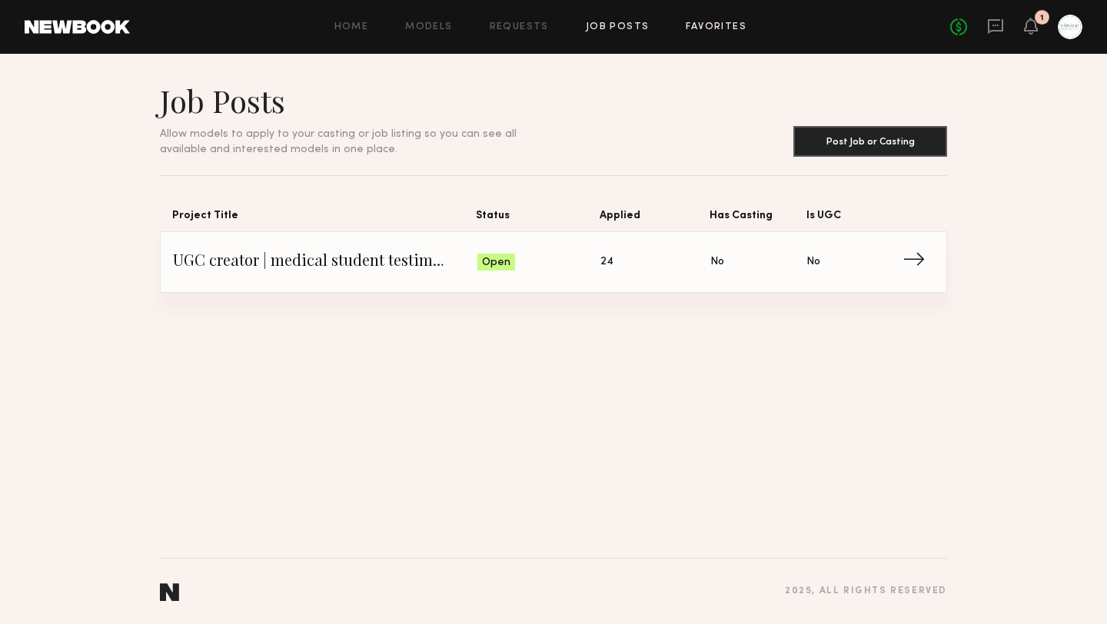
click at [714, 25] on link "Favorites" at bounding box center [716, 27] width 61 height 10
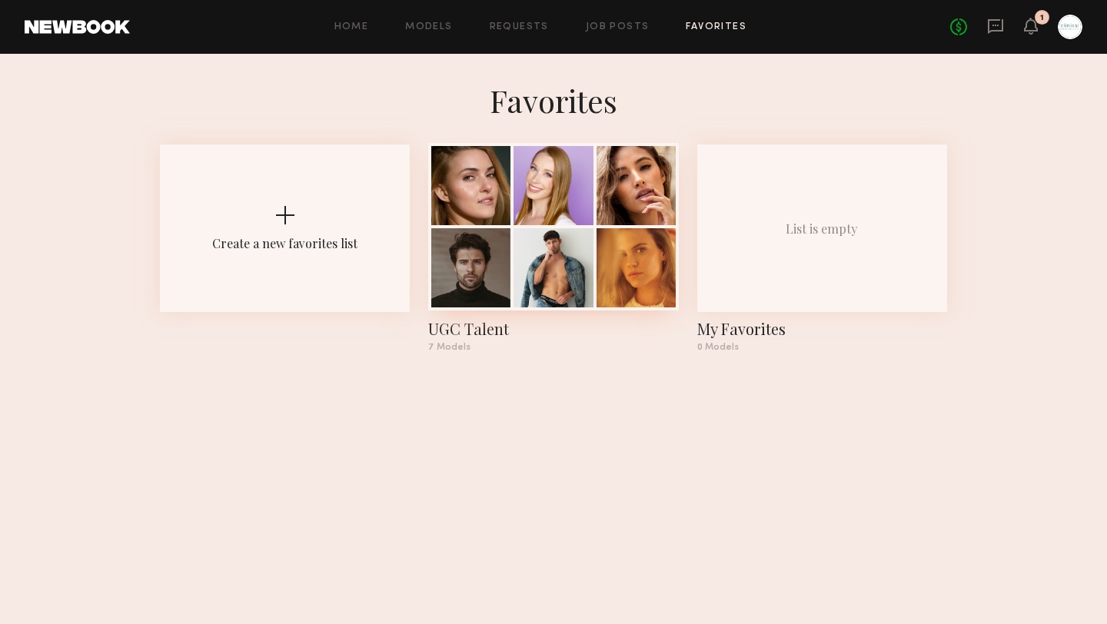
click at [573, 279] on div at bounding box center [552, 267] width 79 height 79
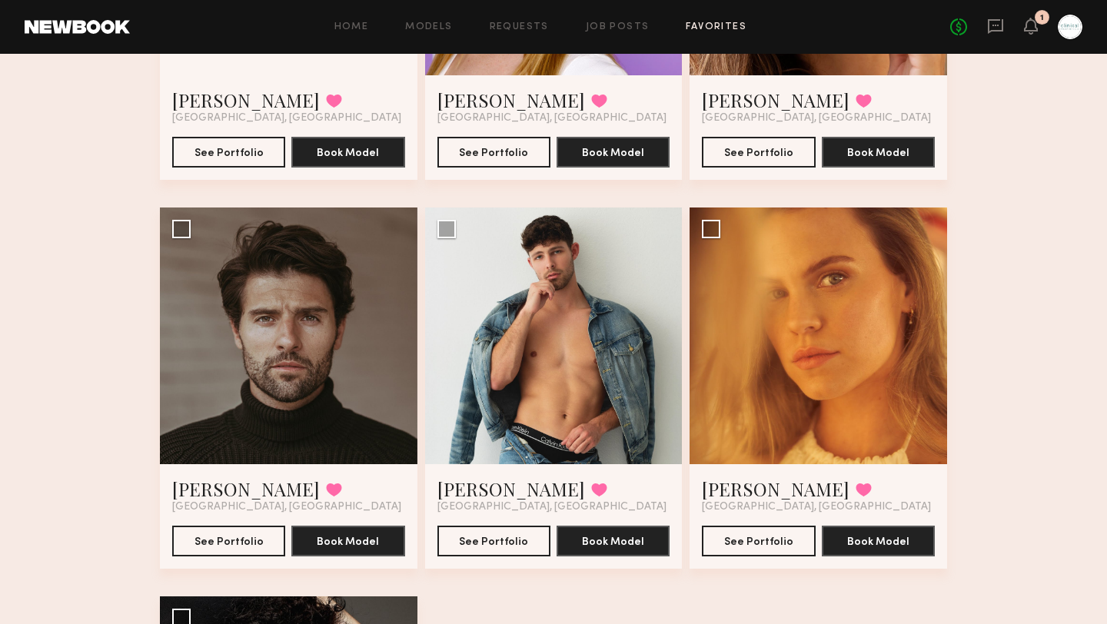
scroll to position [367, 0]
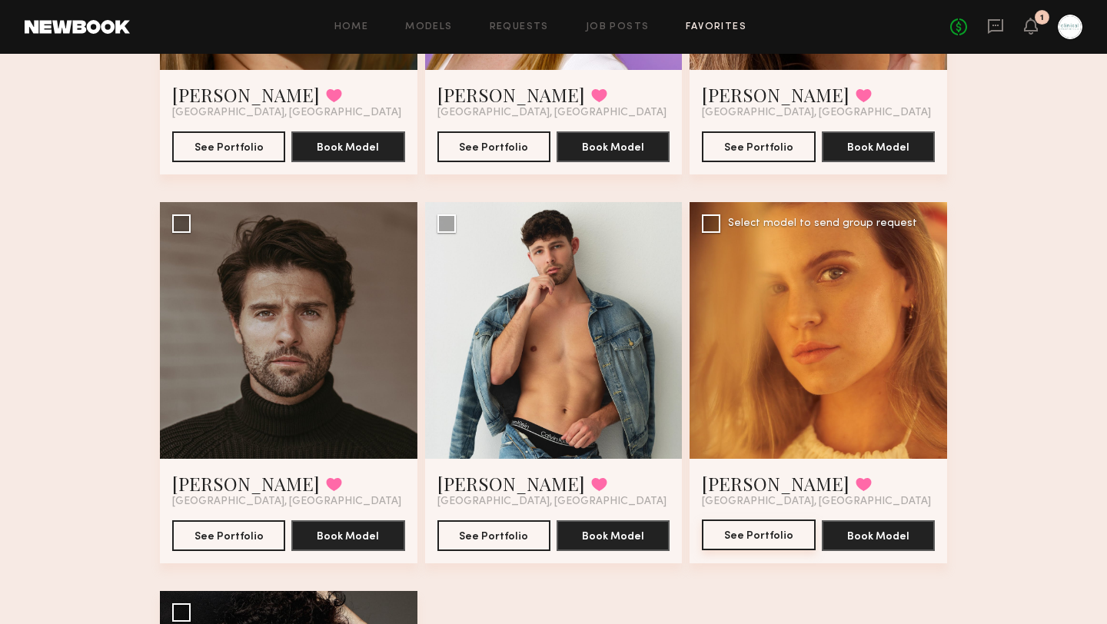
click at [769, 536] on button "See Portfolio" at bounding box center [758, 535] width 113 height 31
click at [240, 533] on button "See Portfolio" at bounding box center [228, 535] width 113 height 31
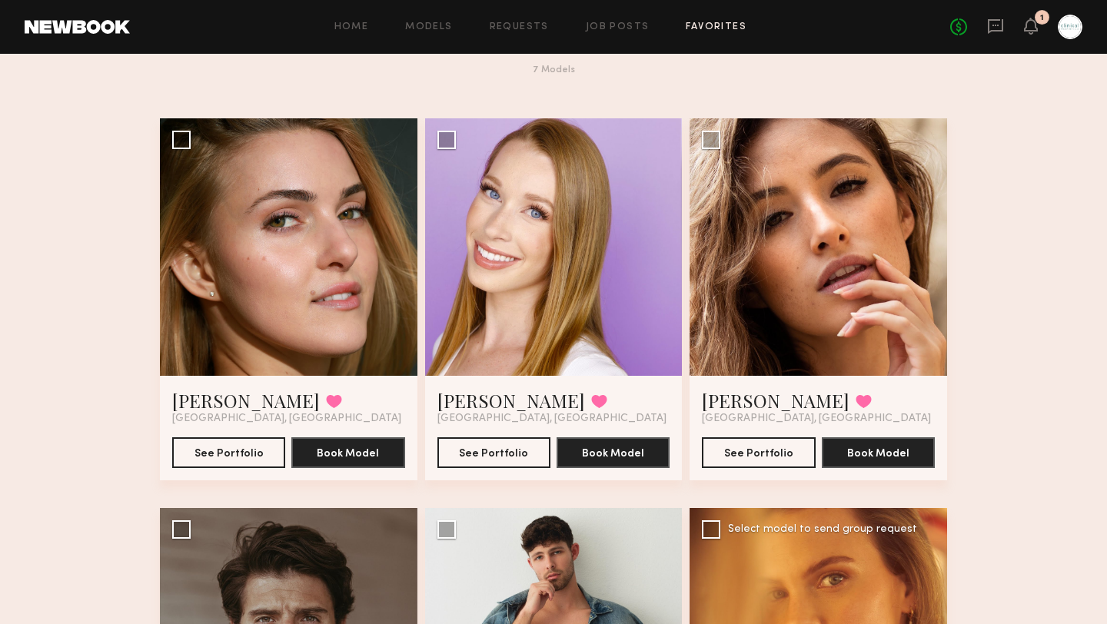
scroll to position [0, 0]
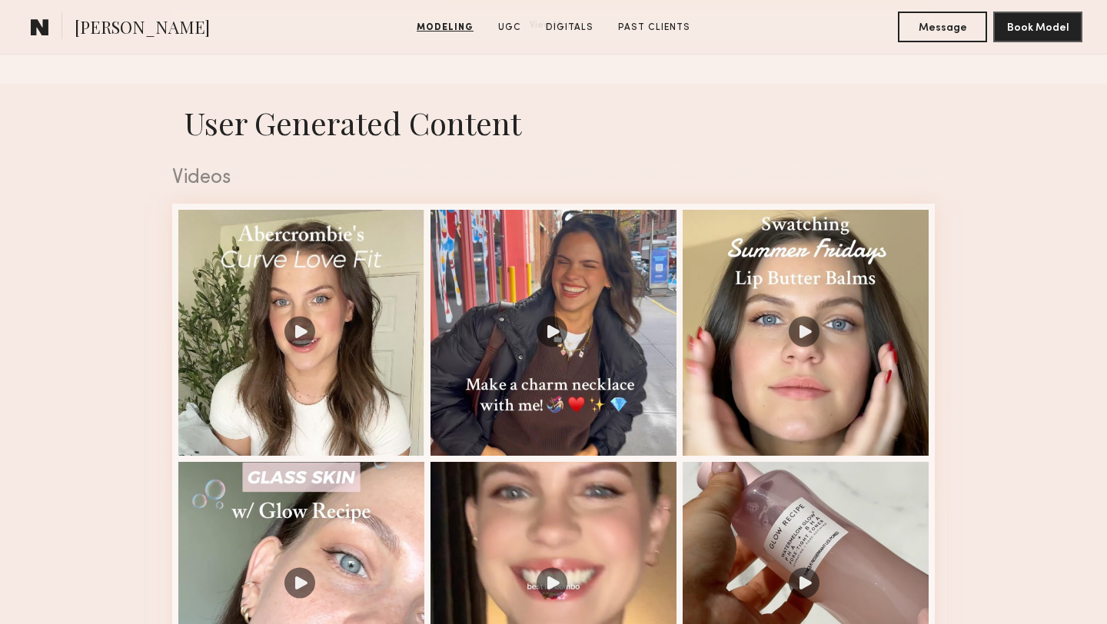
scroll to position [1536, 0]
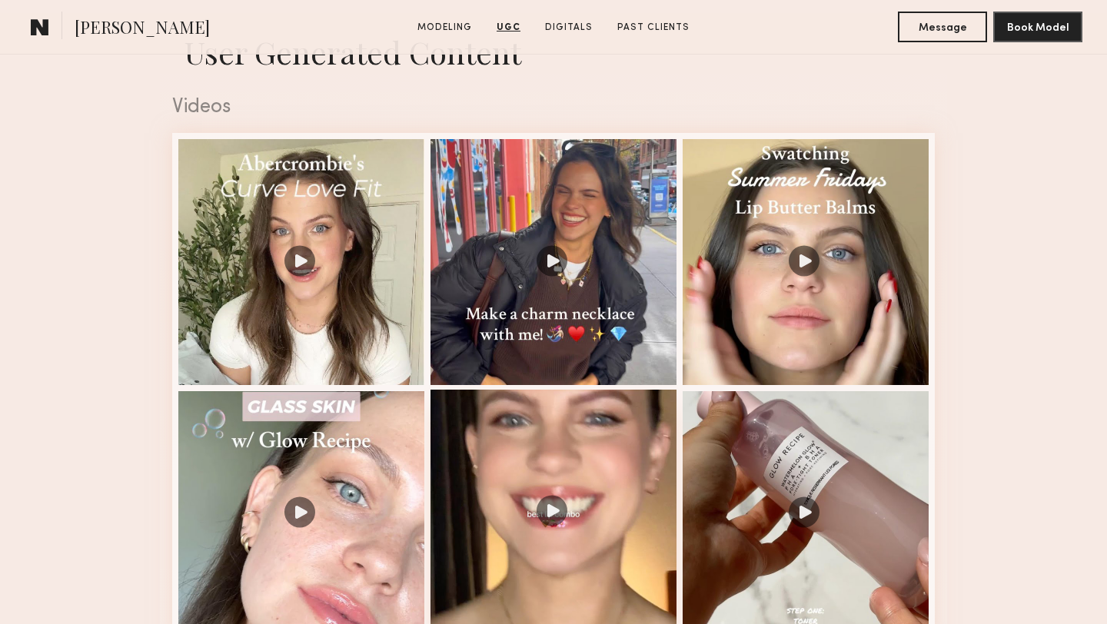
click at [550, 510] on div at bounding box center [553, 513] width 246 height 246
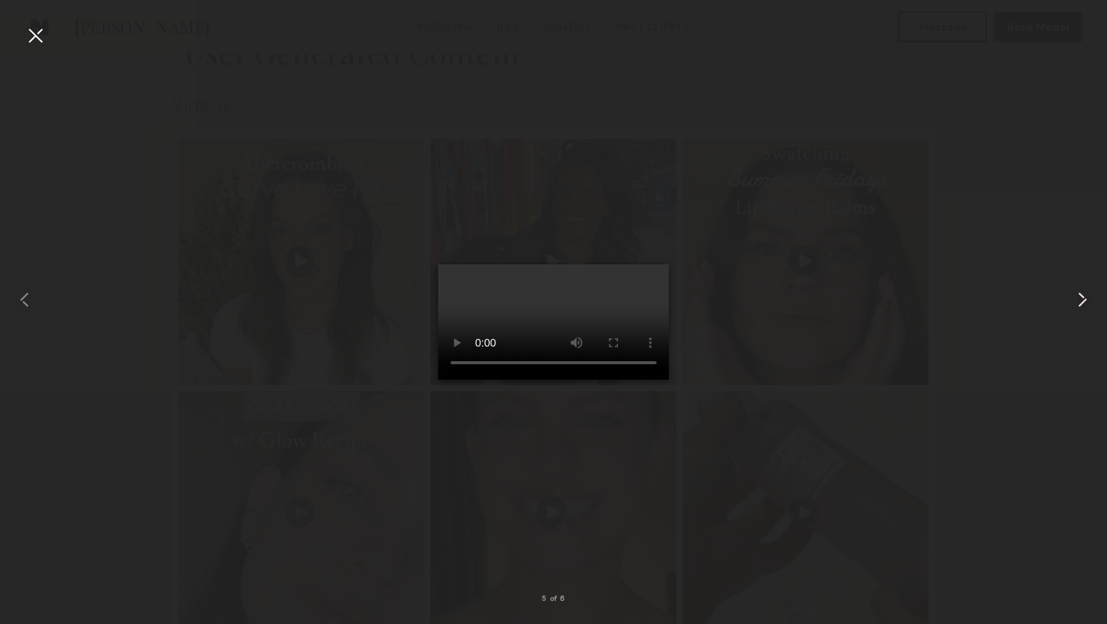
click at [1084, 301] on common-icon at bounding box center [1082, 299] width 25 height 25
click at [32, 38] on div at bounding box center [35, 35] width 25 height 25
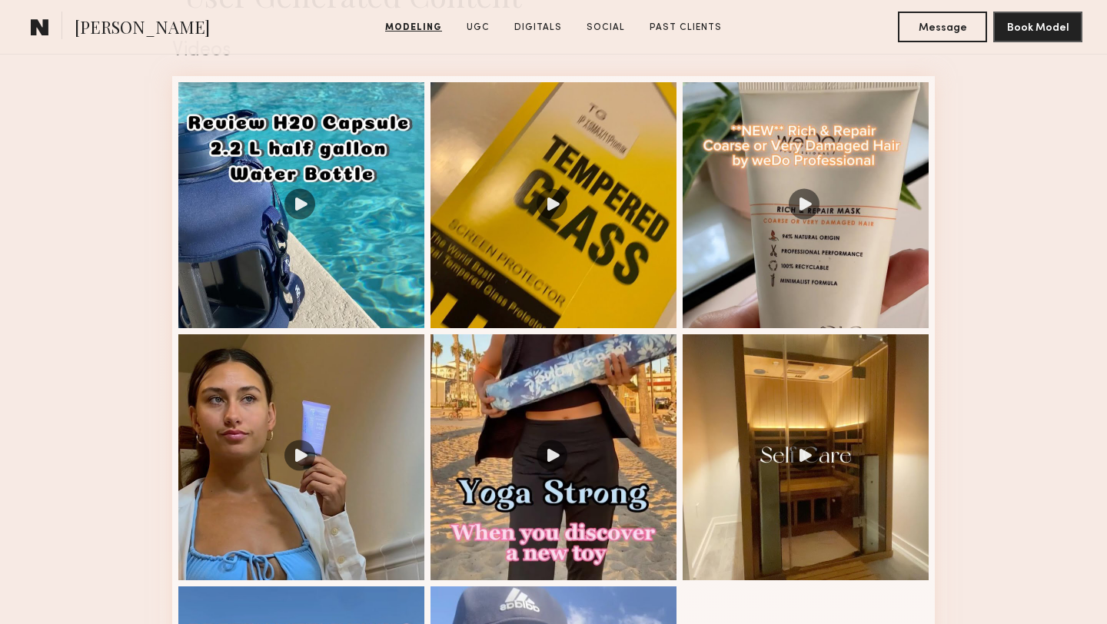
scroll to position [1603, 0]
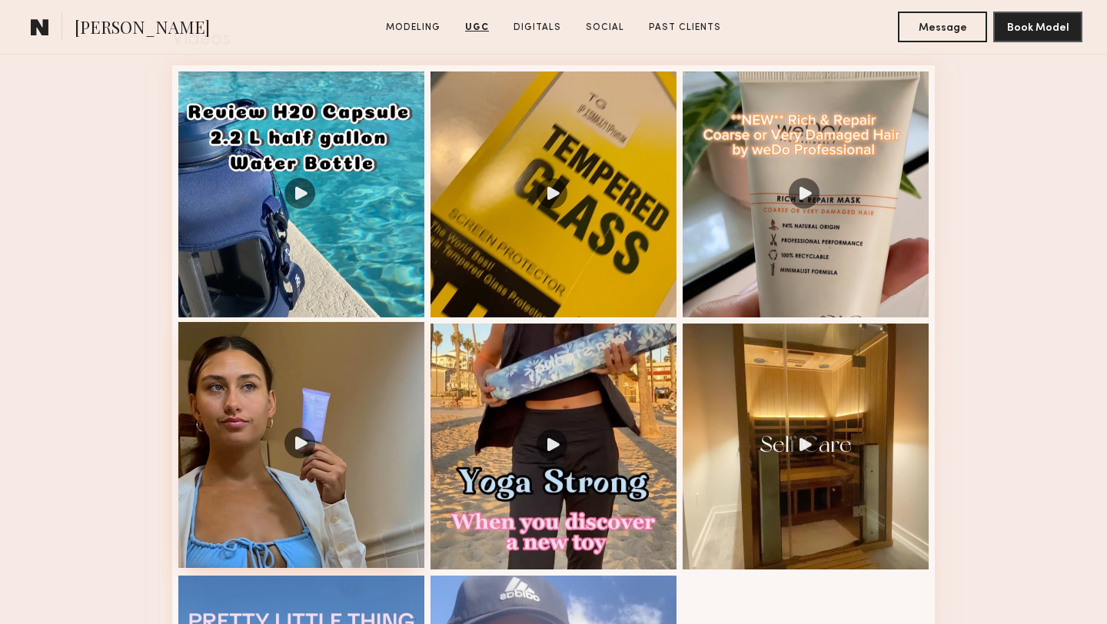
click at [304, 446] on div at bounding box center [301, 445] width 246 height 246
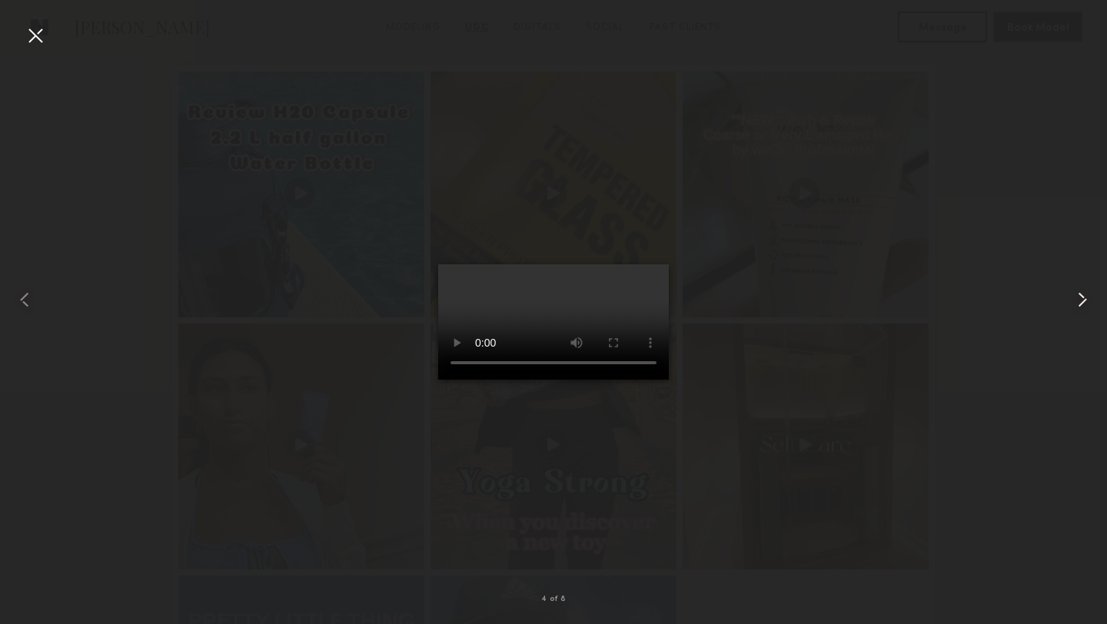
click at [1081, 302] on common-icon at bounding box center [1082, 299] width 25 height 25
click at [35, 42] on div at bounding box center [35, 35] width 25 height 25
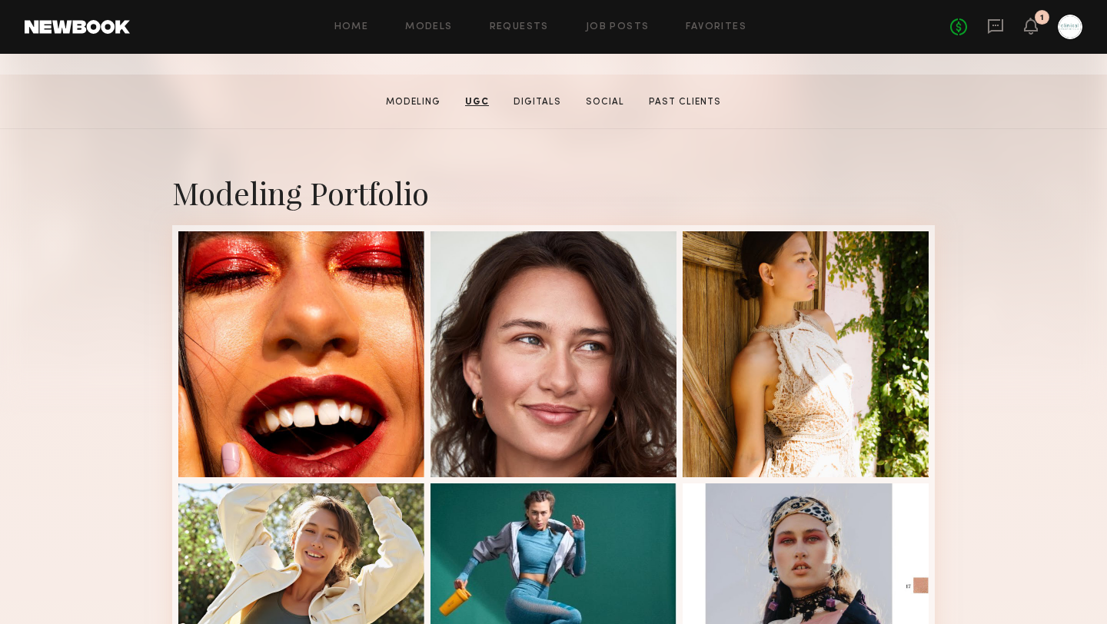
scroll to position [0, 0]
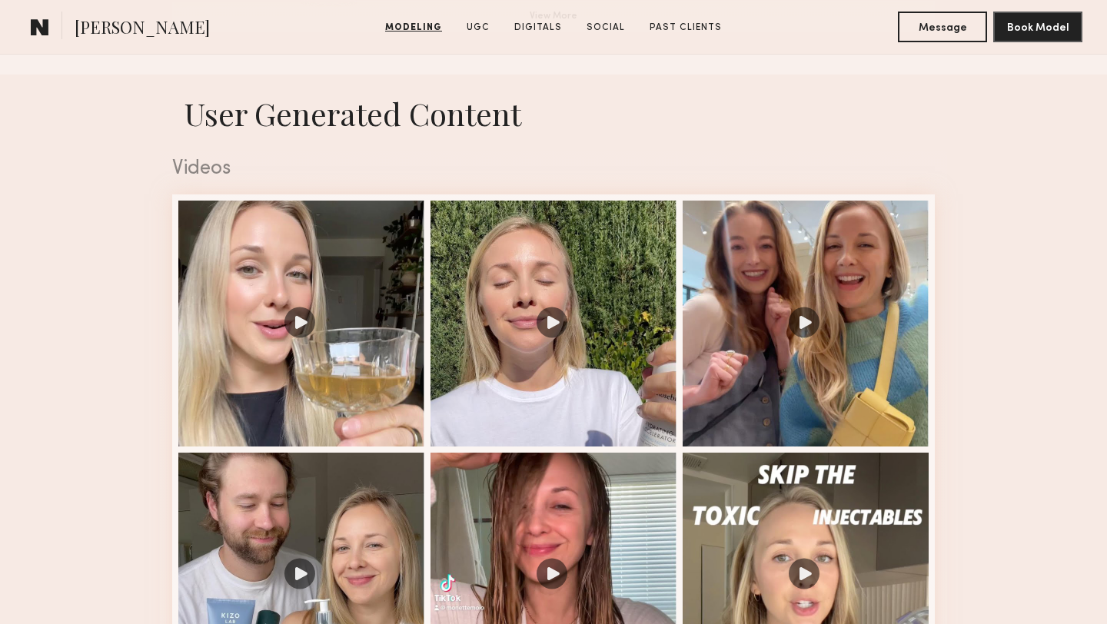
scroll to position [1484, 0]
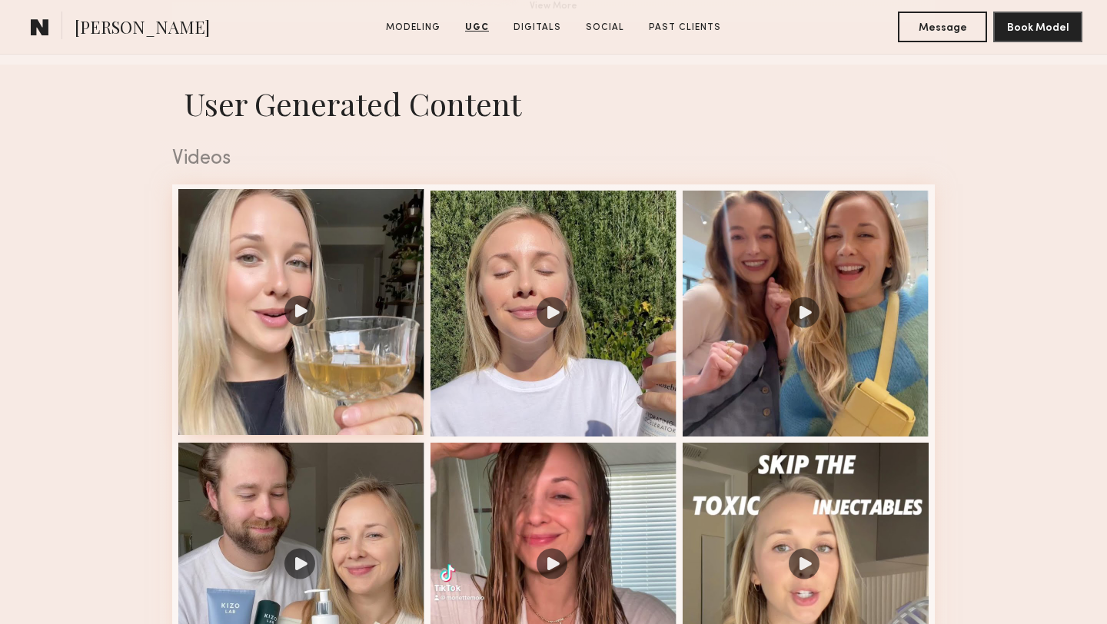
click at [301, 312] on div at bounding box center [301, 312] width 246 height 246
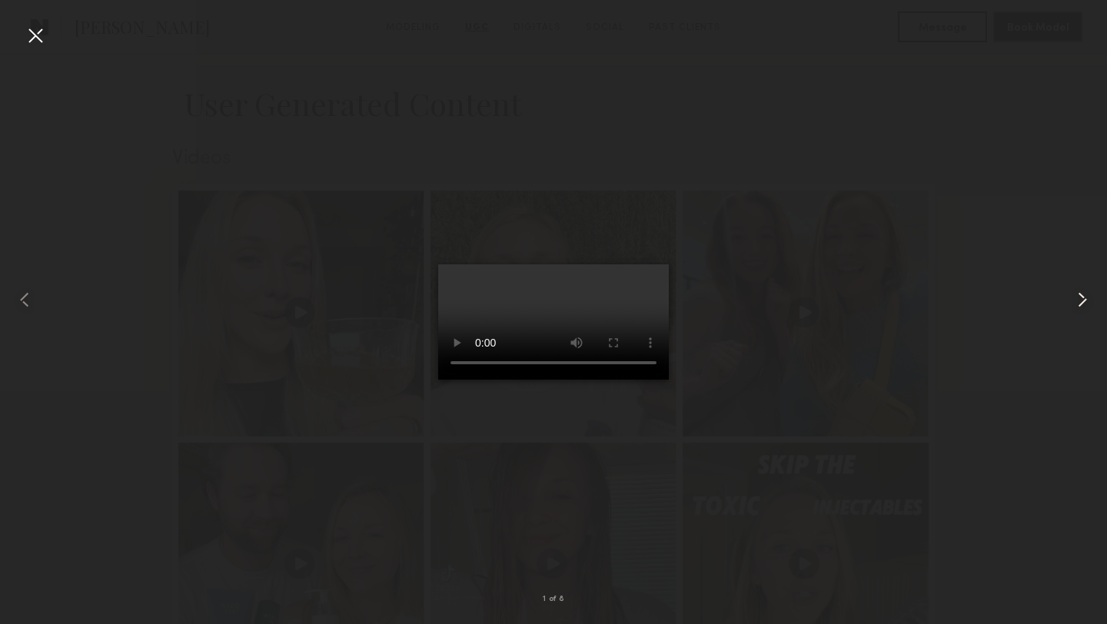
click at [1084, 299] on common-icon at bounding box center [1082, 299] width 25 height 25
click at [1081, 301] on common-icon at bounding box center [1082, 299] width 25 height 25
click at [30, 42] on div at bounding box center [35, 35] width 25 height 25
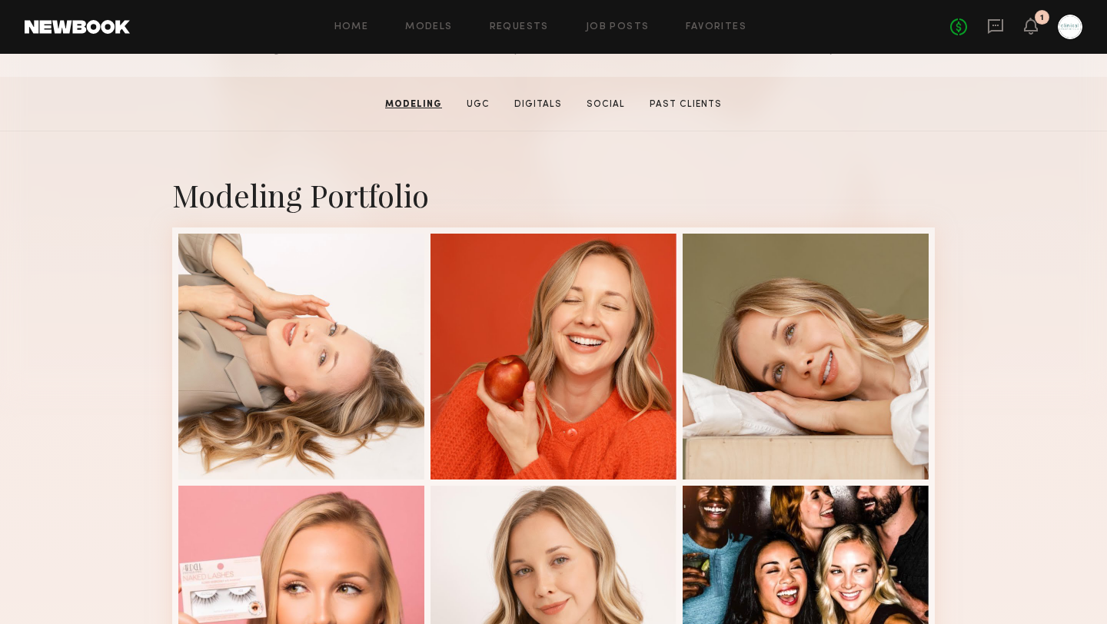
scroll to position [0, 0]
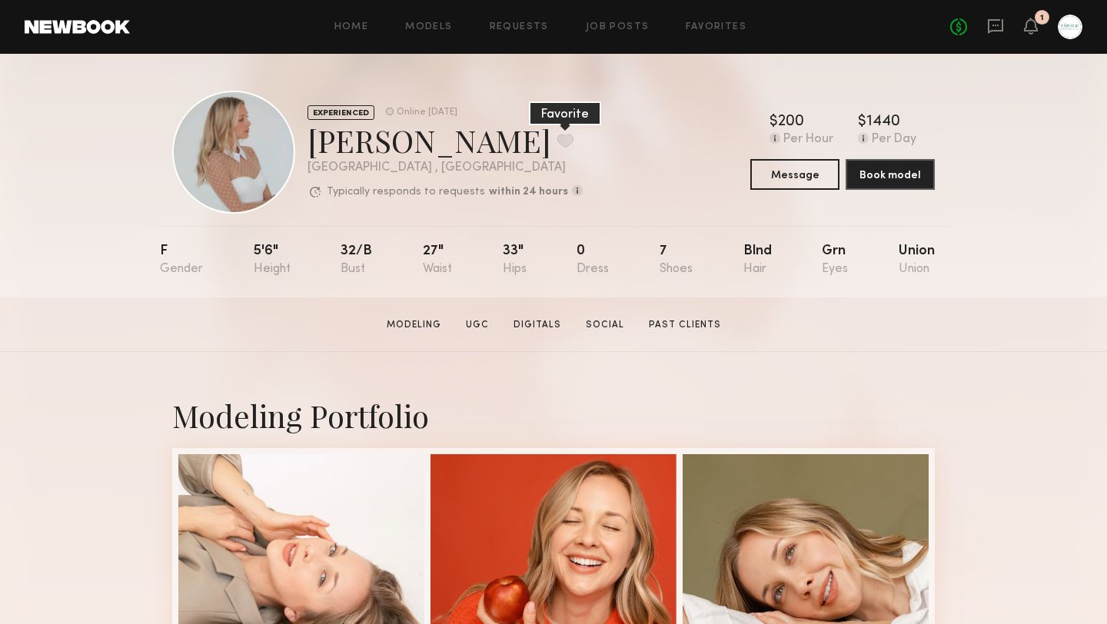
click at [557, 141] on button at bounding box center [565, 141] width 16 height 14
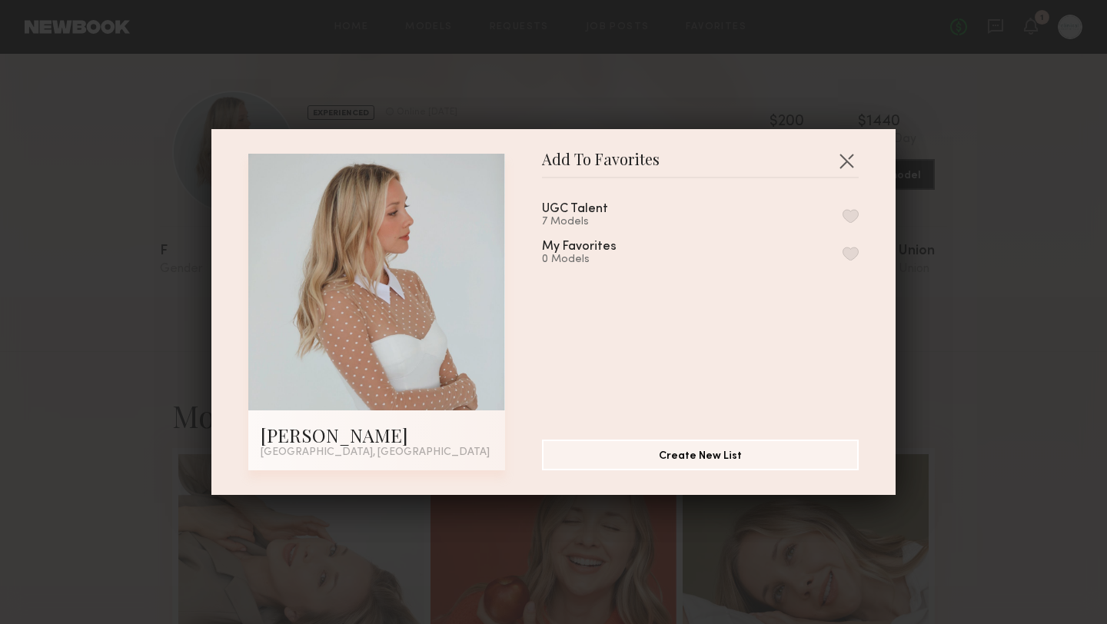
click at [586, 204] on div "UGC Talent" at bounding box center [575, 209] width 66 height 13
click at [847, 210] on button "button" at bounding box center [850, 216] width 16 height 14
click at [848, 160] on button "button" at bounding box center [846, 160] width 25 height 25
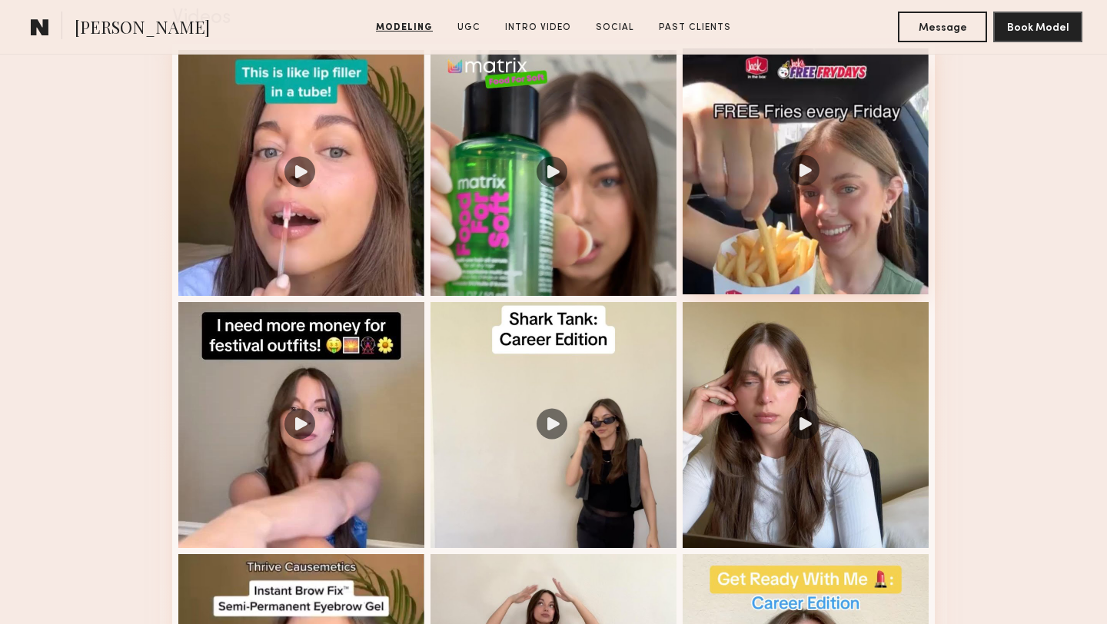
scroll to position [1330, 0]
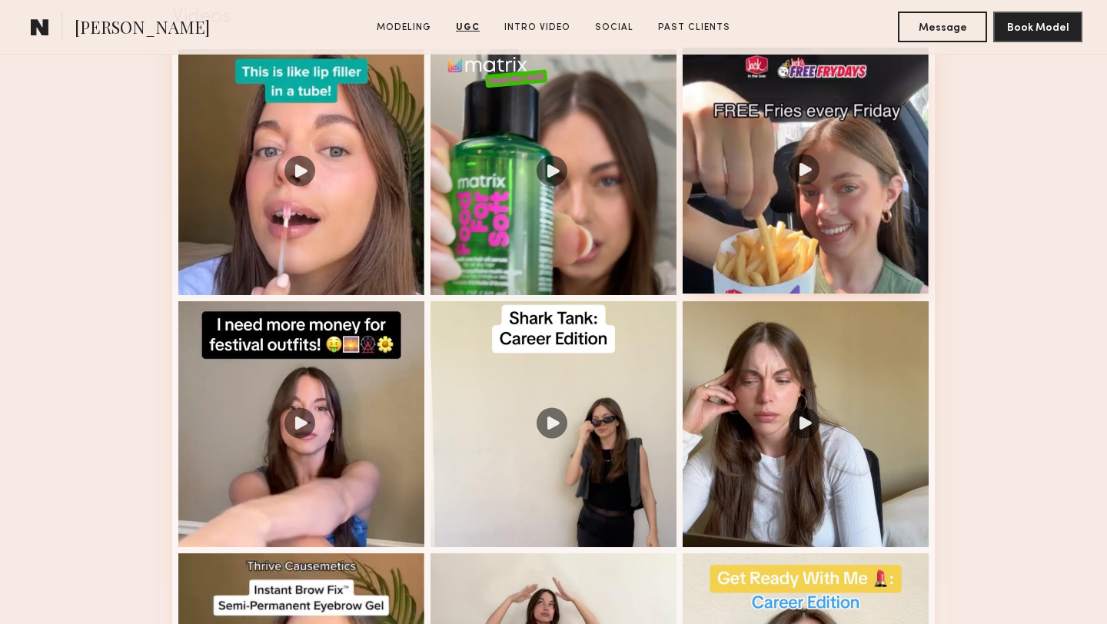
click at [804, 169] on div at bounding box center [805, 171] width 246 height 246
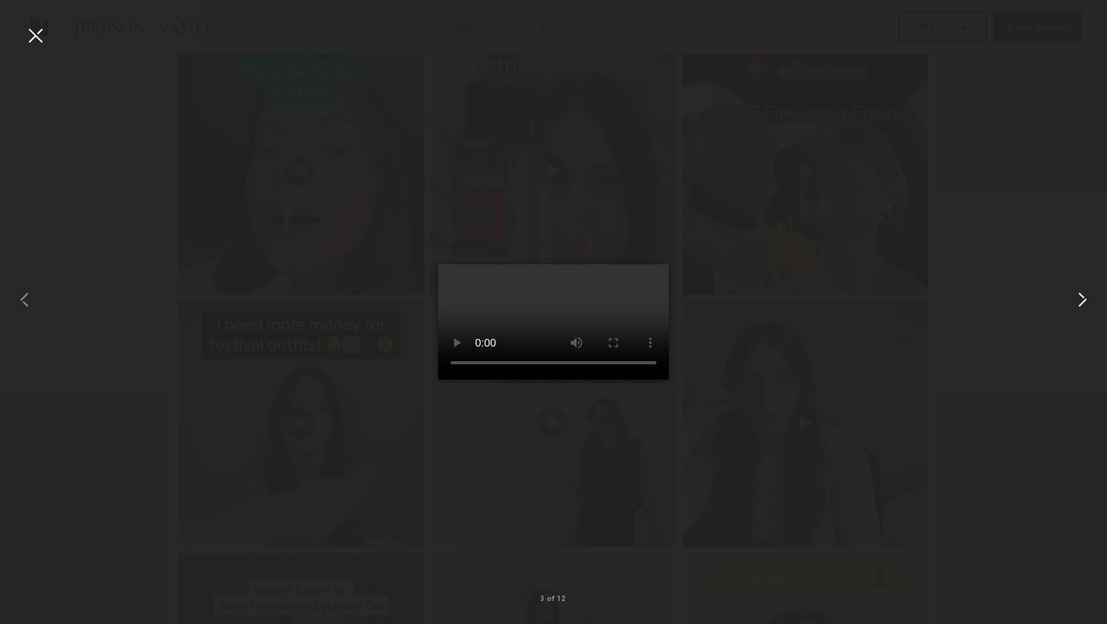
click at [1081, 297] on common-icon at bounding box center [1082, 299] width 25 height 25
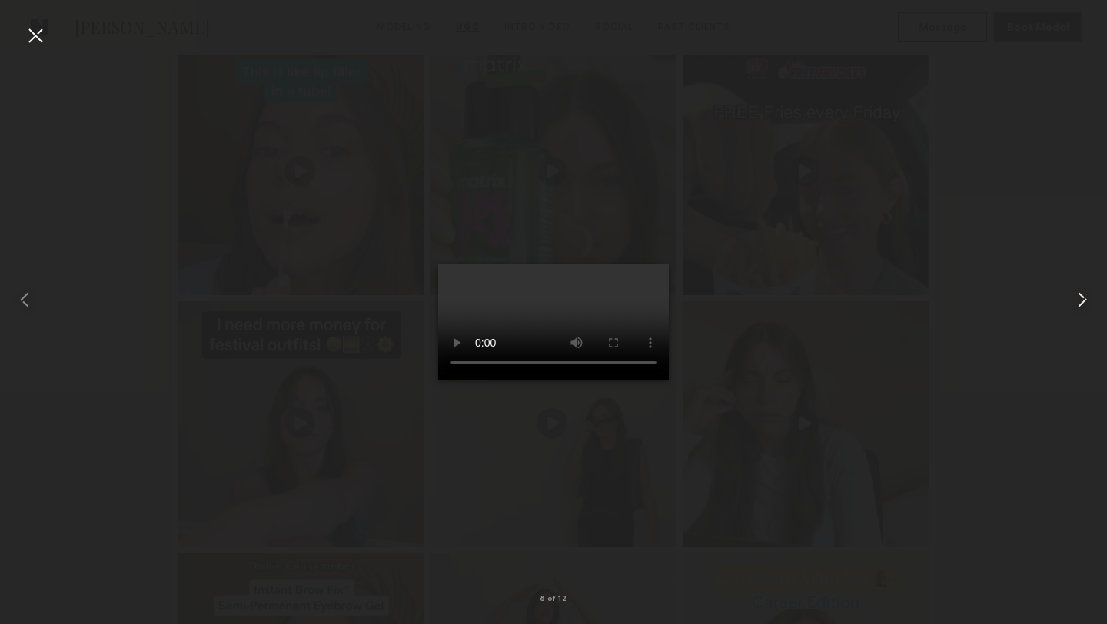
click at [1081, 297] on common-icon at bounding box center [1082, 299] width 25 height 25
click at [1083, 301] on common-icon at bounding box center [1082, 299] width 25 height 25
click at [31, 37] on div at bounding box center [35, 35] width 25 height 25
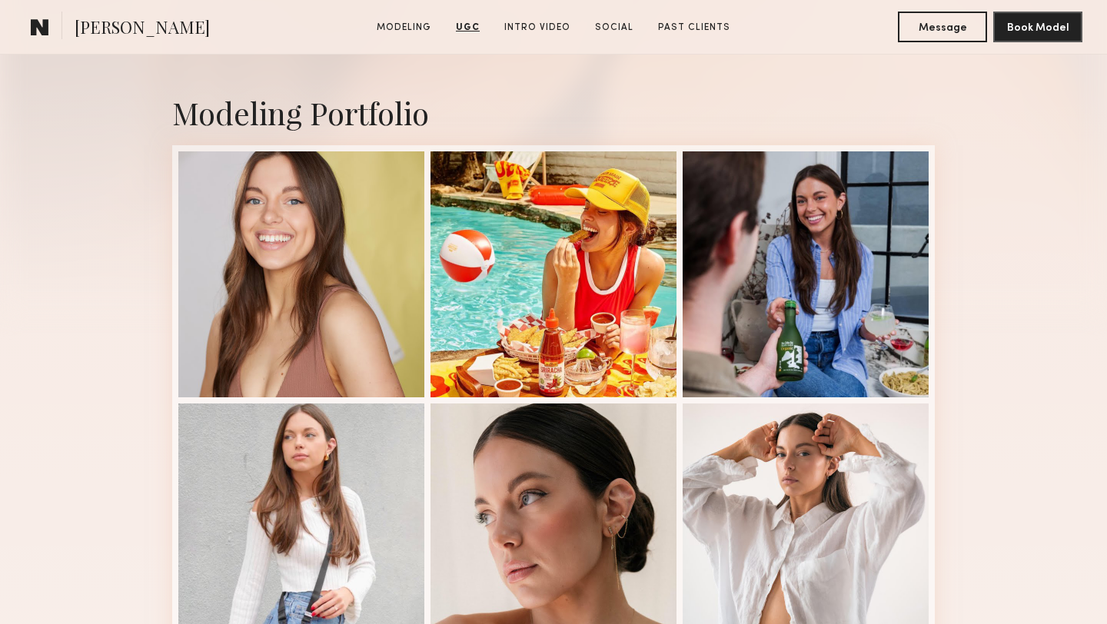
scroll to position [0, 0]
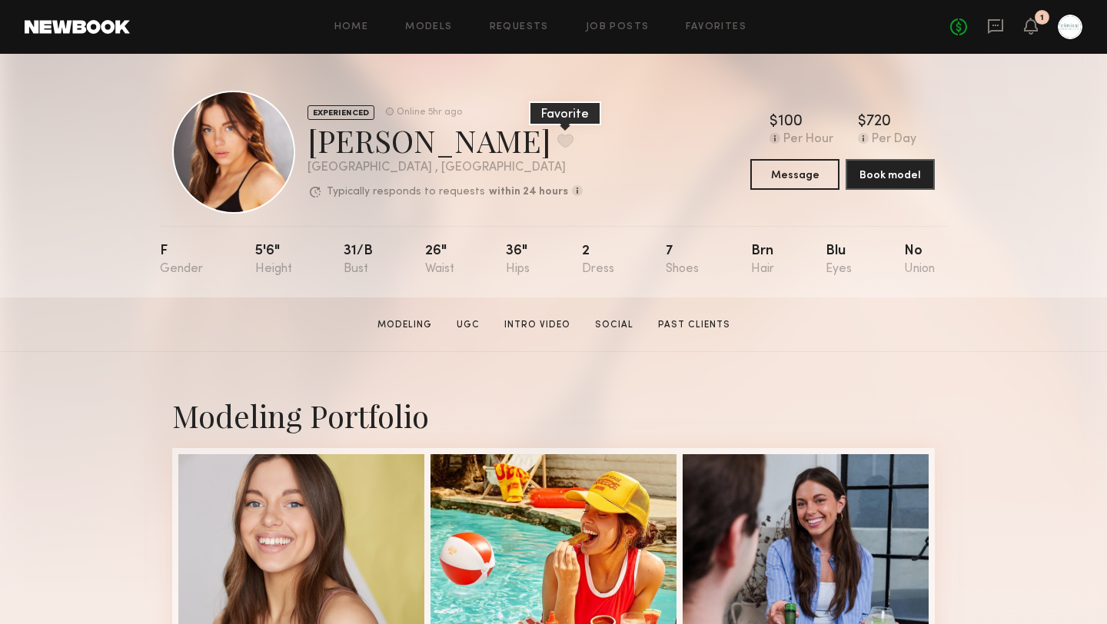
click at [557, 141] on button at bounding box center [565, 141] width 16 height 14
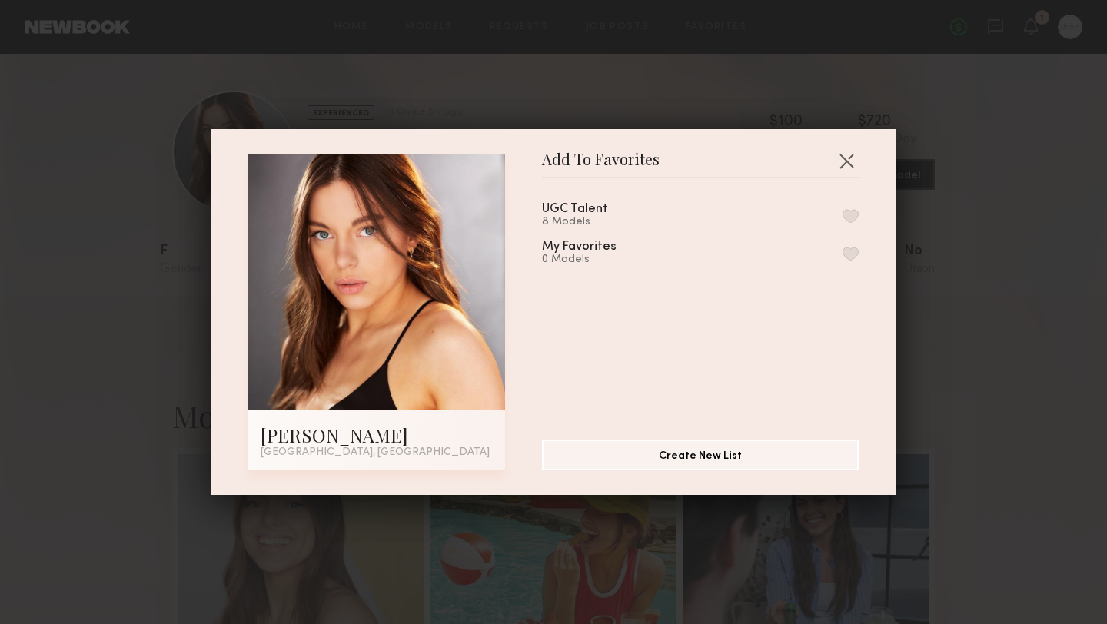
click at [854, 214] on button "button" at bounding box center [850, 216] width 16 height 14
click at [842, 161] on button "button" at bounding box center [846, 160] width 25 height 25
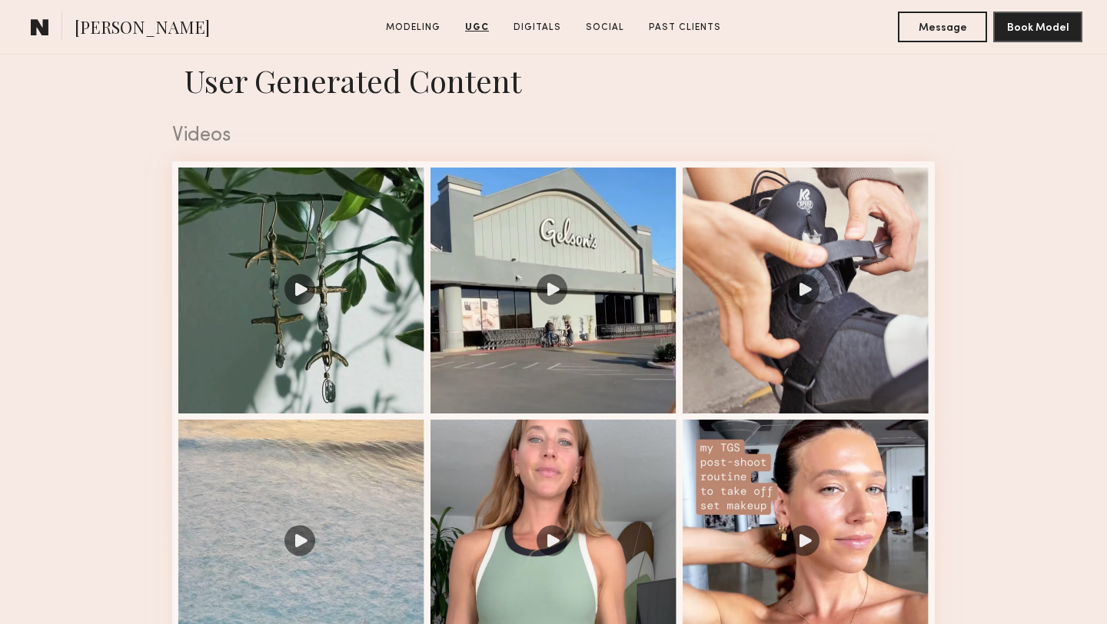
scroll to position [1516, 0]
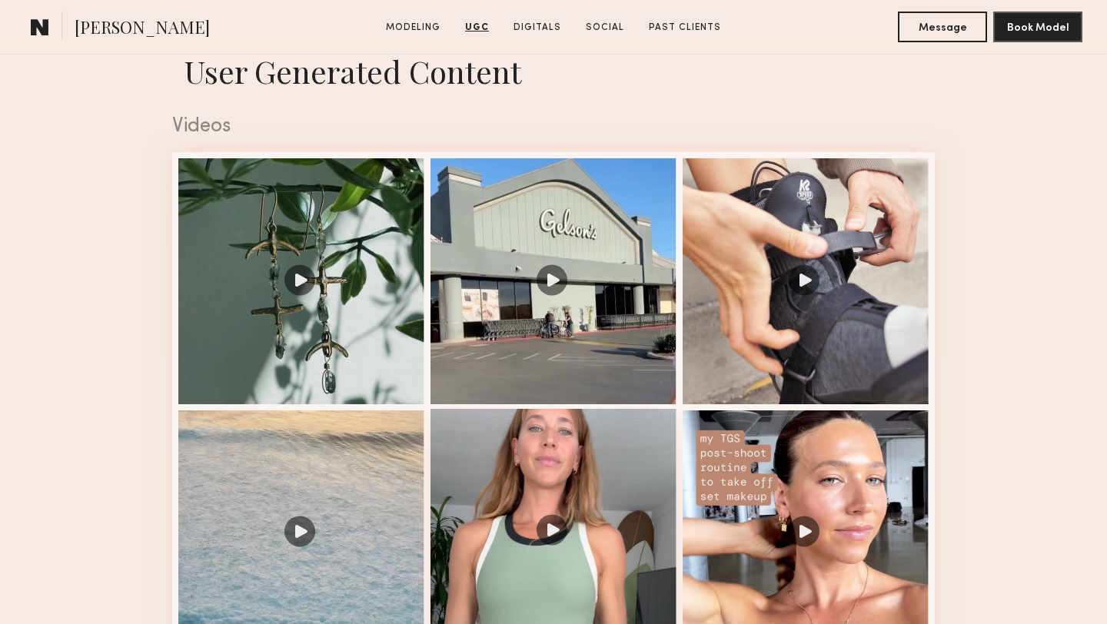
click at [554, 534] on div at bounding box center [553, 532] width 246 height 246
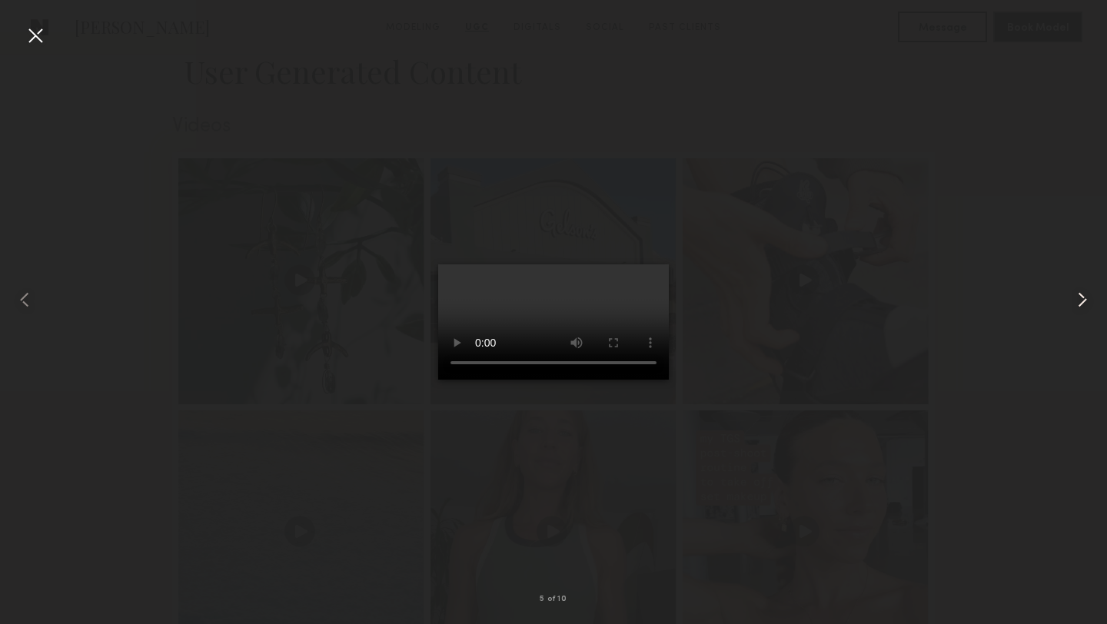
click at [1078, 304] on common-icon at bounding box center [1082, 299] width 25 height 25
click at [1075, 300] on common-icon at bounding box center [1082, 299] width 25 height 25
click at [31, 35] on div at bounding box center [35, 35] width 25 height 25
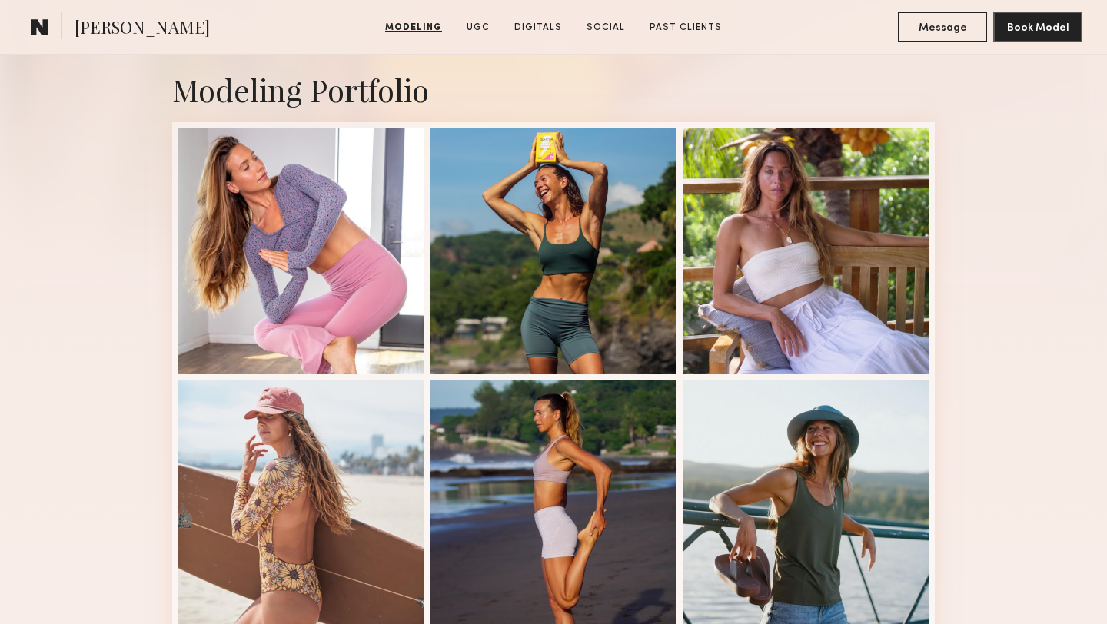
scroll to position [0, 0]
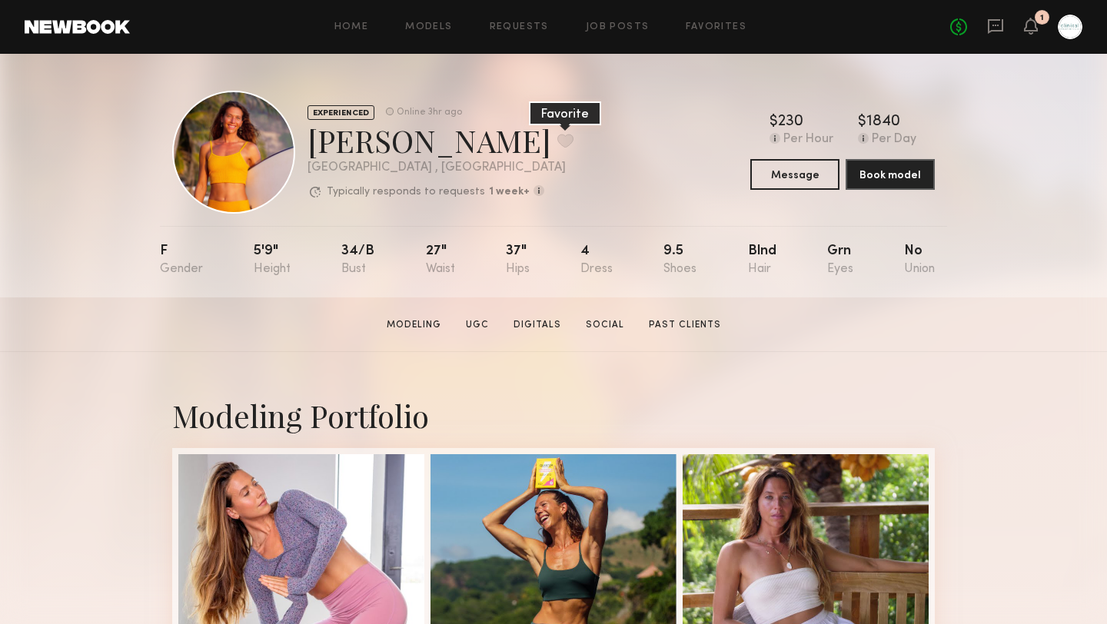
click at [557, 141] on button at bounding box center [565, 141] width 16 height 14
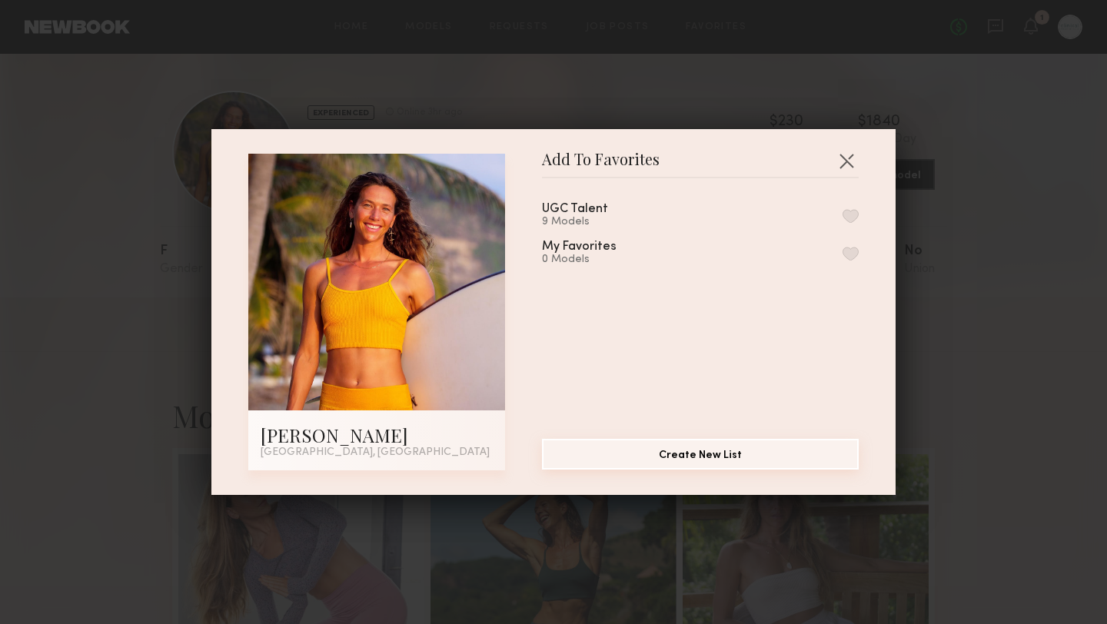
click at [719, 457] on button "Create New List" at bounding box center [700, 454] width 317 height 31
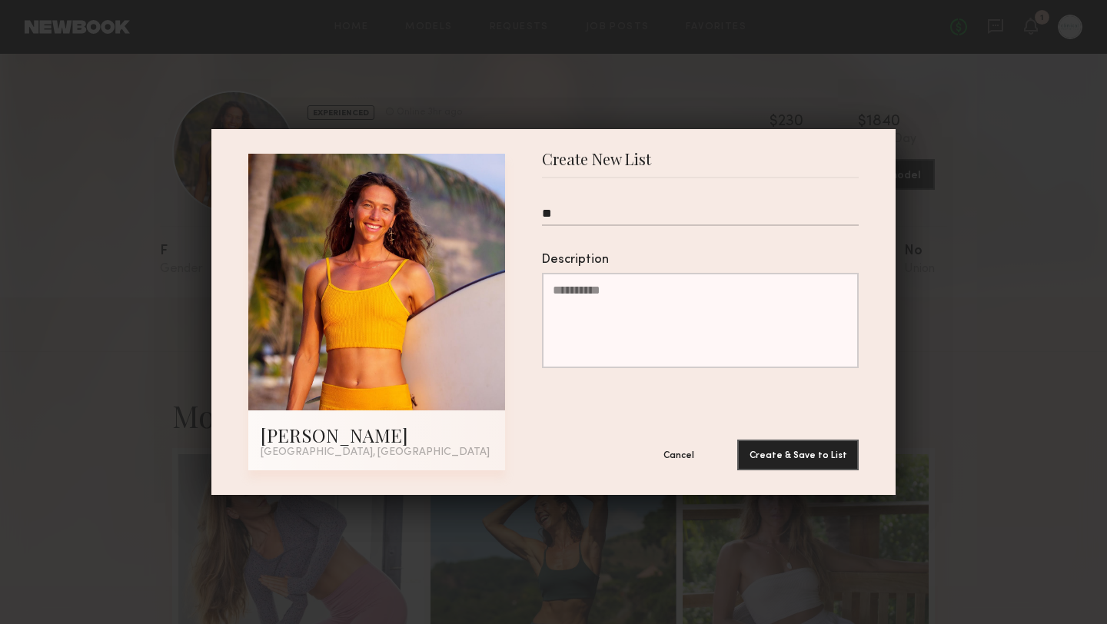
type input "*"
type input "*******"
click at [771, 453] on button "Create & Save to List" at bounding box center [797, 454] width 121 height 31
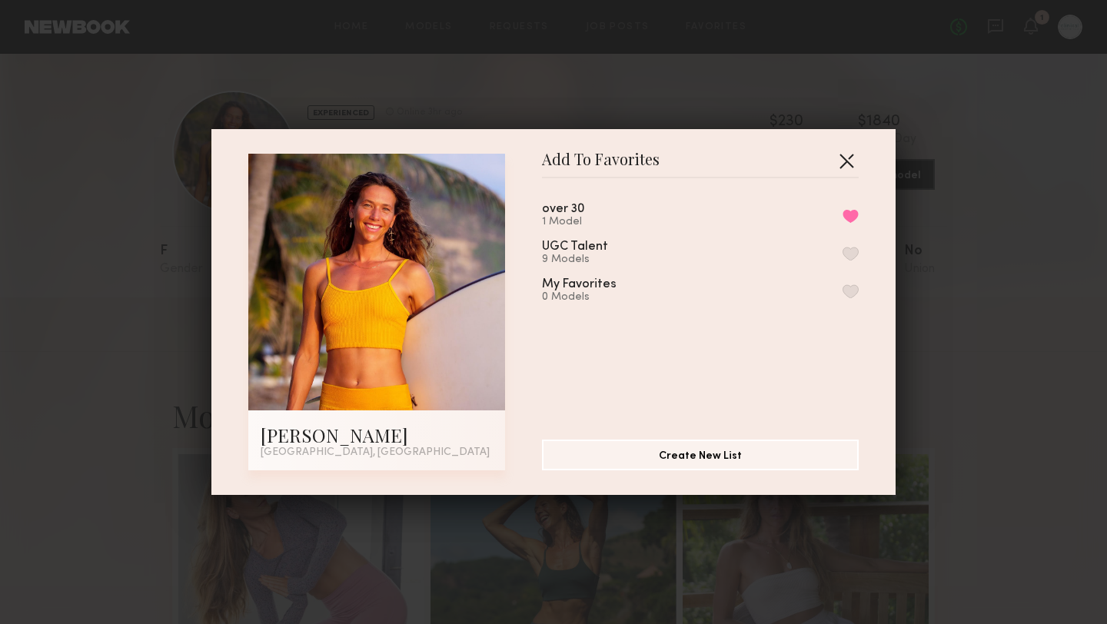
click at [847, 163] on button "button" at bounding box center [846, 160] width 25 height 25
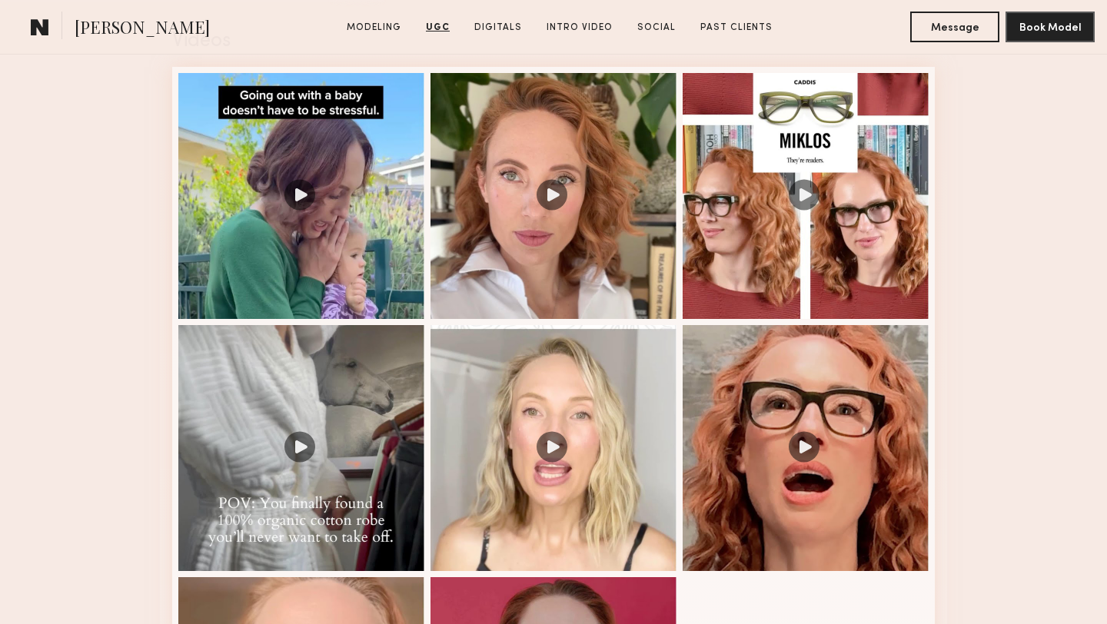
scroll to position [1346, 0]
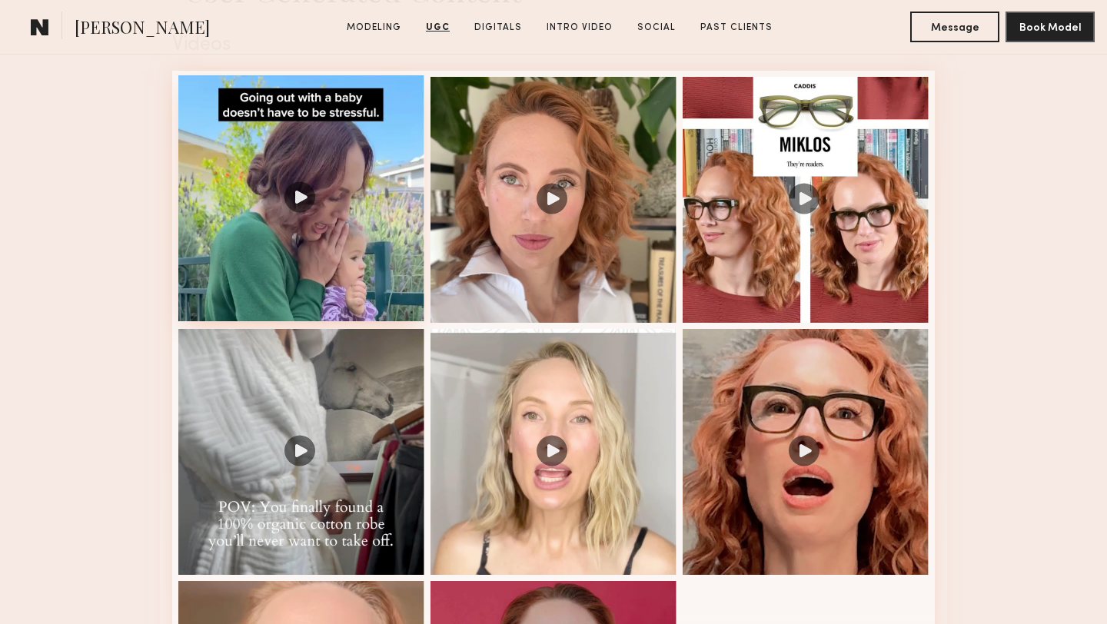
click at [301, 198] on div at bounding box center [301, 198] width 246 height 246
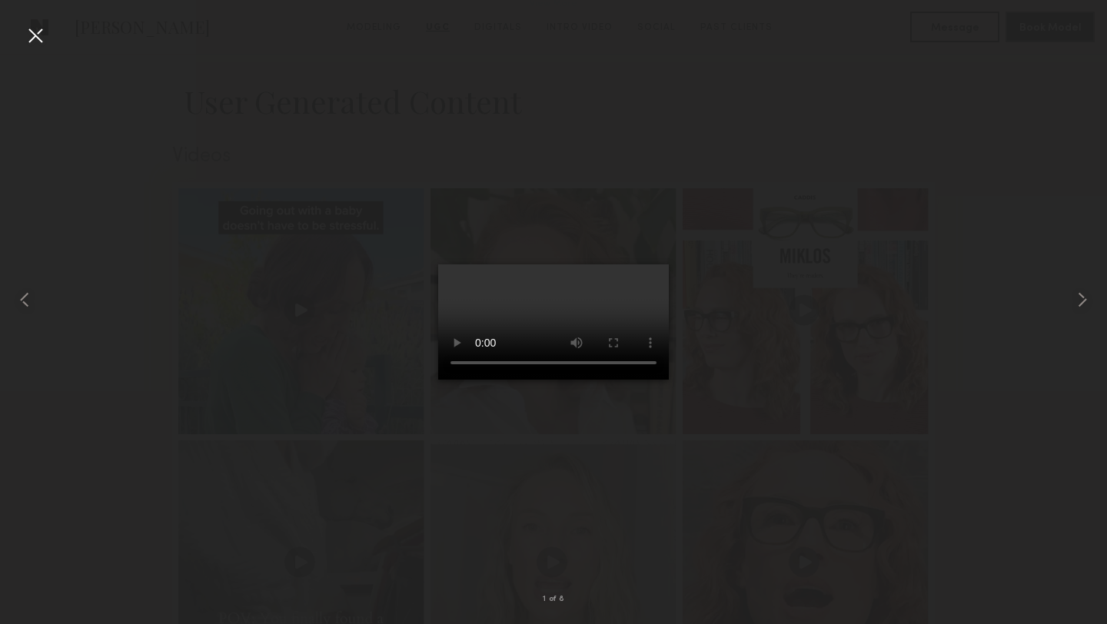
scroll to position [1233, 0]
click at [35, 34] on div at bounding box center [35, 35] width 25 height 25
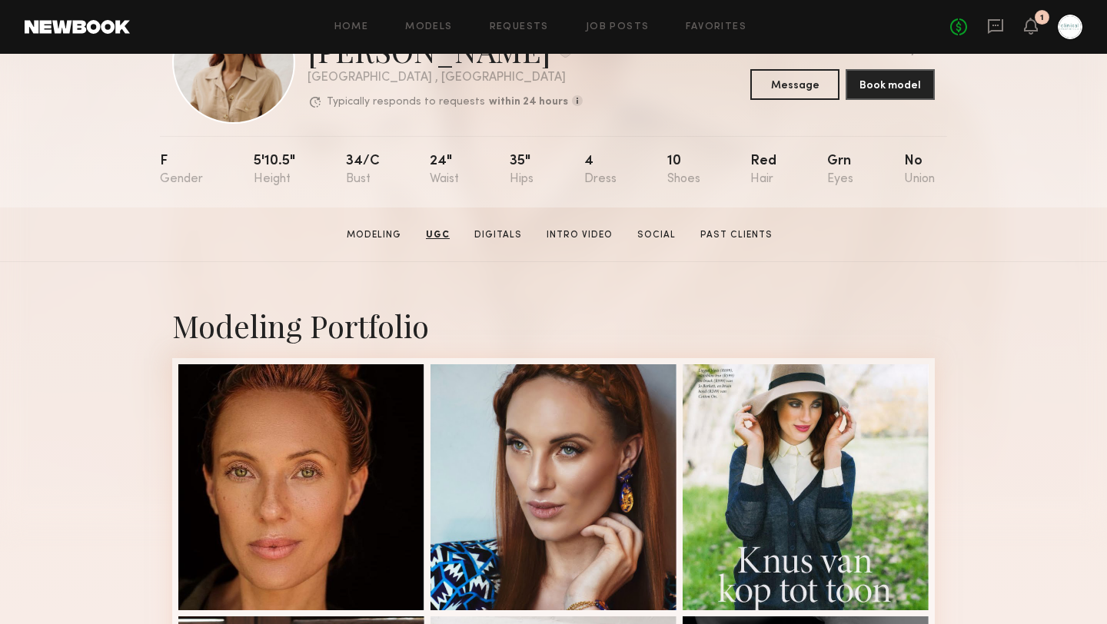
scroll to position [0, 0]
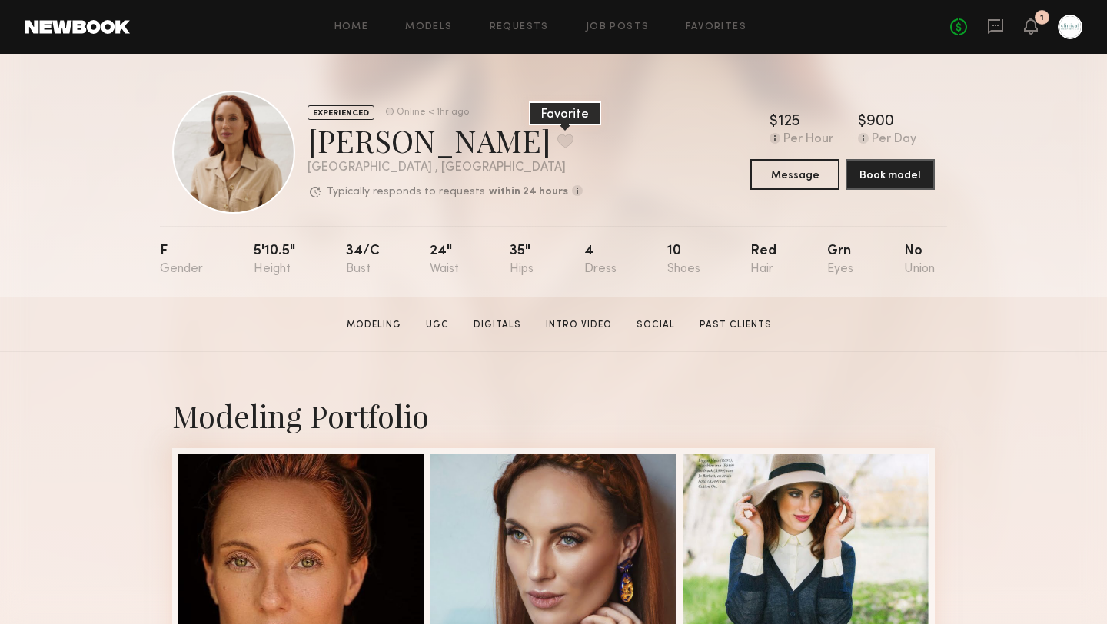
click at [557, 141] on button at bounding box center [565, 141] width 16 height 14
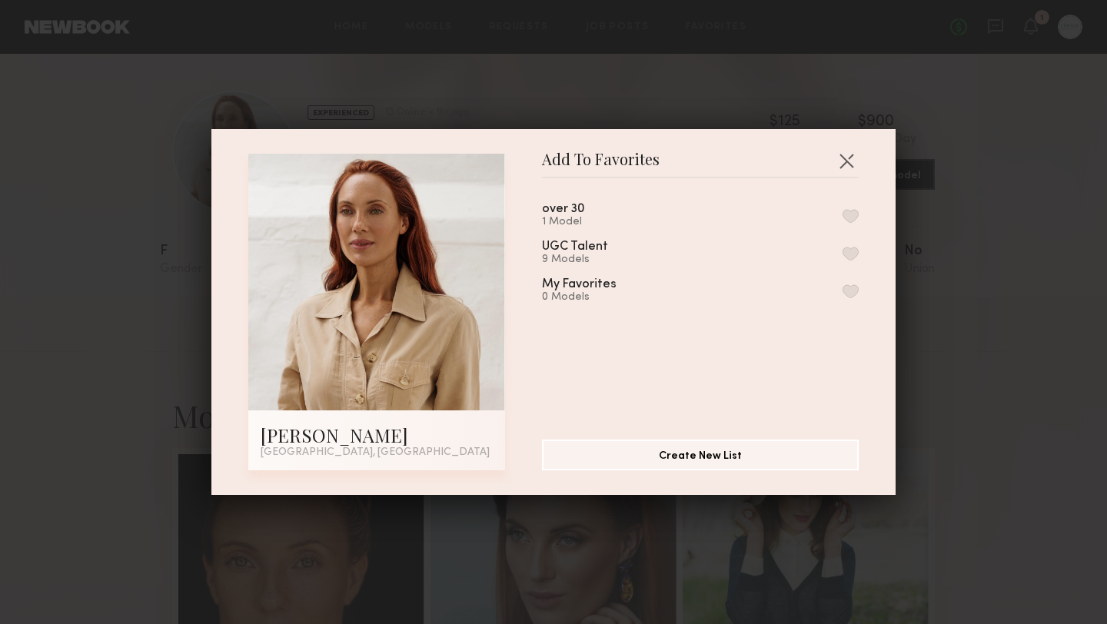
click at [848, 217] on button "button" at bounding box center [850, 216] width 16 height 14
click at [849, 151] on button "button" at bounding box center [846, 160] width 25 height 25
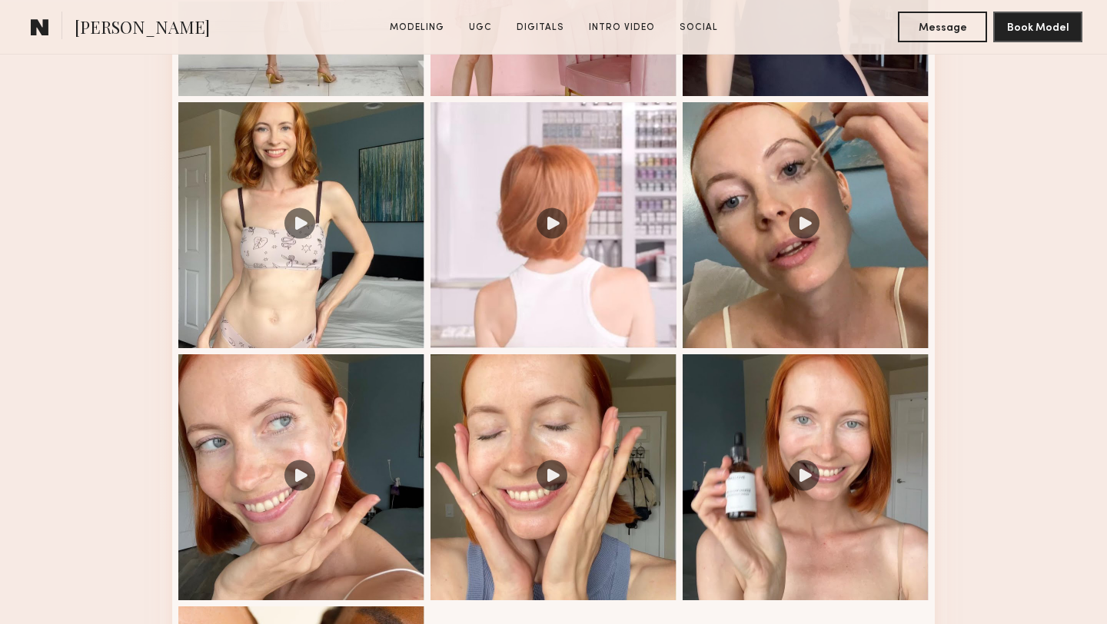
scroll to position [1837, 0]
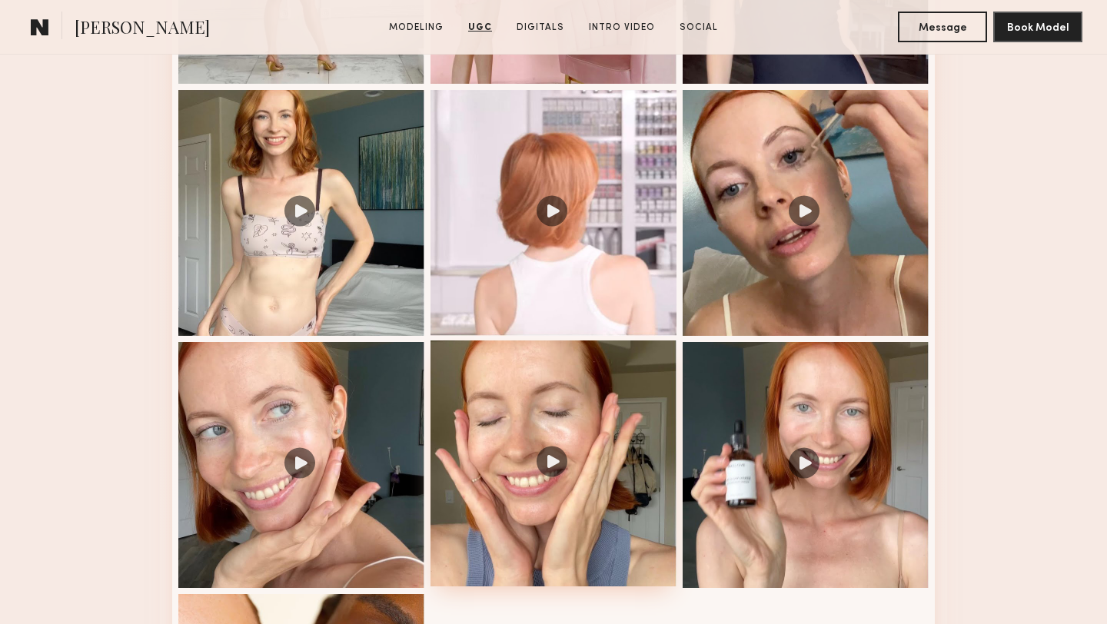
click at [554, 463] on div at bounding box center [553, 463] width 246 height 246
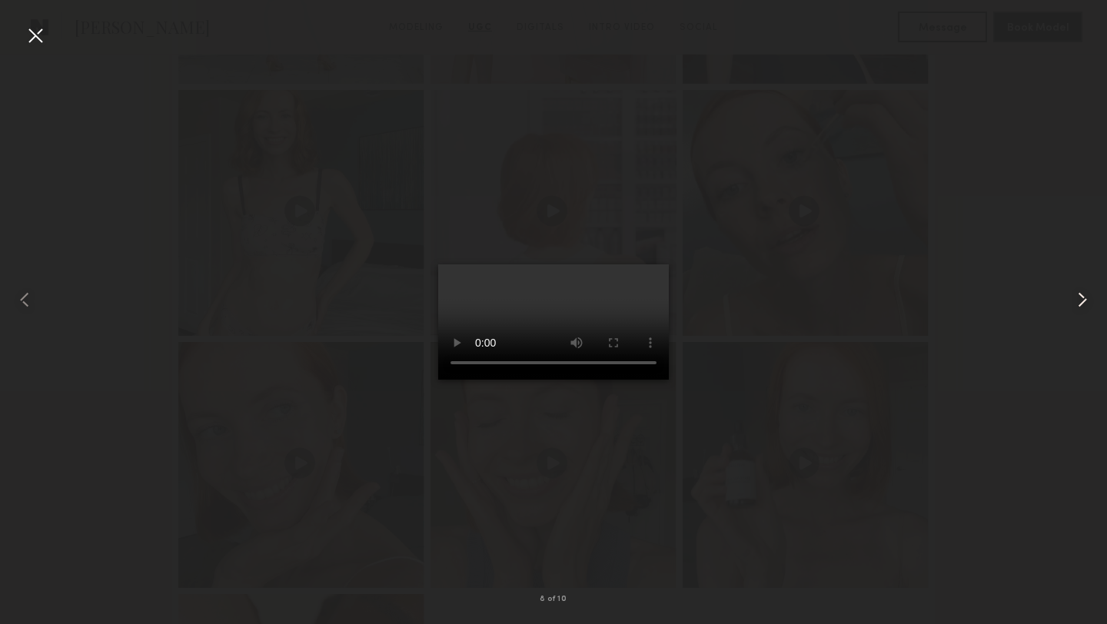
click at [1077, 303] on common-icon at bounding box center [1082, 299] width 25 height 25
click at [35, 38] on div at bounding box center [35, 35] width 25 height 25
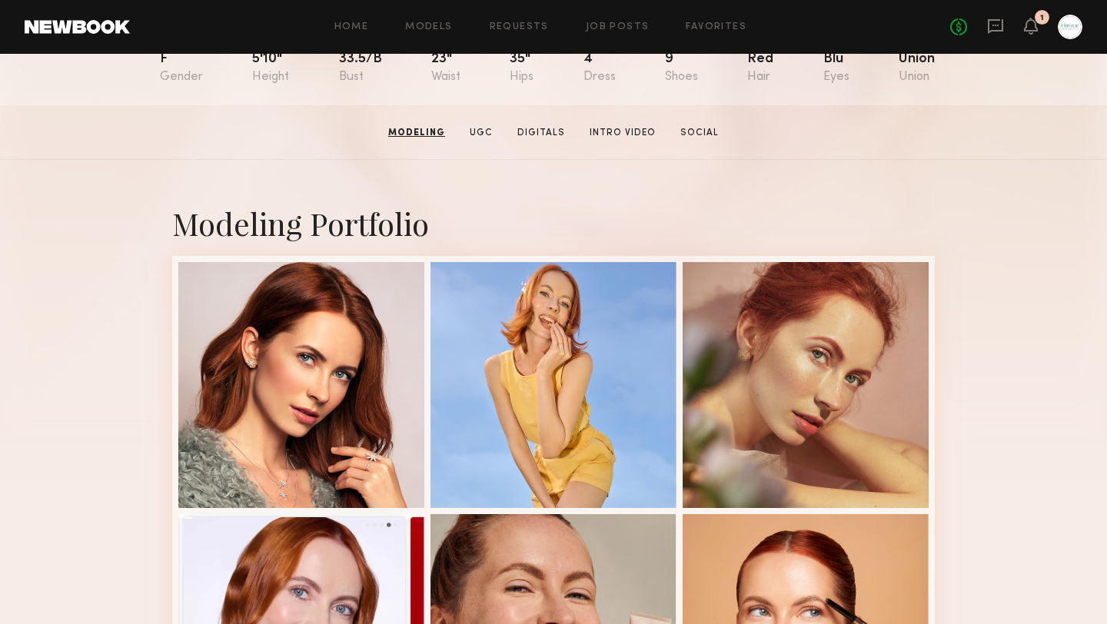
scroll to position [0, 0]
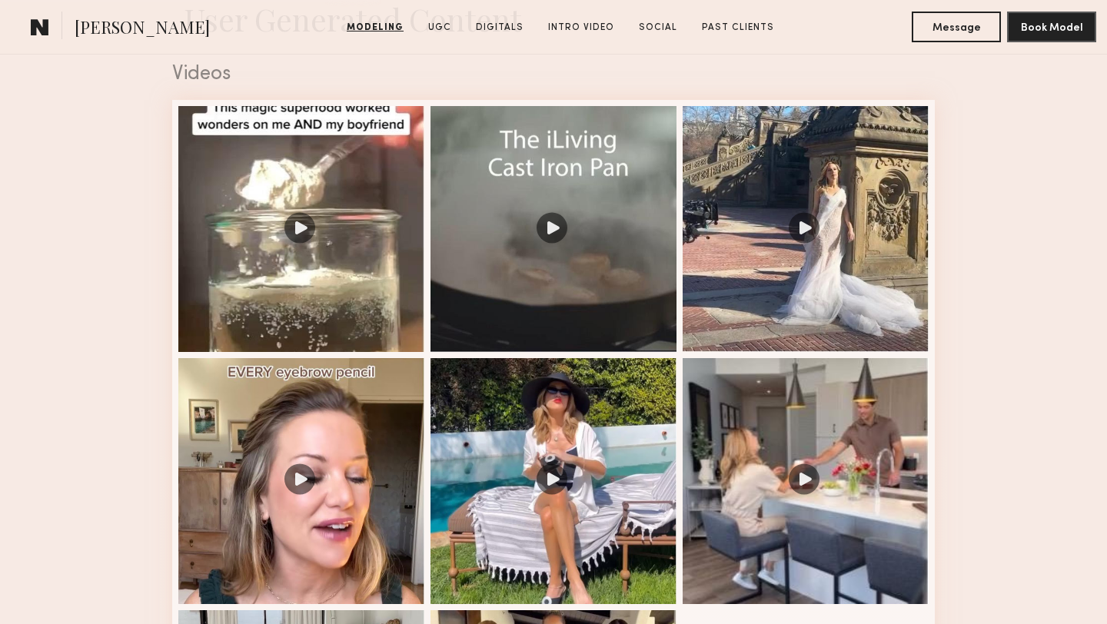
scroll to position [1575, 0]
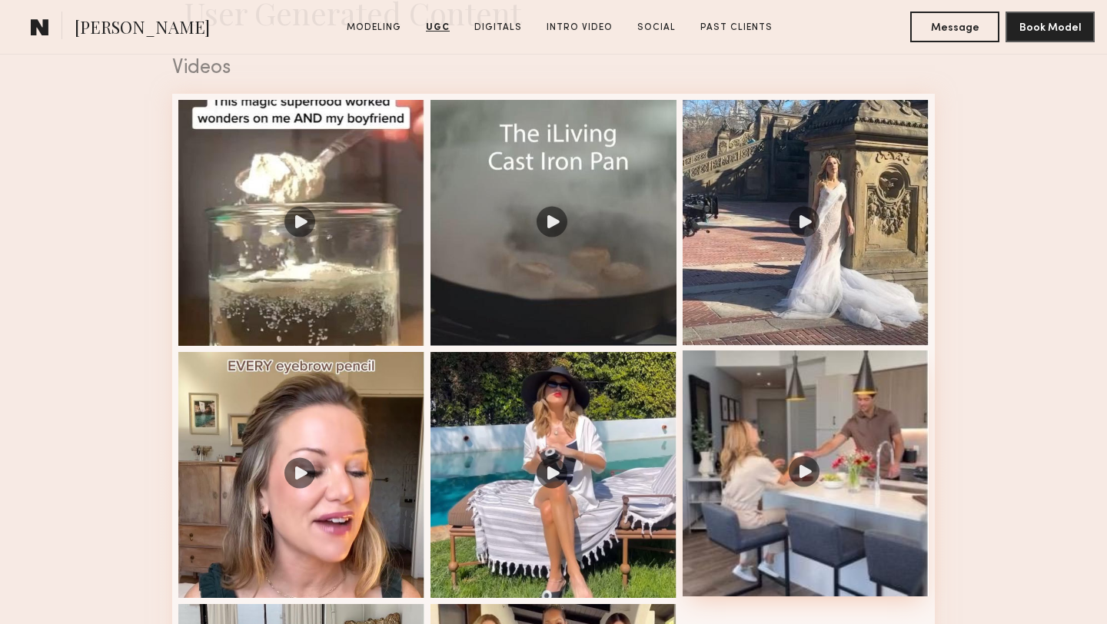
click at [805, 477] on div at bounding box center [805, 473] width 246 height 246
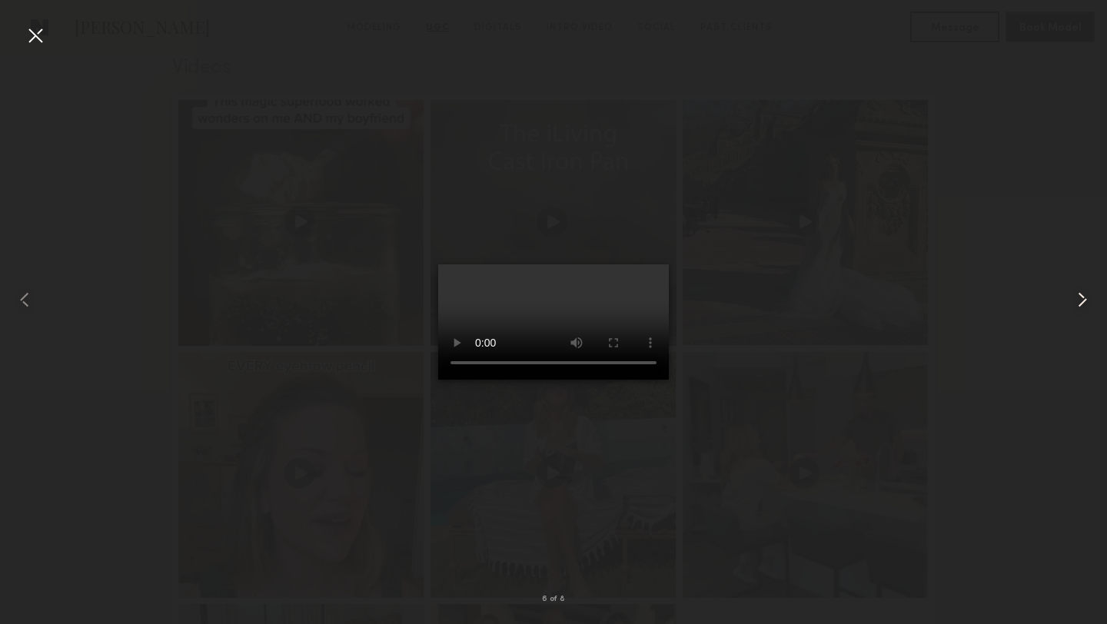
click at [1082, 303] on common-icon at bounding box center [1082, 299] width 25 height 25
click at [1086, 294] on common-icon at bounding box center [1082, 299] width 25 height 25
click at [1084, 296] on common-icon at bounding box center [1082, 299] width 25 height 25
click at [1084, 297] on common-icon at bounding box center [1082, 299] width 25 height 25
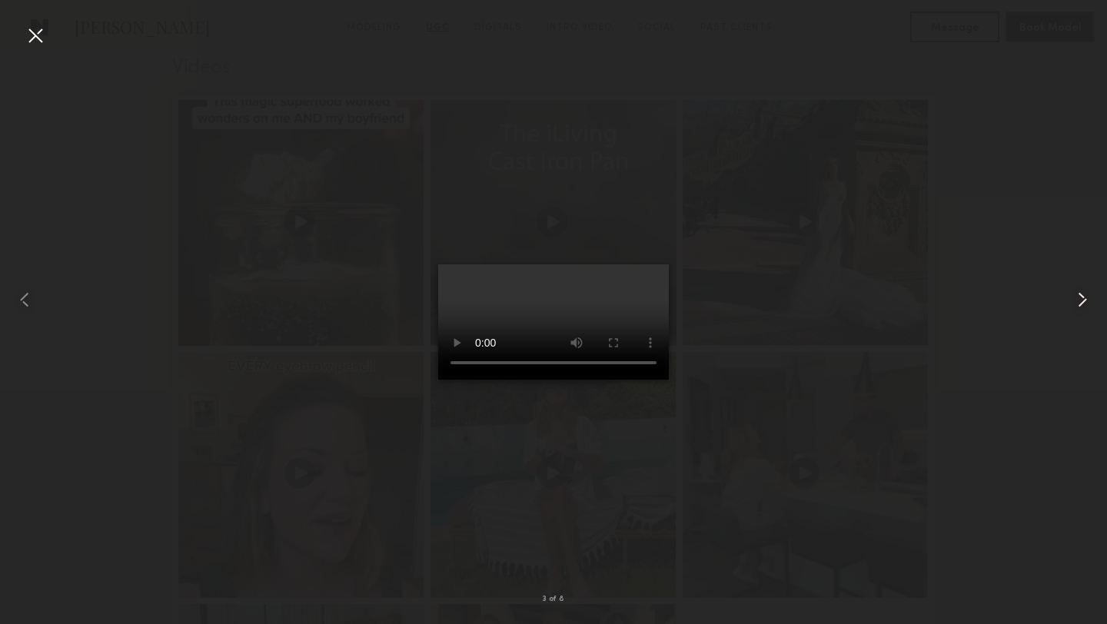
click at [1084, 297] on common-icon at bounding box center [1082, 299] width 25 height 25
click at [29, 35] on div at bounding box center [35, 35] width 25 height 25
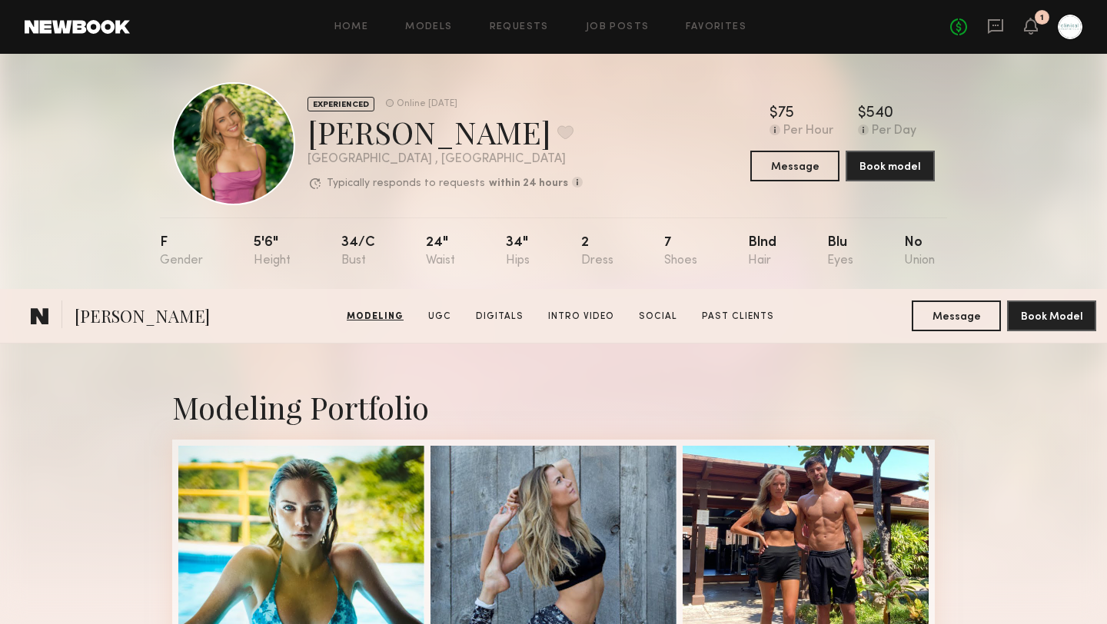
scroll to position [0, 0]
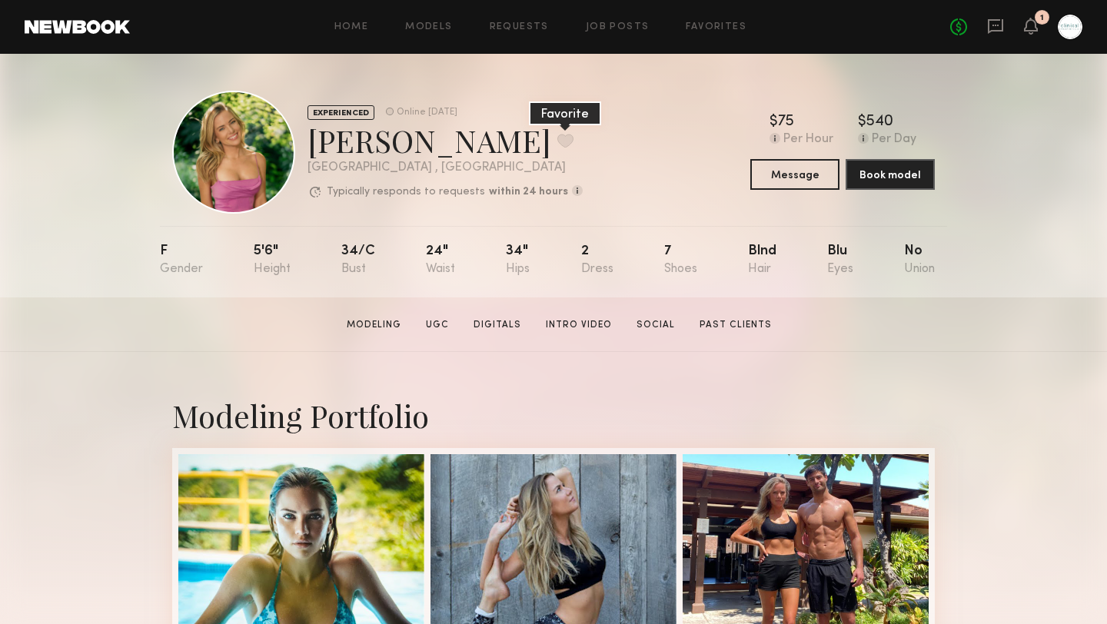
click at [557, 144] on button at bounding box center [565, 141] width 16 height 14
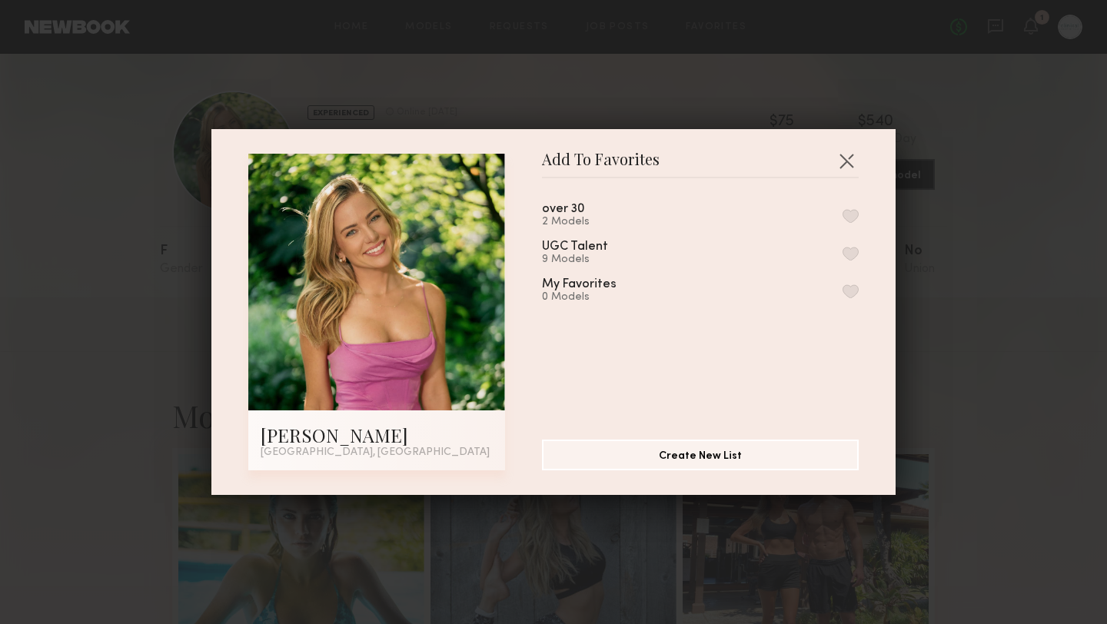
click at [851, 215] on button "button" at bounding box center [850, 216] width 16 height 14
click at [846, 161] on button "button" at bounding box center [846, 160] width 25 height 25
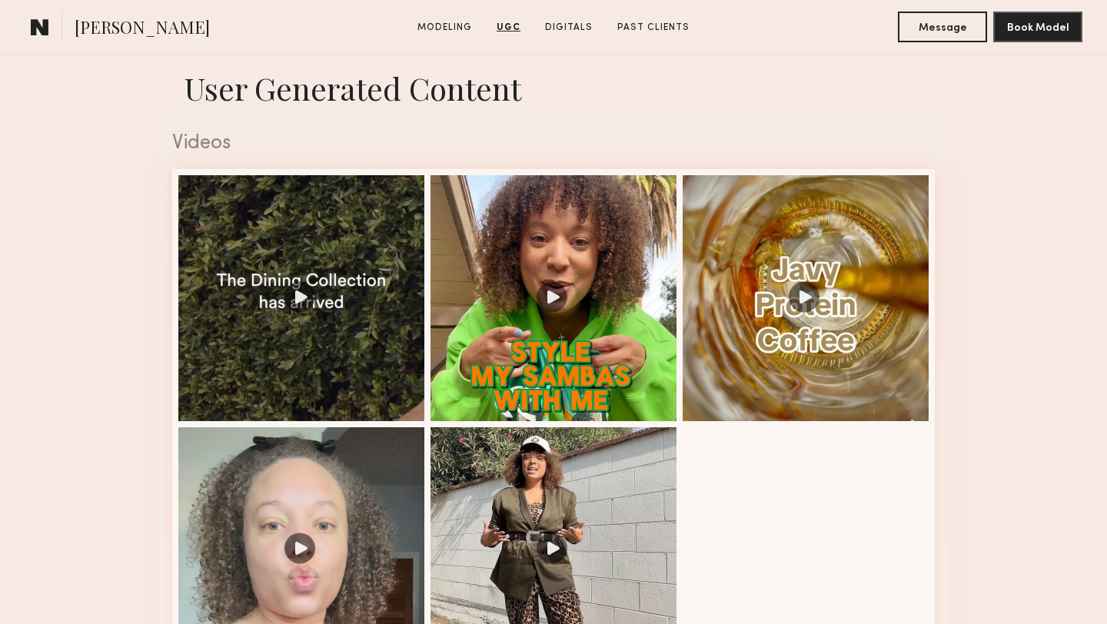
scroll to position [1502, 0]
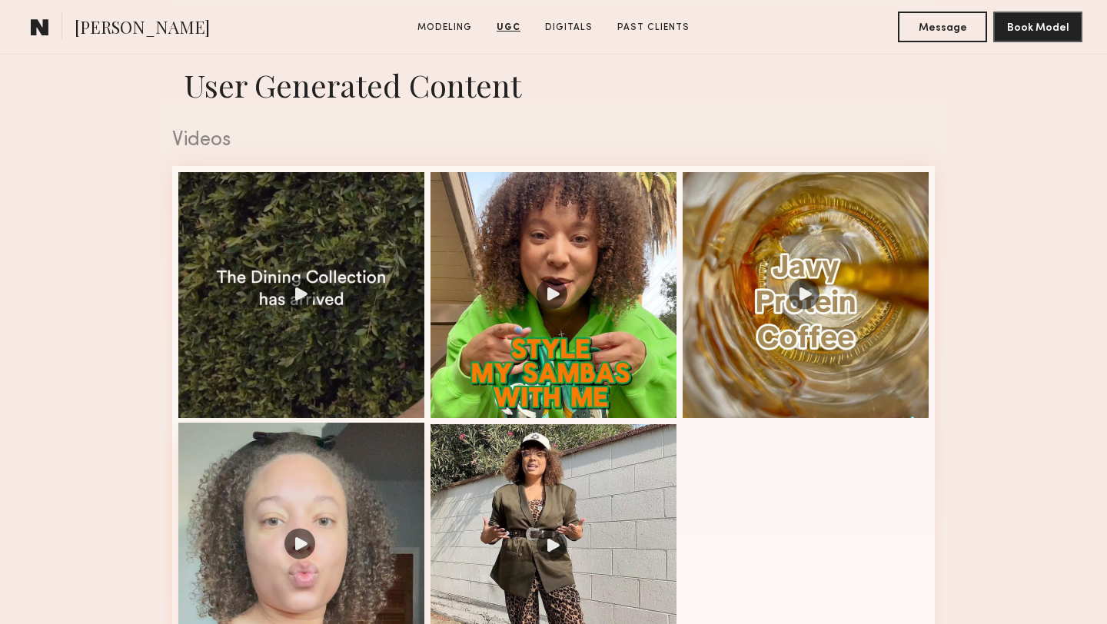
click at [294, 551] on div at bounding box center [301, 546] width 246 height 246
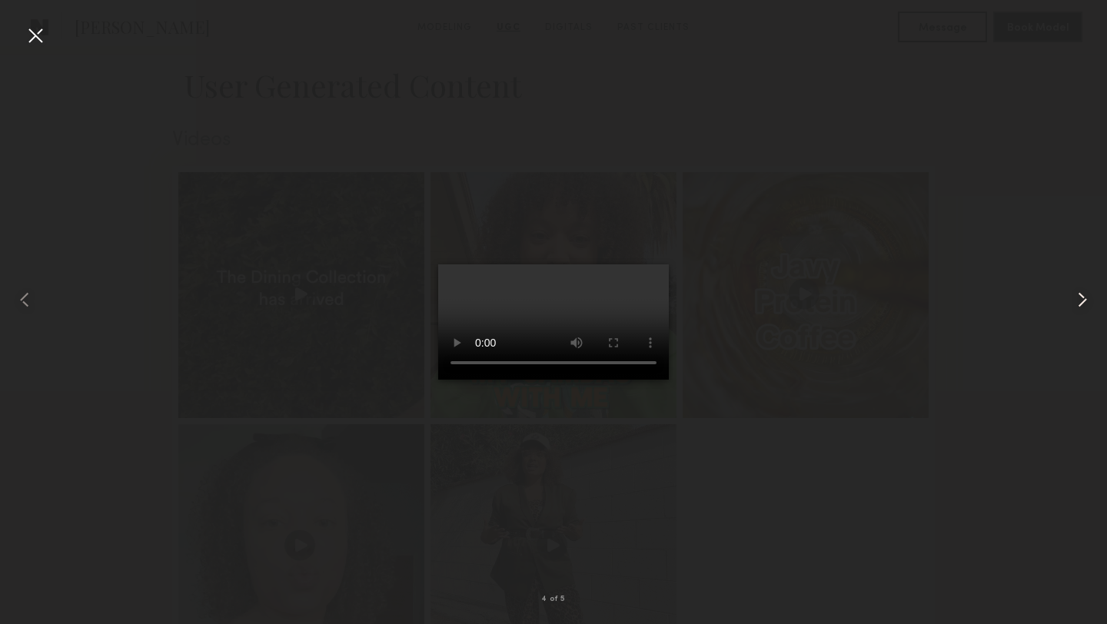
click at [1085, 299] on common-icon at bounding box center [1082, 299] width 25 height 25
click at [1081, 301] on common-icon at bounding box center [1082, 299] width 25 height 25
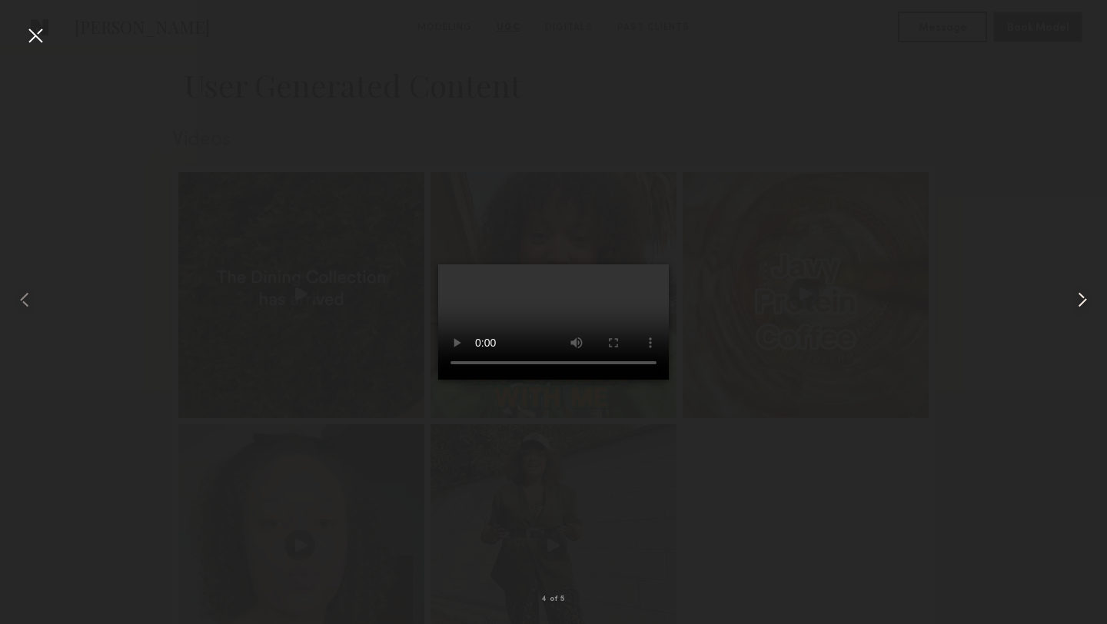
click at [1081, 301] on common-icon at bounding box center [1082, 299] width 25 height 25
click at [40, 36] on div at bounding box center [35, 35] width 25 height 25
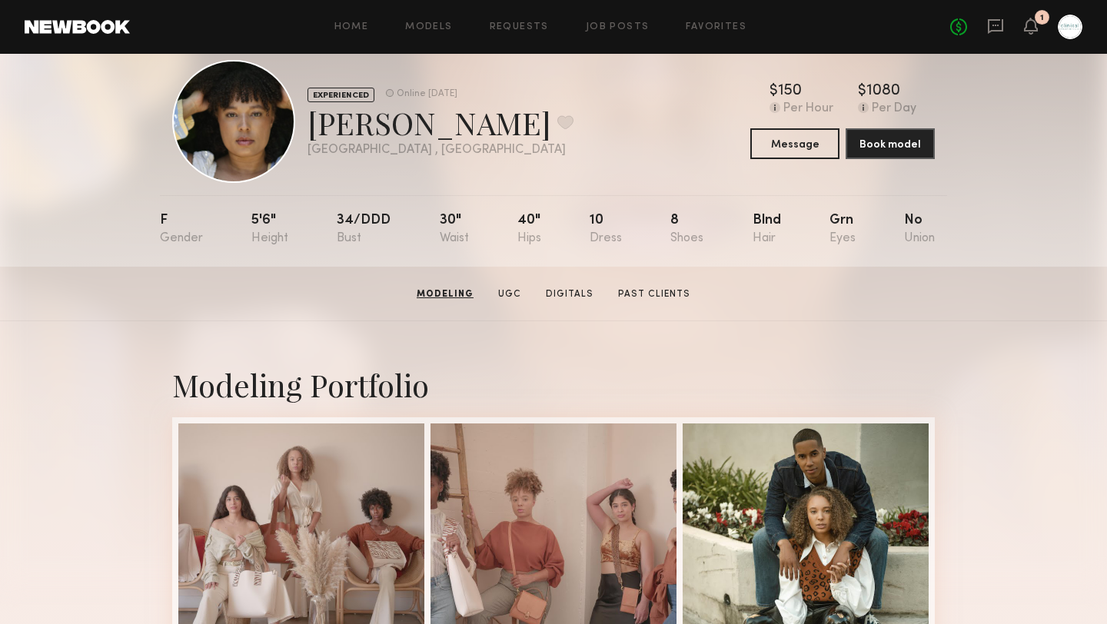
scroll to position [0, 0]
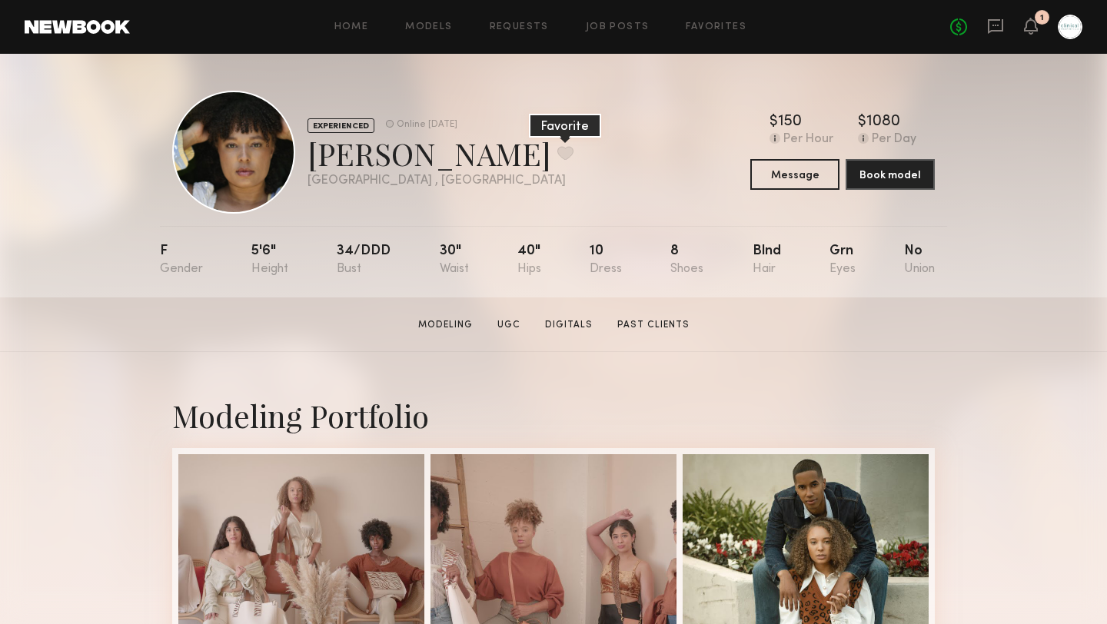
click at [557, 150] on button at bounding box center [565, 153] width 16 height 14
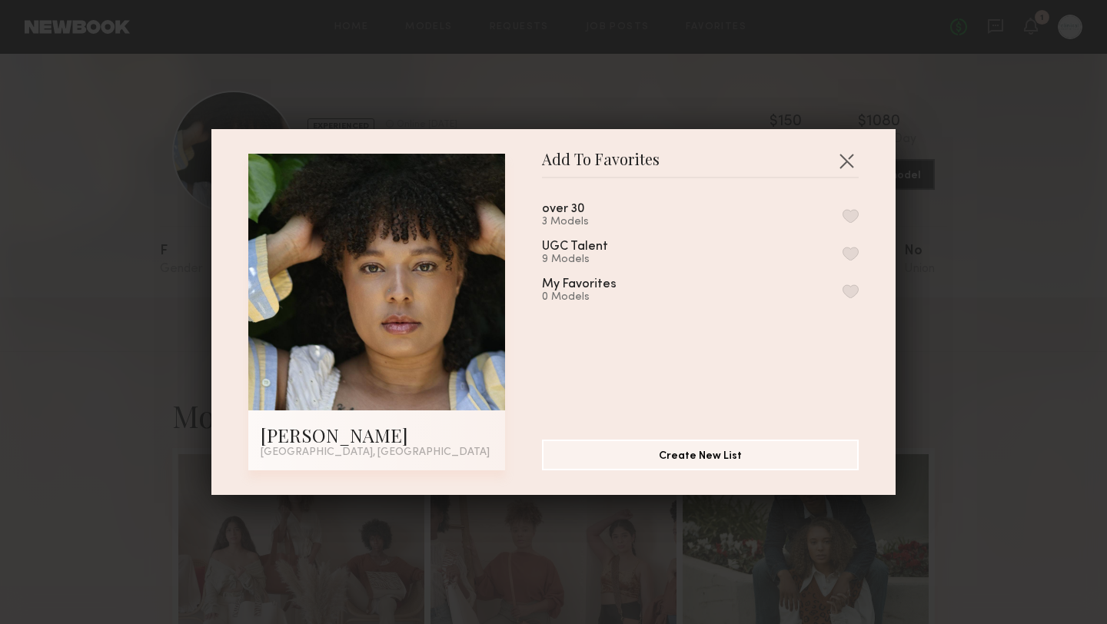
click at [848, 214] on button "button" at bounding box center [850, 216] width 16 height 14
click at [842, 154] on button "button" at bounding box center [846, 160] width 25 height 25
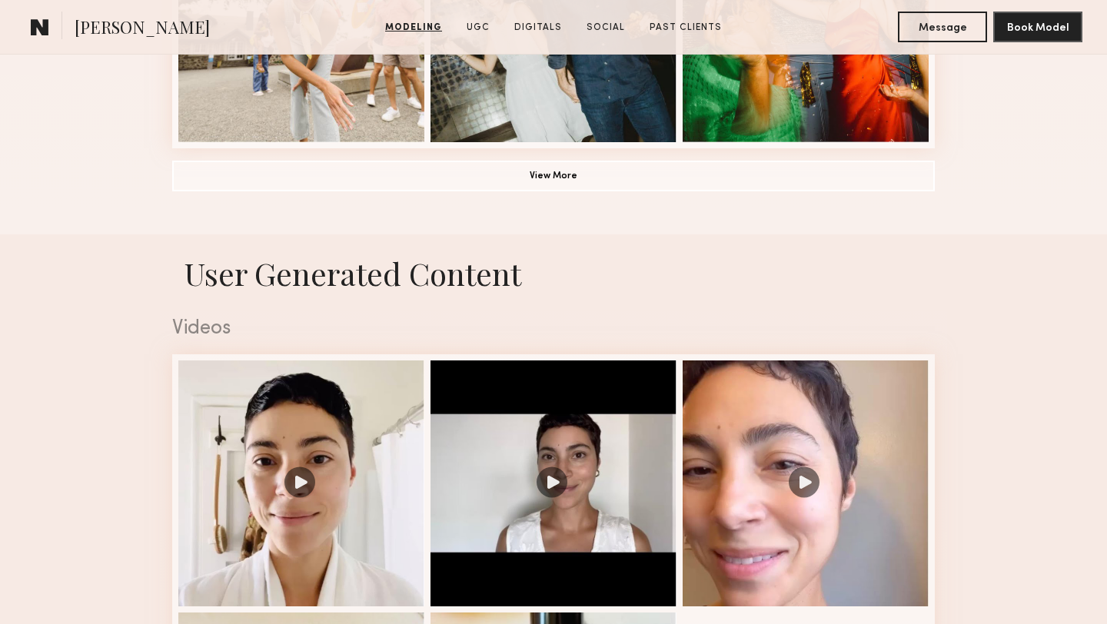
scroll to position [1316, 0]
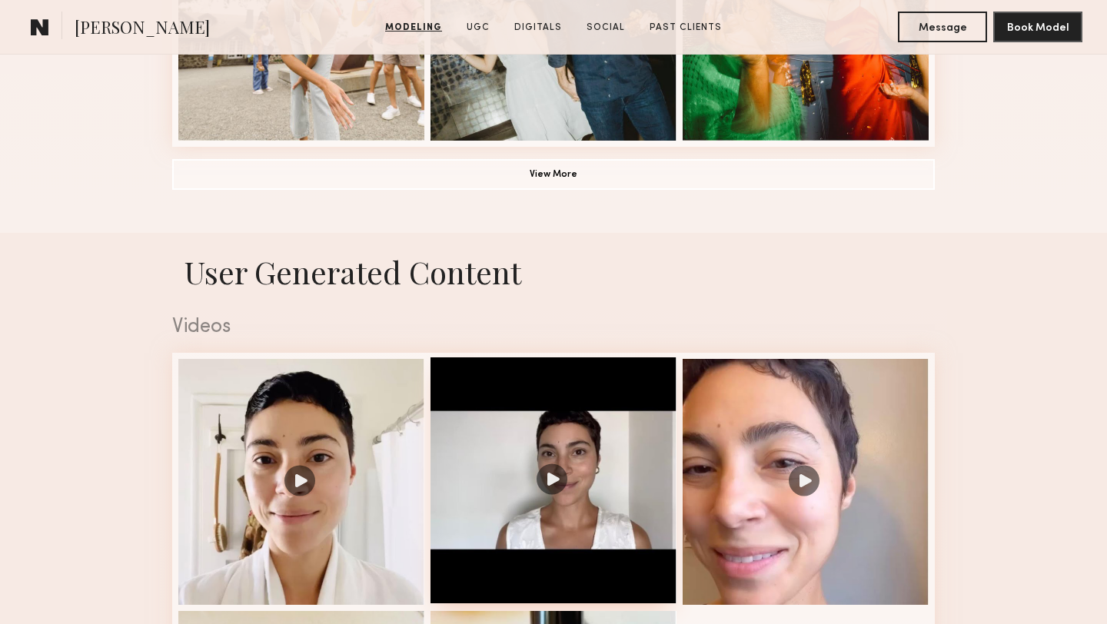
click at [552, 482] on div at bounding box center [553, 480] width 246 height 246
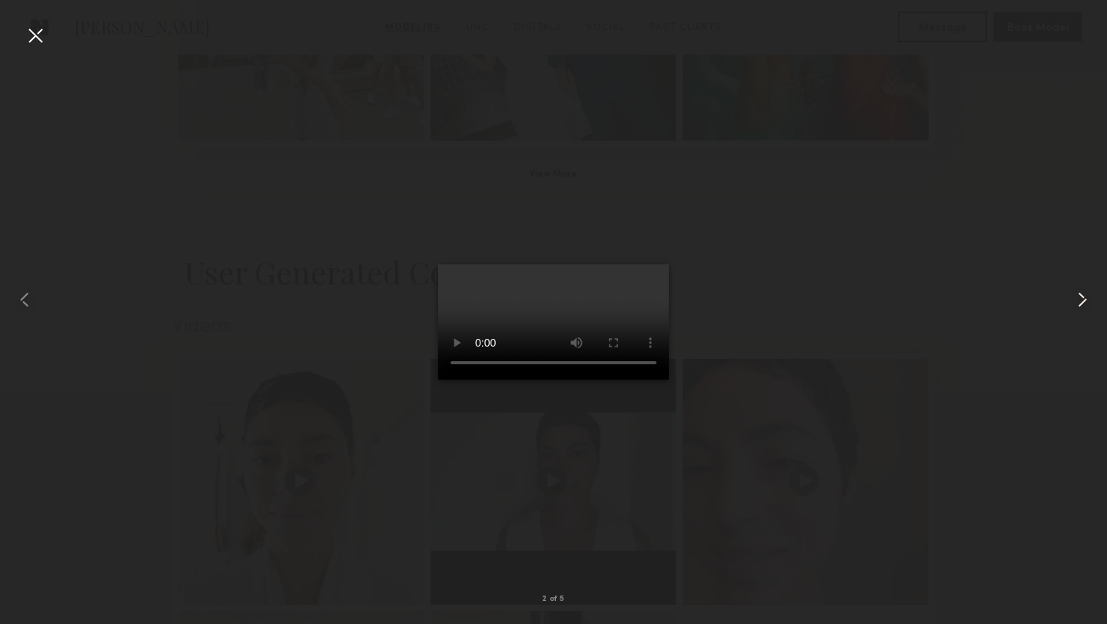
click at [1076, 303] on common-icon at bounding box center [1082, 299] width 25 height 25
click at [1081, 303] on common-icon at bounding box center [1082, 299] width 25 height 25
click at [42, 32] on div at bounding box center [35, 35] width 25 height 25
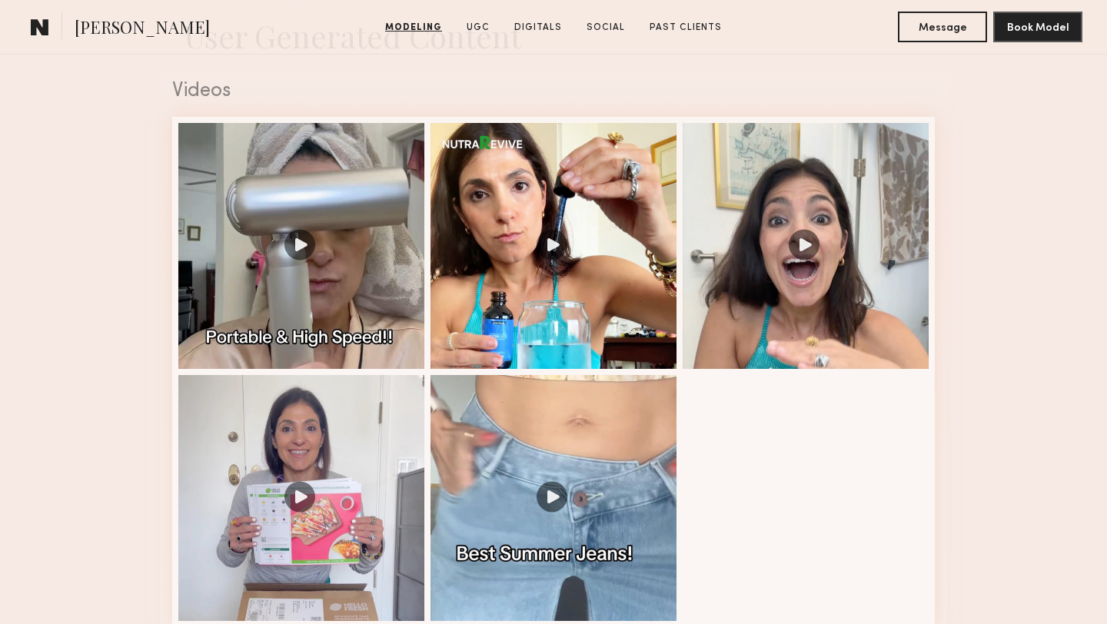
scroll to position [1259, 0]
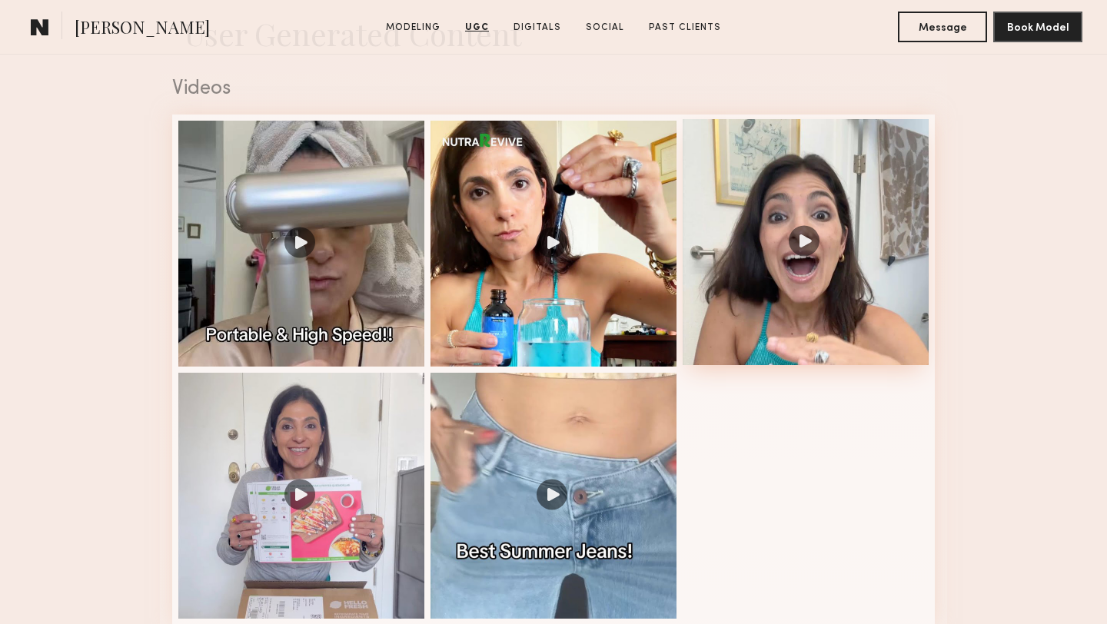
click at [805, 237] on div at bounding box center [805, 242] width 246 height 246
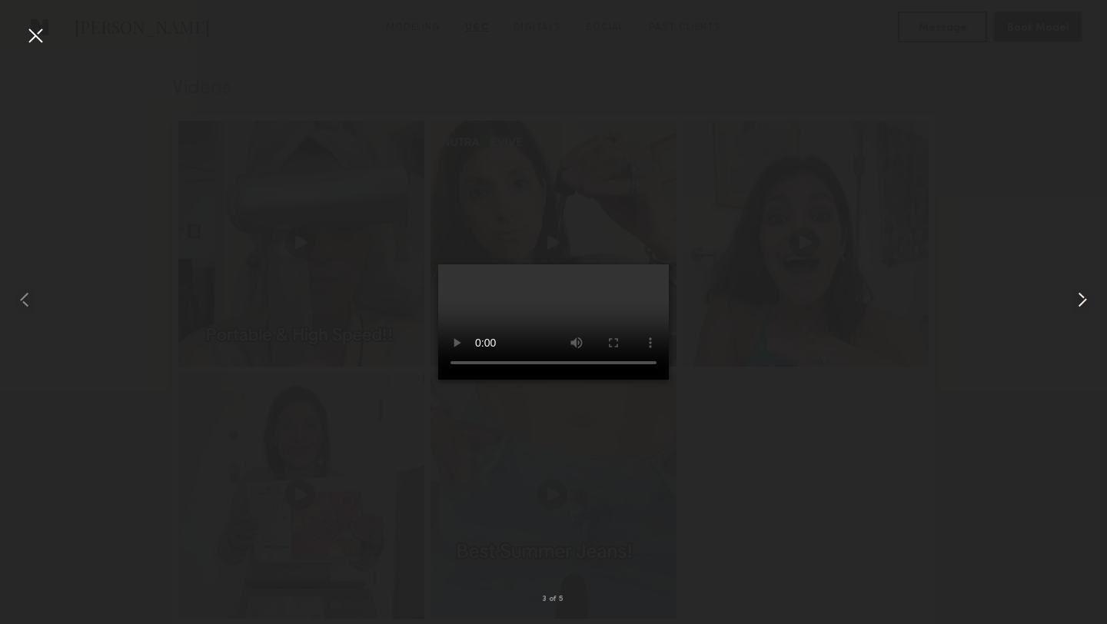
click at [1082, 300] on common-icon at bounding box center [1082, 299] width 25 height 25
click at [33, 35] on div at bounding box center [35, 35] width 25 height 25
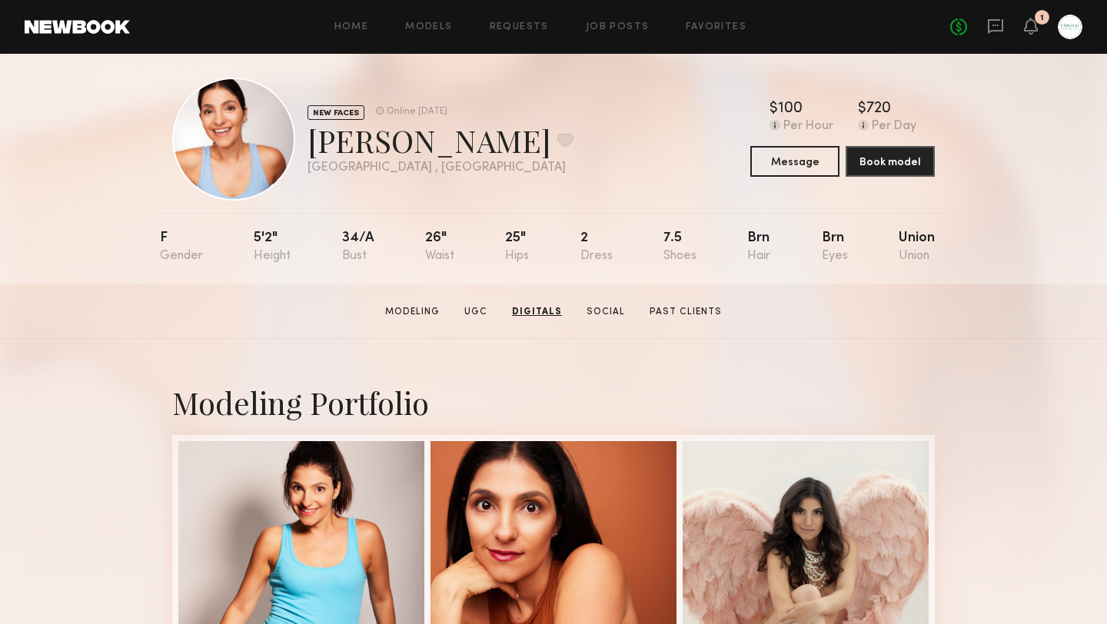
scroll to position [0, 0]
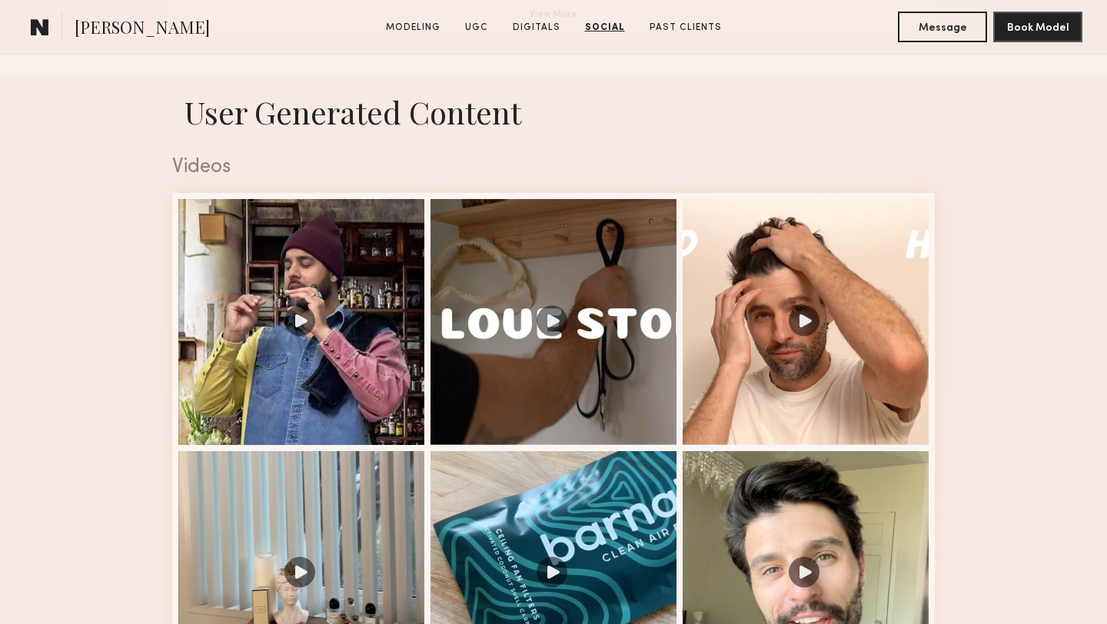
scroll to position [1448, 0]
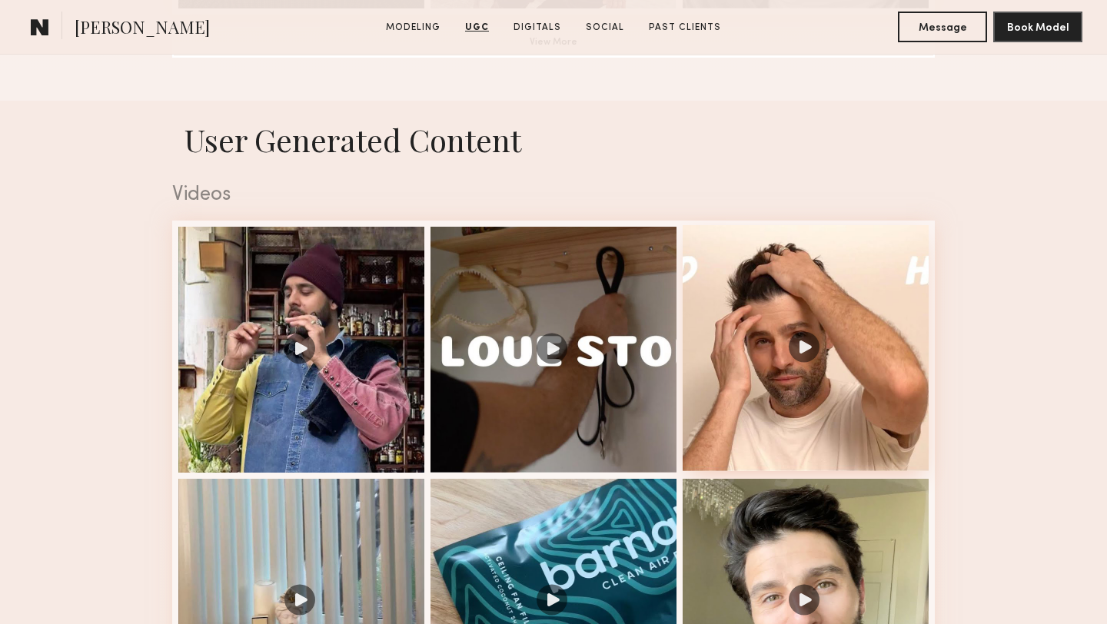
click at [800, 348] on div at bounding box center [805, 348] width 246 height 246
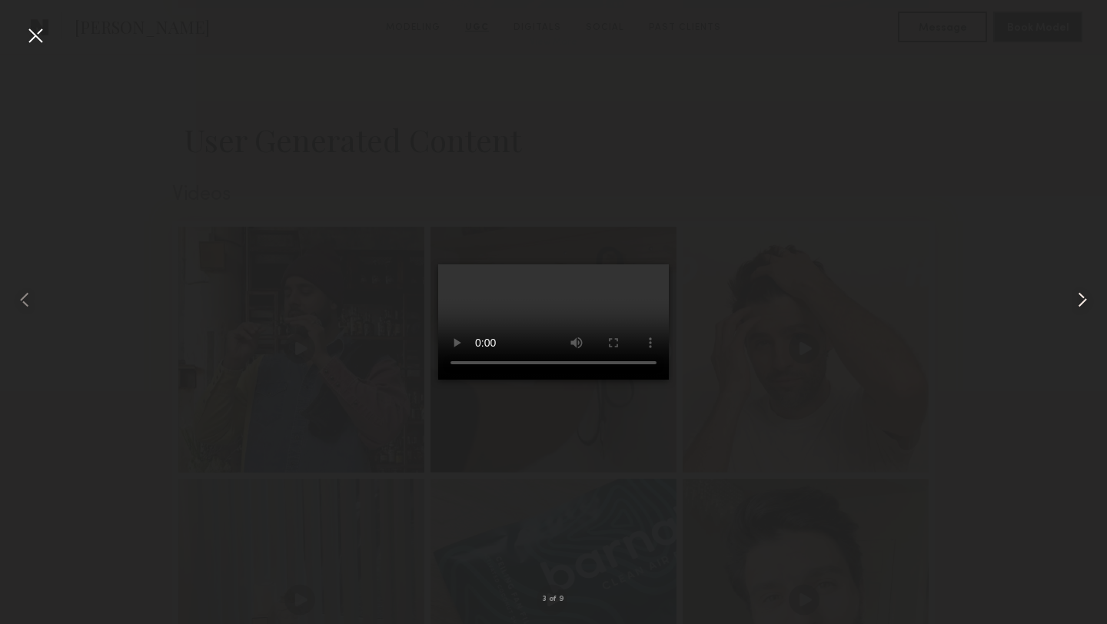
click at [1084, 297] on common-icon at bounding box center [1082, 299] width 25 height 25
click at [1081, 298] on common-icon at bounding box center [1082, 299] width 25 height 25
click at [38, 37] on div at bounding box center [35, 35] width 25 height 25
